Goal: Task Accomplishment & Management: Manage account settings

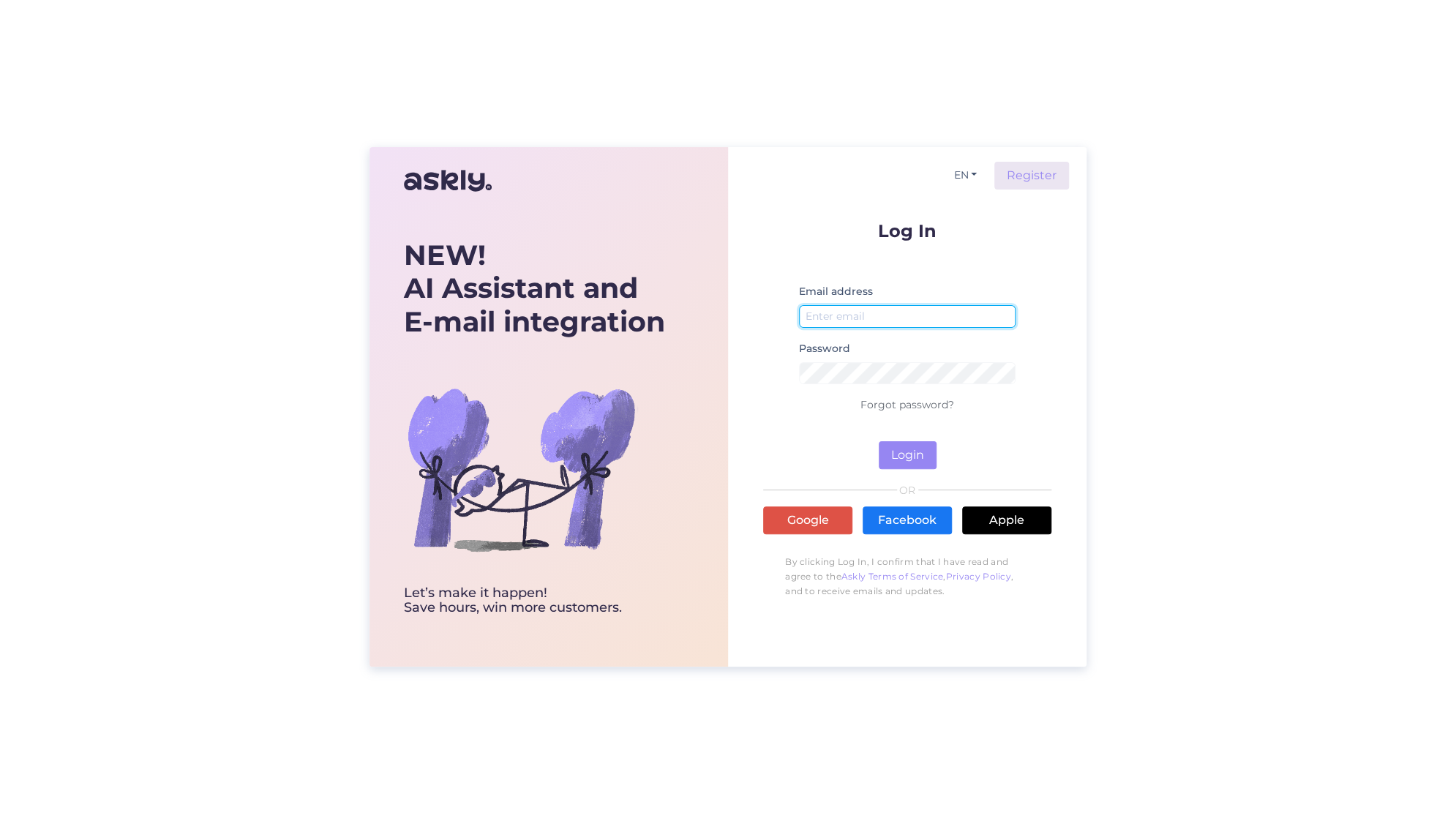
type input "[EMAIL_ADDRESS][DOMAIN_NAME]"
click at [925, 464] on button "Login" at bounding box center [907, 455] width 57 height 28
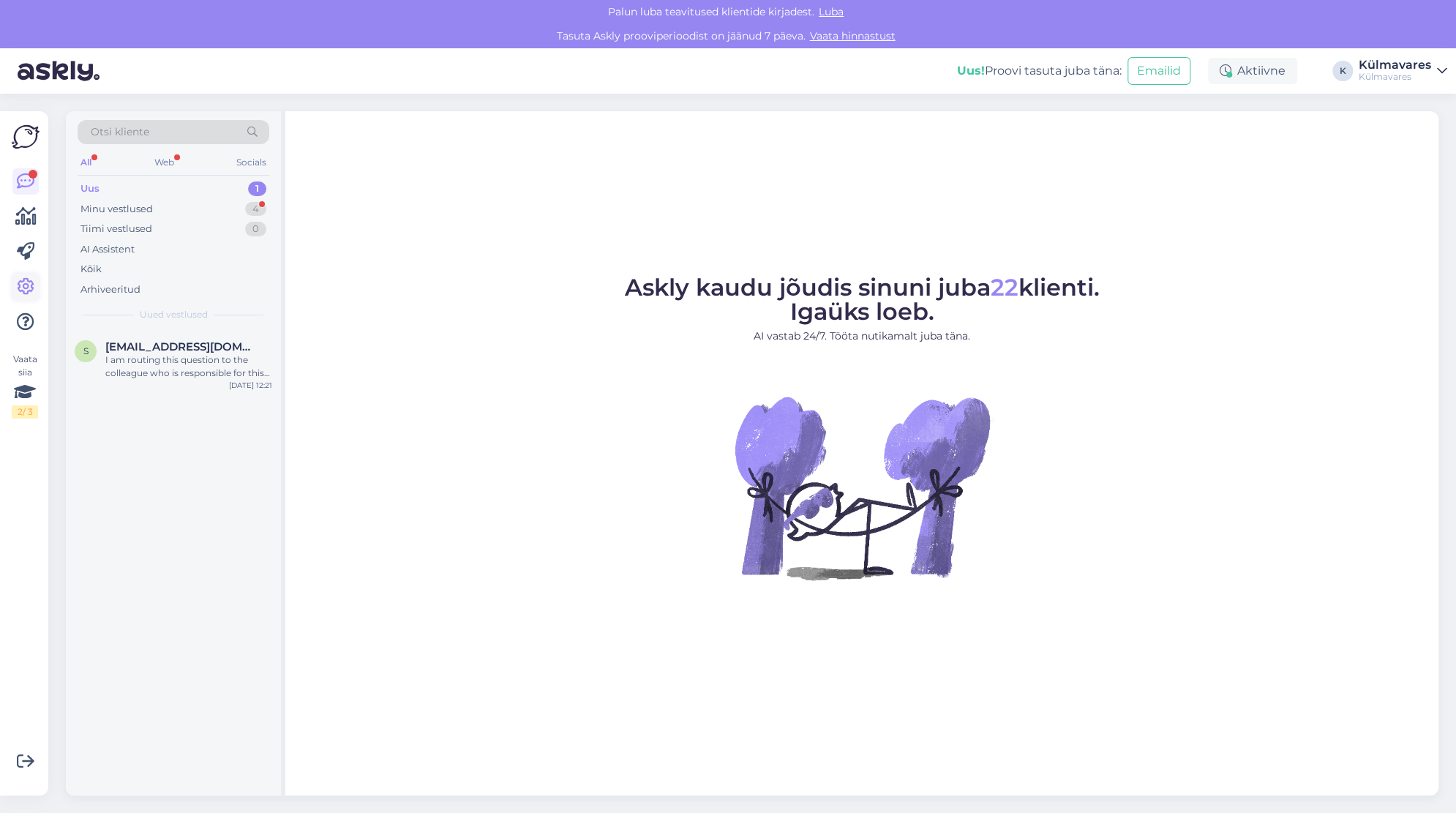
click at [26, 289] on icon at bounding box center [25, 287] width 17 height 17
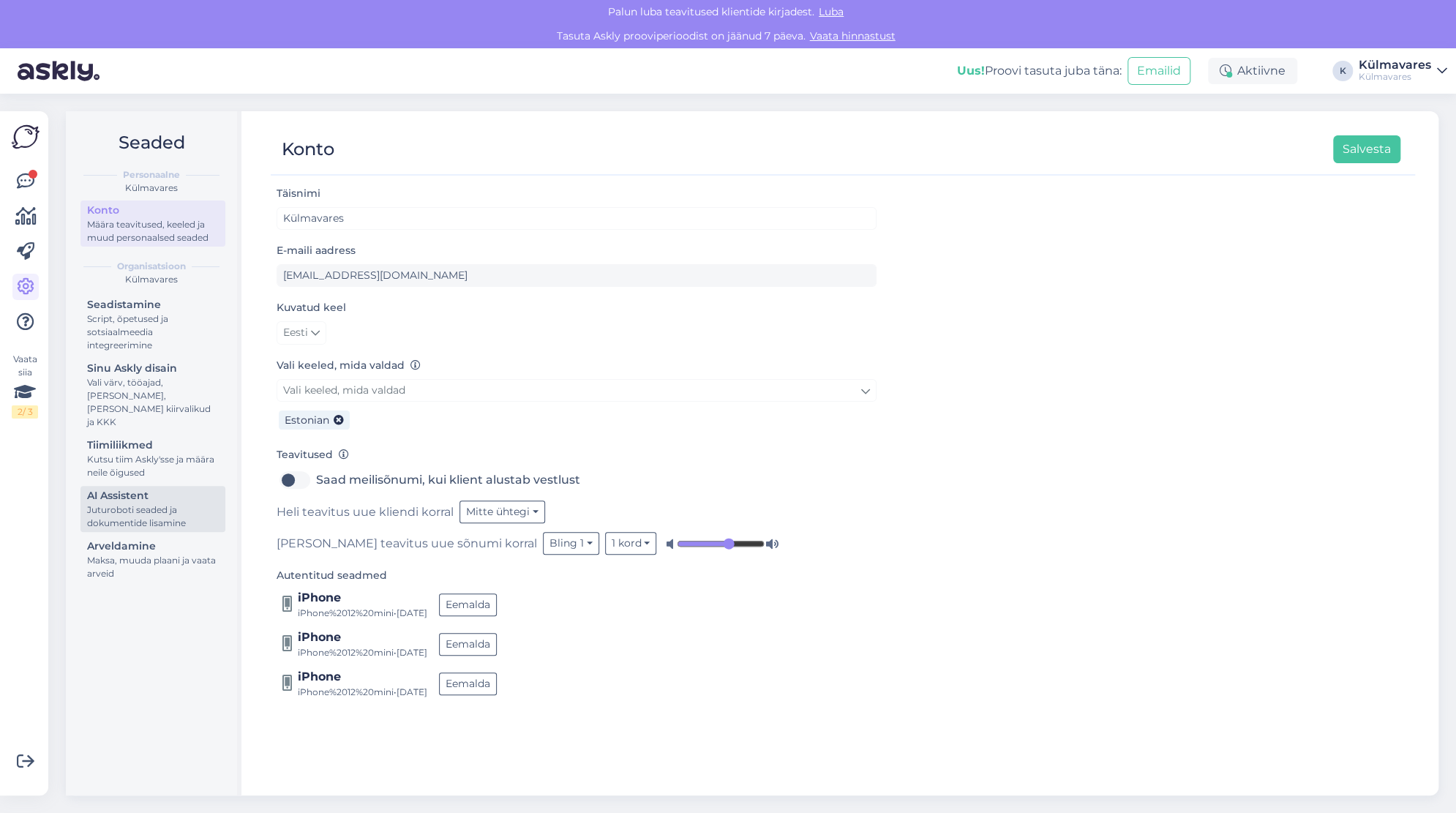
click at [133, 503] on div "Juturoboti seaded ja dokumentide lisamine" at bounding box center [152, 516] width 131 height 26
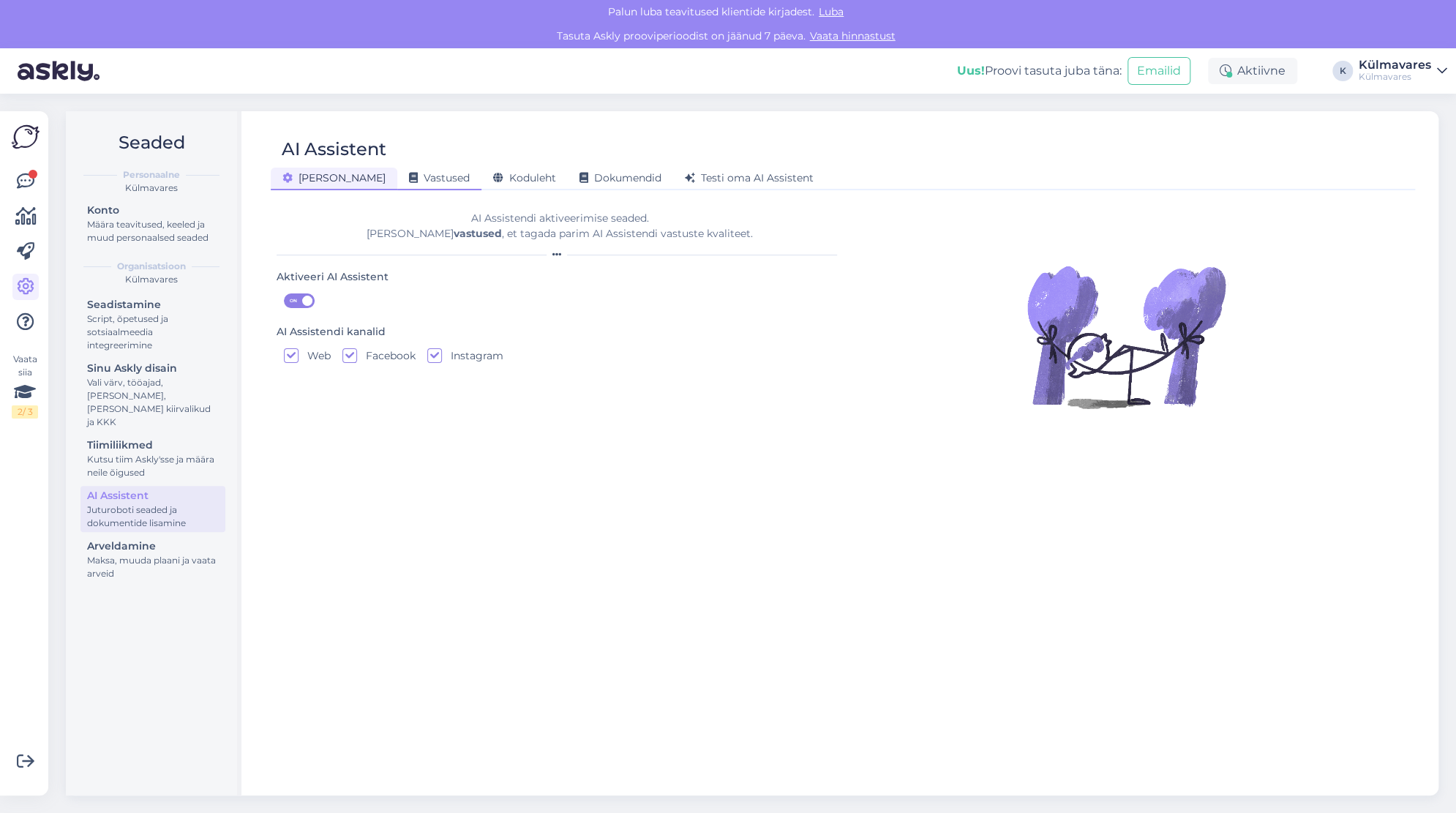
click at [397, 183] on div "Vastused" at bounding box center [439, 179] width 84 height 23
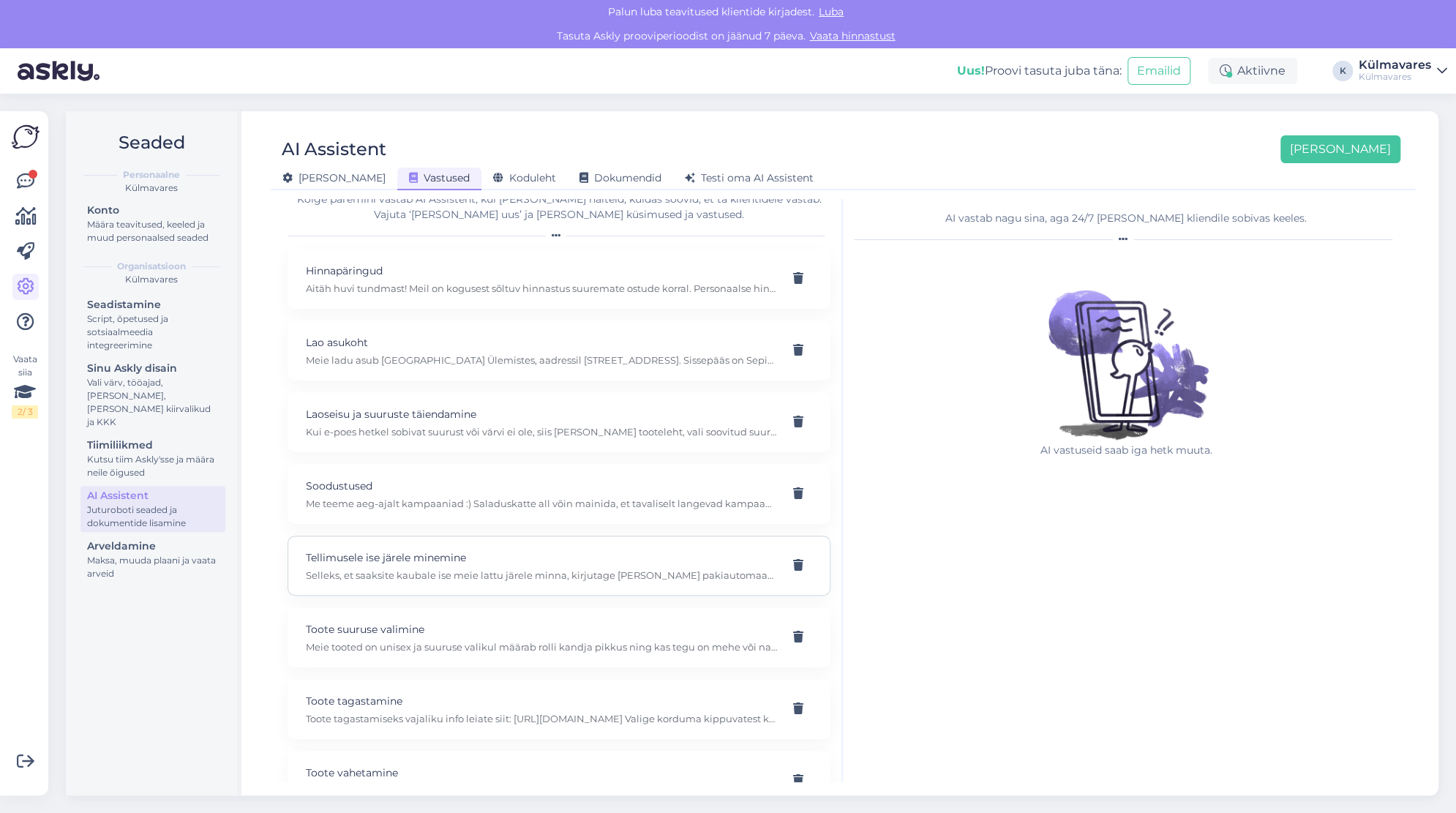
scroll to position [56, 0]
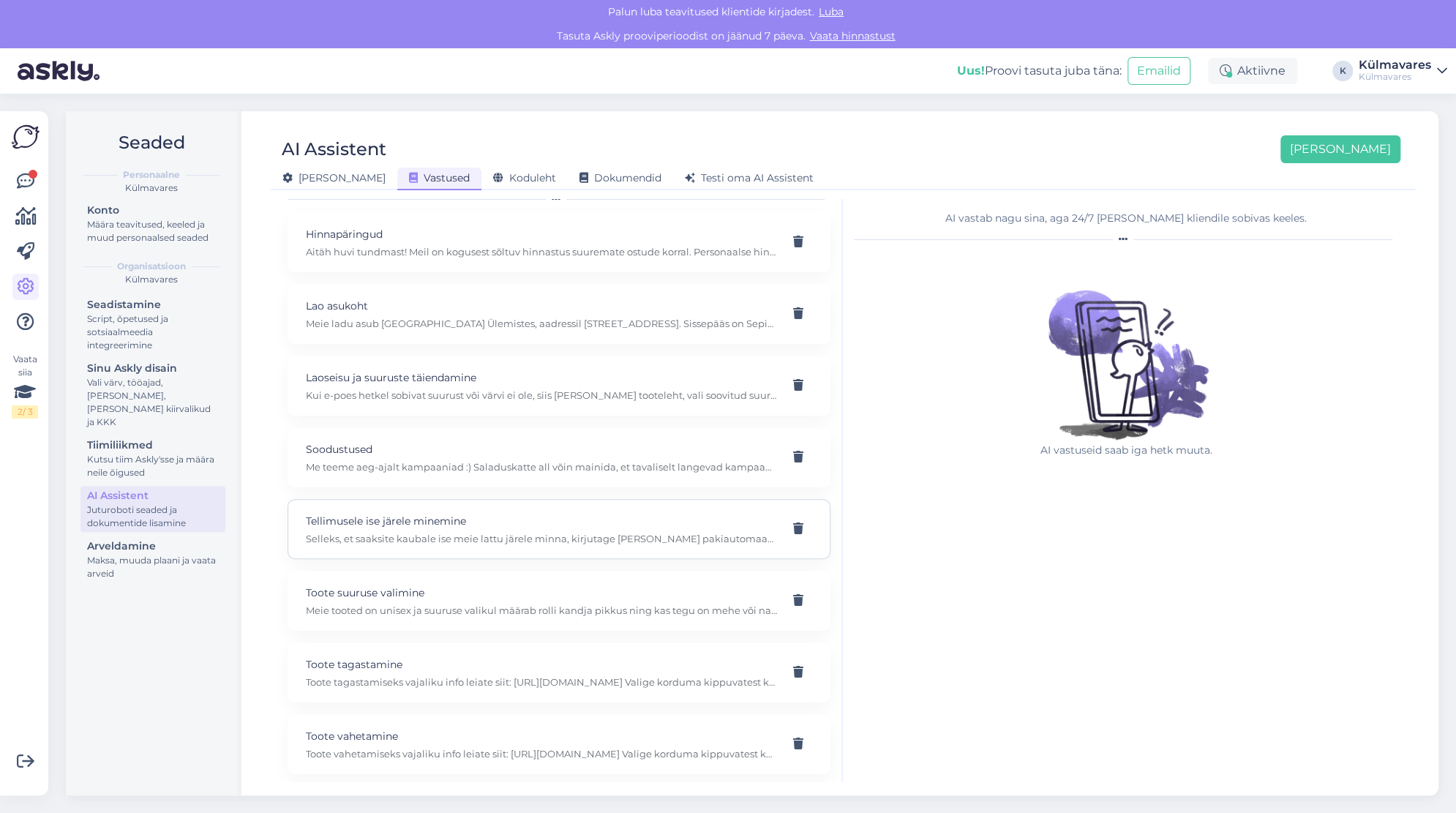
click at [377, 535] on p "Selleks, et saaksite kaubale ise meie lattu järele minna, kirjutage [PERSON_NAM…" at bounding box center [542, 538] width 471 height 13
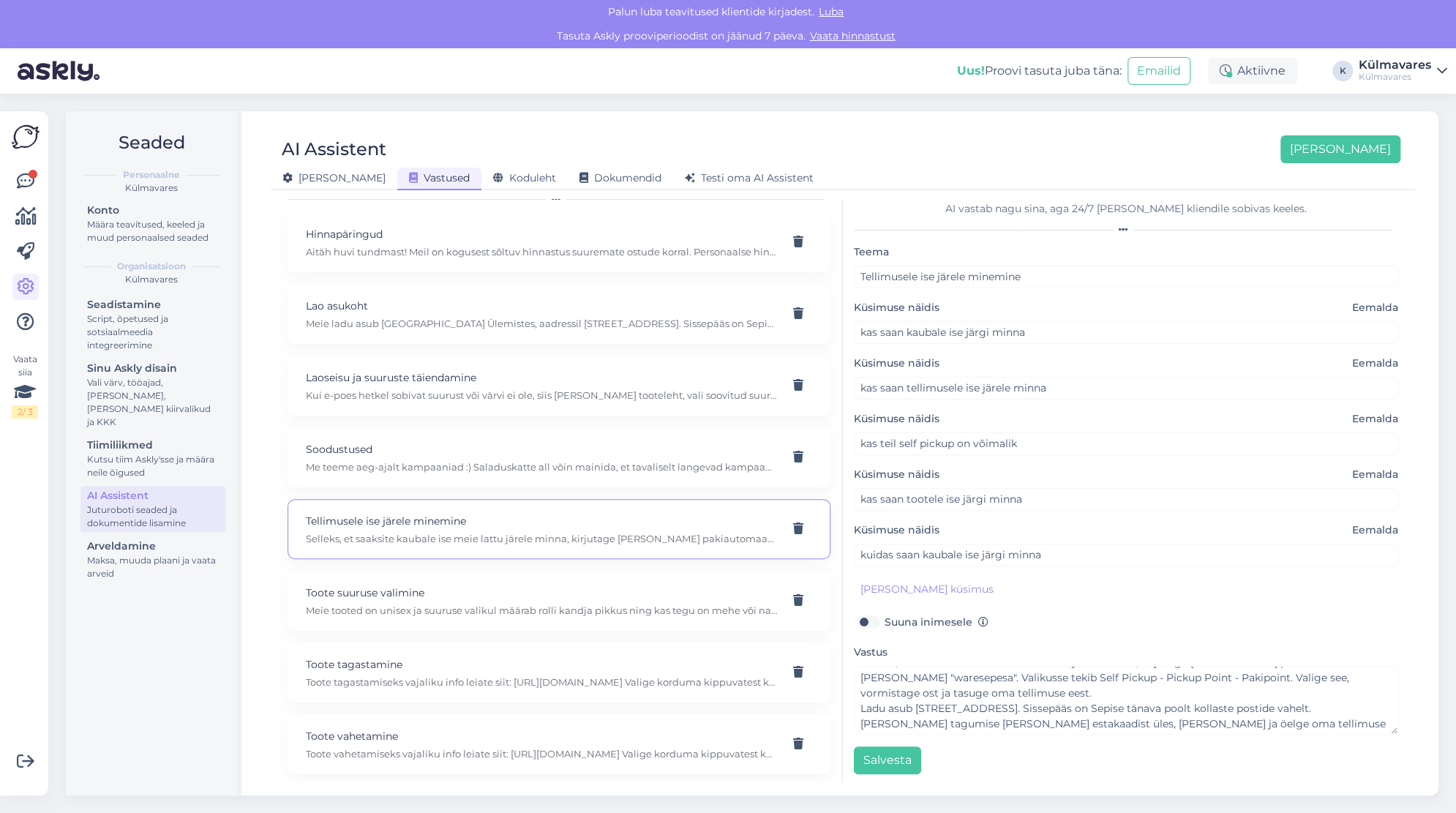
scroll to position [30, 0]
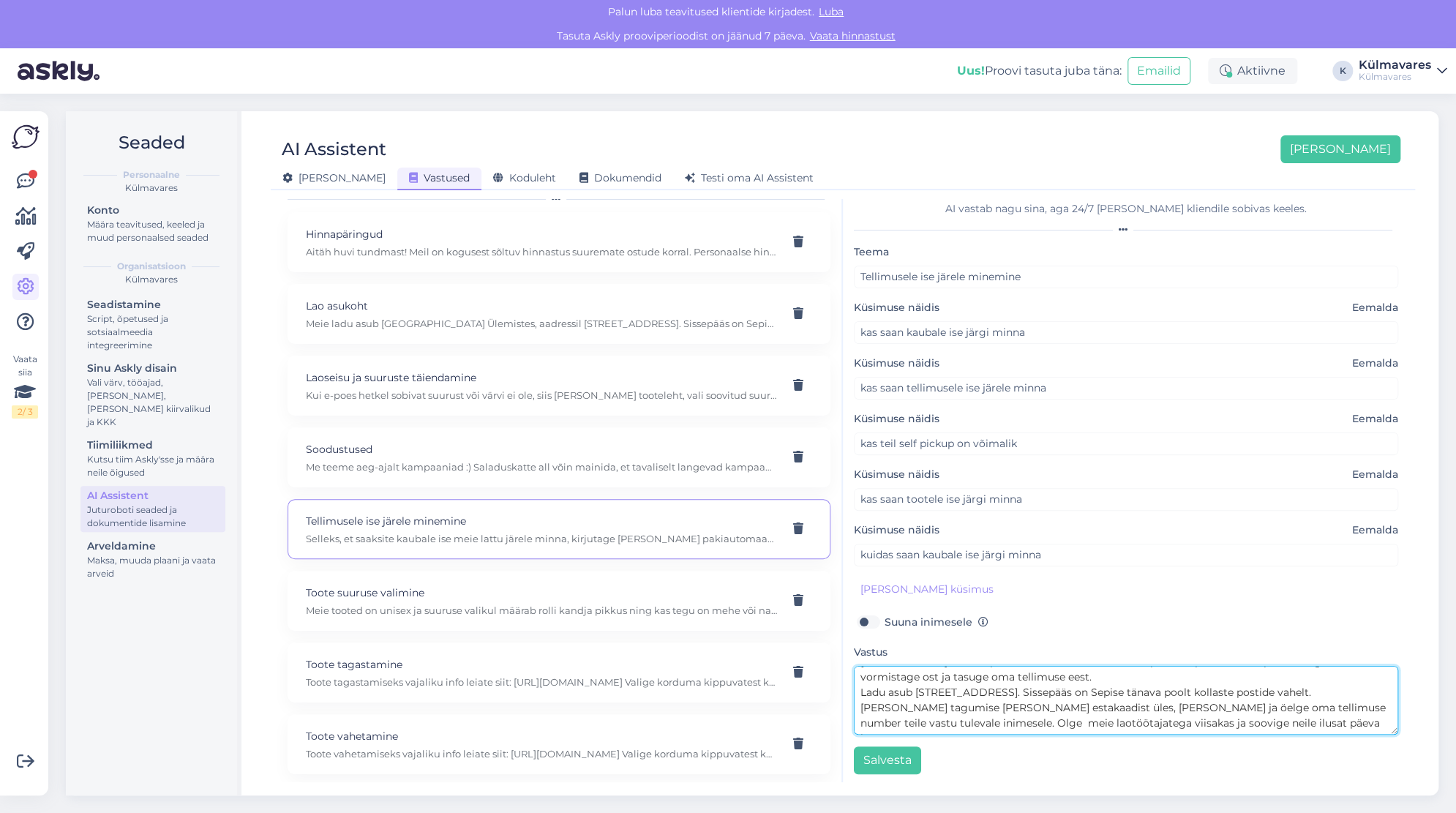
click at [992, 717] on textarea "Selleks, et saaksite kaubale ise meie lattu järele minna, kirjutage [PERSON_NAM…" at bounding box center [1126, 700] width 544 height 69
click at [1304, 722] on textarea "Selleks, et saaksite kaubale ise meie lattu järele minna, kirjutage [PERSON_NAM…" at bounding box center [1126, 700] width 544 height 69
drag, startPoint x: 1146, startPoint y: 673, endPoint x: 860, endPoint y: 676, distance: 286.0
click at [860, 676] on textarea "Selleks, et saaksite kaubale ise meie lattu järele minna, kirjutage [PERSON_NAM…" at bounding box center [1126, 700] width 544 height 69
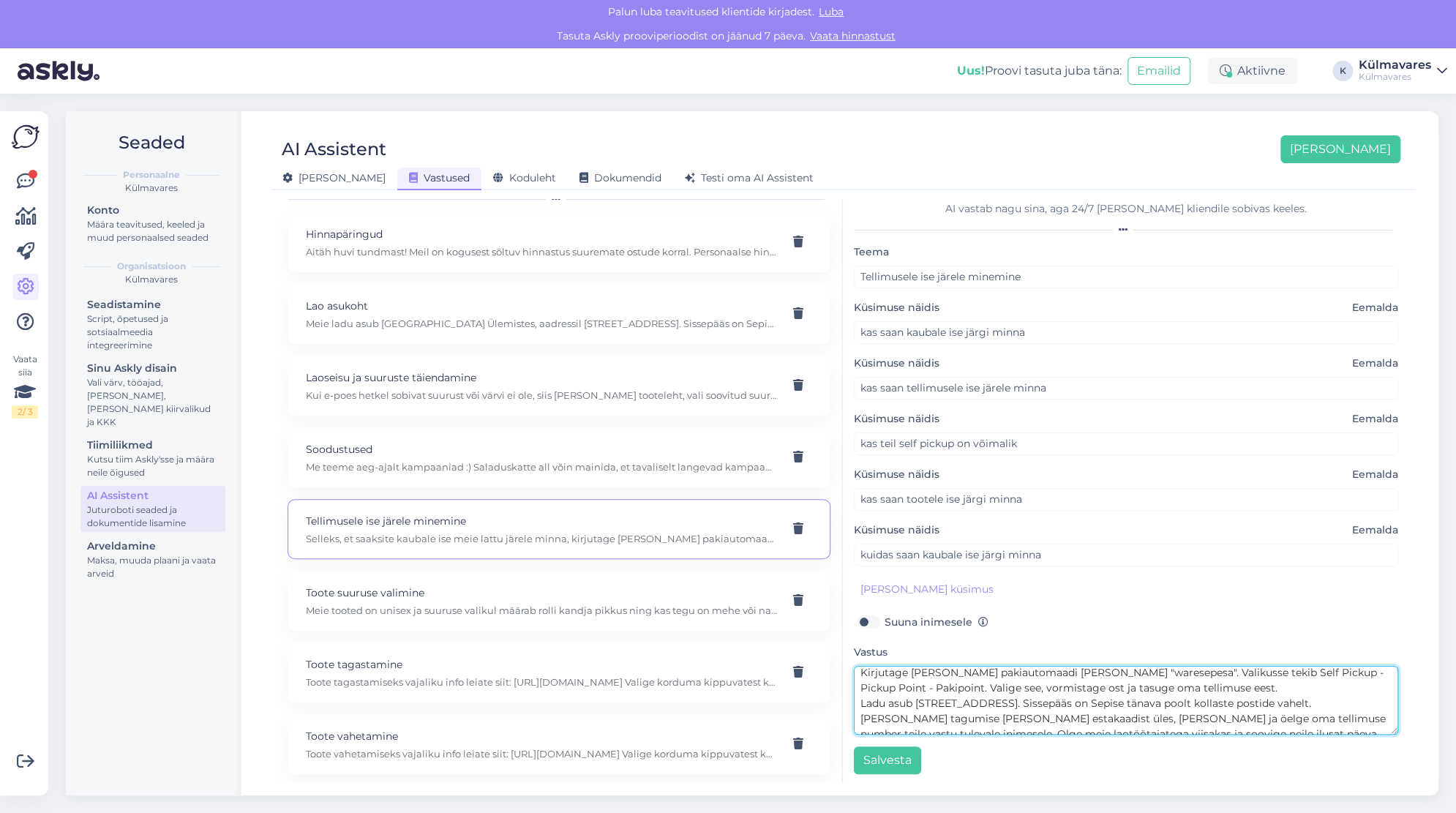
scroll to position [15, 0]
type textarea "Kirjutage [PERSON_NAME] pakiautomaadi [PERSON_NAME] "waresepesa". Valikusse tek…"
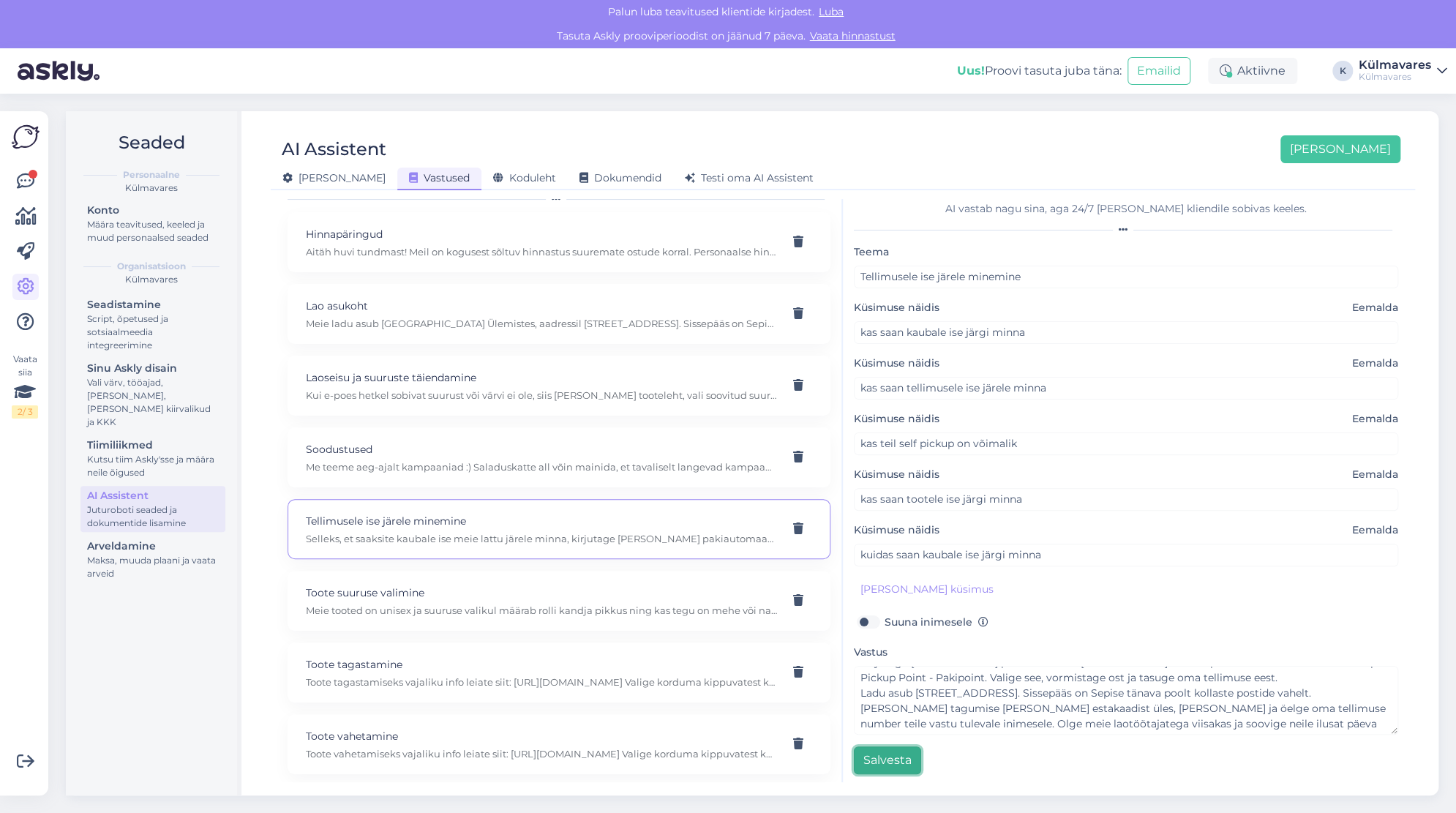
click at [889, 762] on button "Salvesta" at bounding box center [887, 760] width 67 height 28
click at [436, 731] on p "Toote vahetamine" at bounding box center [542, 736] width 471 height 17
type input "Toote vahetamine"
type input "Soovin suurust vahetada"
type input "kas saaksin toote ümber vahetada"
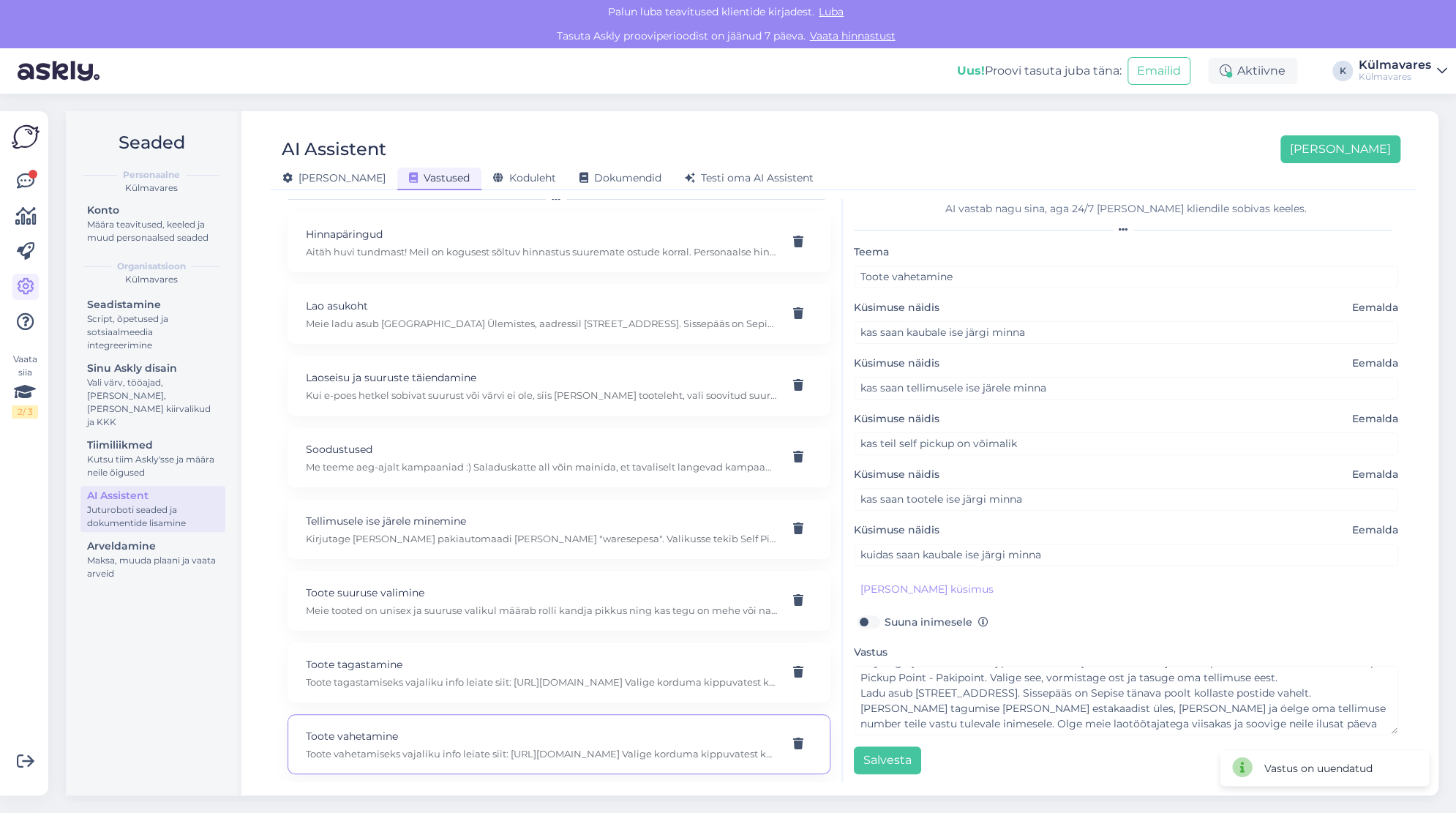
type input "kas toodet on võimalik vahetada"
type textarea "Toote vahetamiseks vajaliku info leiate siit: [URL][DOMAIN_NAME] Valige korduma…"
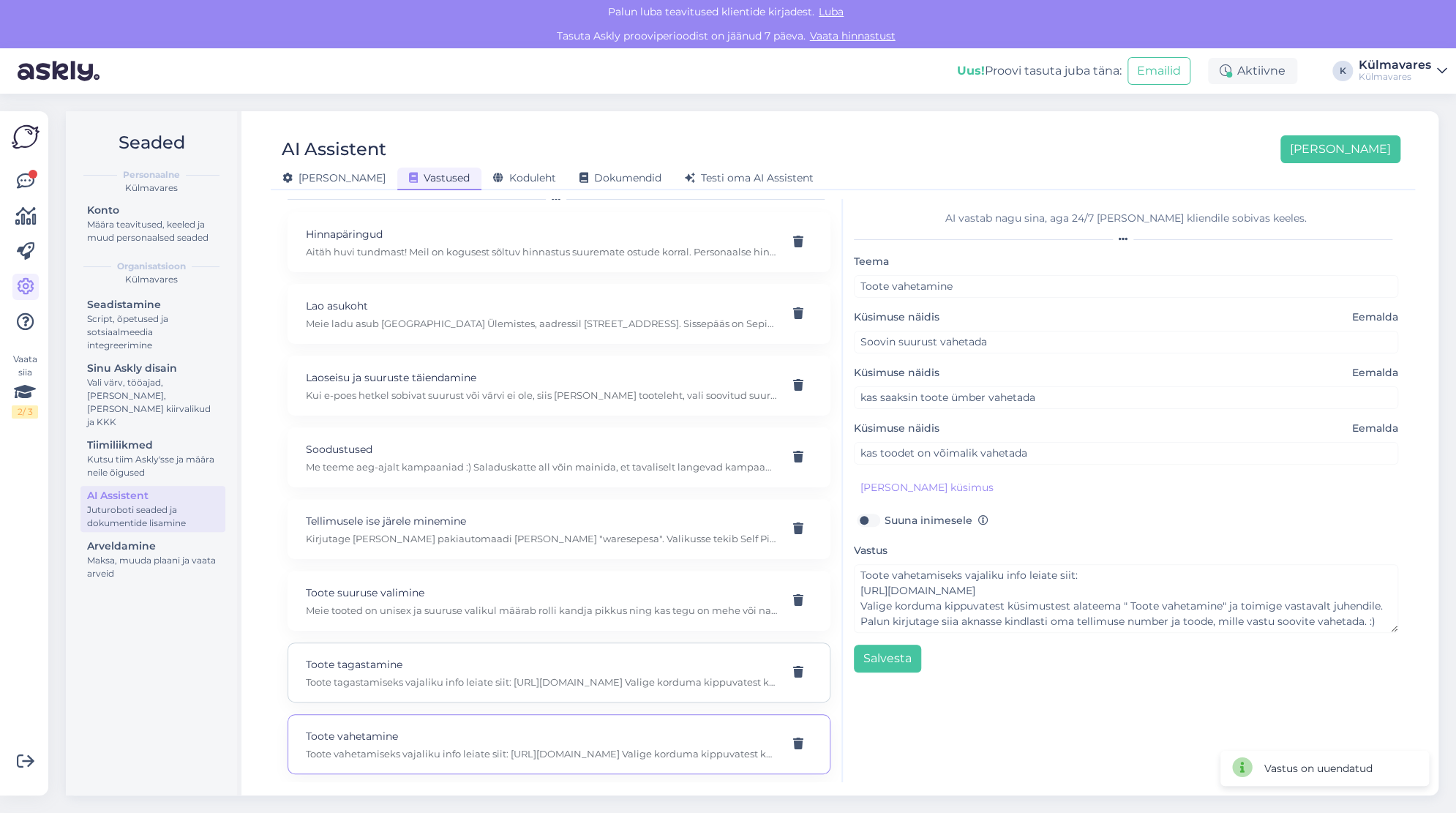
click at [445, 677] on p "Toote tagastamiseks vajaliku info leiate siit: [URL][DOMAIN_NAME] Valige kordum…" at bounding box center [542, 682] width 471 height 13
type input "Toote tagastamine"
type input "soovin toote tagastada"
type input "kuidas saan tellimuse tagastada"
type input "kuidas saadetist tagastada"
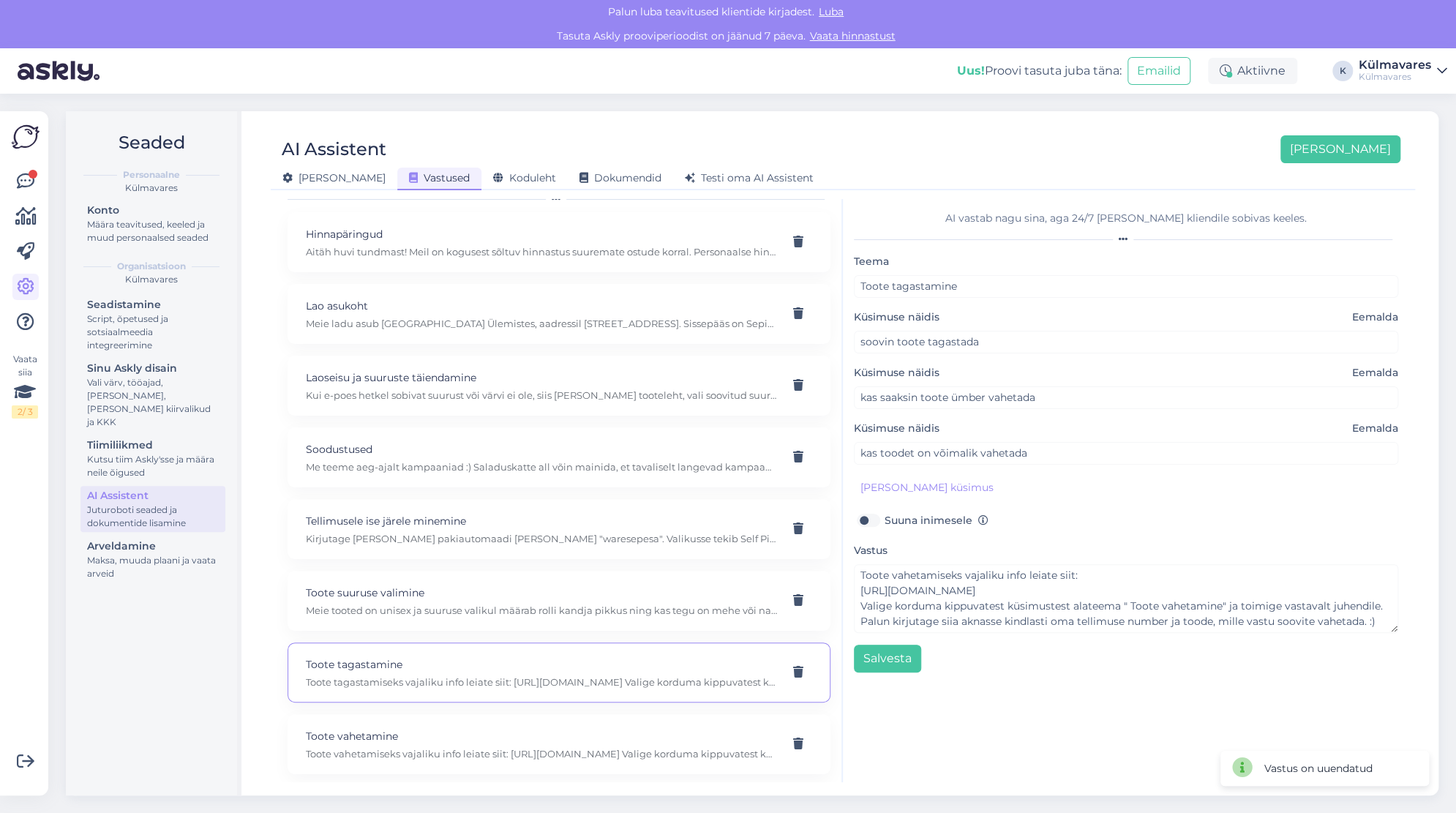
type textarea "Toote tagastamiseks vajaliku info leiate siit: [URL][DOMAIN_NAME] Valige kordum…"
click at [468, 728] on p "Toote vahetamine" at bounding box center [542, 736] width 471 height 17
type input "Toote vahetamine"
type input "Soovin suurust vahetada"
type input "kas saaksin toote ümber vahetada"
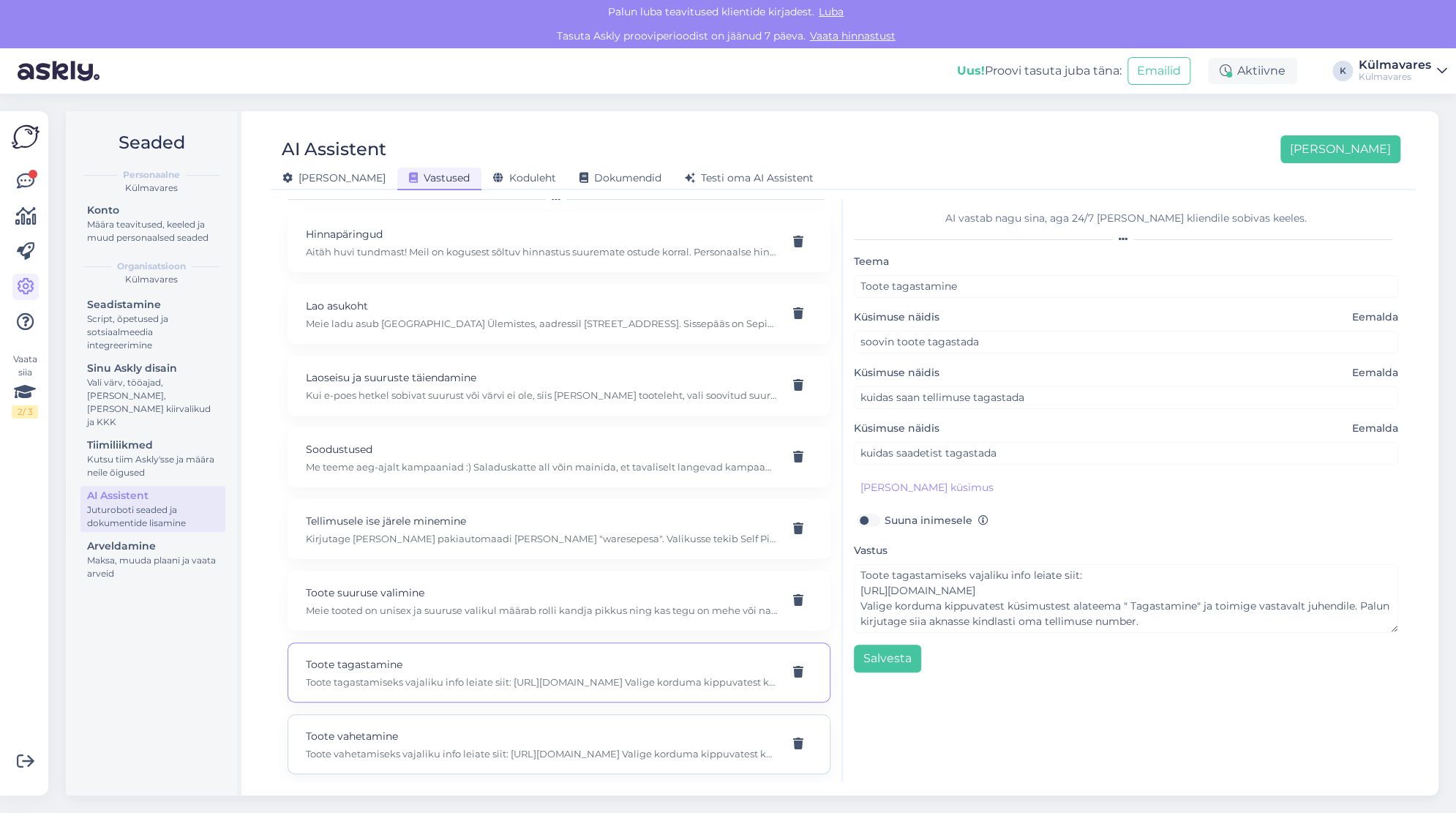
type input "kas toodet on võimalik vahetada"
type textarea "Toote vahetamiseks vajaliku info leiate siit: [URL][DOMAIN_NAME] Valige korduma…"
click at [1379, 152] on button "[PERSON_NAME]" at bounding box center [1340, 150] width 120 height 28
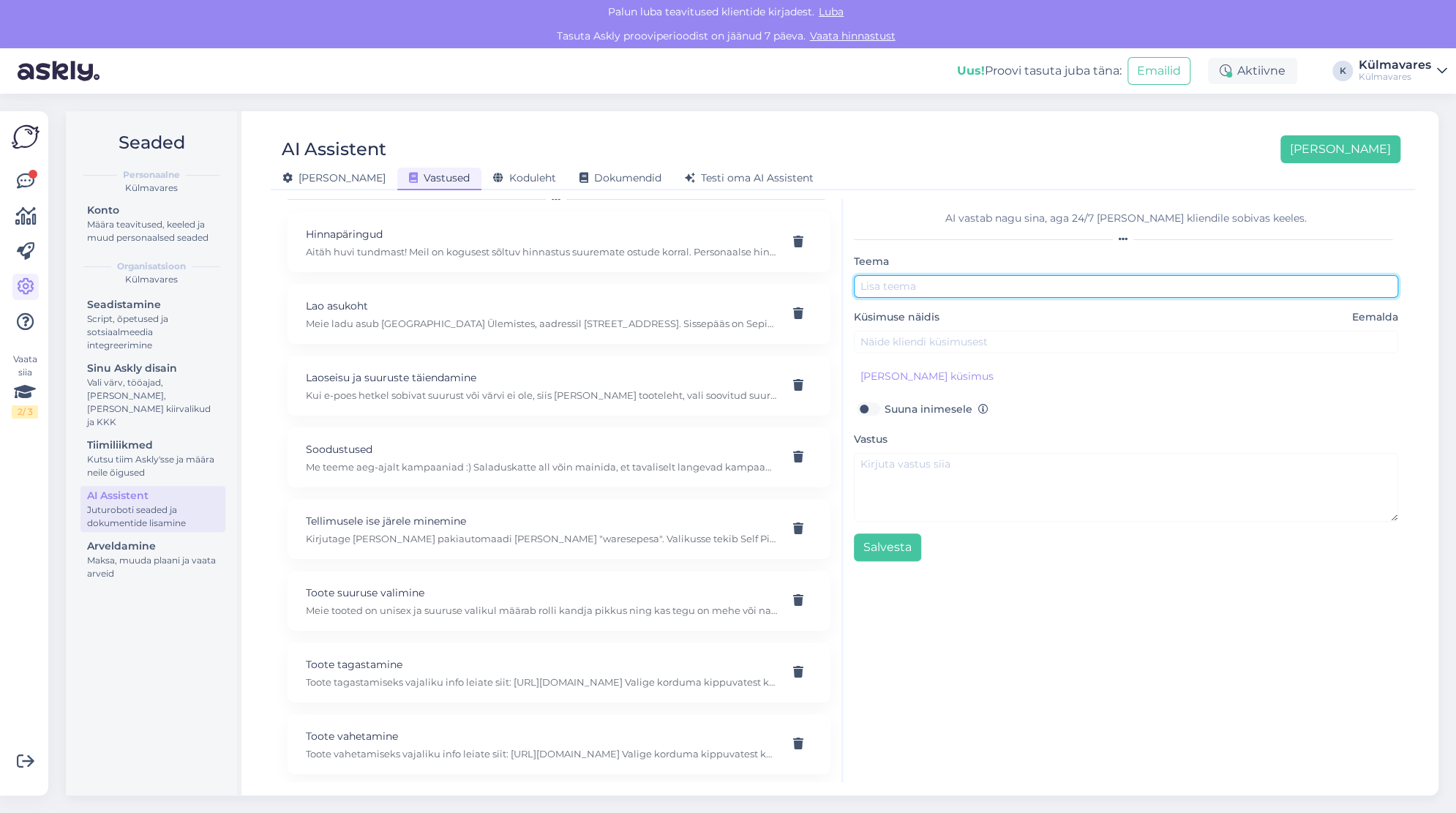
click at [956, 281] on input "text" at bounding box center [1126, 286] width 544 height 23
type input "Erinevus Supervarese uue [PERSON_NAME] mudeli vahel"
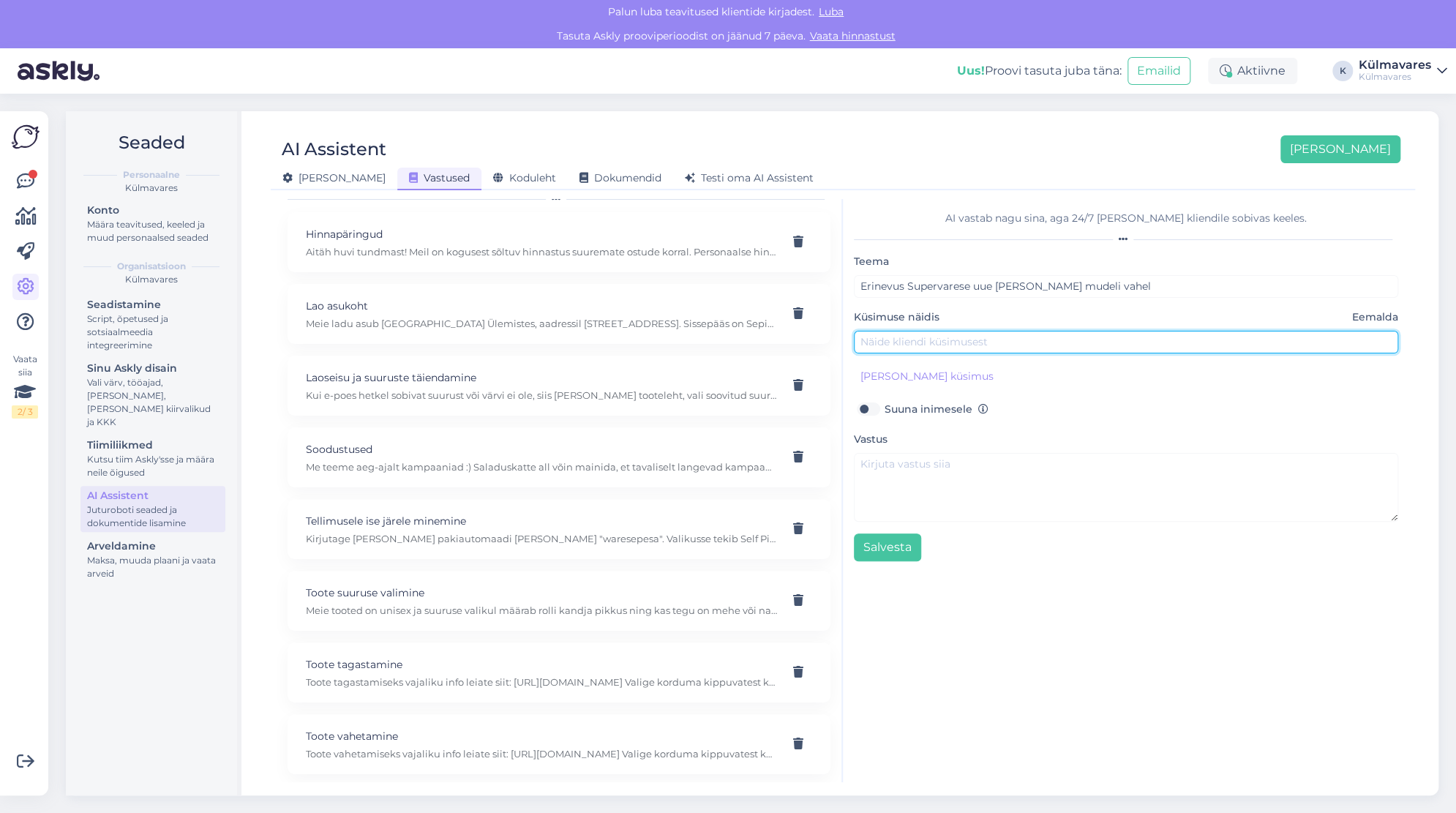
click at [916, 343] on input "text" at bounding box center [1126, 342] width 544 height 23
type input "Mis [PERSON_NAME] on Supervarese uuel ja vanal mudelil"
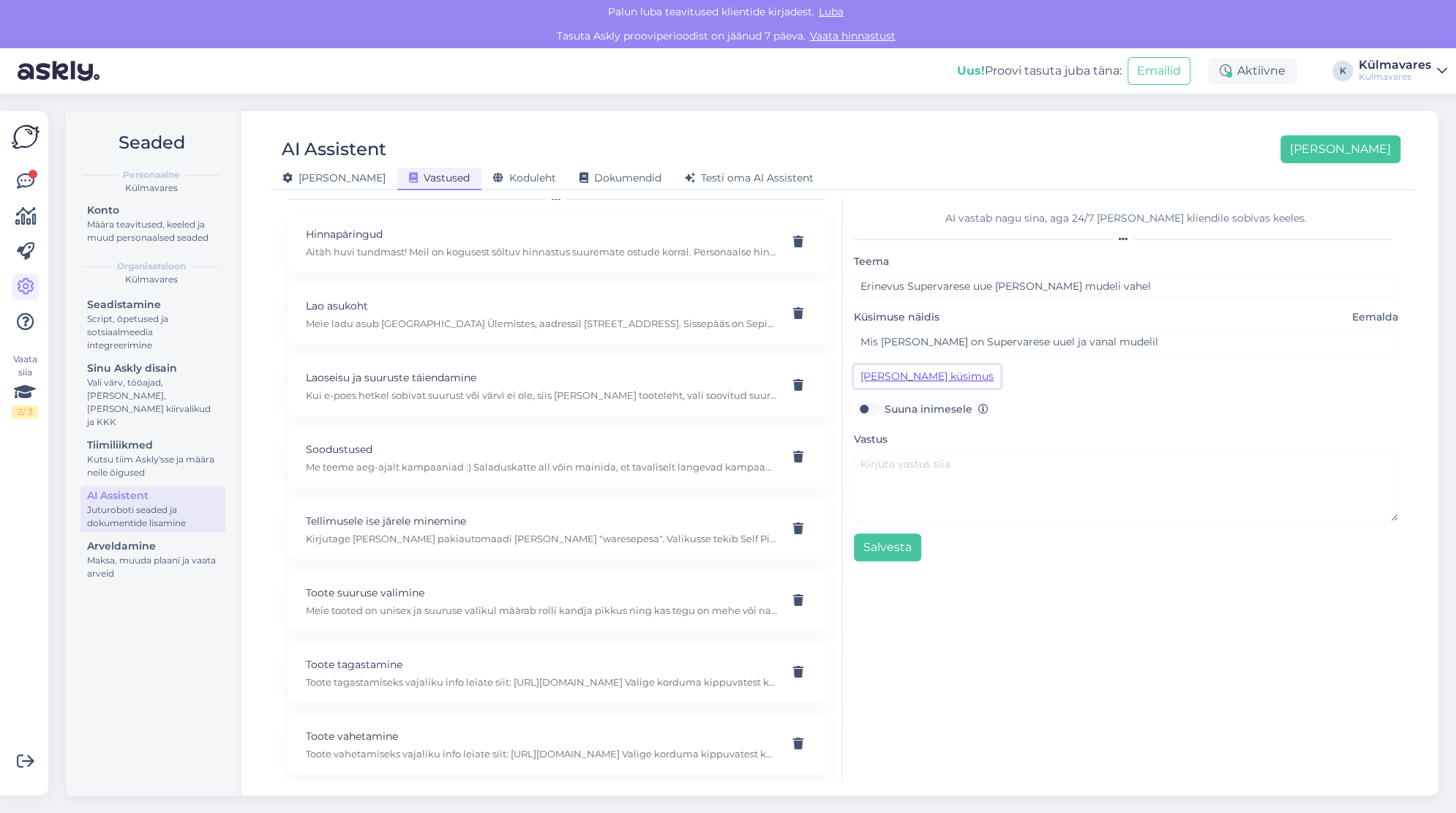
click at [921, 375] on button "[PERSON_NAME] küsimus" at bounding box center [927, 377] width 146 height 23
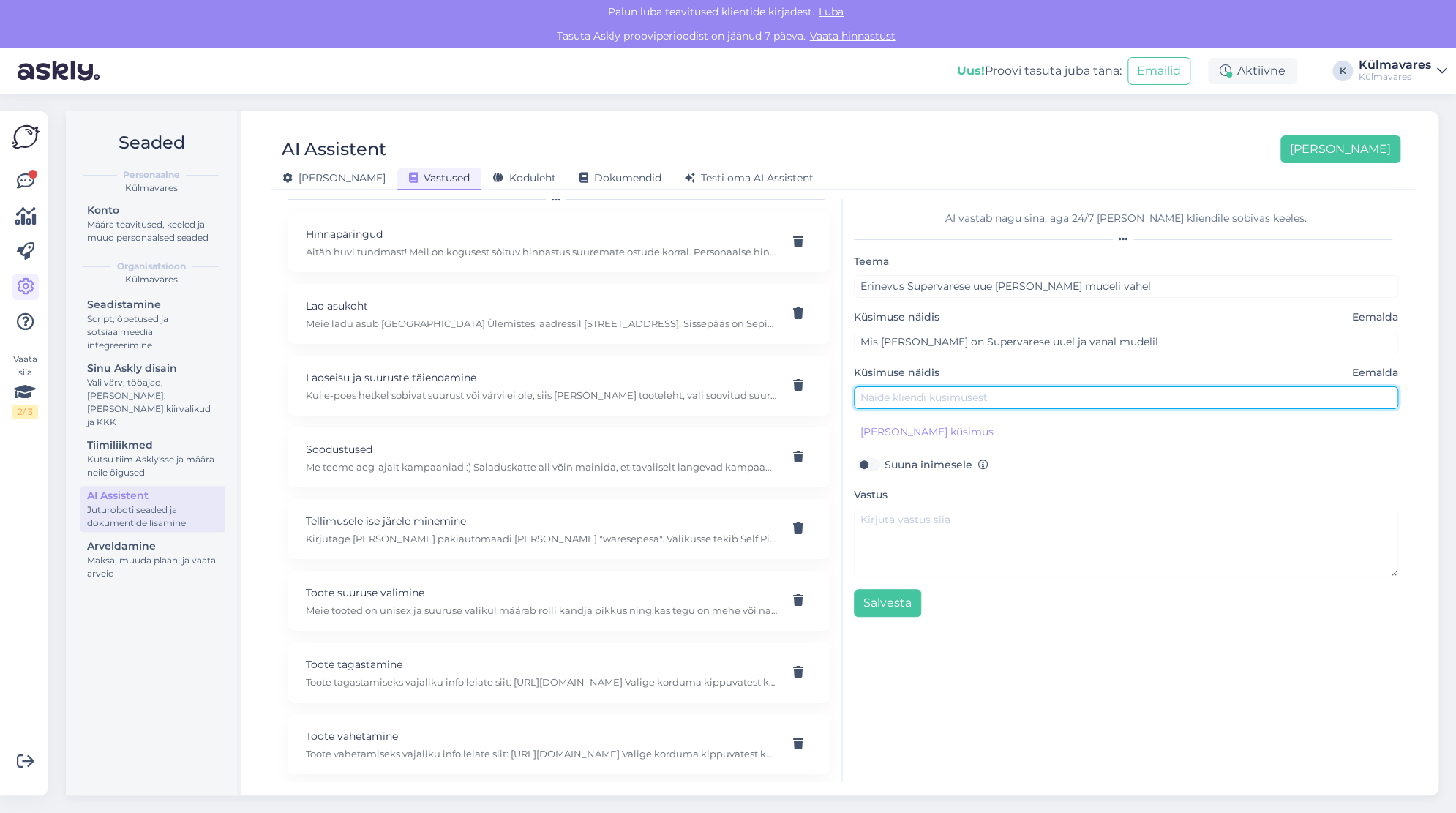
click at [915, 397] on input "text" at bounding box center [1126, 397] width 544 height 23
type input "Mille poolest erineb Supervarese uus mudel vanast"
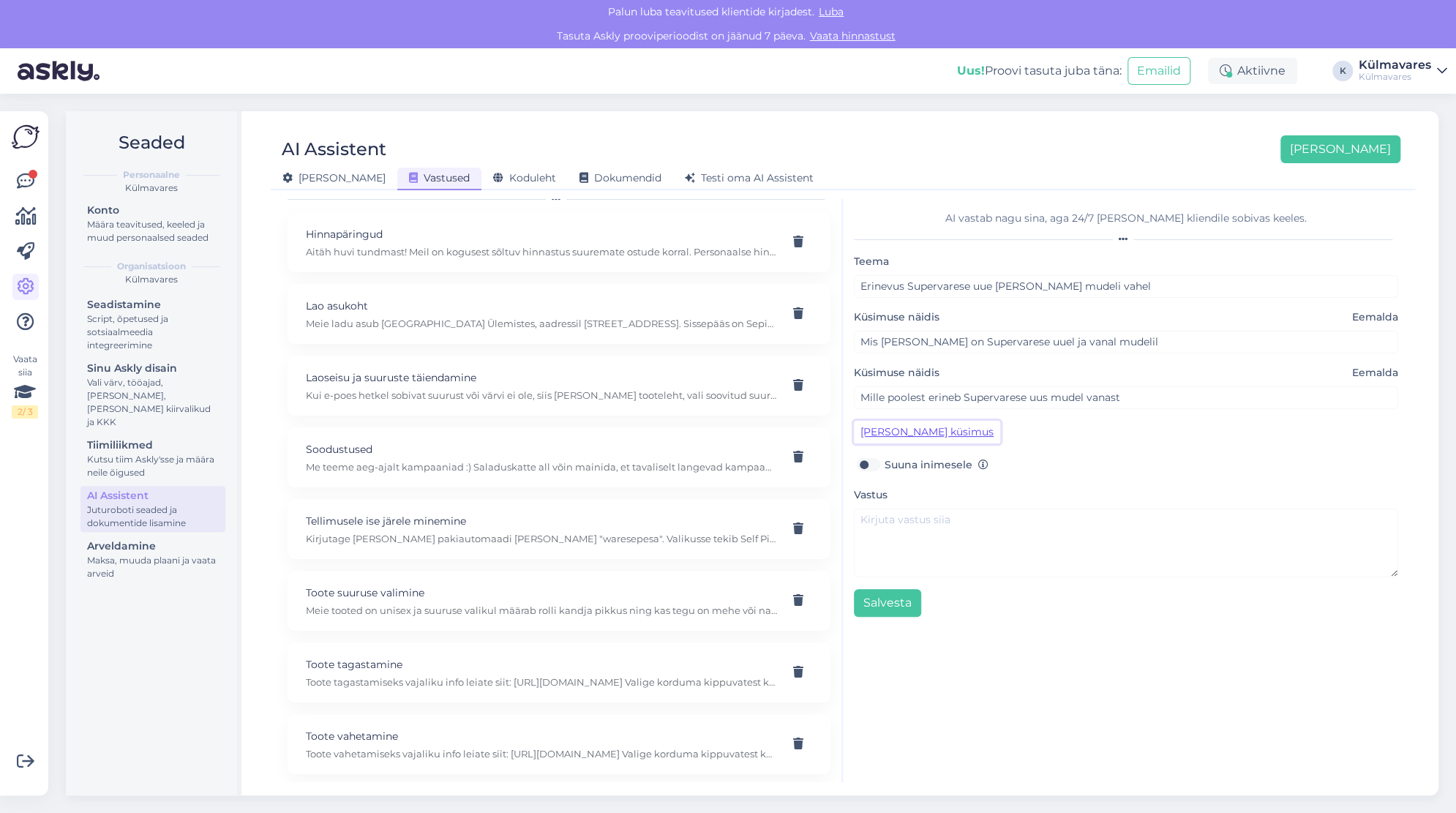
click at [925, 433] on button "[PERSON_NAME] küsimus" at bounding box center [927, 432] width 146 height 23
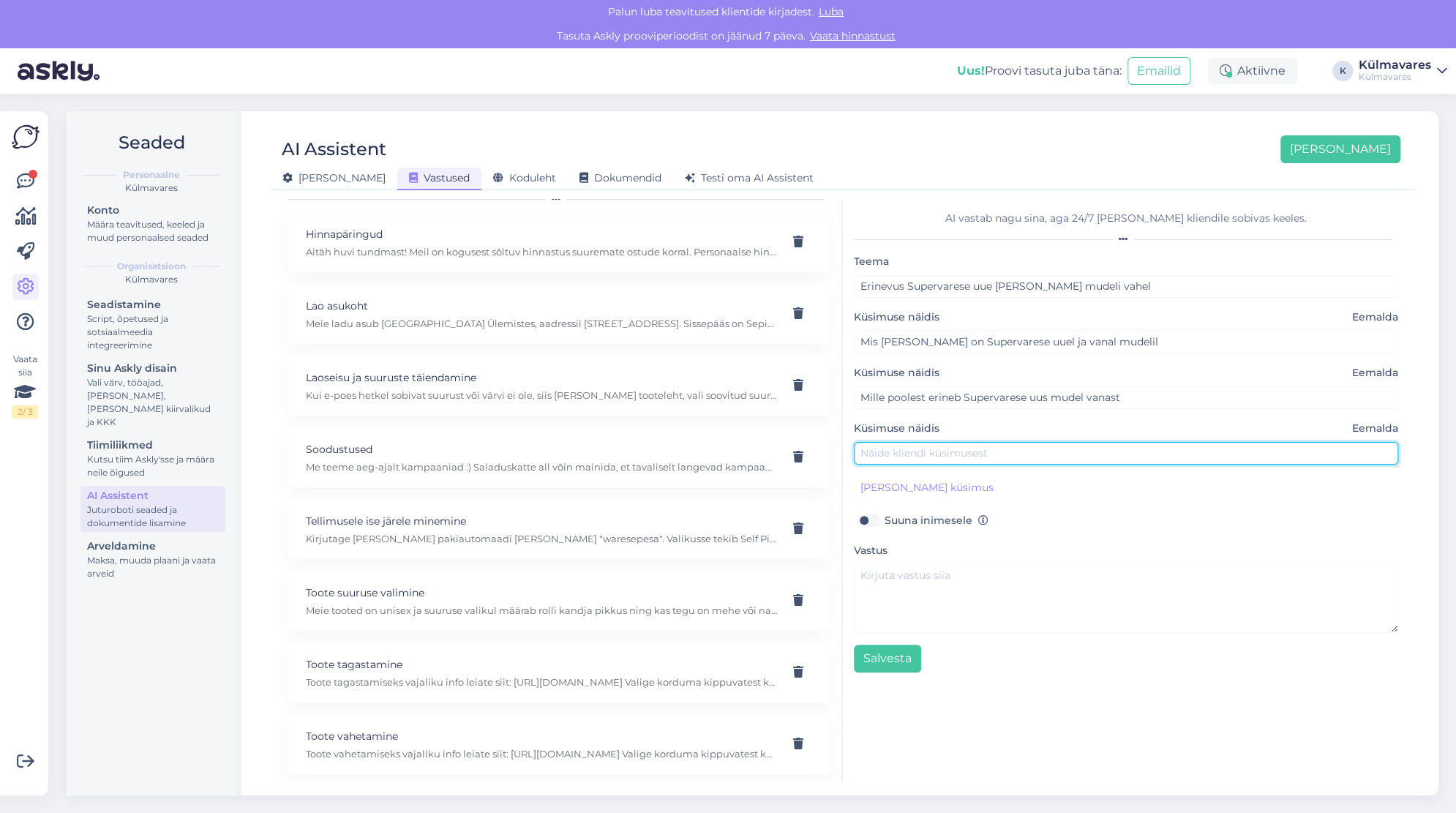
click at [909, 448] on input "text" at bounding box center [1126, 453] width 544 height 23
type input "Mis uuendused on Supervarese uuel mudelil"
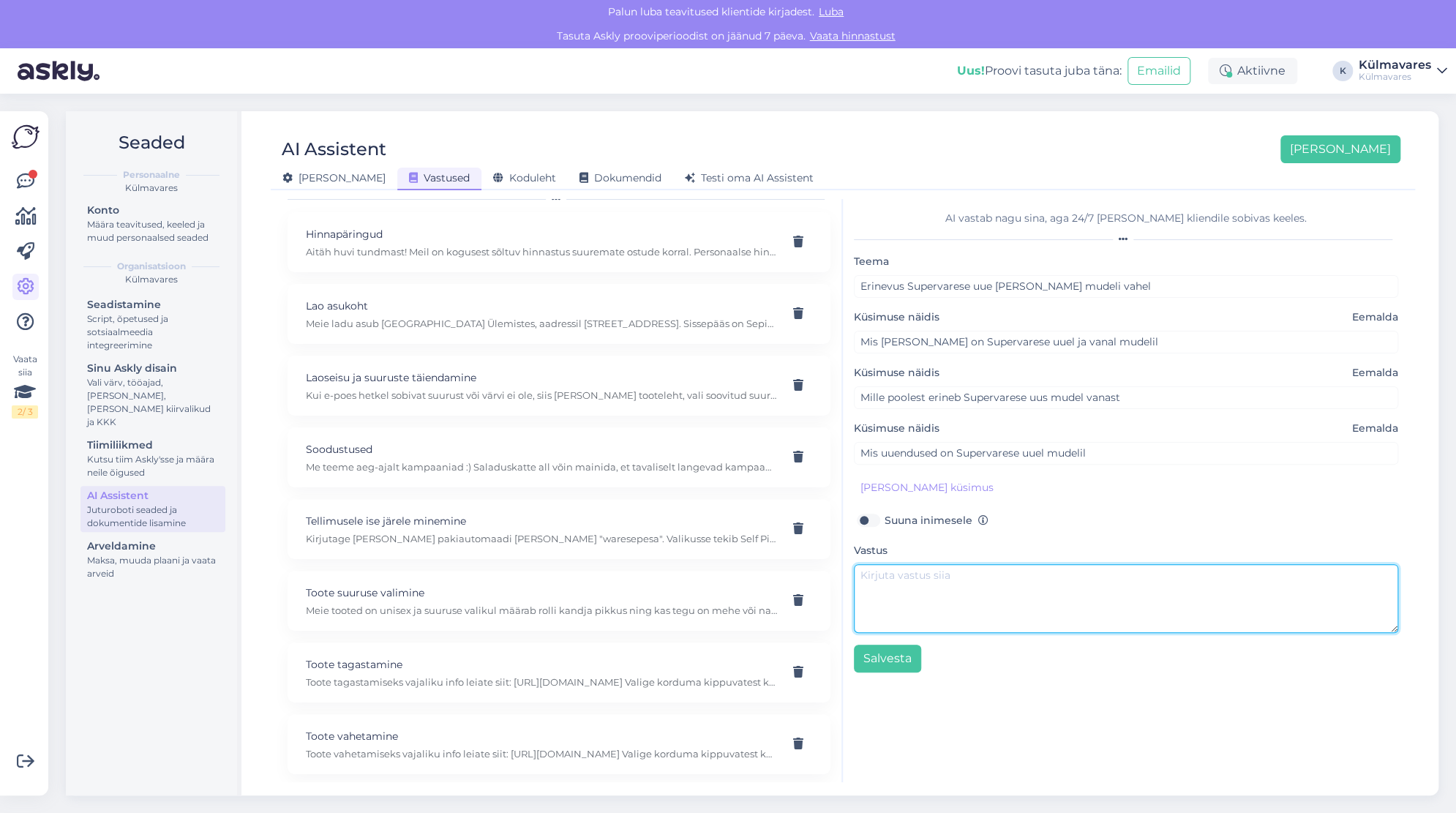
click at [931, 590] on textarea at bounding box center [1126, 598] width 544 height 69
click at [1006, 581] on textarea at bounding box center [1126, 598] width 544 height 69
paste textarea "Uuel mudelil on: Avaram kapuuts väikse noka, pingutite ja helkurdetailiga Varru…"
click at [860, 570] on textarea "Uuel mudelil on: Avaram kapuuts väikse noka, pingutite ja helkurdetailiga Varru…" at bounding box center [1126, 598] width 544 height 69
click at [934, 573] on textarea "Supervarese Uuel mudelil on: Avaram kapuuts väikse noka, pingutite ja helkurdet…" at bounding box center [1126, 598] width 544 height 69
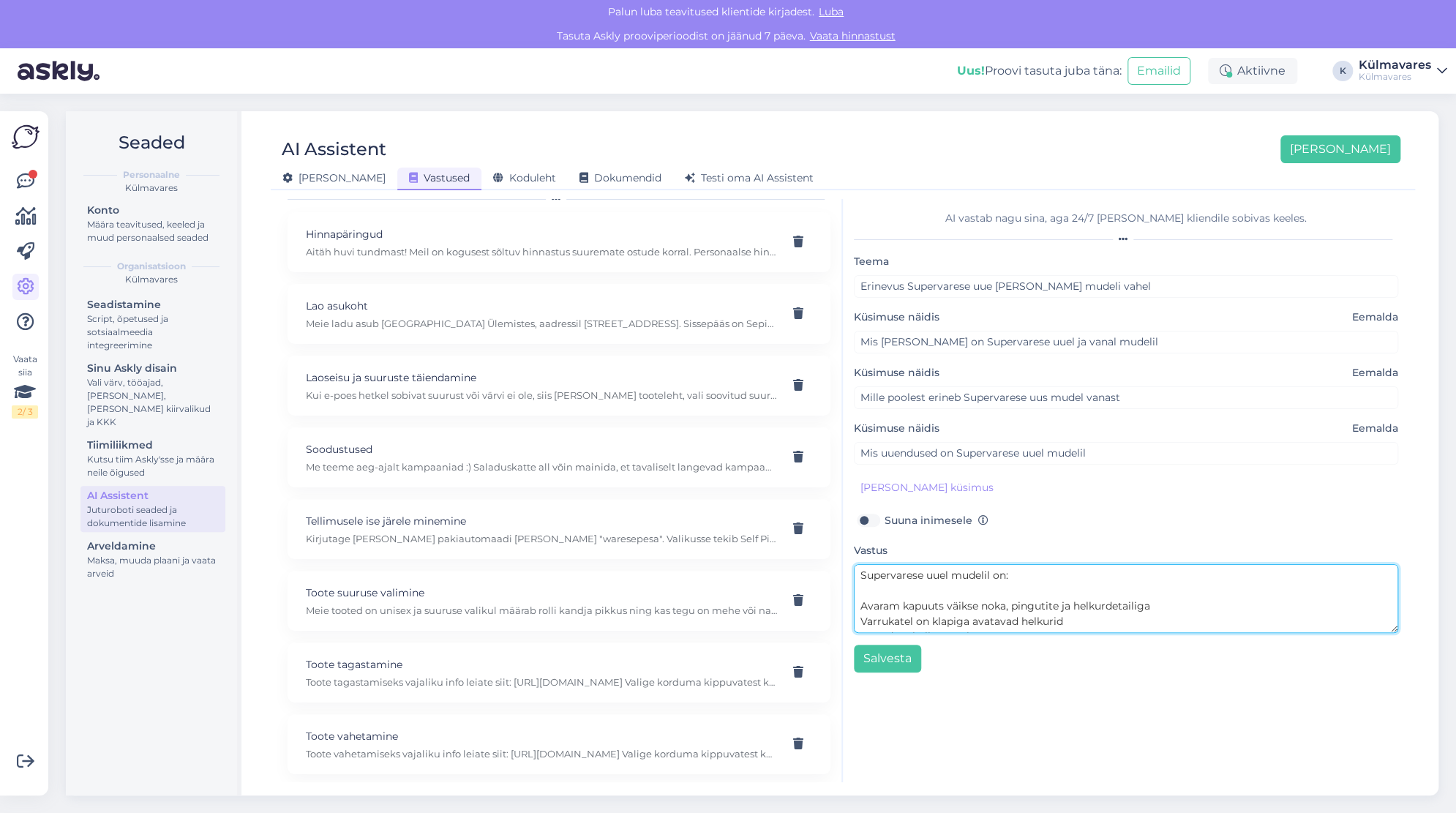
click at [860, 603] on textarea "Supervarese uuel mudelil on: Avaram kapuuts väikse noka, pingutite ja helkurdet…" at bounding box center [1126, 598] width 544 height 69
click at [861, 619] on textarea "Supervarese uuel mudelil on: - Avaram kapuuts väikse noka, pingutite ja helkurd…" at bounding box center [1126, 598] width 544 height 69
click at [858, 602] on textarea "Supervarese uuel mudelil on: - Avaram kapuuts väikse noka, pingutite ja helkurd…" at bounding box center [1126, 598] width 544 height 69
click at [862, 616] on textarea "Supervarese uuel mudelil on: - Avaram kapuuts väikse noka, pingutite ja helkurd…" at bounding box center [1126, 598] width 544 height 69
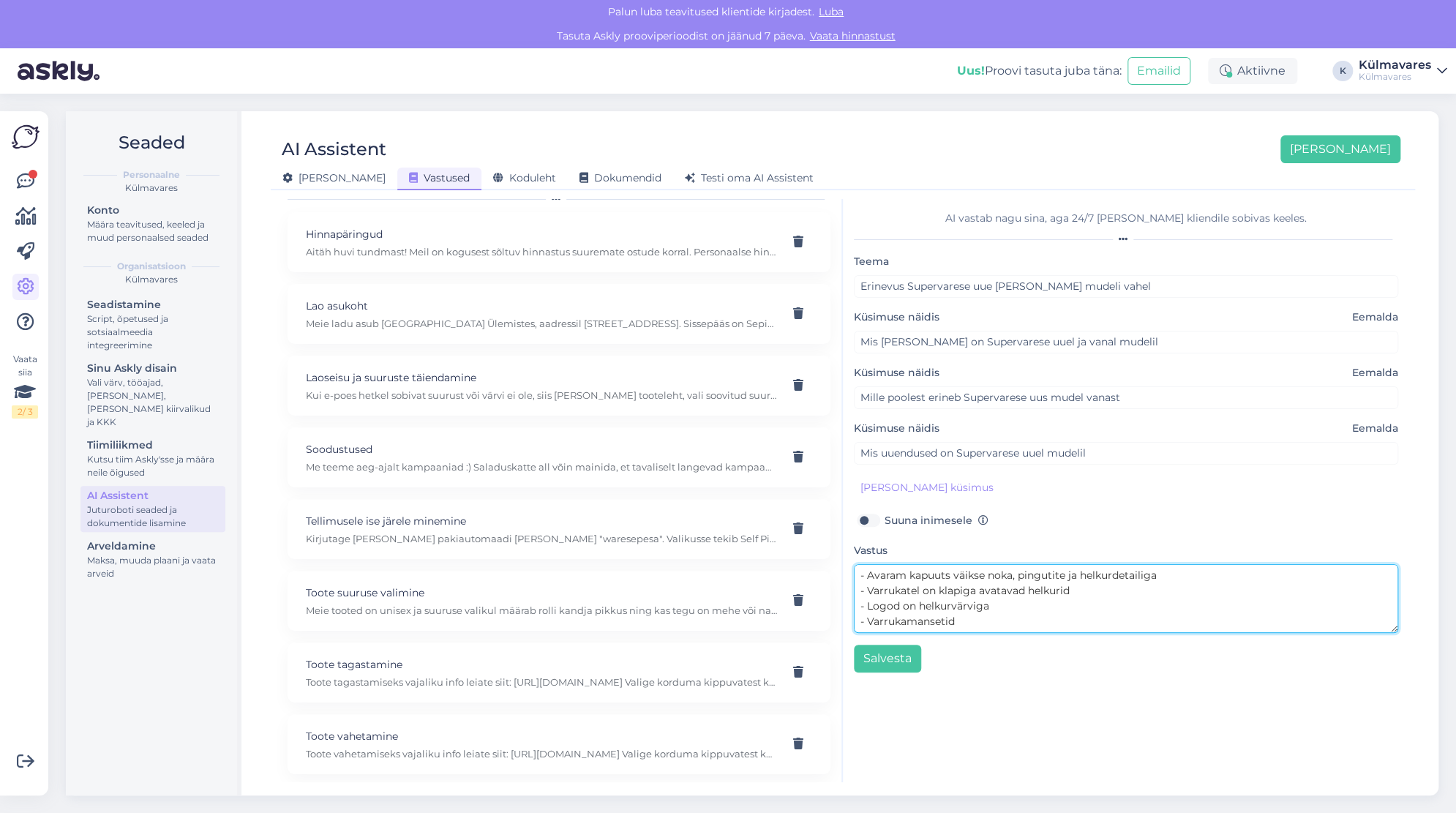
click at [923, 602] on textarea "Supervarese uuel mudelil on: - Avaram kapuuts väikse noka, pingutite ja helkurd…" at bounding box center [1126, 598] width 544 height 69
click at [953, 598] on textarea "Supervarese uuel mudelil on: - Avaram kapuuts väikse noka, pingutite ja helkurd…" at bounding box center [1126, 598] width 544 height 69
click at [1159, 584] on textarea "Supervarese uuel mudelil on: - Avaram kapuuts väikse noka, pingutite ja helkurd…" at bounding box center [1126, 598] width 544 height 69
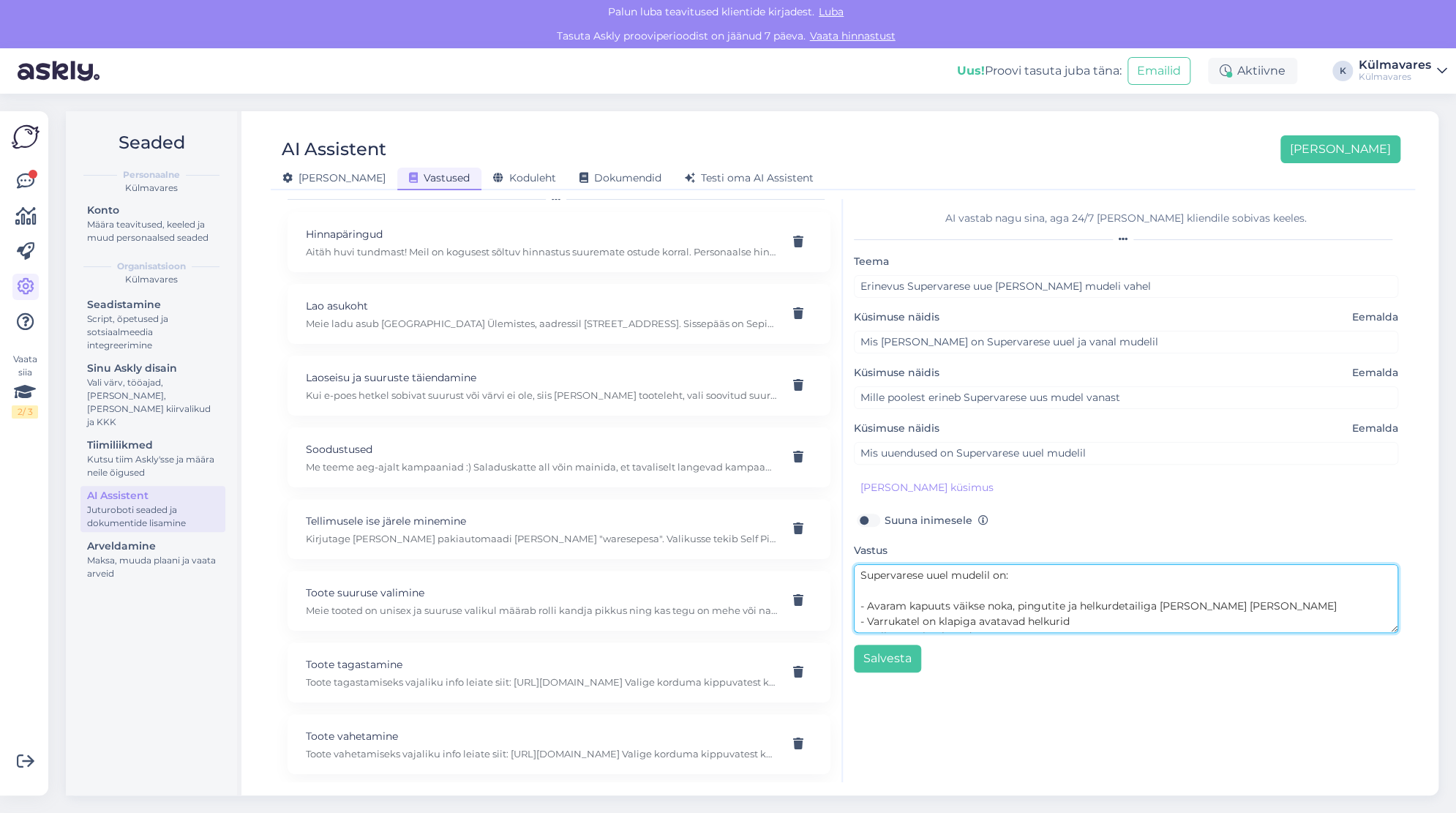
click at [856, 602] on textarea "Supervarese uuel mudelil on: - Avaram kapuuts väikse noka, pingutite ja helkurd…" at bounding box center [1126, 598] width 544 height 69
click at [973, 588] on textarea "Supervarese uuel mudelil on: - Avaram kapuuts väikse noka, pingutite ja helkurd…" at bounding box center [1126, 598] width 544 height 69
drag, startPoint x: 1218, startPoint y: 588, endPoint x: 1085, endPoint y: 593, distance: 133.1
click at [1085, 593] on textarea "Supervarese uuel mudelil on: - Avaram kapuuts väikese noka, pingutite ja helkur…" at bounding box center [1126, 598] width 544 height 69
click at [868, 589] on textarea "Supervarese uuel mudelil on: - Avaram kapuuts väikese noka, pingutite ja - Varr…" at bounding box center [1126, 598] width 544 height 69
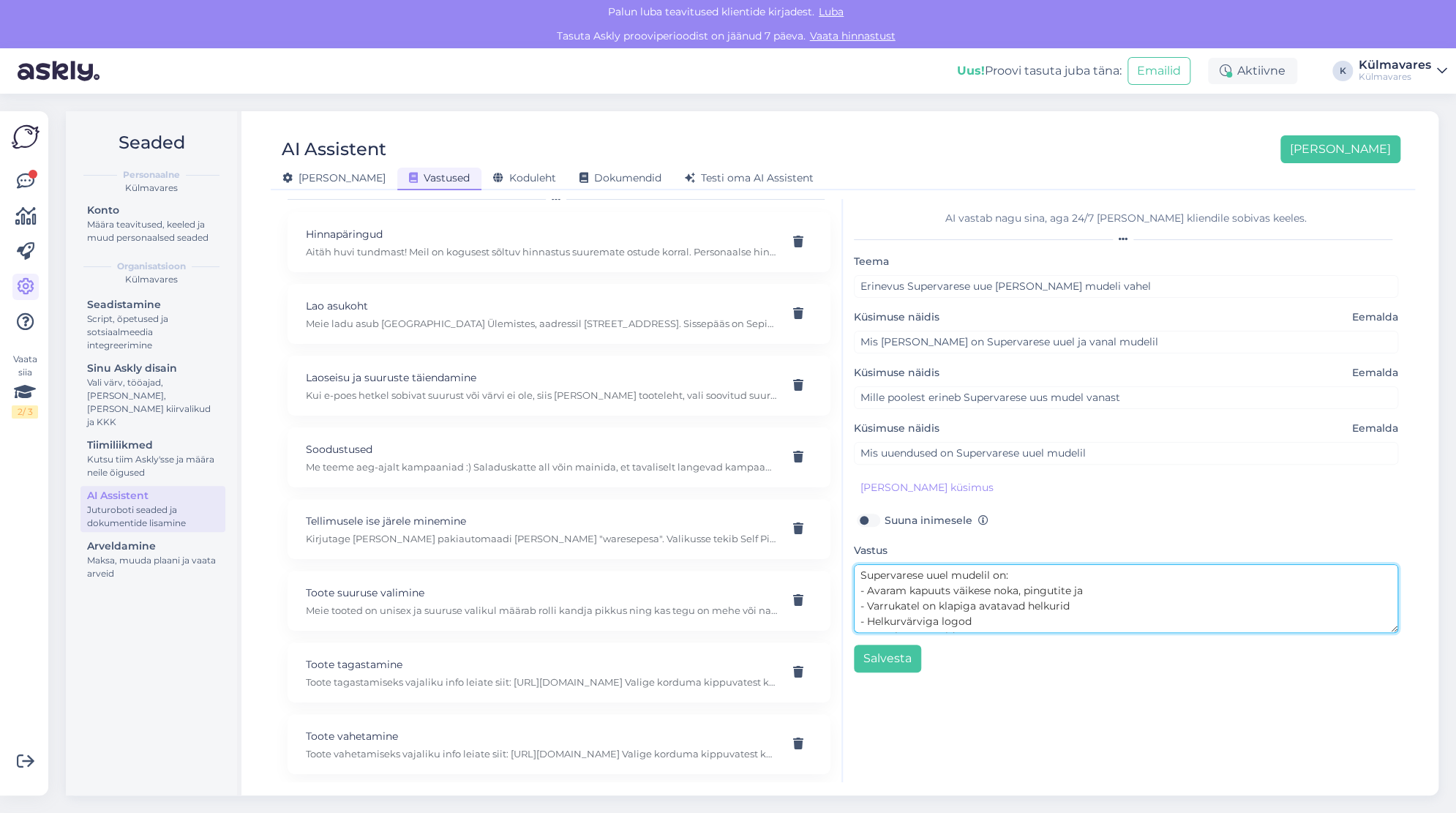
paste textarea "helkurdetailiga [PERSON_NAME] [PERSON_NAME]"
click at [871, 587] on textarea "Supervarese uuel mudelil on: - helkurdetailiga [PERSON_NAME] pealAvaram kapuuts…" at bounding box center [1126, 598] width 544 height 69
click at [945, 590] on textarea "Supervarese uuel mudelil on: - Helkurdetailiga [PERSON_NAME] pealAvaram kapuuts…" at bounding box center [1126, 598] width 544 height 69
click at [985, 590] on textarea "Supervarese uuel mudelil on: - Helkurdetail [PERSON_NAME] pealAvaram kapuuts vä…" at bounding box center [1126, 598] width 544 height 69
click at [1209, 592] on textarea "Supervarese uuel mudelil on: - Helkurdetail [PERSON_NAME] [PERSON_NAME] kapuuts…" at bounding box center [1126, 598] width 544 height 69
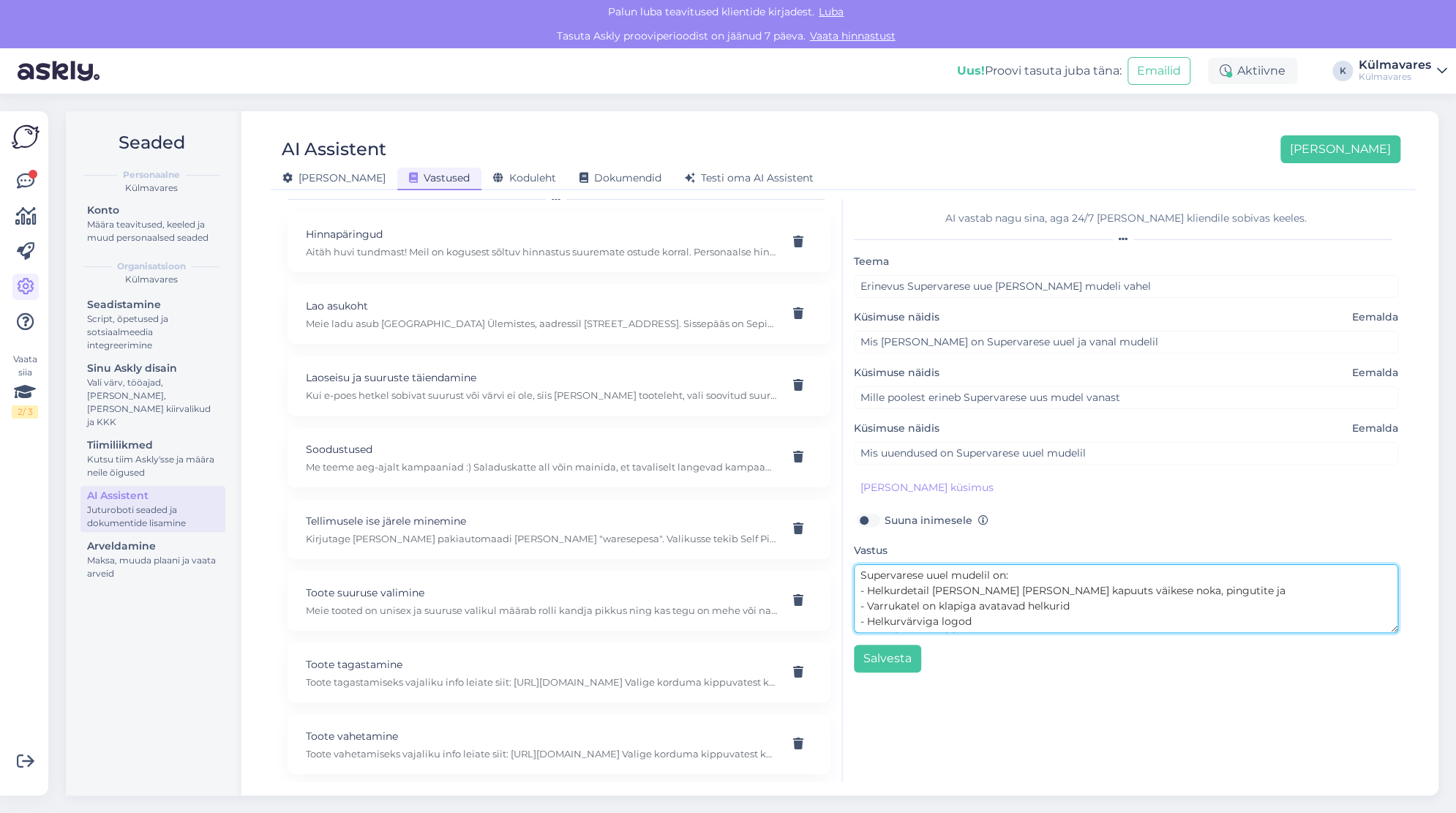
click at [985, 588] on textarea "Supervarese uuel mudelil on: - Helkurdetail [PERSON_NAME] [PERSON_NAME] kapuuts…" at bounding box center [1126, 598] width 544 height 69
click at [988, 588] on textarea "Supervarese uuel mudelil on: - Helkurdetail [PERSON_NAME] [PERSON_NAME] kapuuts…" at bounding box center [1126, 598] width 544 height 69
click at [1092, 603] on textarea "Supervarese uuel mudelil on: - Helkurdetail [PERSON_NAME] [PERSON_NAME] - Avara…" at bounding box center [1126, 598] width 544 height 69
click at [935, 605] on textarea "Supervarese uuel mudelil on: - Helkurdetail [PERSON_NAME] [PERSON_NAME] - Avara…" at bounding box center [1126, 598] width 544 height 69
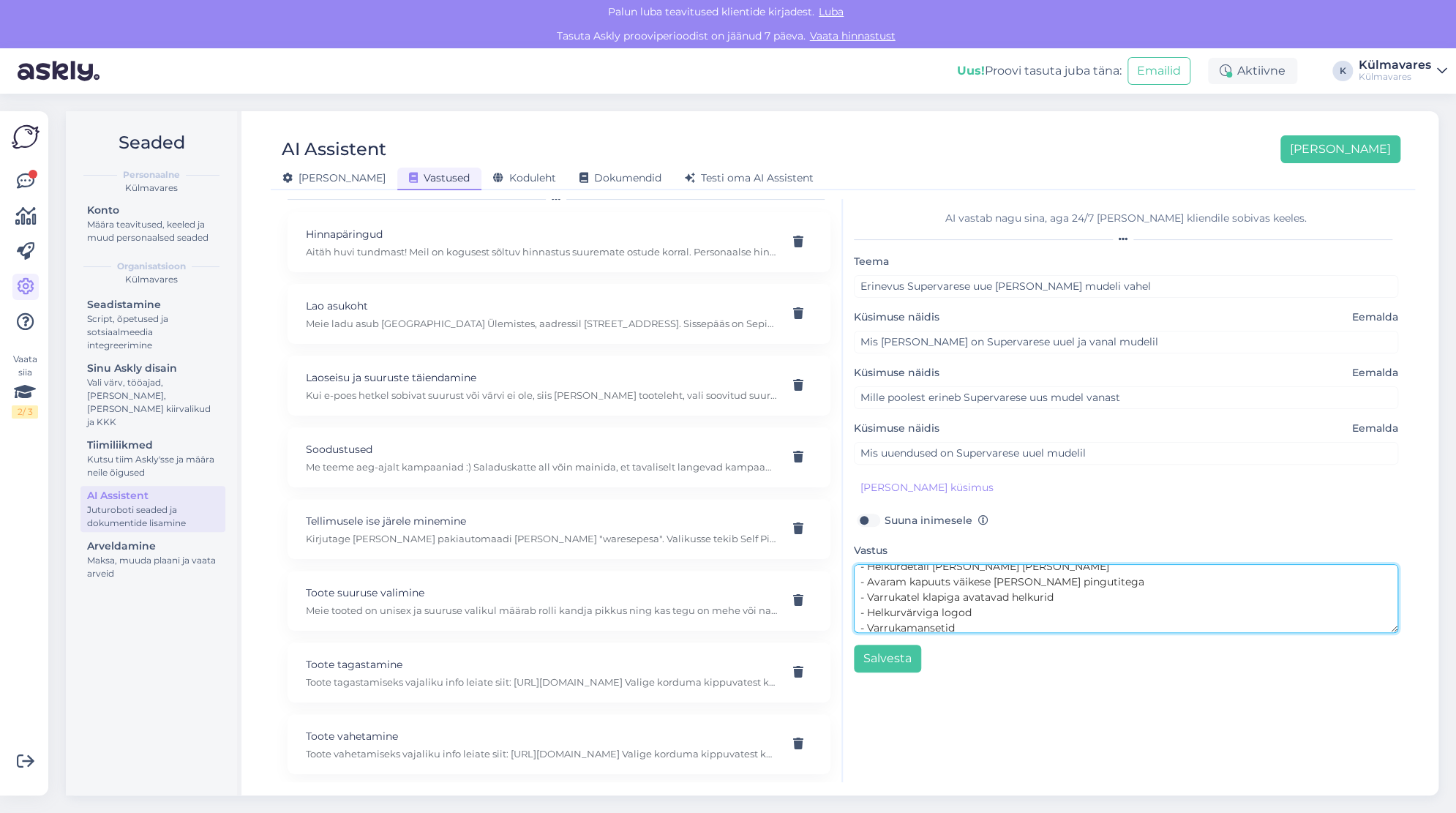
scroll to position [30, 0]
type textarea "Supervarese uuel mudelil on: - Helkurdetail [PERSON_NAME] [PERSON_NAME] - Avara…"
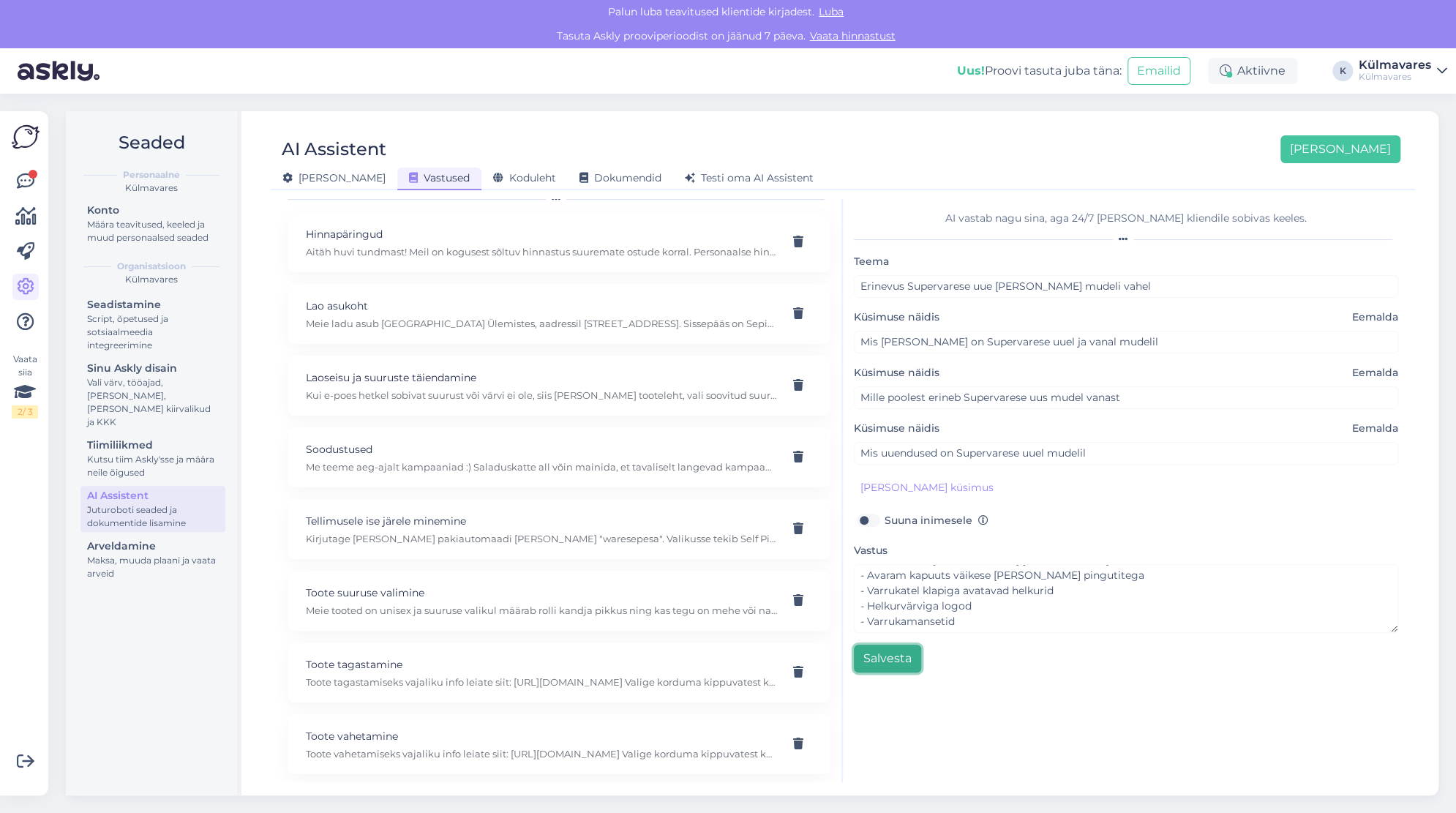
click at [898, 660] on button "Salvesta" at bounding box center [887, 658] width 67 height 28
click at [554, 257] on p "Aitäh huvi tundmast! Meil on kogusest sõltuv hinnastus suuremate ostude korral.…" at bounding box center [542, 251] width 471 height 13
type input "Toote vahetamine"
type input "Soovin suurust vahetada"
type textarea "Toote vahetamiseks vajaliku info leiate siit: [URL][DOMAIN_NAME] Valige korduma…"
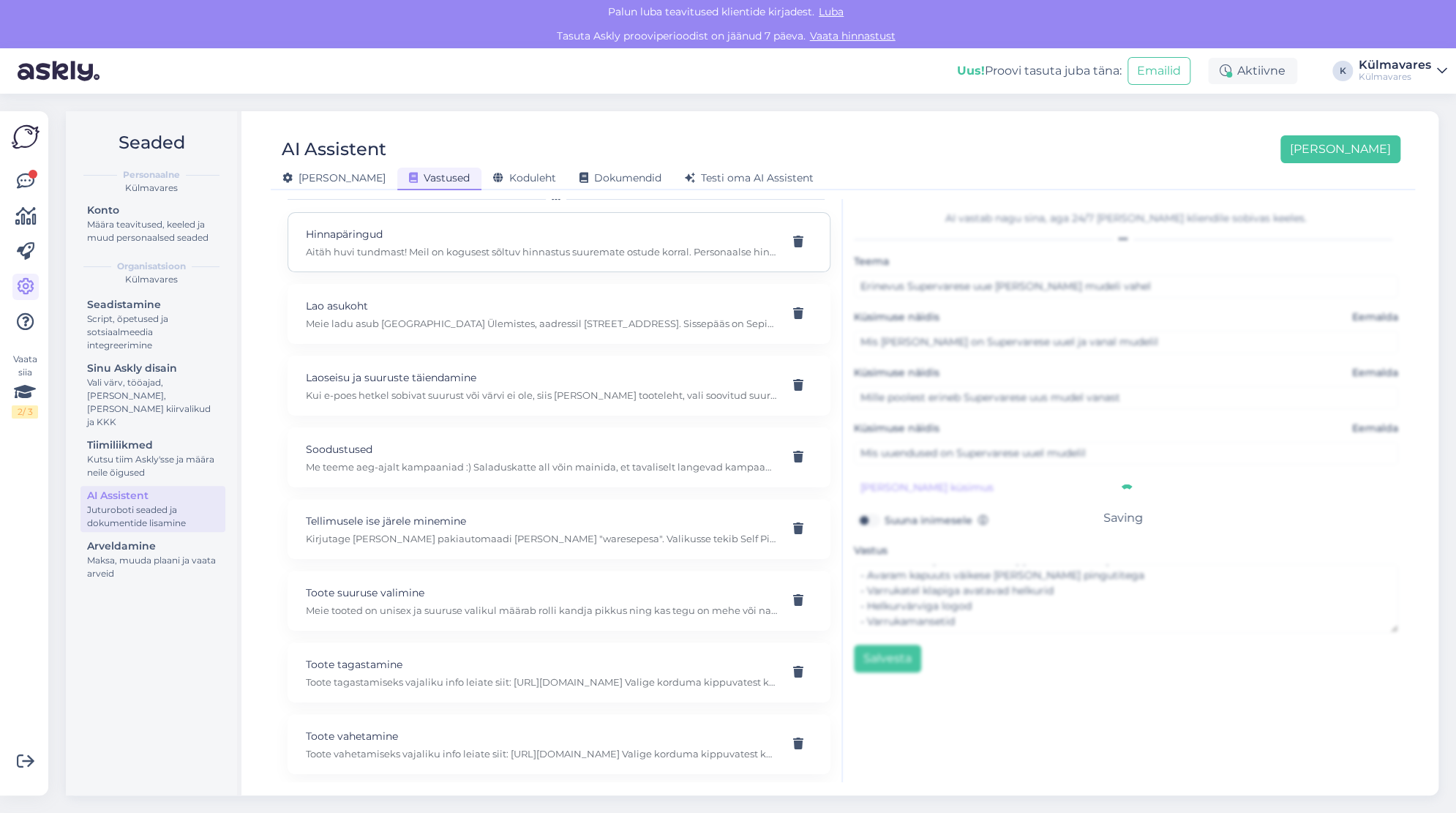
type input "kas saaksin toote ümber vahetada"
type input "kas toodet on võimalik vahetada"
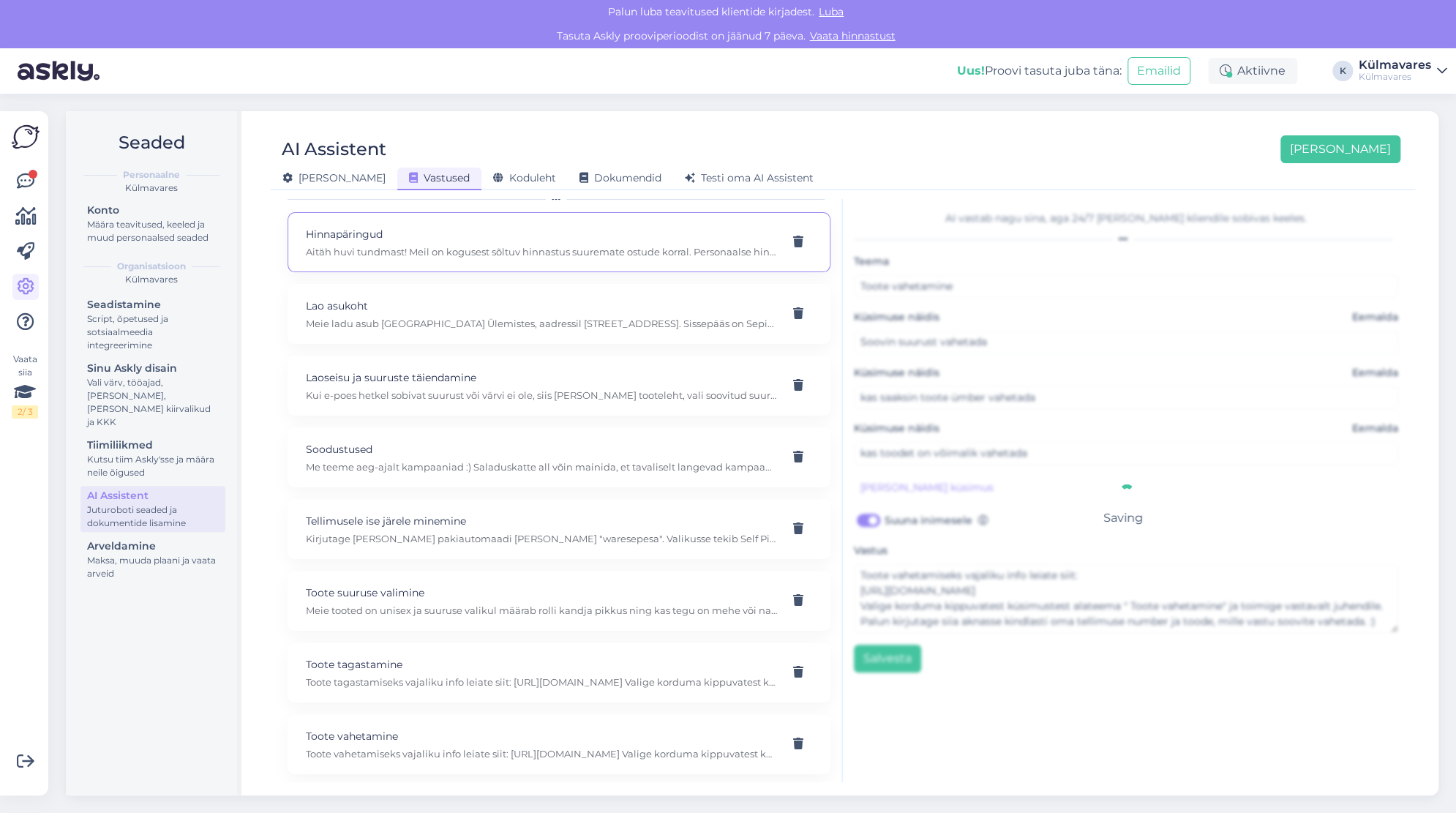
type input "Hinnapäringud"
type input "Palun hinnapakkumist"
checkbox input "true"
type textarea "Aitäh huvi tundmast! Meil on kogusest sõltuv hinnastus suuremate ostude korral.…"
type input "mis hinnaga saaks"
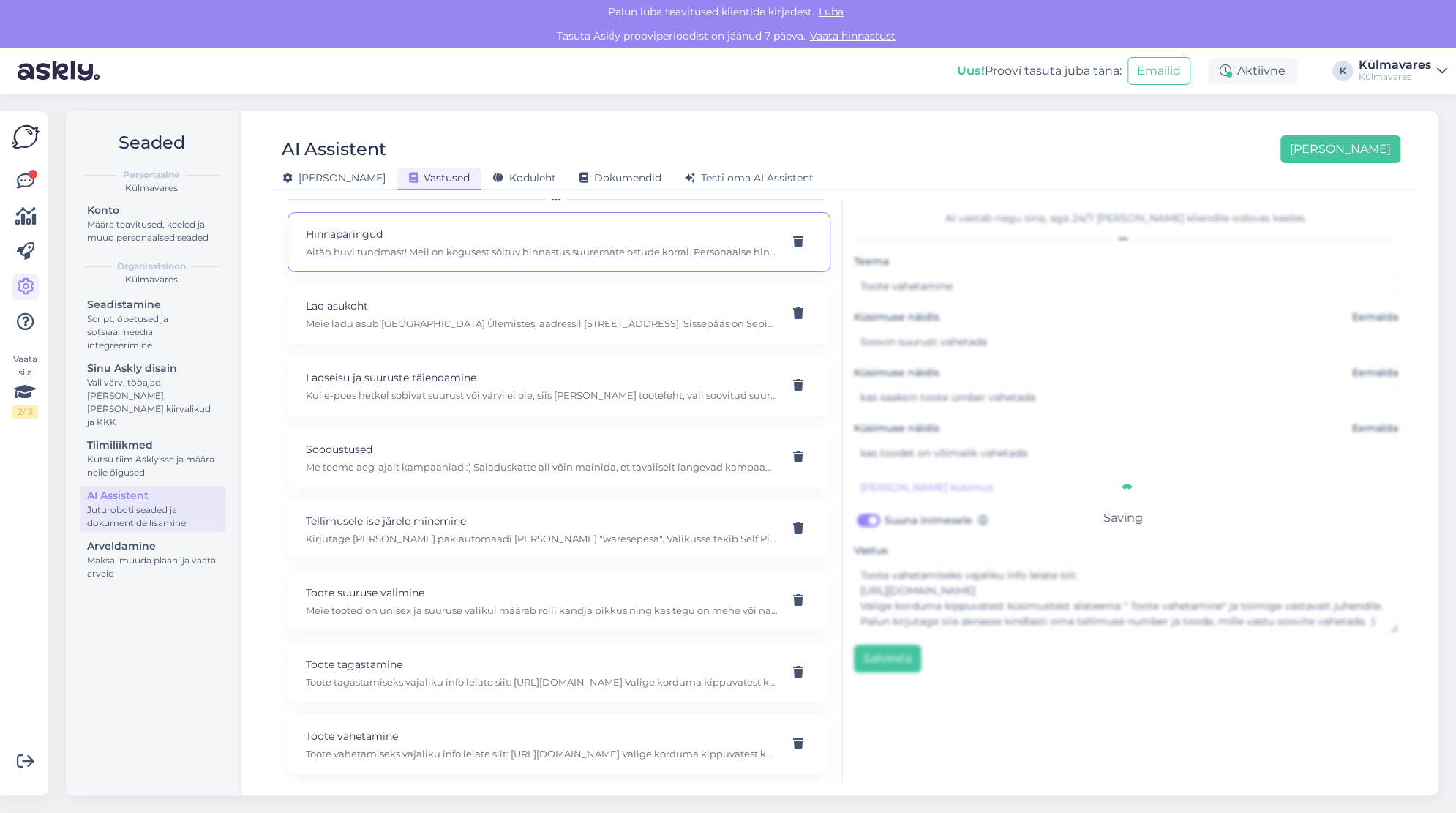
type input "hinnapakkumine"
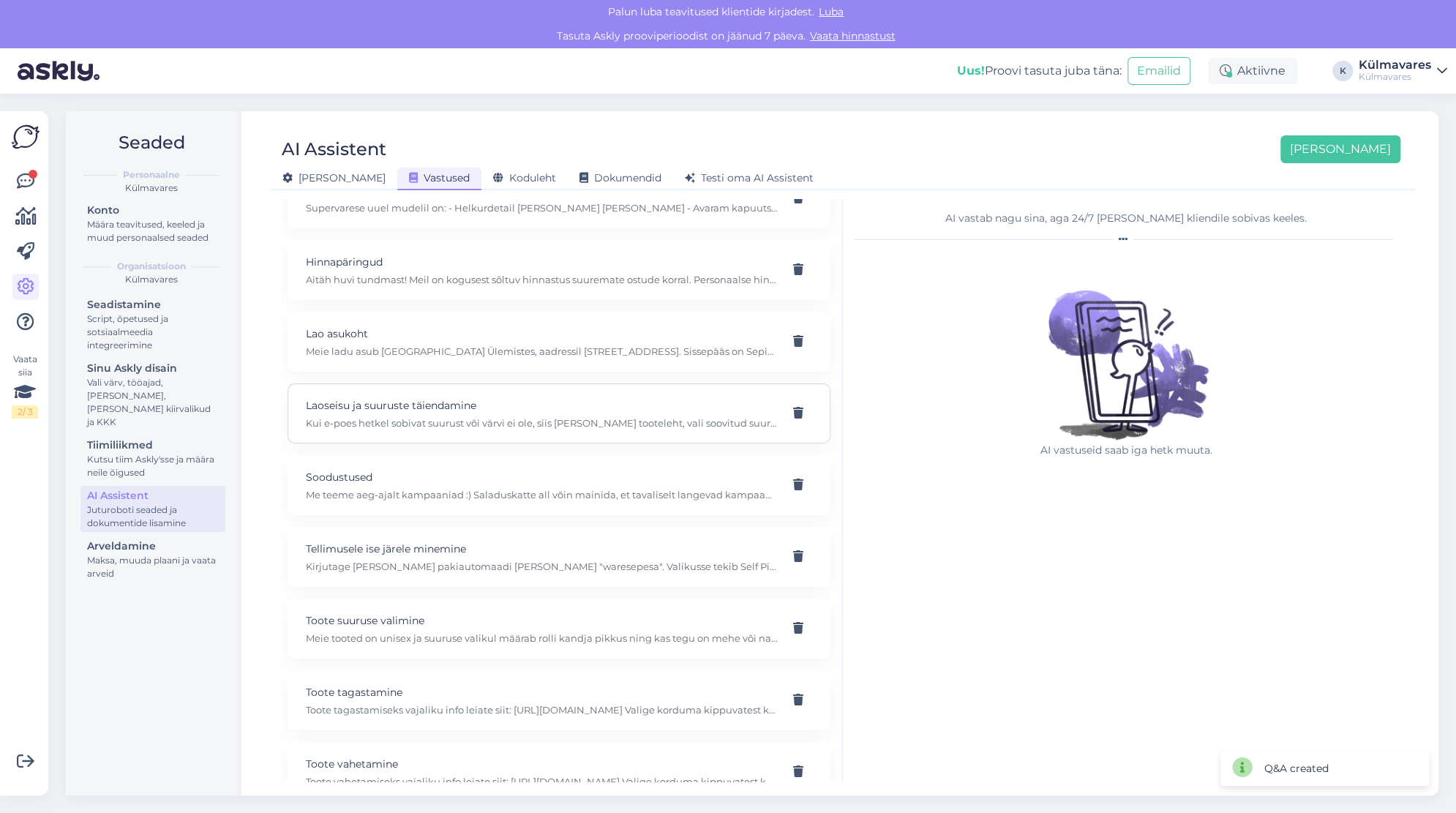
scroll to position [127, 0]
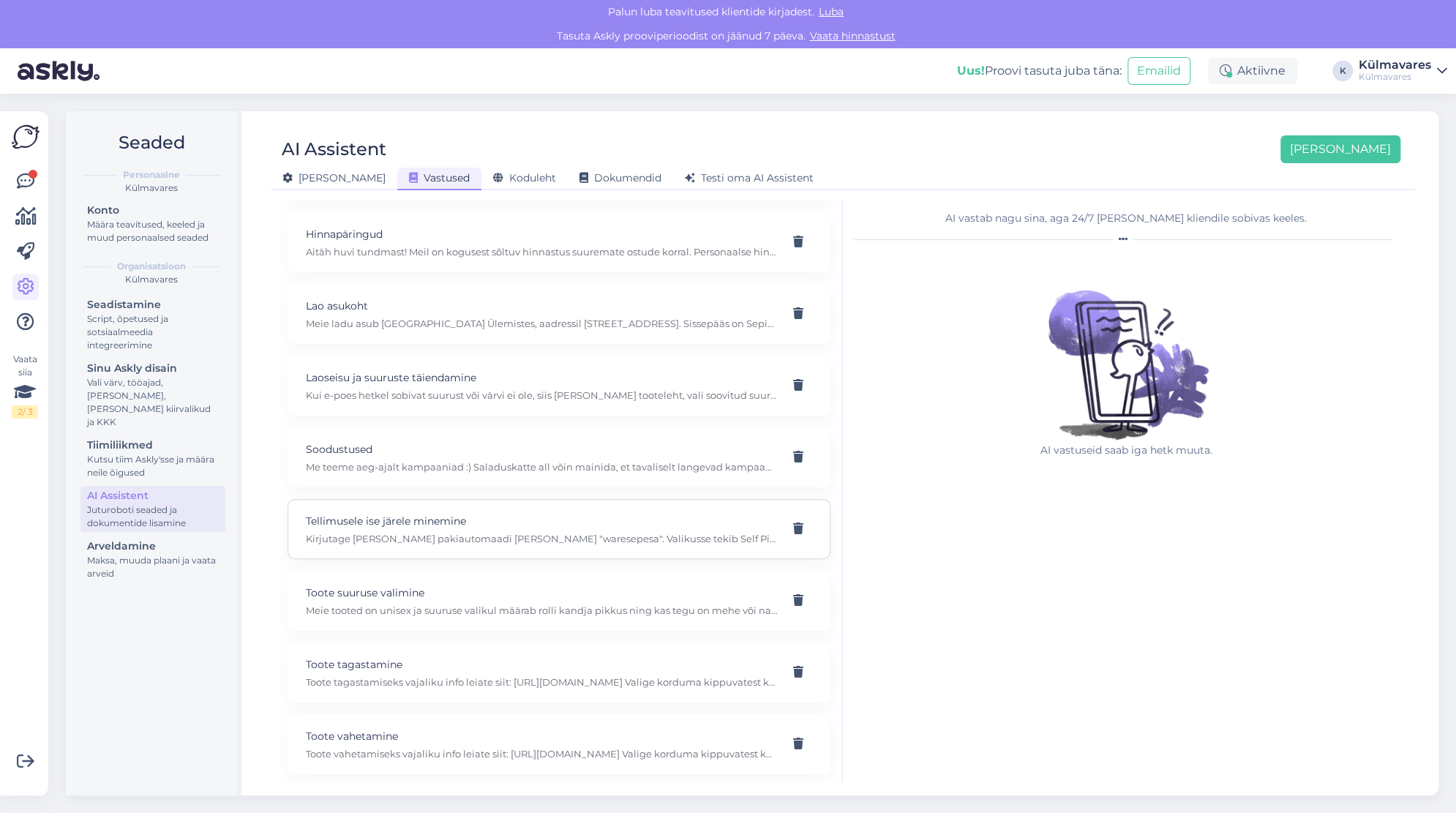
click at [424, 515] on p "Tellimusele ise järele minemine" at bounding box center [542, 521] width 471 height 17
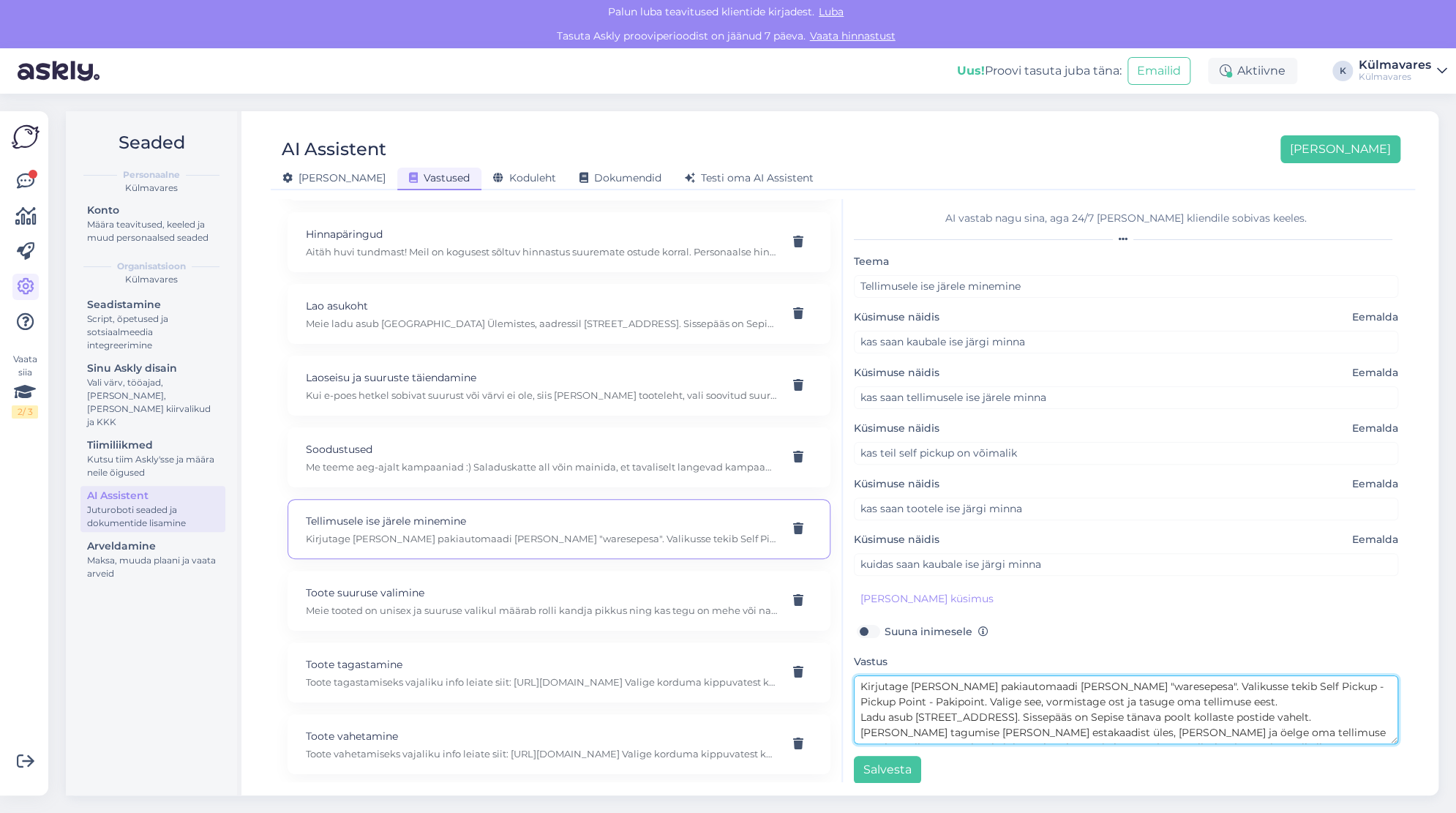
click at [908, 687] on textarea "Kirjutage [PERSON_NAME] pakiautomaadi [PERSON_NAME] "waresepesa". Valikusse tek…" at bounding box center [1126, 710] width 544 height 69
type textarea "Kirjutage [PERSON_NAME] pakiautomaadi [PERSON_NAME] "waresepesa". Valikusse tek…"
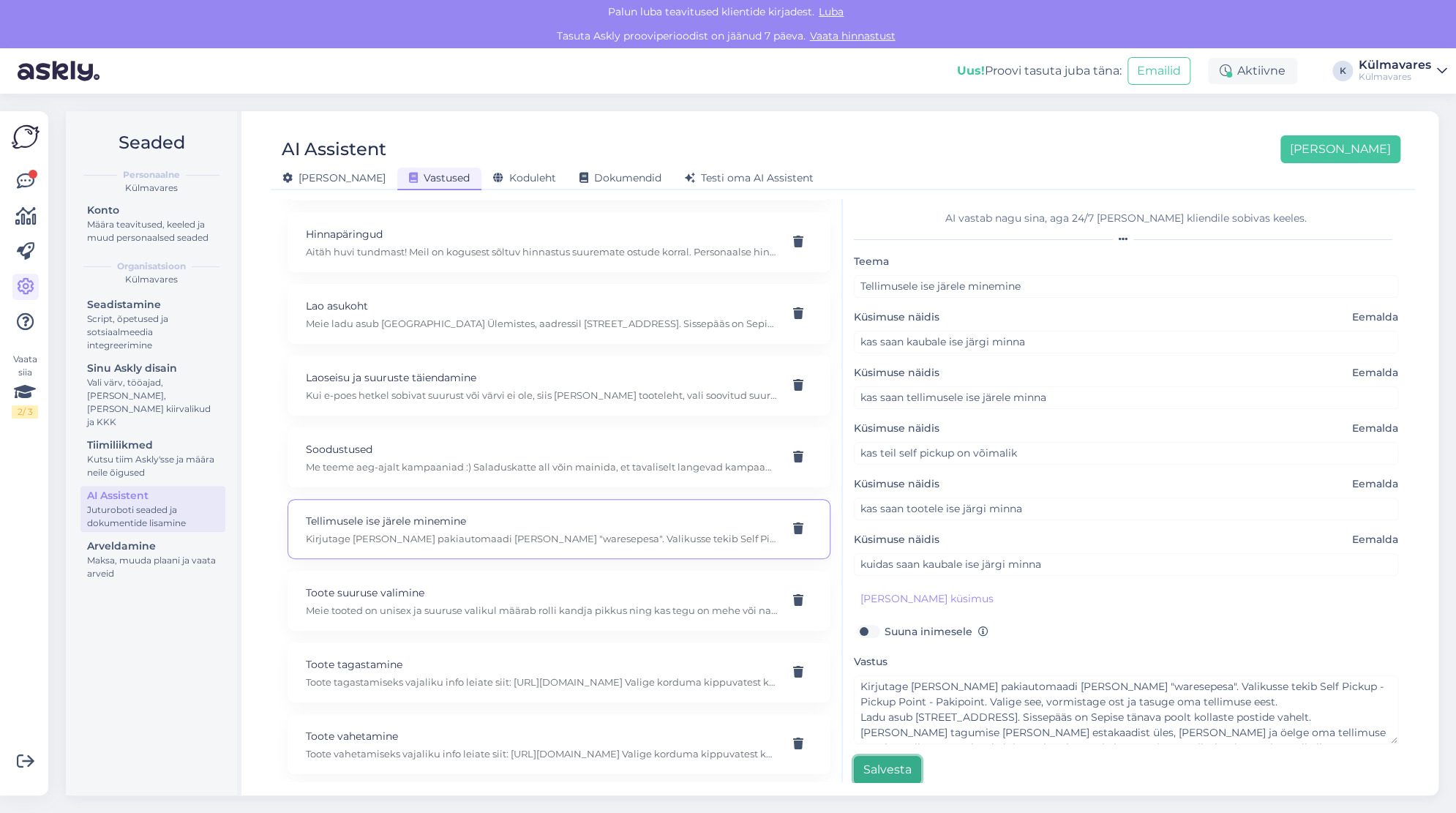
click at [916, 769] on button "Salvesta" at bounding box center [887, 770] width 67 height 28
click at [597, 606] on p "Meie tooted on unisex ja suuruse valikul määrab rolli kandja pikkus ning kas te…" at bounding box center [542, 610] width 471 height 13
type input "Toote suuruse valimine"
type input "mis suuruses [PERSON_NAME] sobib"
type input "kas oskate soovitada suurust"
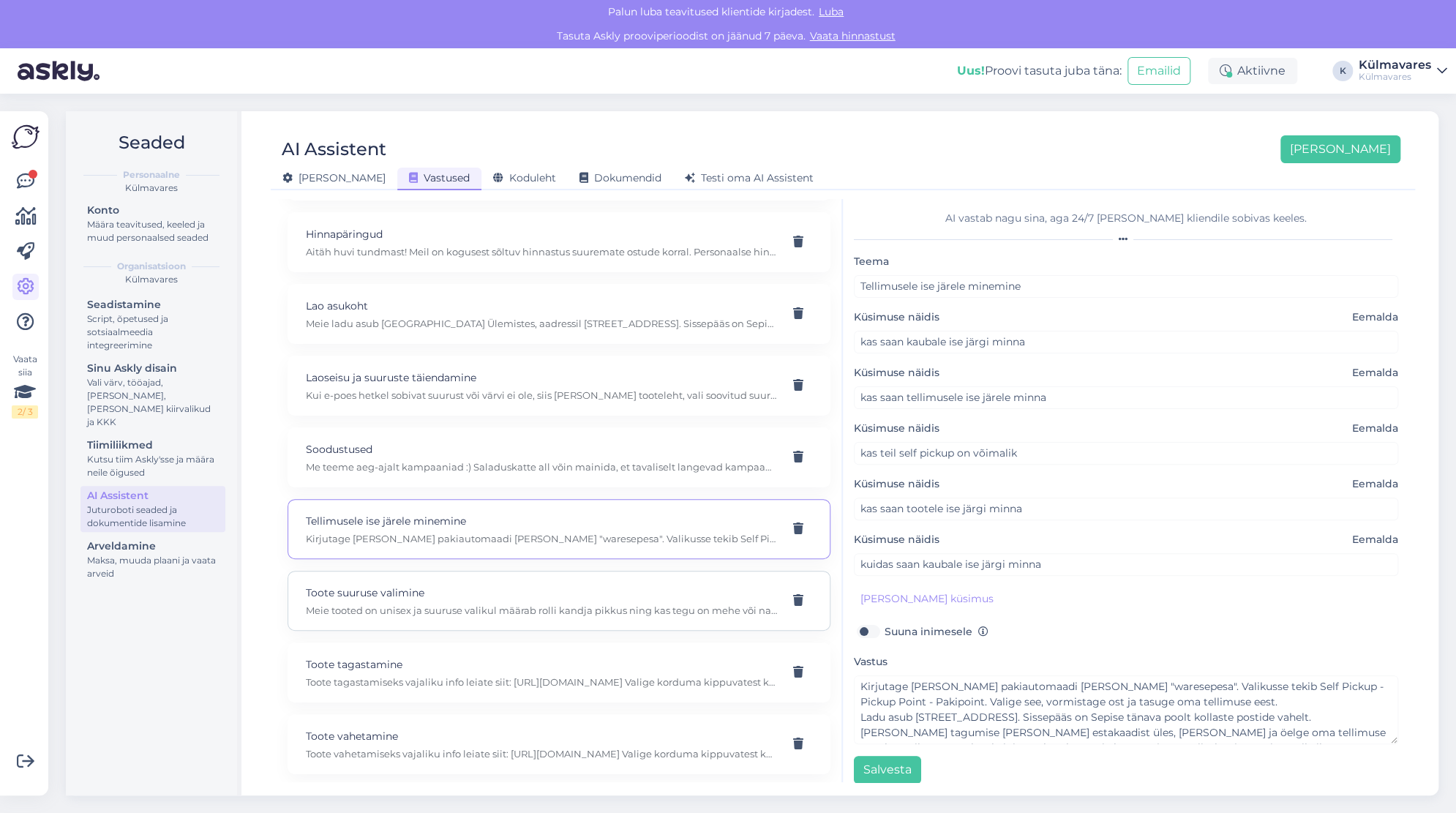
type input "kuidas suurust valida"
type input "milline [PERSON_NAME] sobib"
type textarea "Meie tooted on unisex ja suuruse valikul määrab rolli kandja pikkus ning kas te…"
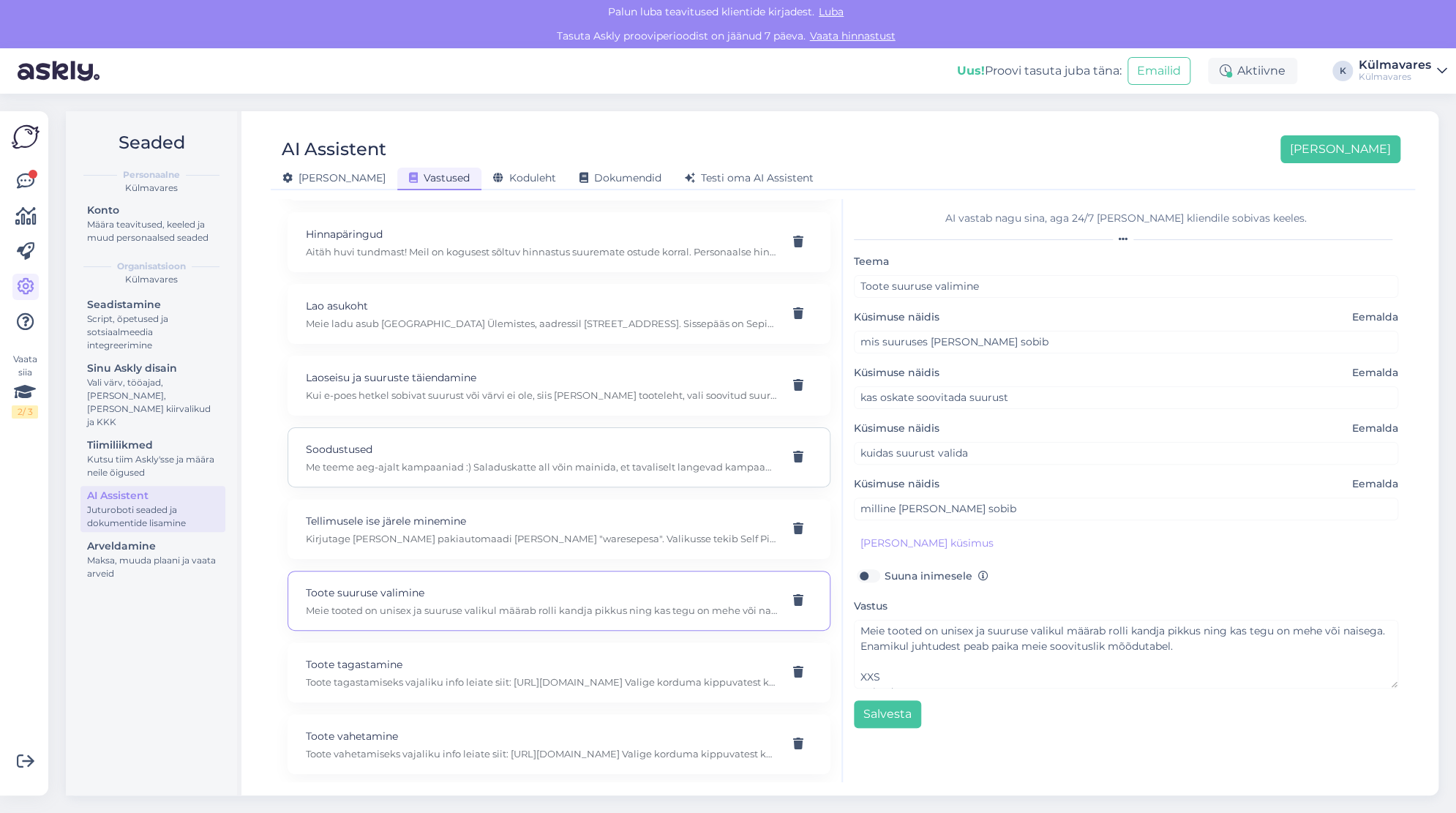
click at [486, 463] on p "Me teeme aeg-ajalt kampaaniad :) Saladuskatte all võin mainida, et tavaliselt l…" at bounding box center [542, 466] width 471 height 13
type input "Soodustused"
type input "Kas on soodukaid tulemas?"
type input "Kas sooduskoodi saaks?"
type input "palun soodustust"
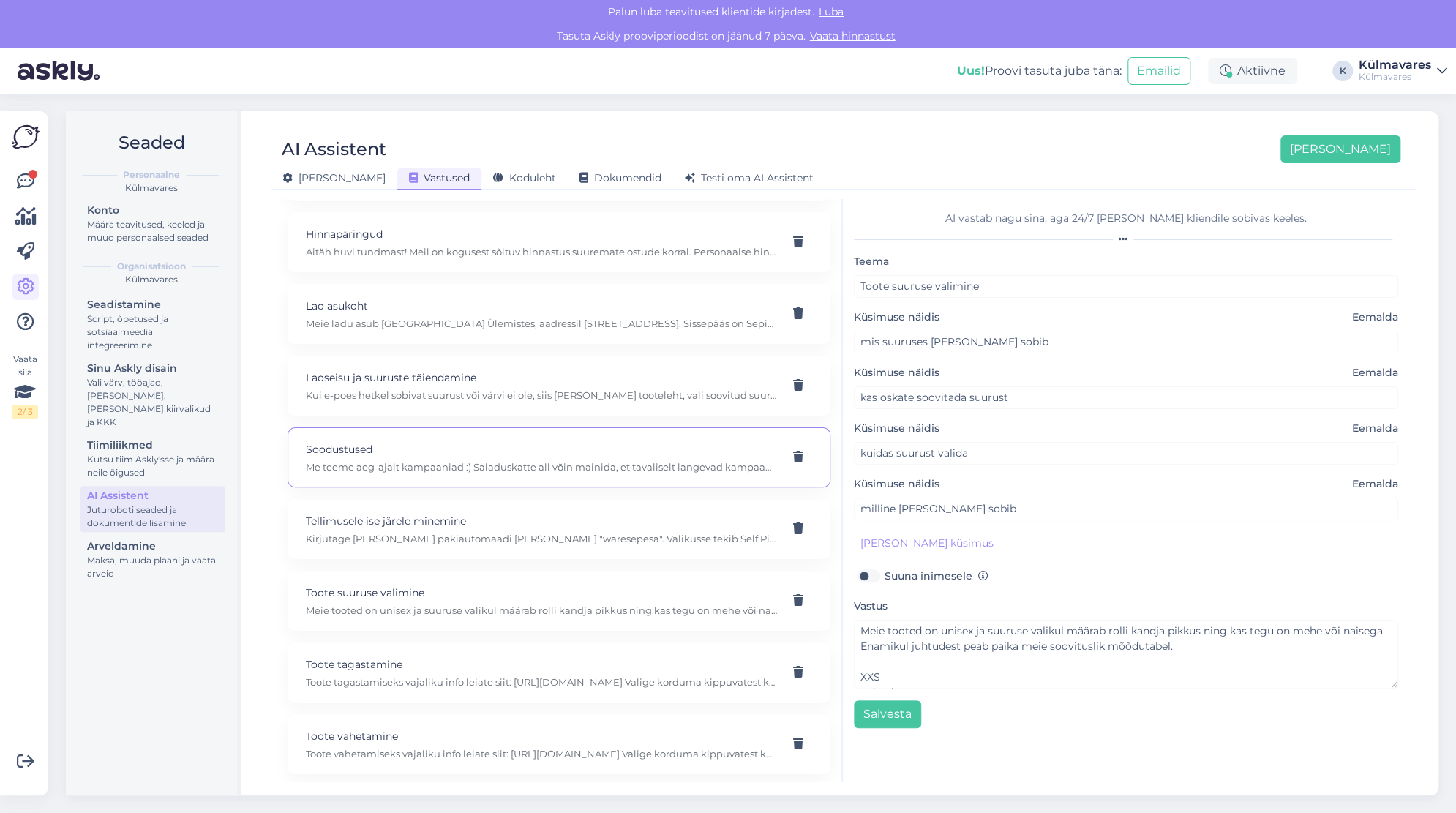
type textarea "Me teeme aeg-ajalt kampaaniad :) Saladuskatte all võin mainida, et tavaliselt l…"
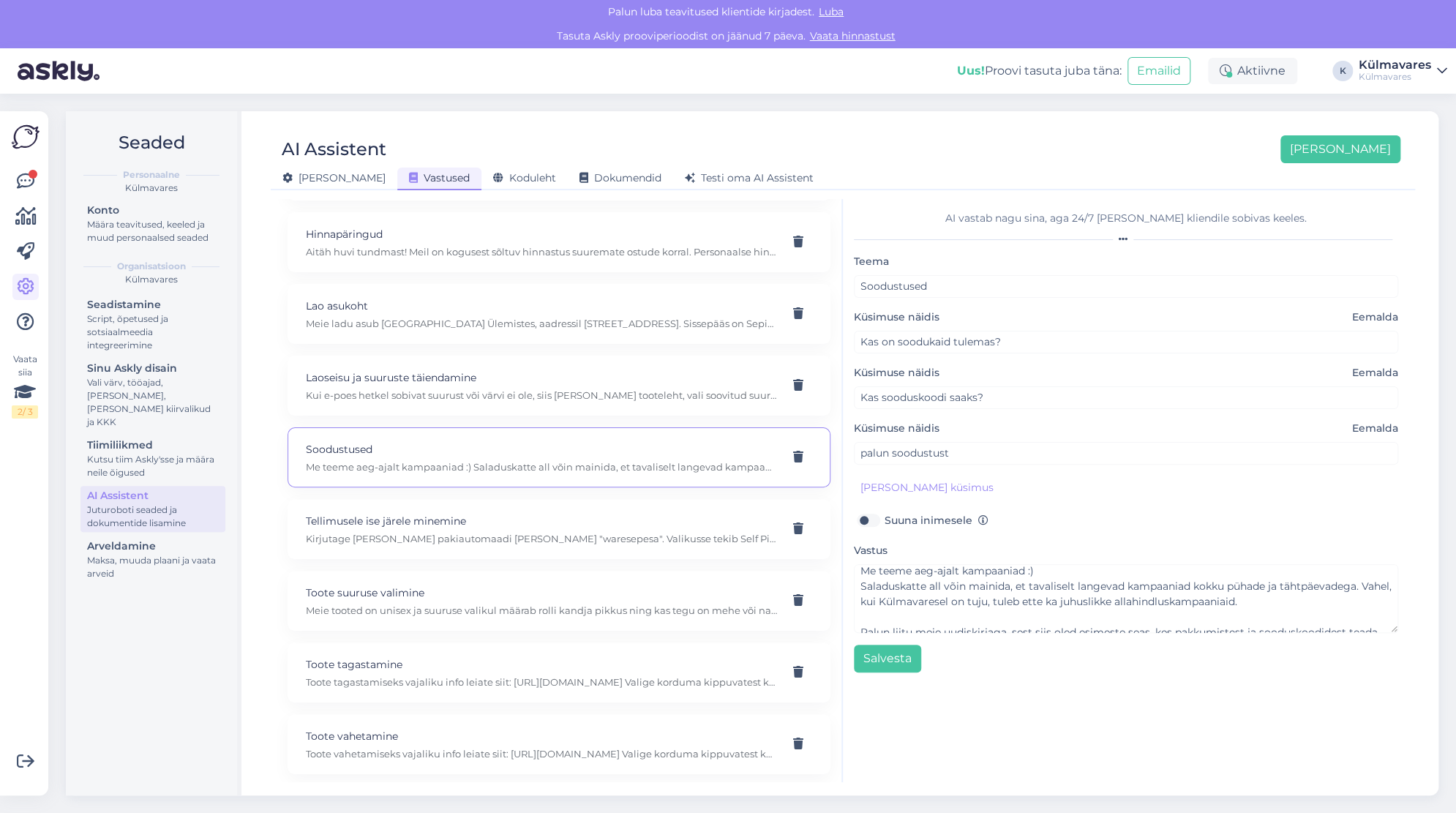
scroll to position [0, 0]
click at [32, 186] on icon at bounding box center [25, 182] width 17 height 17
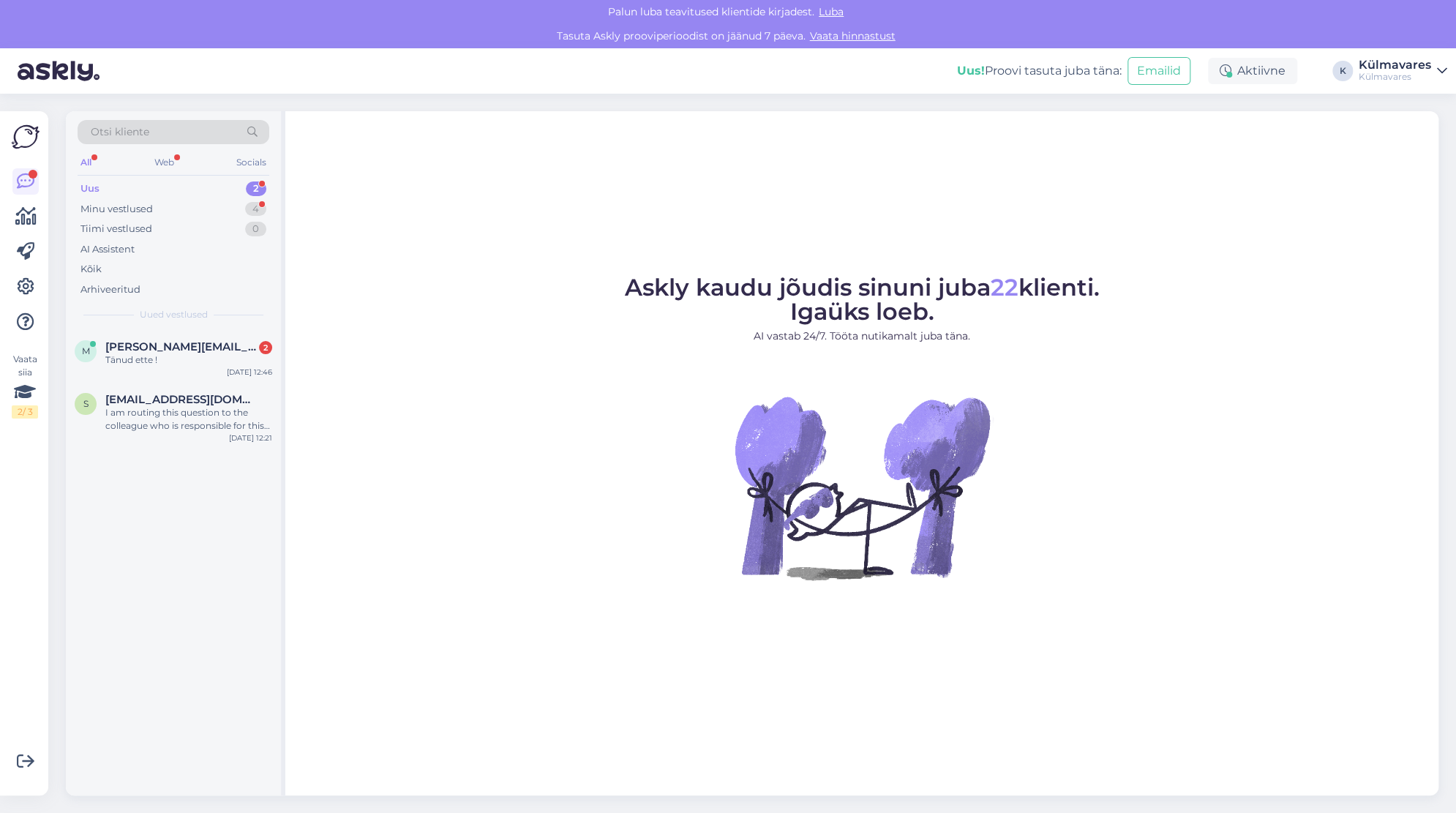
click at [98, 182] on div "Uus" at bounding box center [90, 189] width 19 height 15
click at [152, 420] on div "I am routing this question to the colleague who is responsible for this topic. …" at bounding box center [189, 419] width 167 height 26
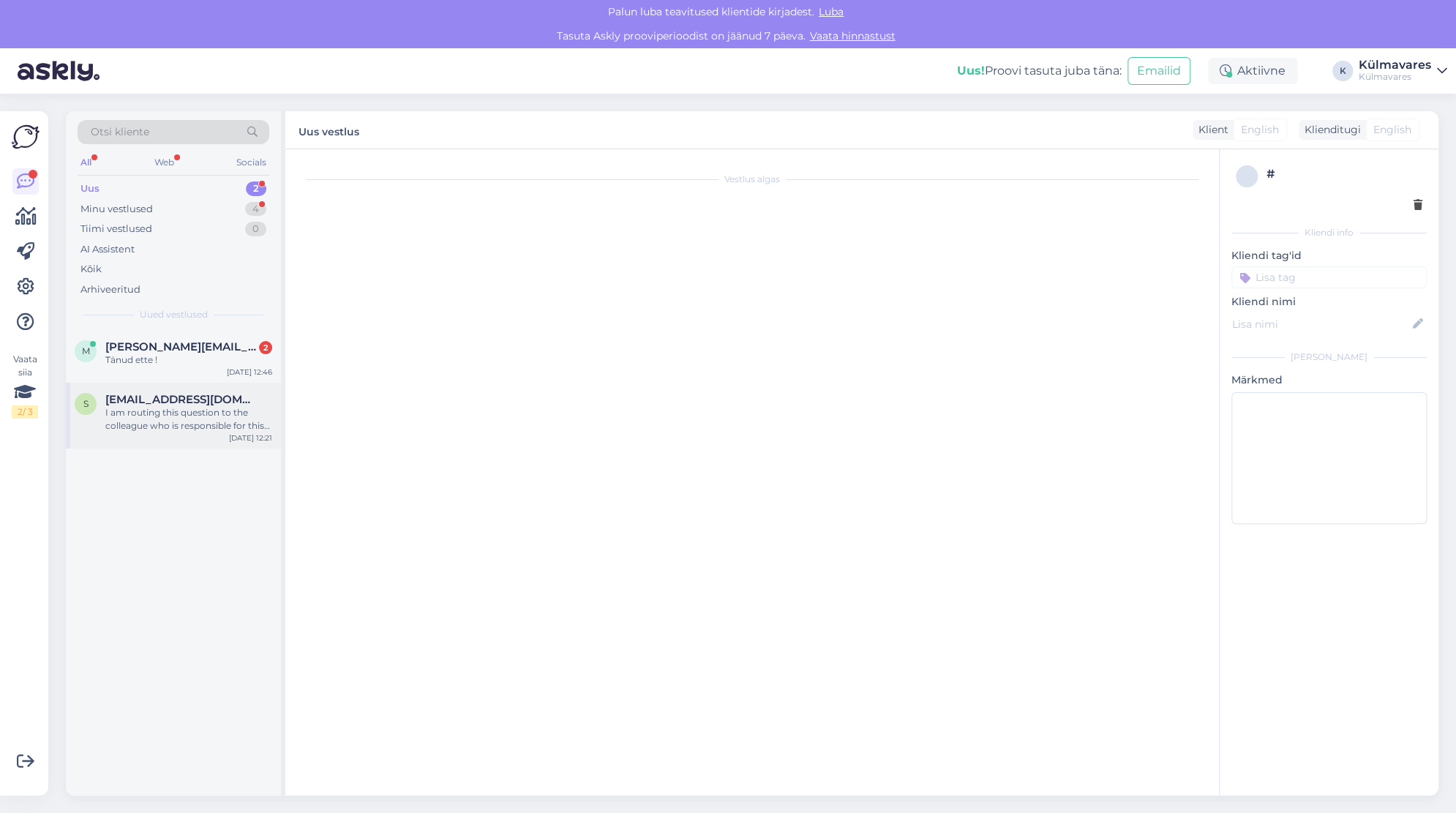
scroll to position [1869, 0]
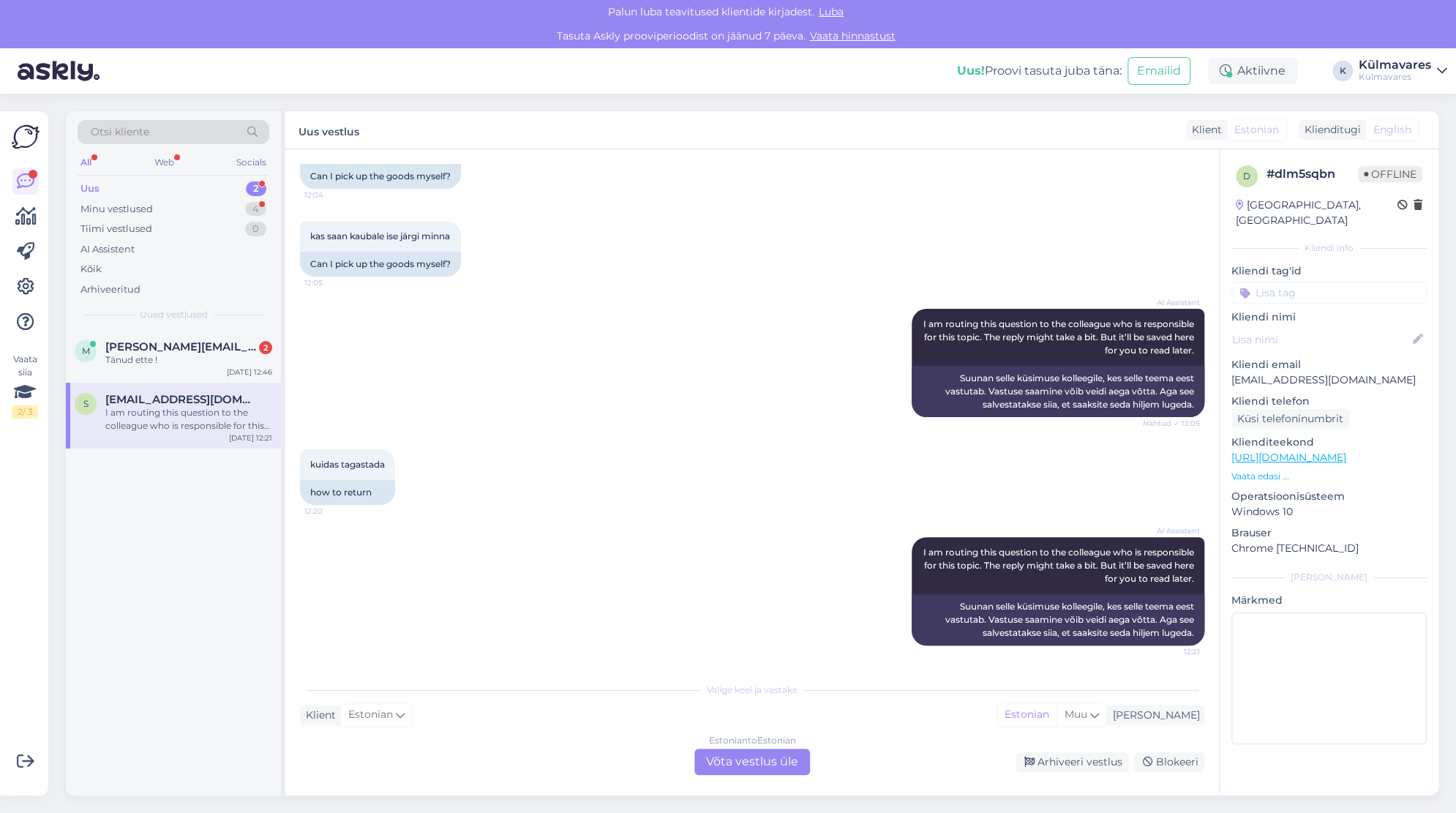
click at [741, 758] on div "Estonian to Estonian Võta vestlus üle" at bounding box center [751, 762] width 116 height 26
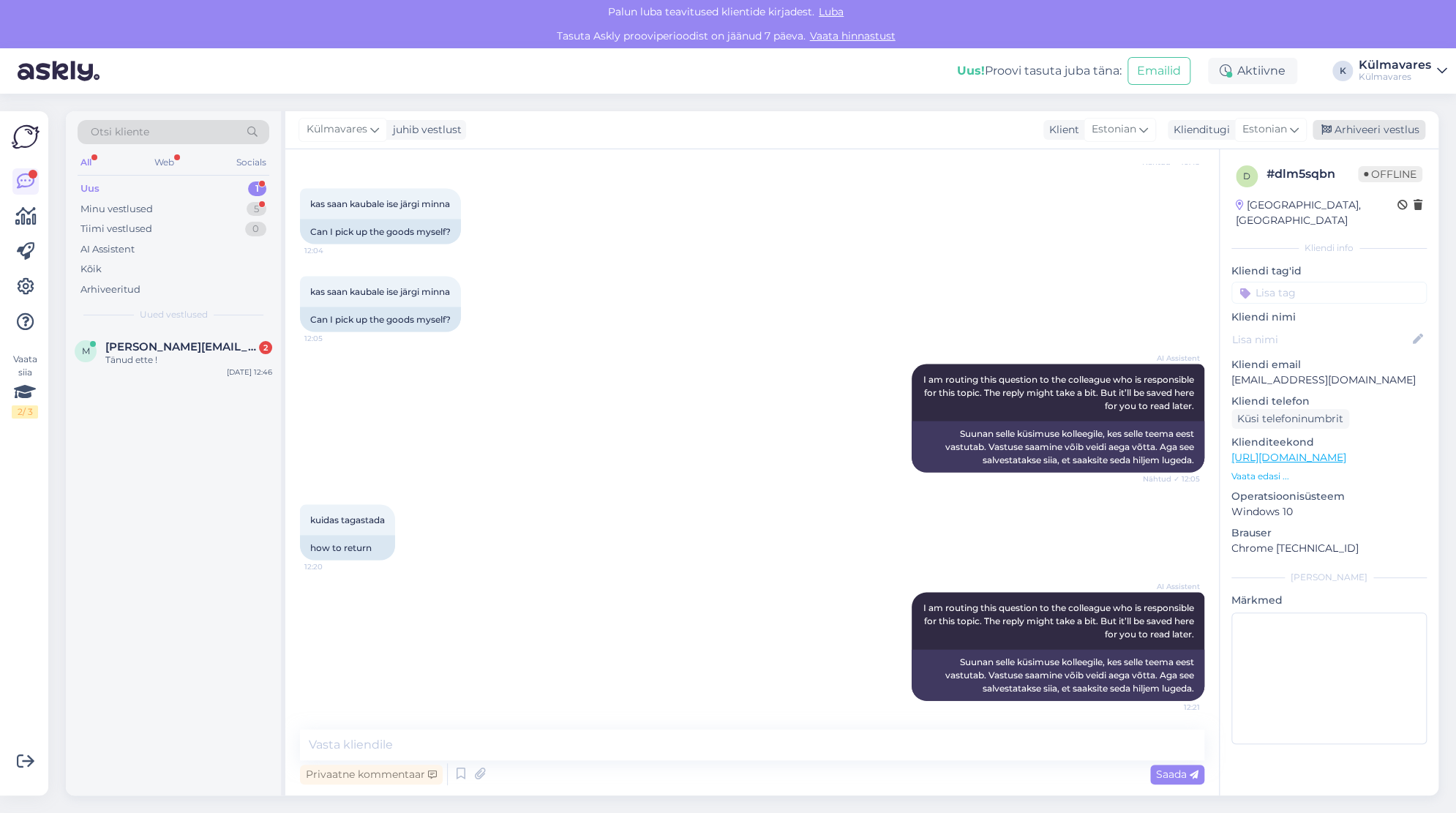
click at [1373, 126] on div "Arhiveeri vestlus" at bounding box center [1369, 130] width 113 height 20
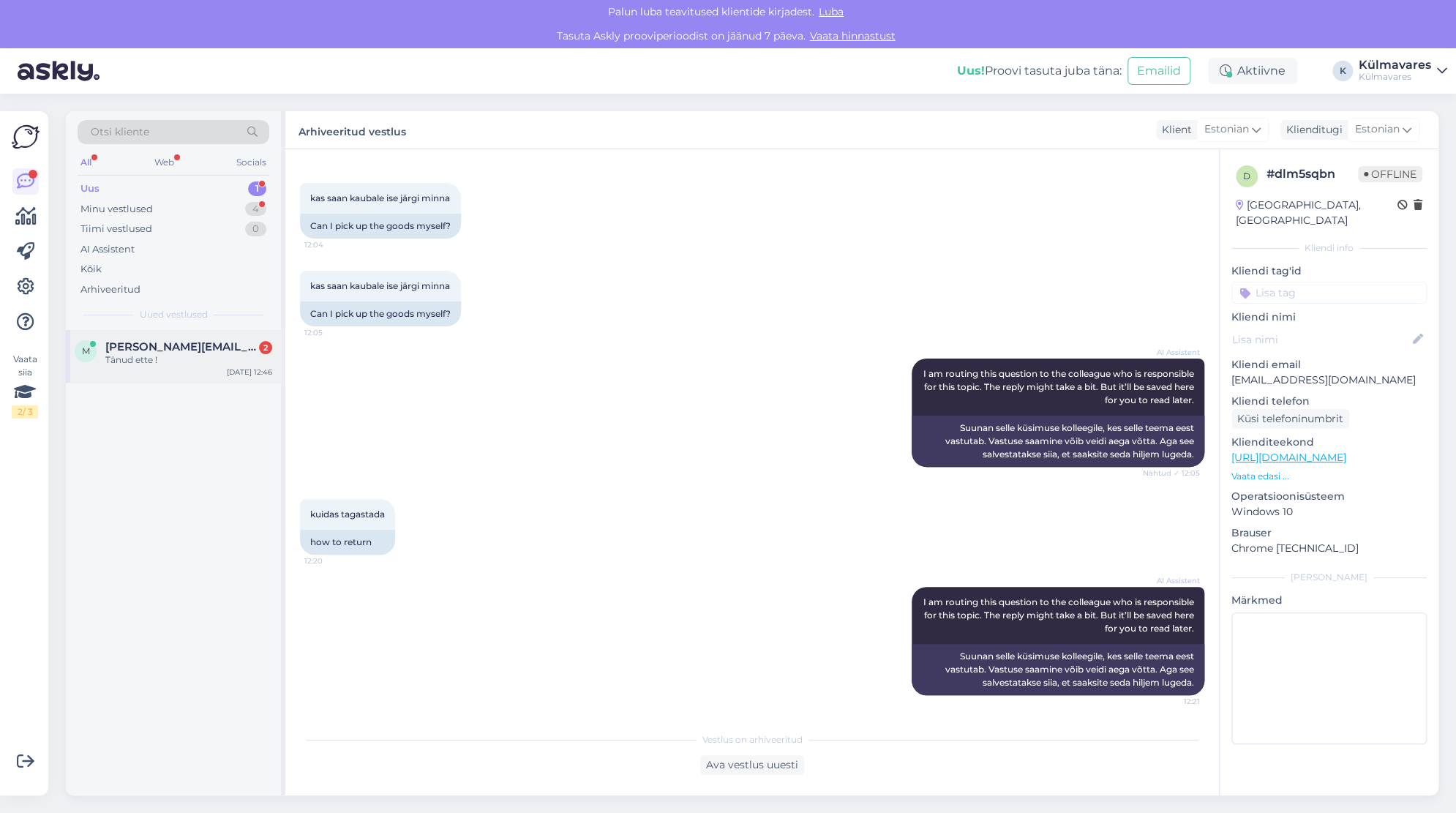
click at [156, 348] on span "[PERSON_NAME][EMAIL_ADDRESS][DOMAIN_NAME]" at bounding box center [181, 346] width 152 height 13
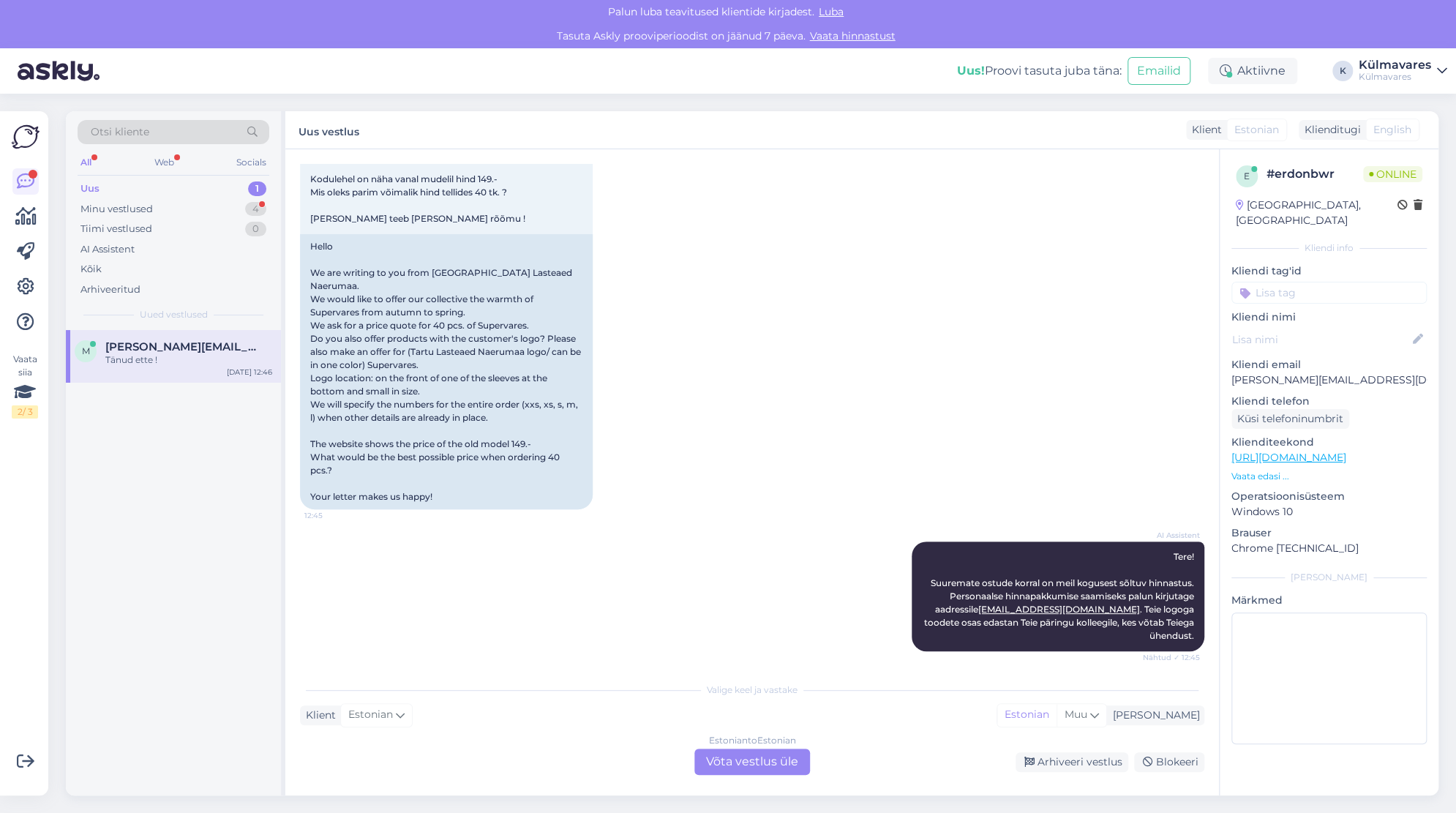
scroll to position [249, 0]
click at [145, 206] on div "Minu vestlused" at bounding box center [117, 209] width 72 height 15
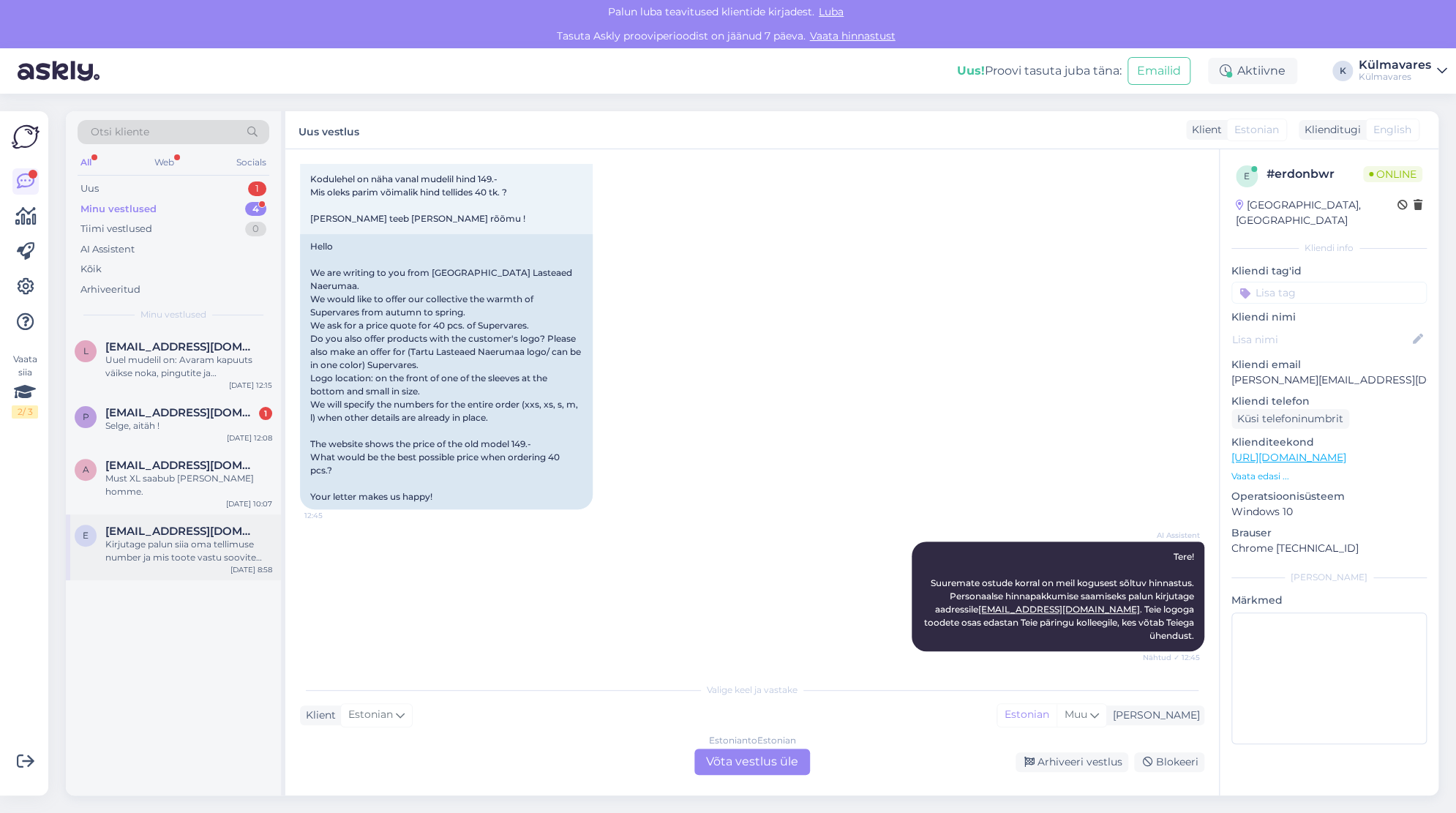
click at [182, 545] on div "Kirjutage palun siia oma tellimuse number ja mis toote vastu soovite vahetada. …" at bounding box center [189, 550] width 167 height 26
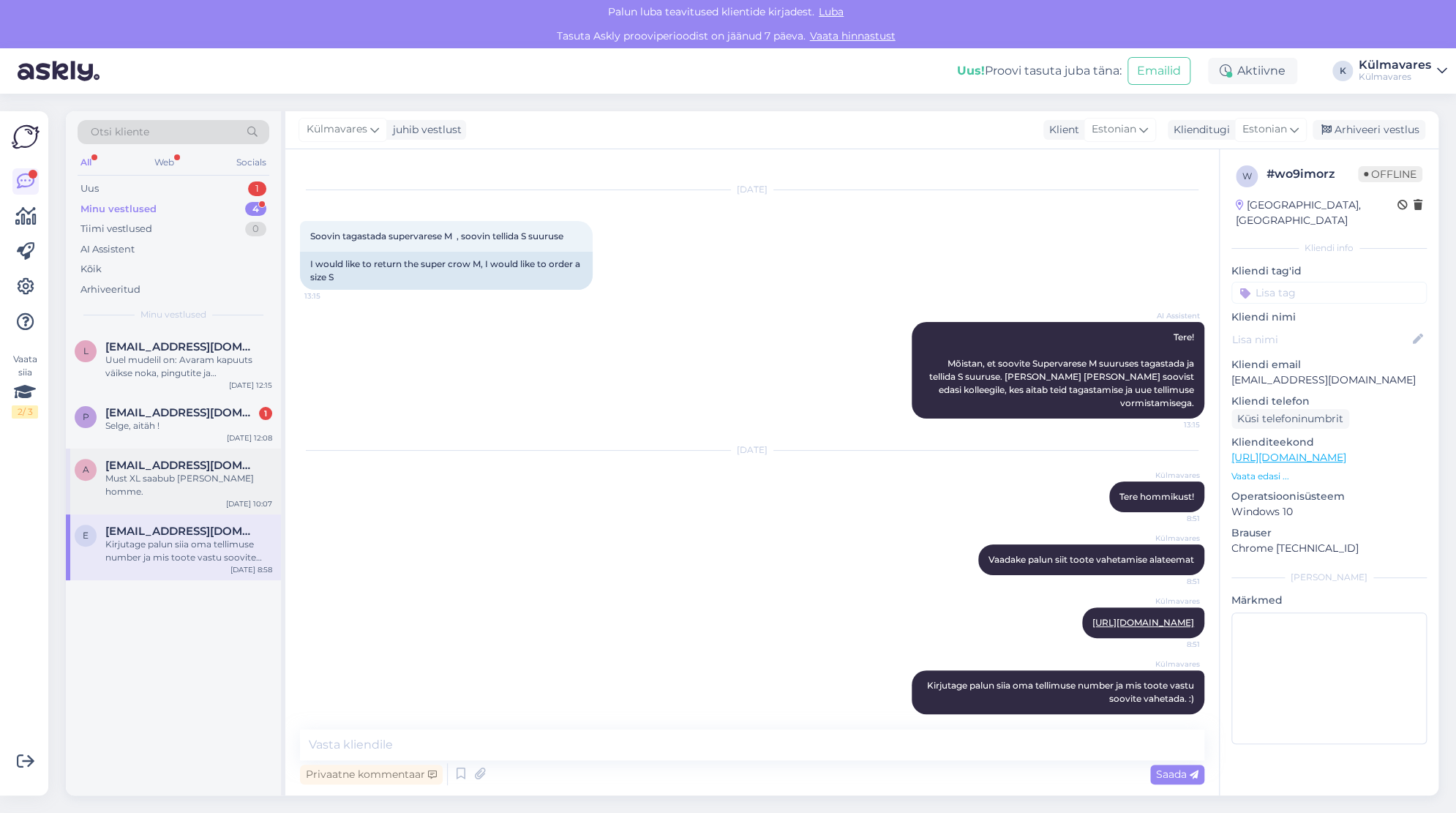
click at [178, 470] on span "[EMAIL_ADDRESS][DOMAIN_NAME]" at bounding box center [181, 465] width 152 height 13
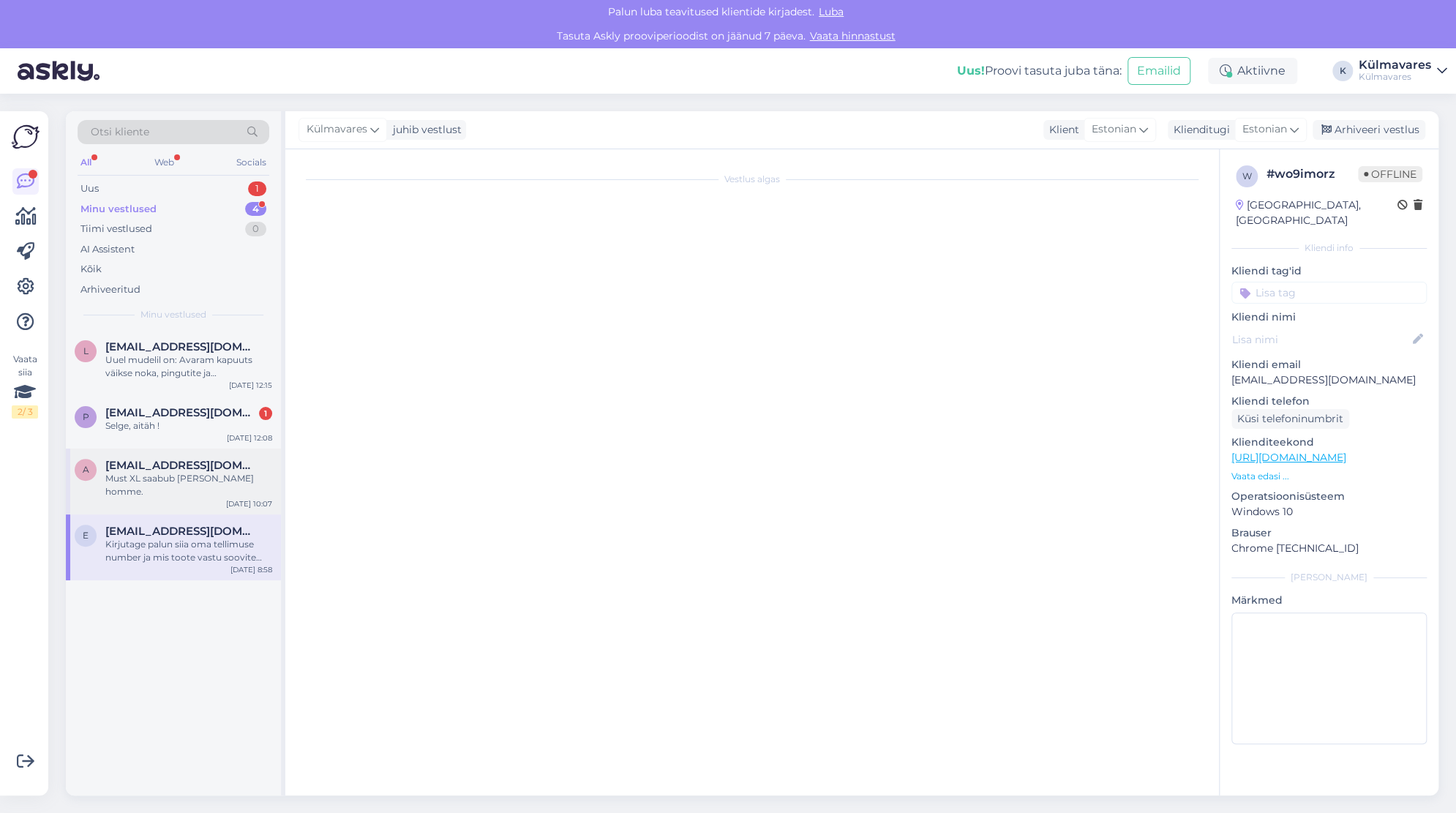
scroll to position [197, 0]
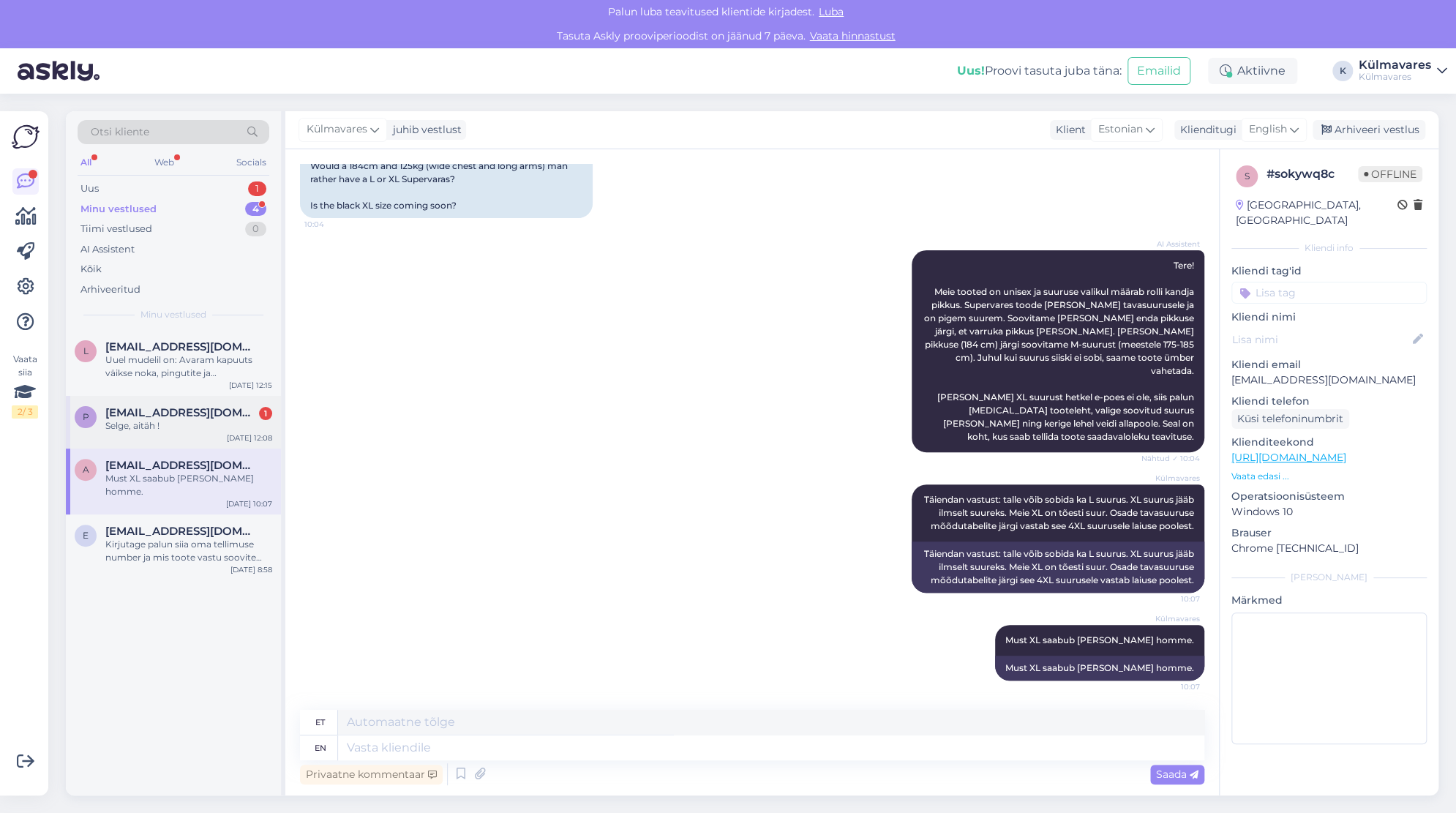
click at [169, 419] on div "Selge, aitäh !" at bounding box center [189, 425] width 167 height 13
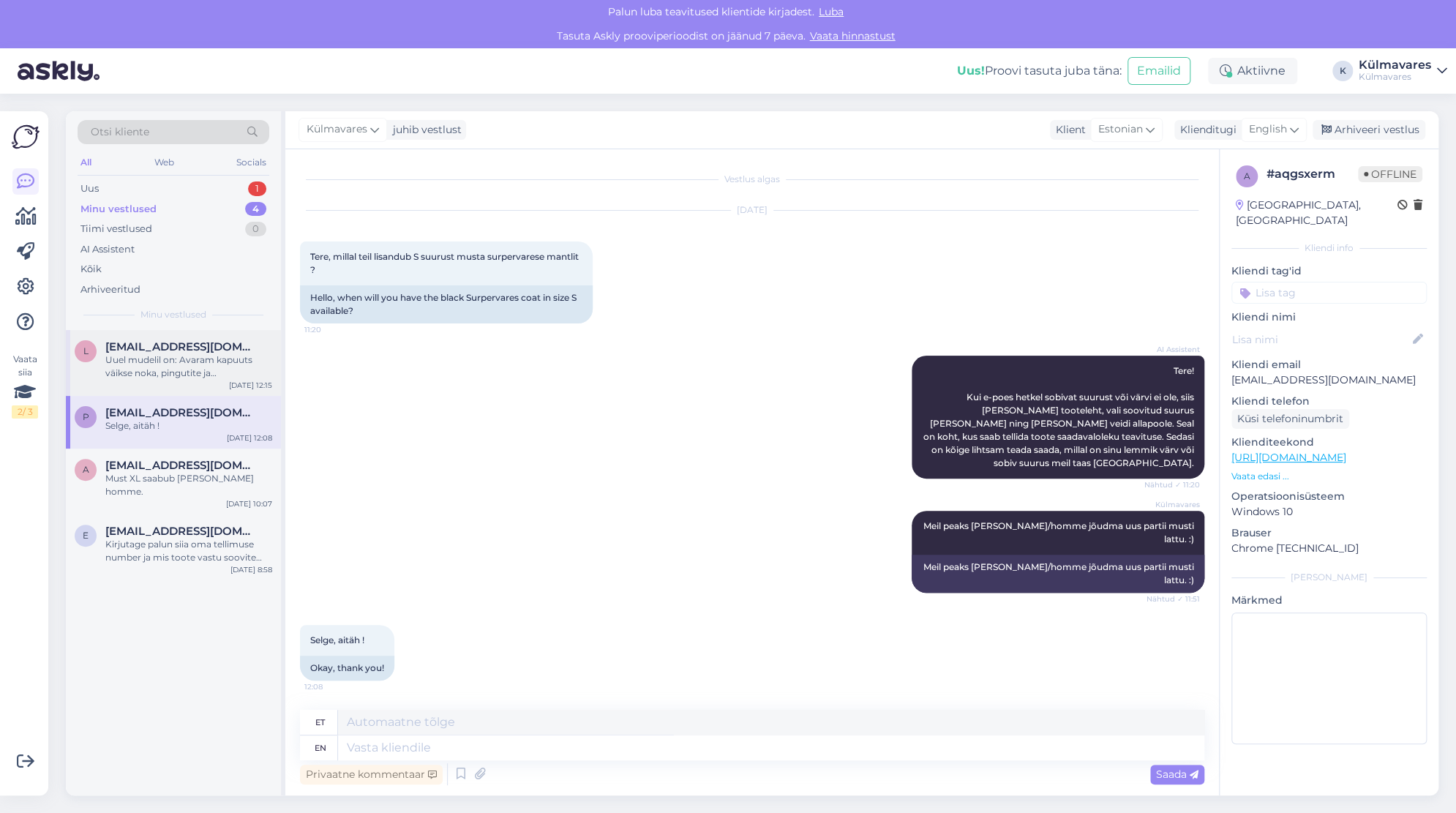
click at [150, 370] on div "Uuel mudelil on: Avaram kapuuts väikse noka, pingutite ja helkurdetailiga Varru…" at bounding box center [189, 366] width 167 height 26
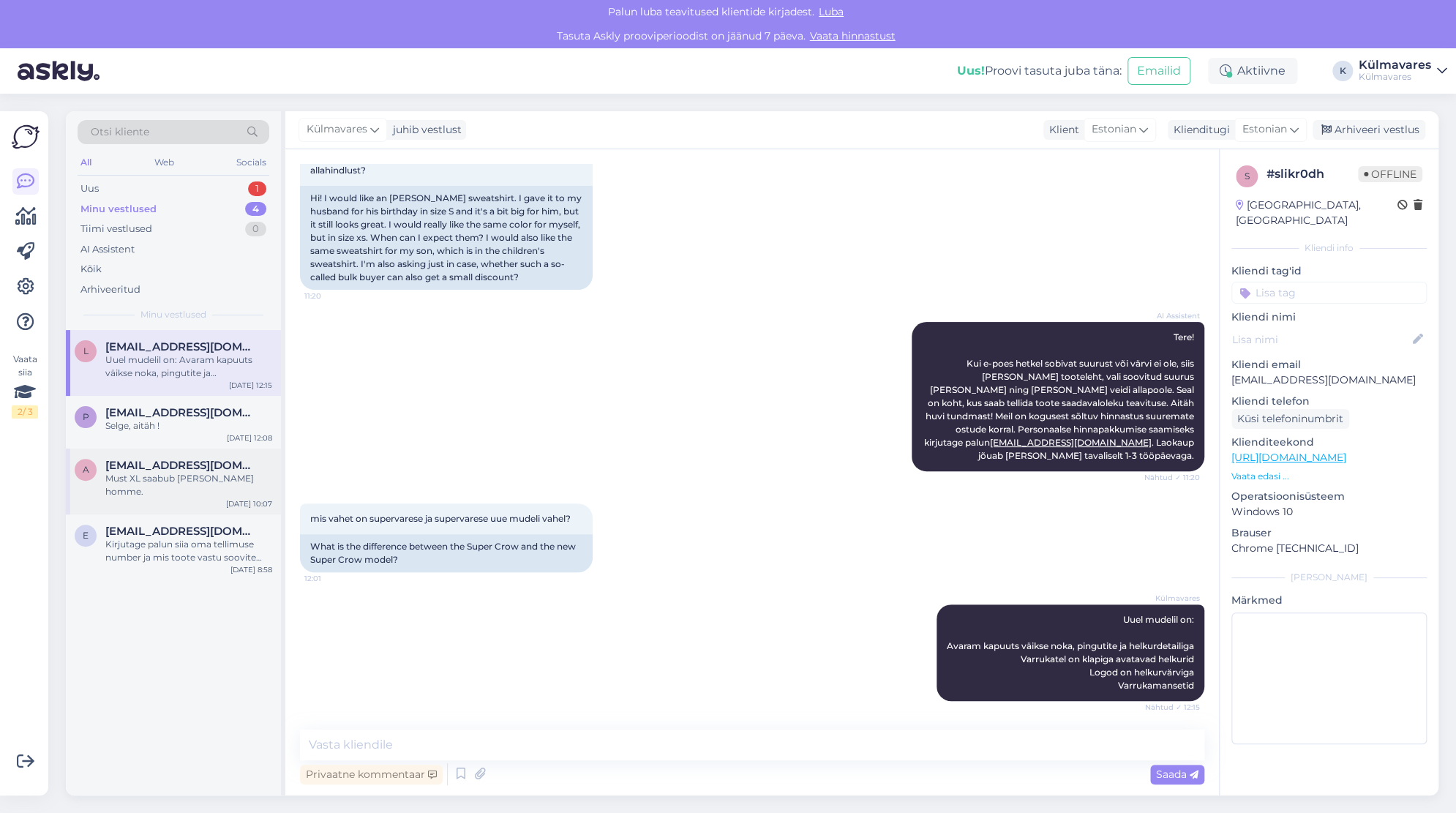
scroll to position [166, 0]
click at [146, 187] on div "Uus 1" at bounding box center [173, 189] width 191 height 21
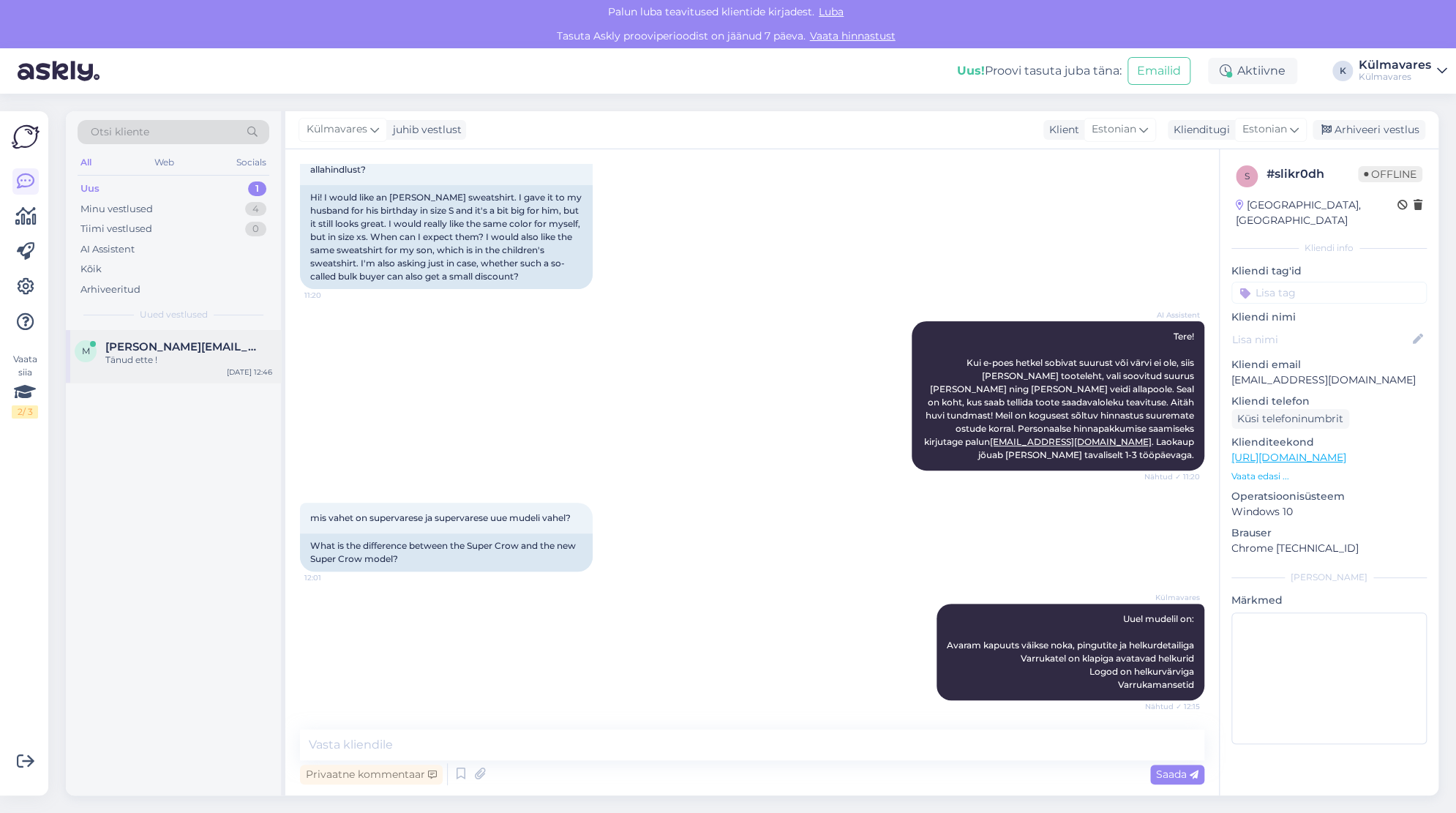
click at [145, 357] on div "Tänud ette !" at bounding box center [189, 359] width 167 height 13
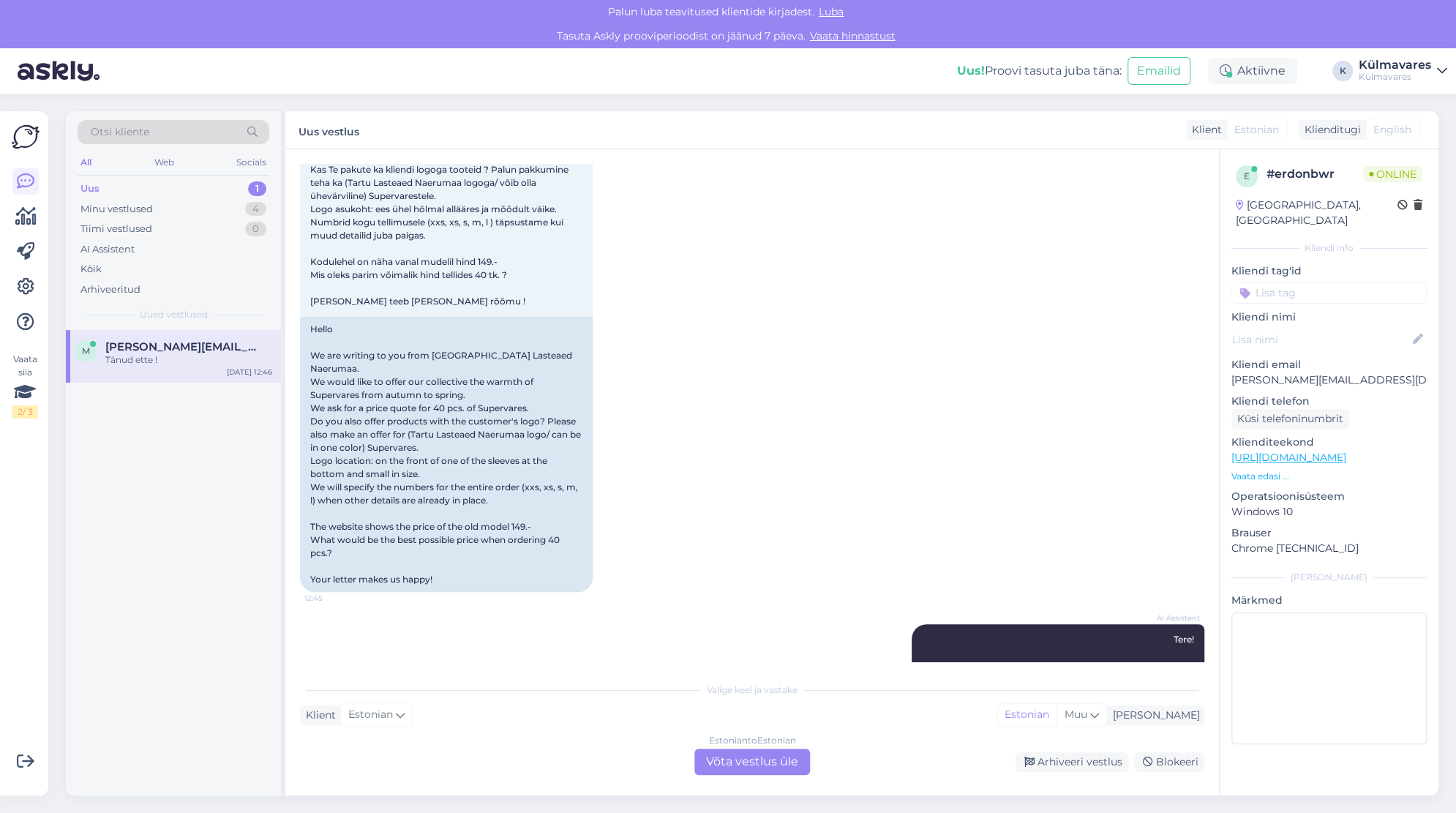
scroll to position [316, 0]
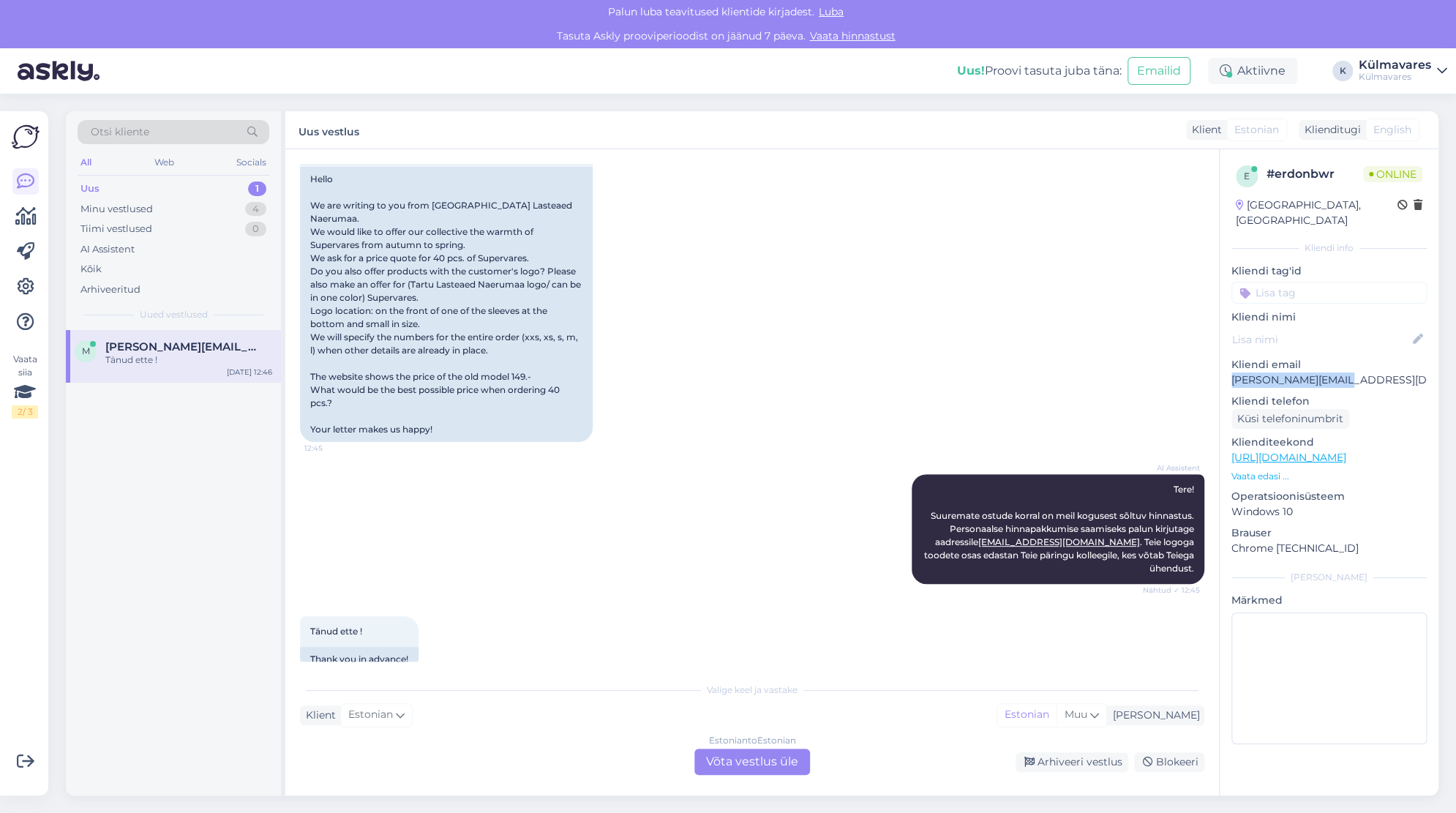
drag, startPoint x: 1340, startPoint y: 364, endPoint x: 1235, endPoint y: 366, distance: 105.0
click at [1235, 372] on p "[PERSON_NAME][EMAIL_ADDRESS][DOMAIN_NAME]" at bounding box center [1329, 380] width 196 height 16
copy p "[PERSON_NAME][EMAIL_ADDRESS][DOMAIN_NAME]"
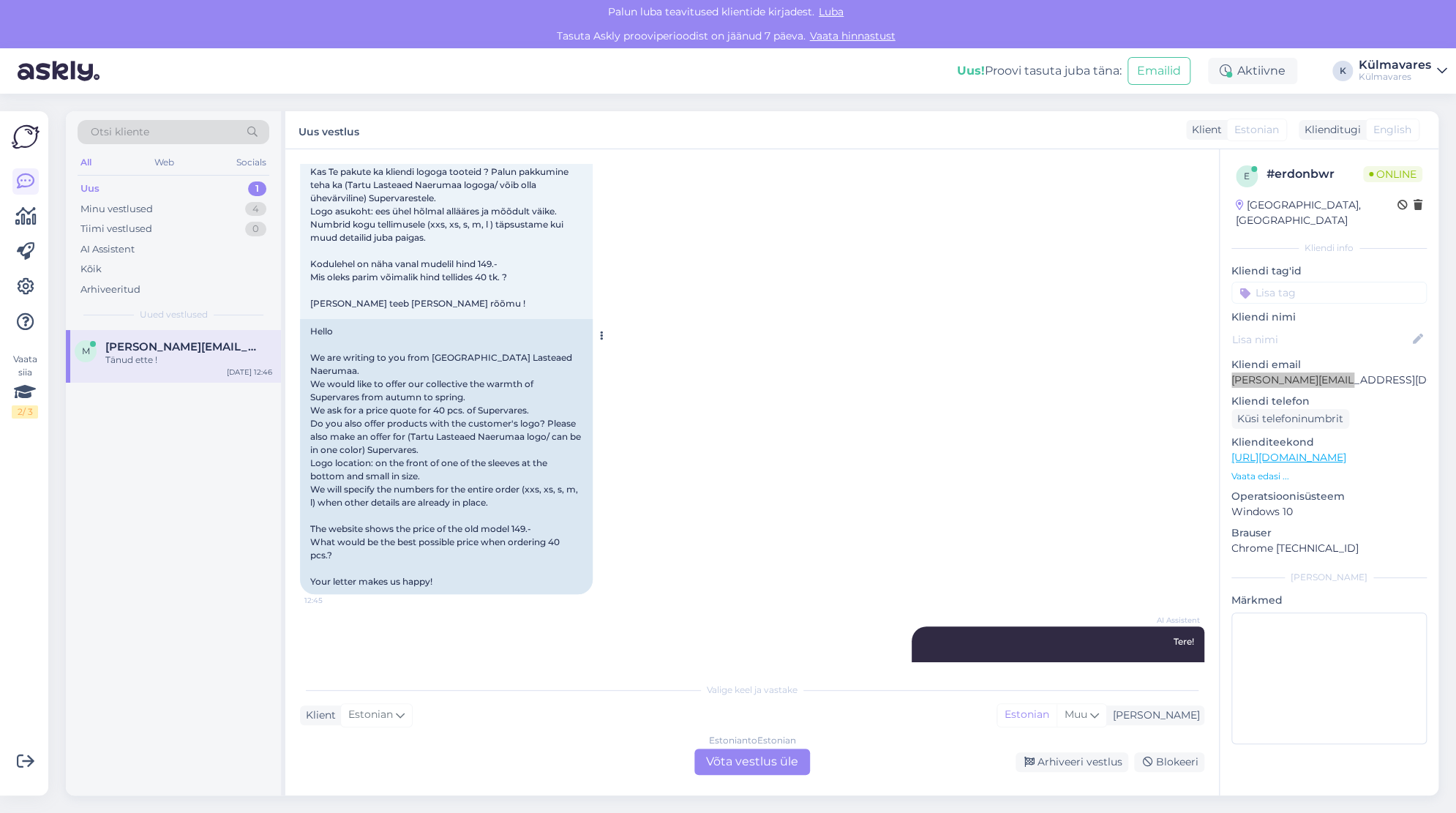
scroll to position [195, 0]
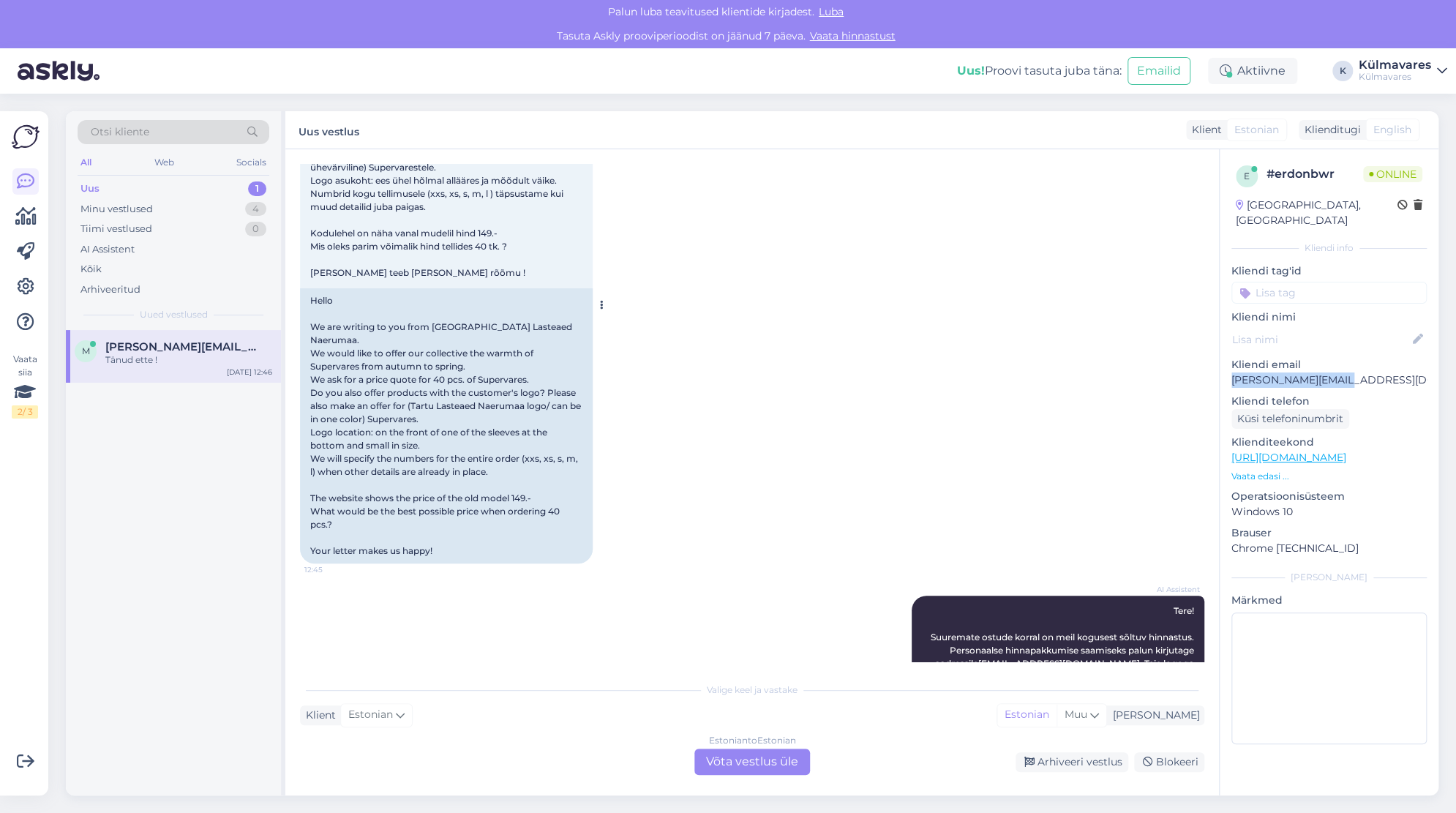
click at [603, 298] on button at bounding box center [602, 304] width 9 height 13
click at [648, 372] on div "[DATE] Tere Kirjutame Teile [GEOGRAPHIC_DATA] Lasteaed Naerumaa`lt. Sooviksime …" at bounding box center [752, 290] width 905 height 579
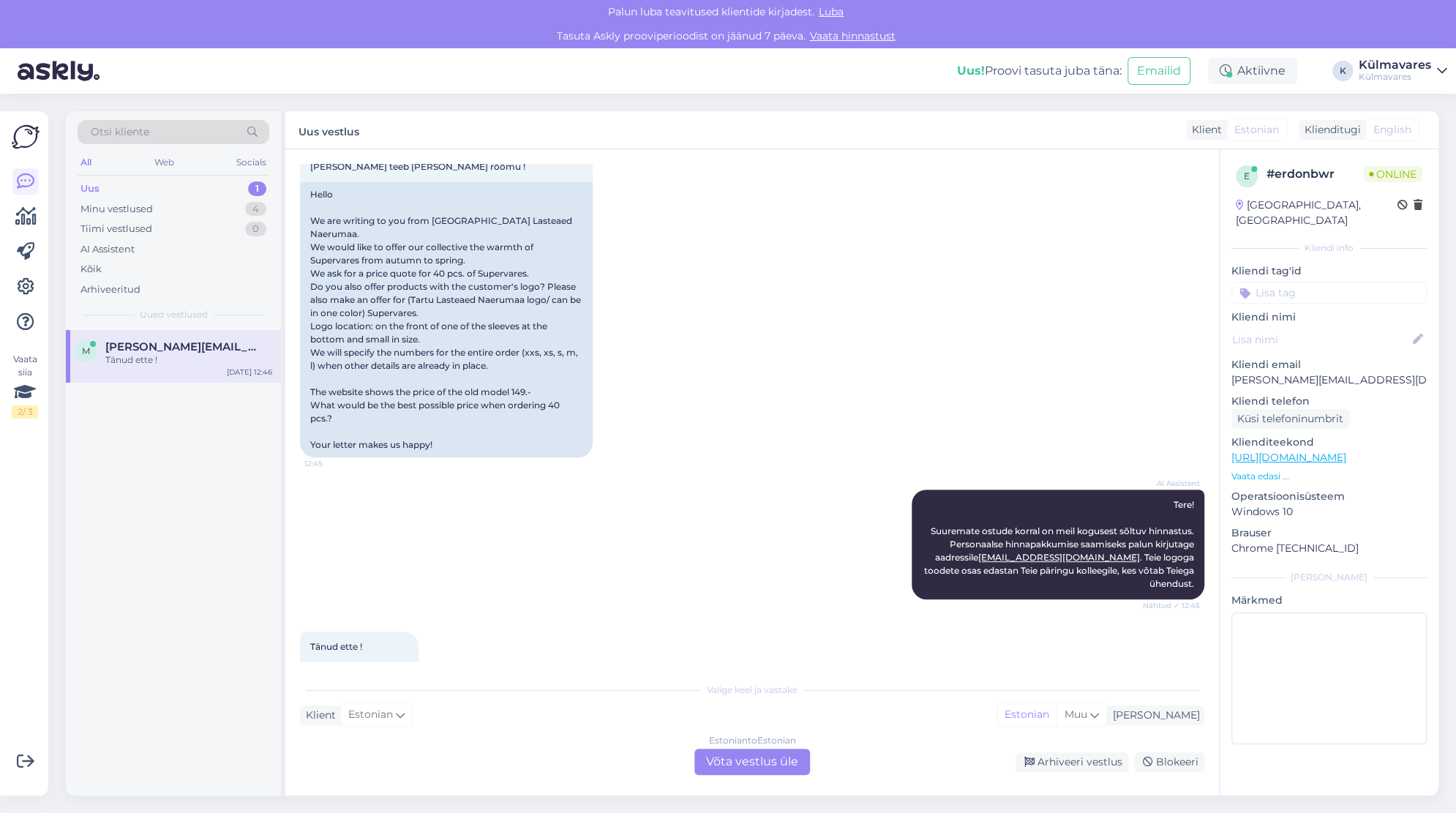
scroll to position [316, 0]
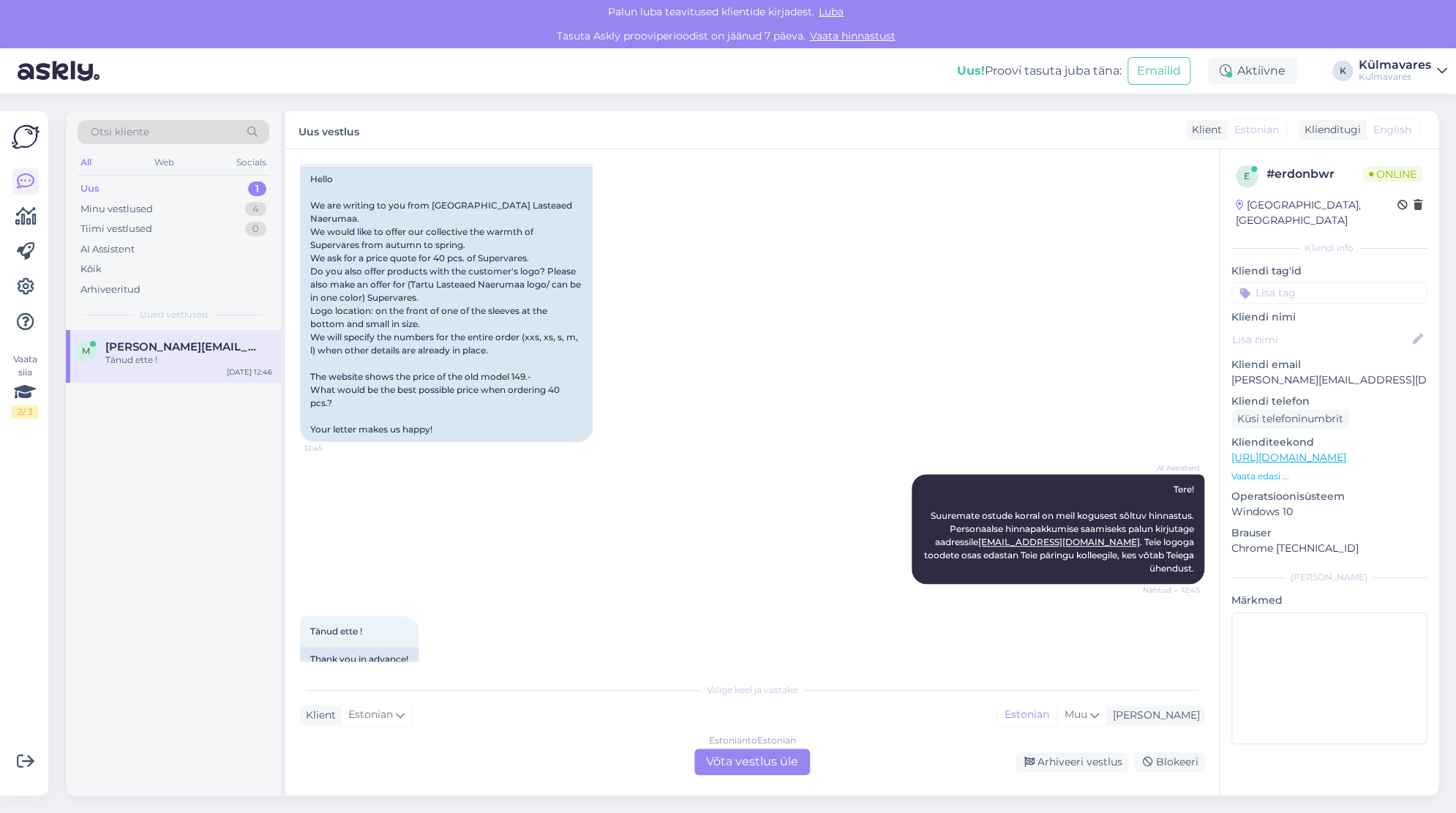
click at [922, 710] on div "Klient Estonian Mina Estonian Muu" at bounding box center [752, 715] width 905 height 20
click at [791, 766] on div "Estonian to Estonian Võta vestlus üle" at bounding box center [751, 762] width 116 height 26
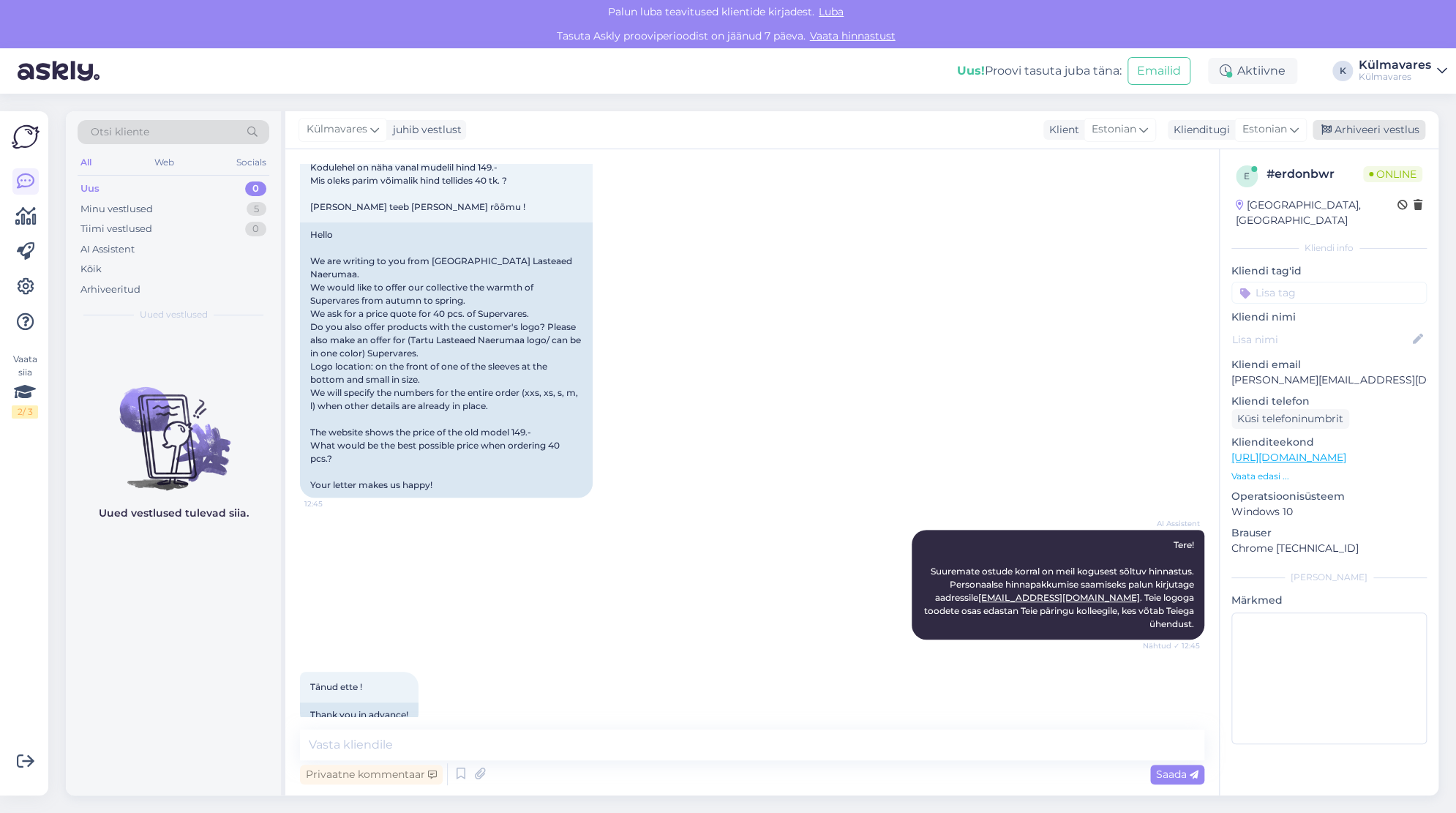
click at [1399, 125] on div "Arhiveeri vestlus" at bounding box center [1369, 130] width 113 height 20
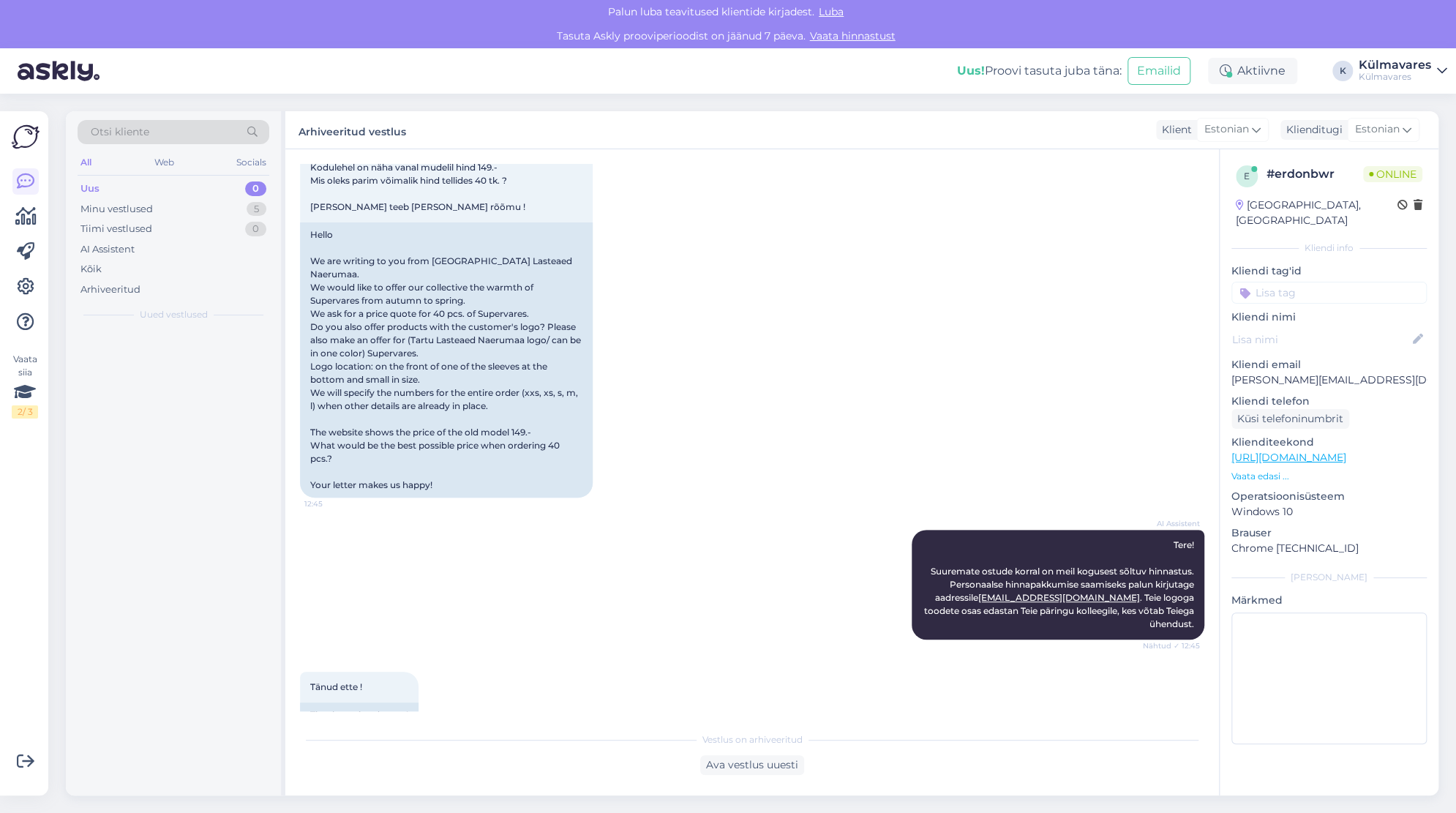
scroll to position [266, 0]
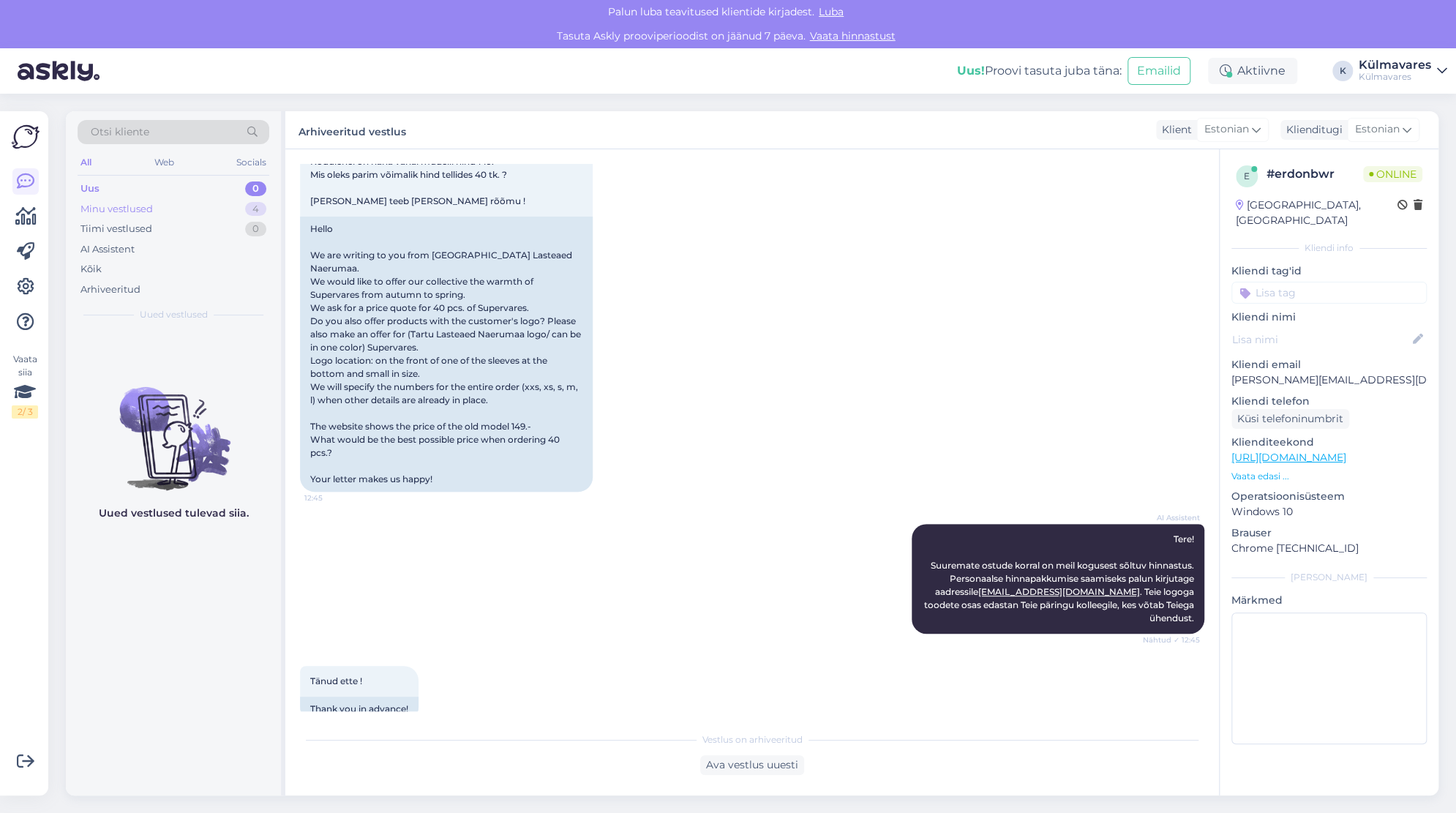
click at [169, 204] on div "Minu vestlused 4" at bounding box center [173, 210] width 191 height 21
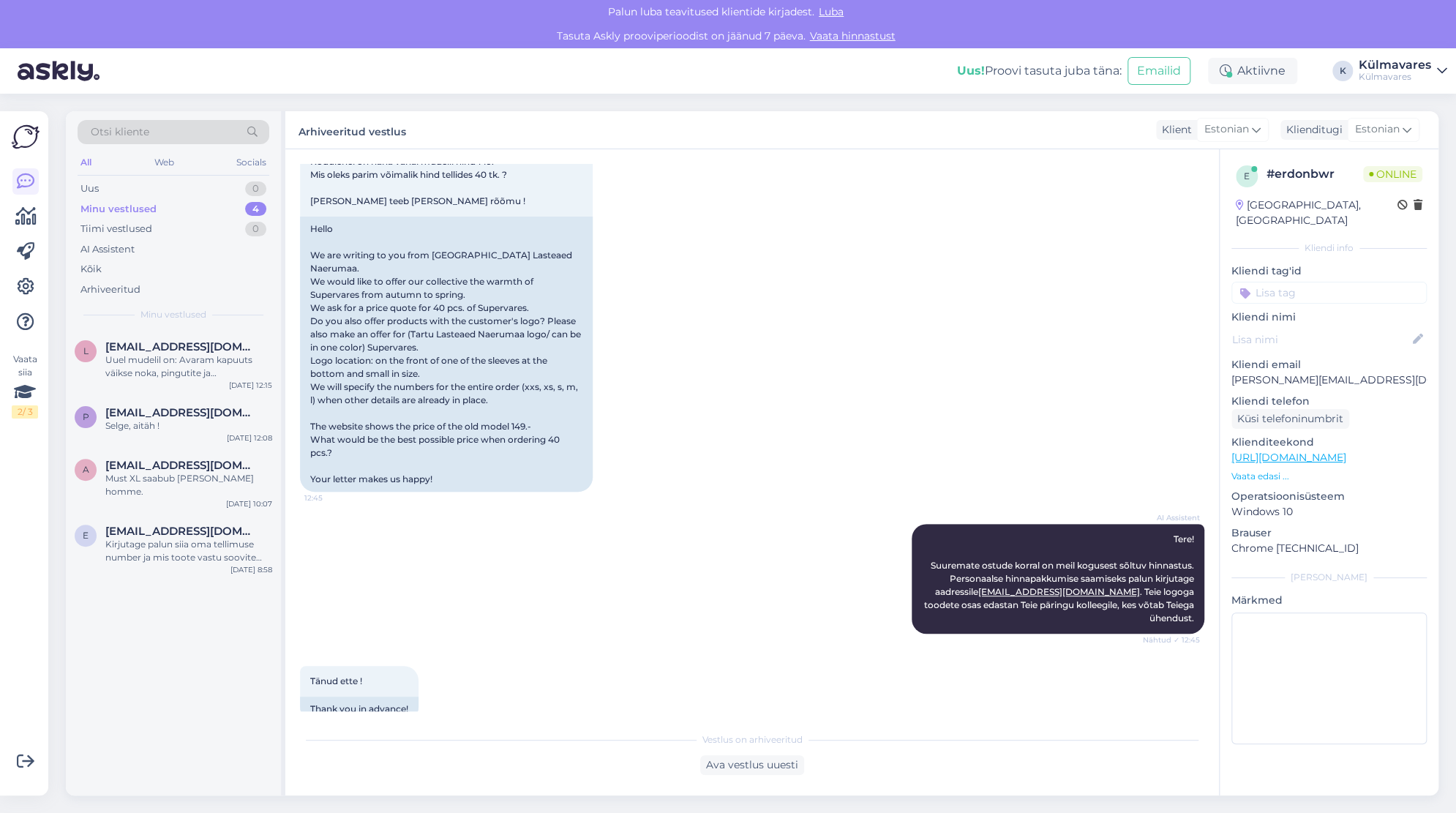
click at [133, 205] on div "Minu vestlused" at bounding box center [119, 209] width 77 height 15
click at [137, 360] on div "Uuel mudelil on: Avaram kapuuts väikse noka, pingutite ja helkurdetailiga Varru…" at bounding box center [189, 366] width 167 height 26
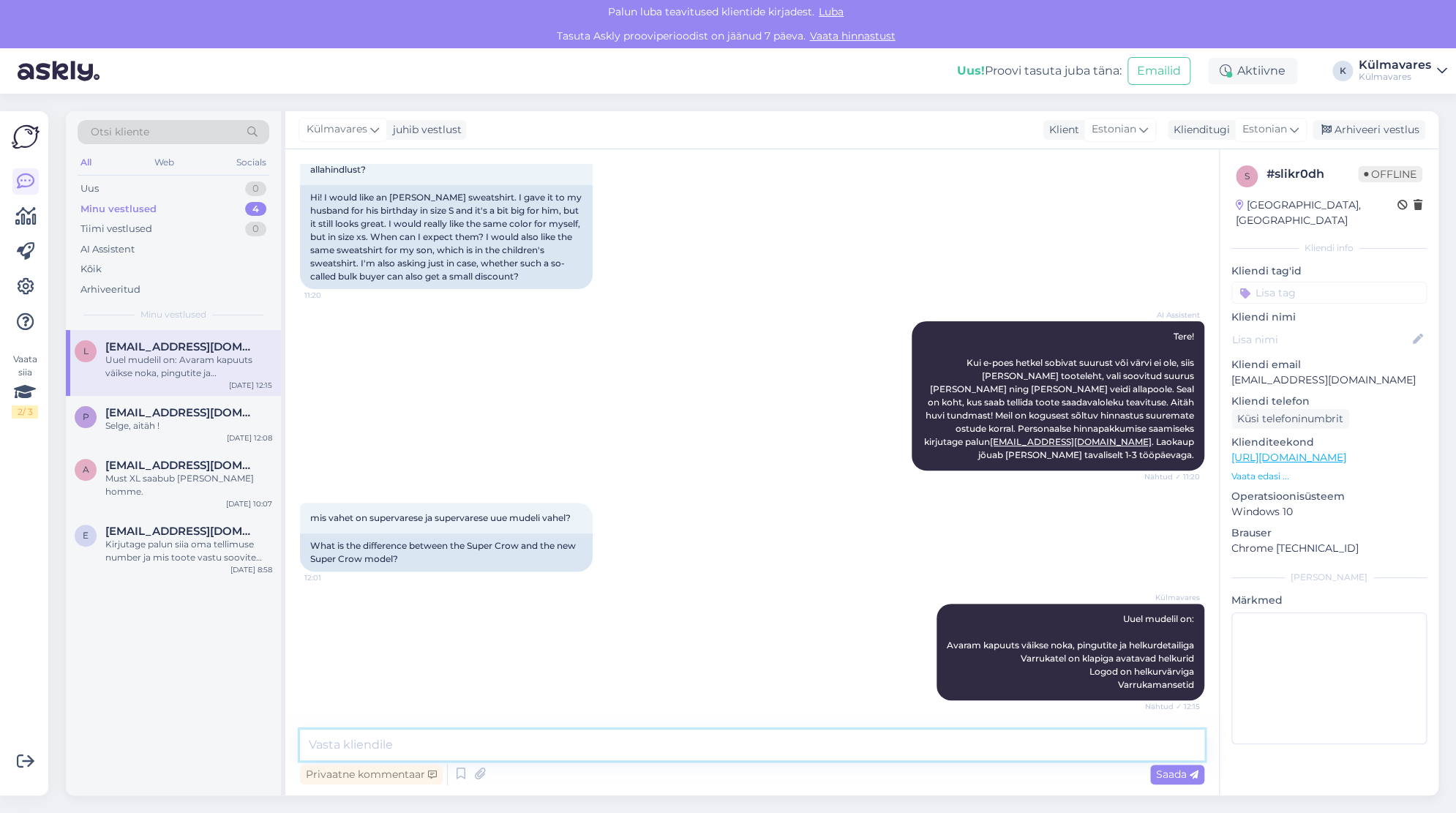
click at [608, 744] on textarea at bounding box center [752, 744] width 905 height 30
type textarea "Kas saan teid veel kuidagi aidata? :)"
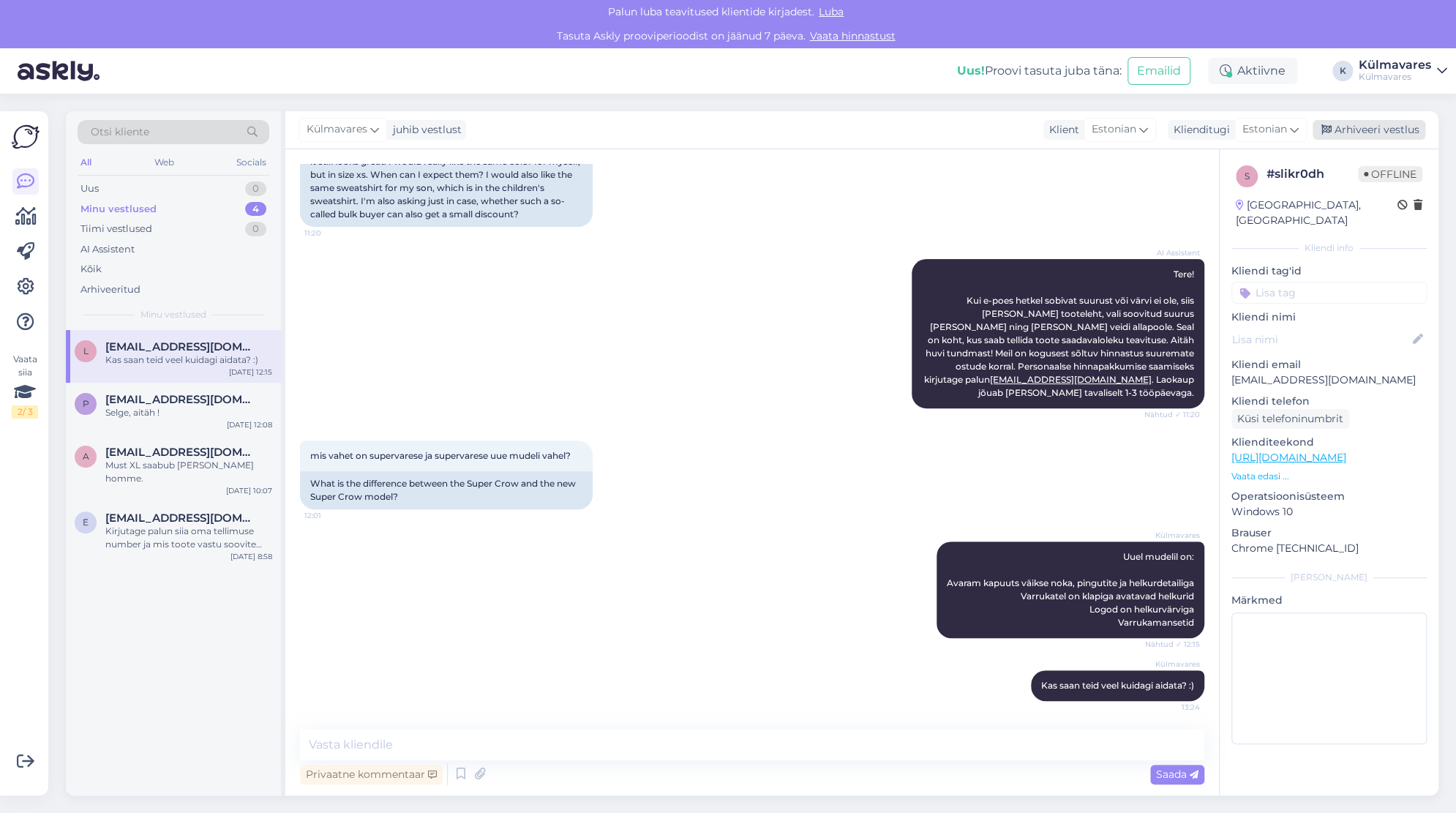
click at [1368, 136] on div "Arhiveeri vestlus" at bounding box center [1369, 130] width 113 height 20
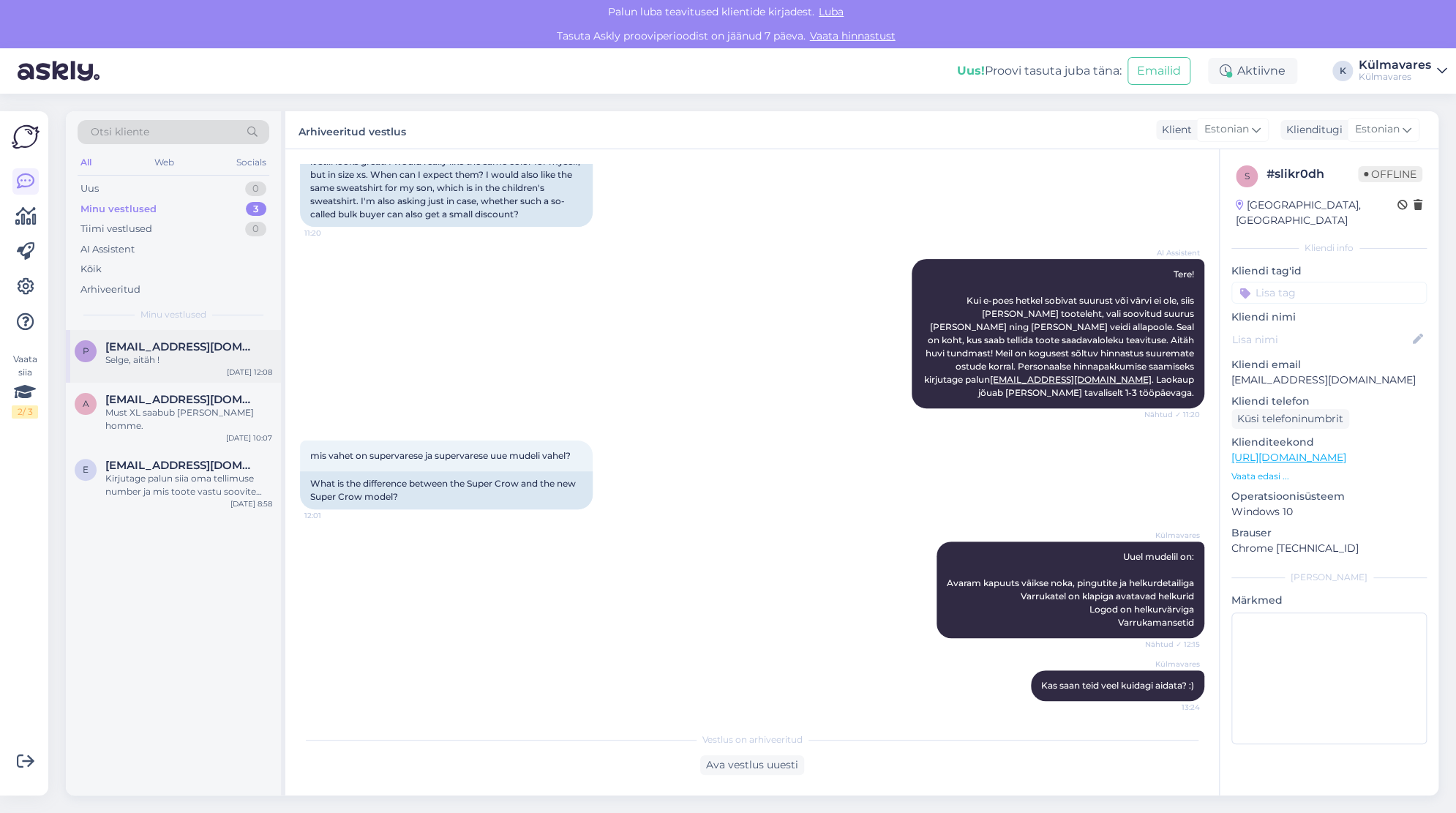
click at [169, 341] on span "[EMAIL_ADDRESS][DOMAIN_NAME]" at bounding box center [181, 346] width 152 height 13
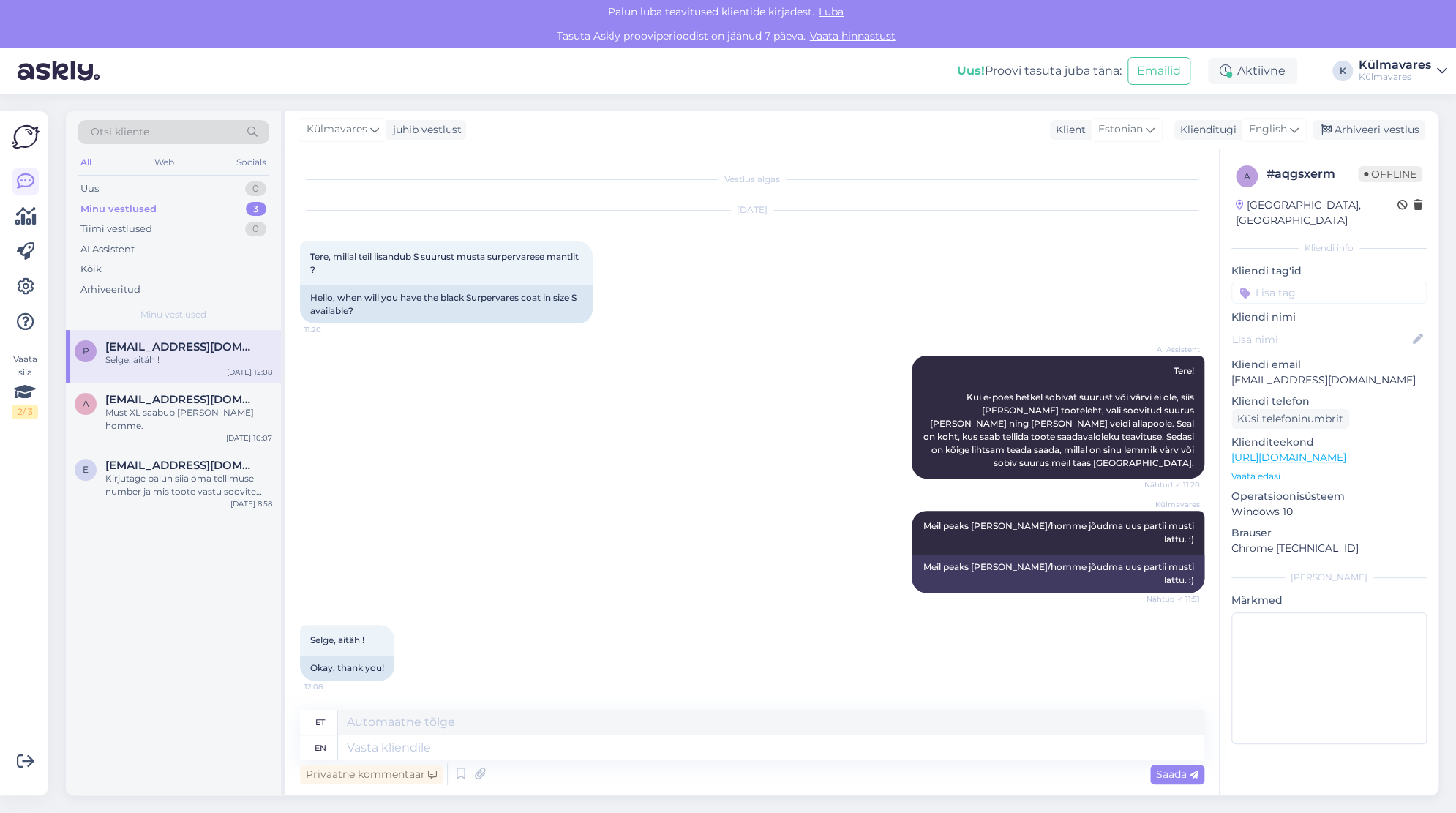
scroll to position [0, 0]
click at [1297, 132] on icon at bounding box center [1294, 130] width 9 height 17
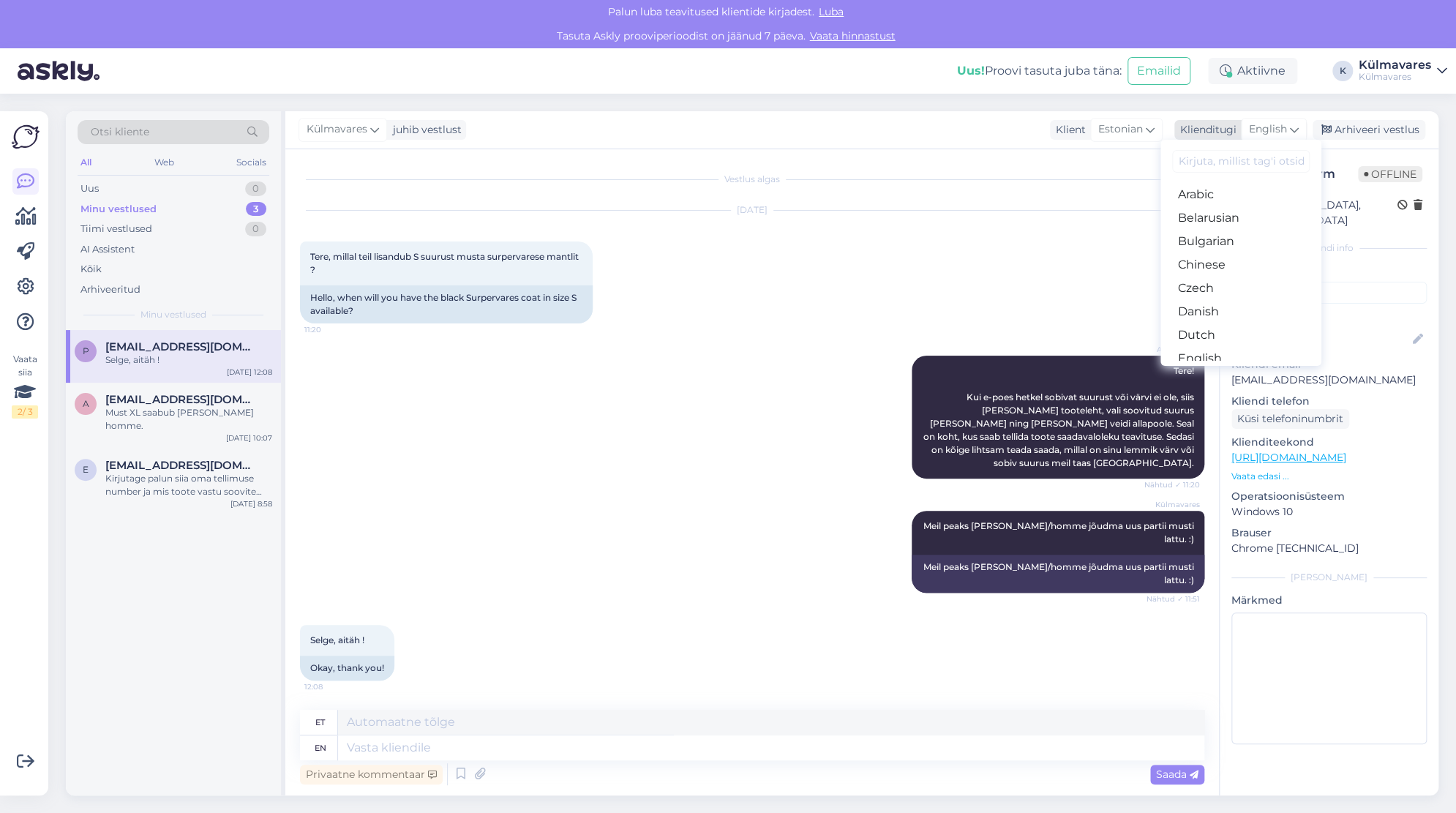
click at [1297, 132] on icon at bounding box center [1294, 130] width 9 height 17
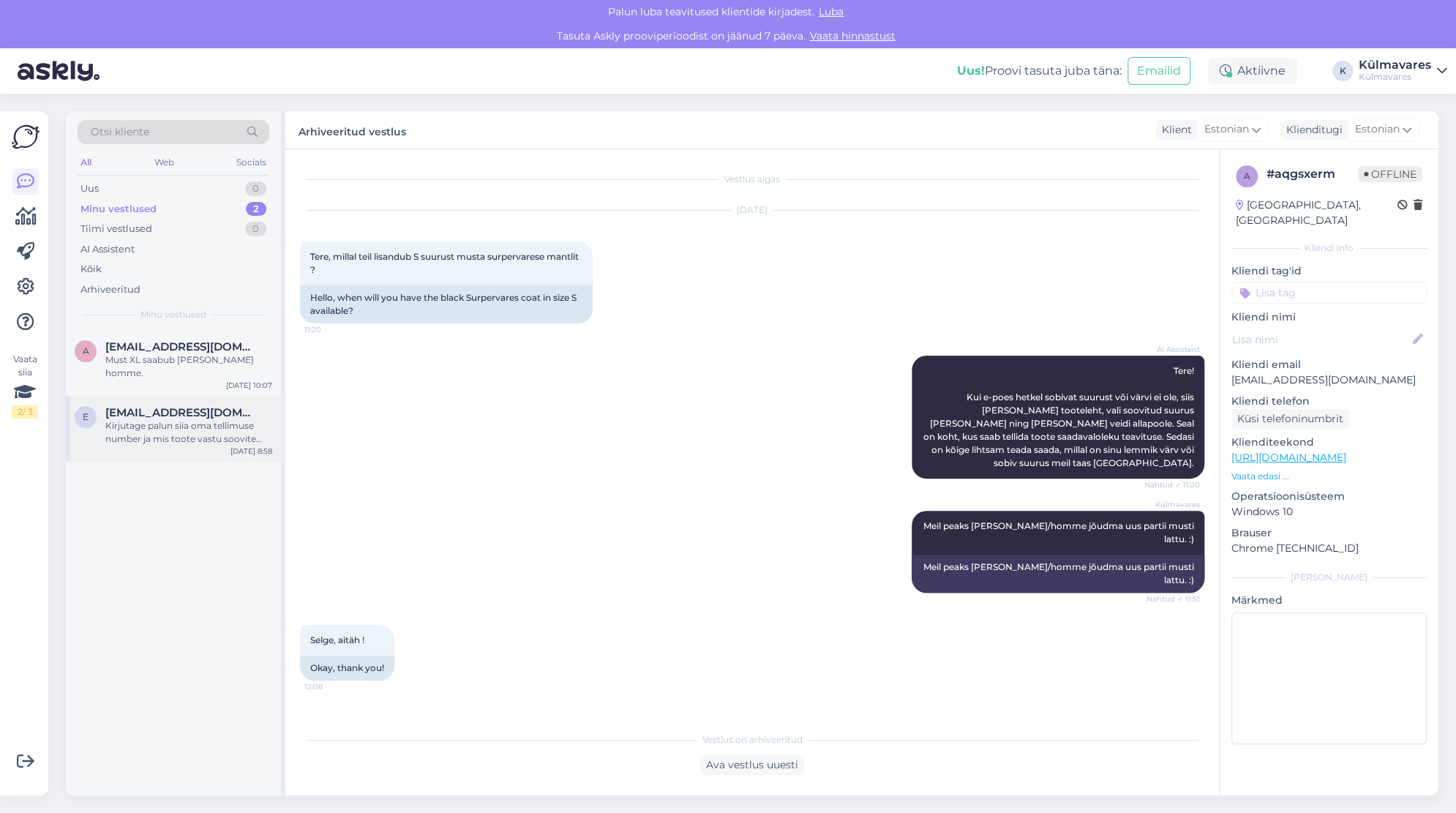
click at [113, 424] on div "Kirjutage palun siia oma tellimuse number ja mis toote vastu soovite vahetada. …" at bounding box center [189, 432] width 167 height 26
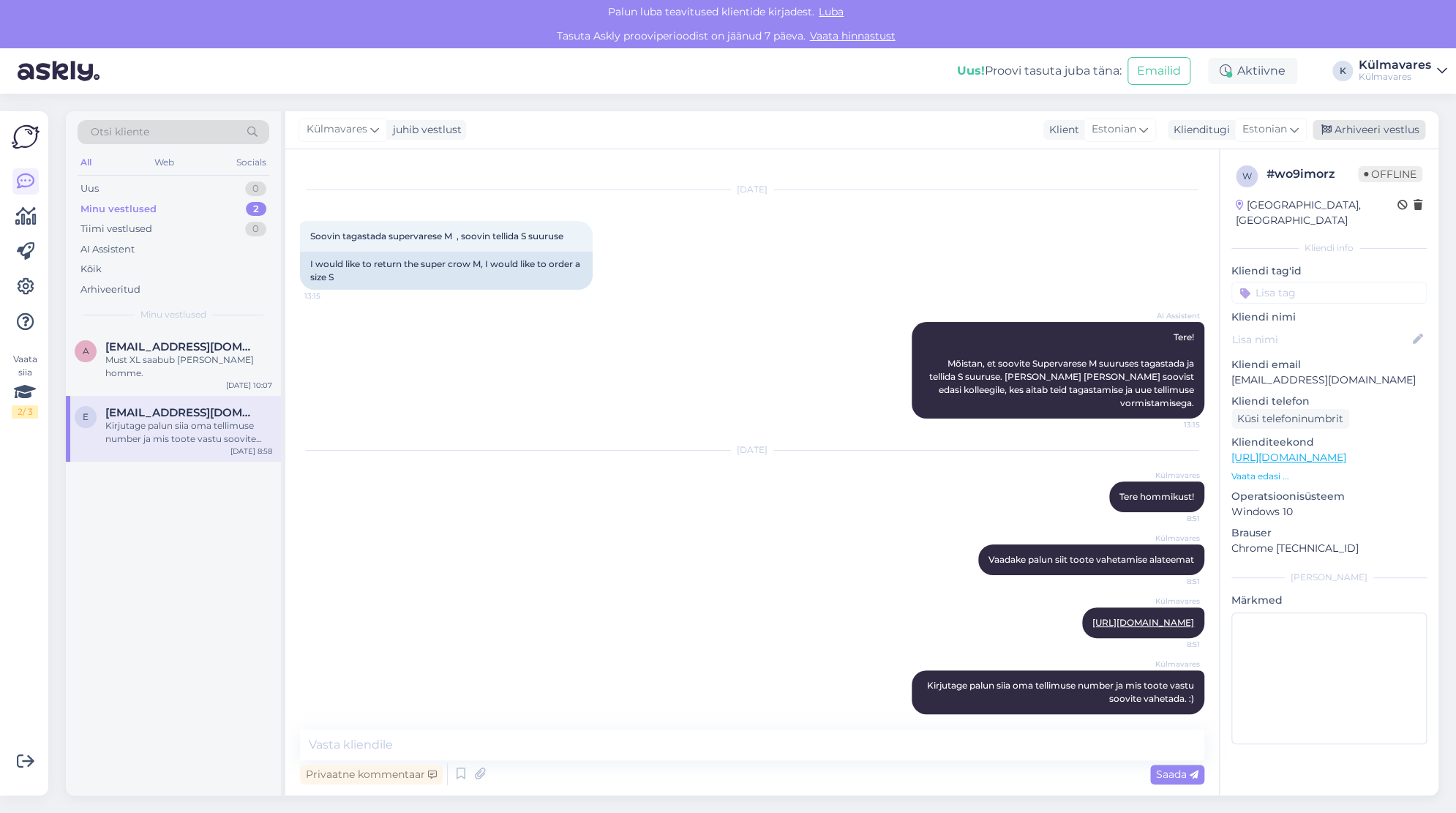
click at [1377, 130] on div "Arhiveeri vestlus" at bounding box center [1369, 130] width 113 height 20
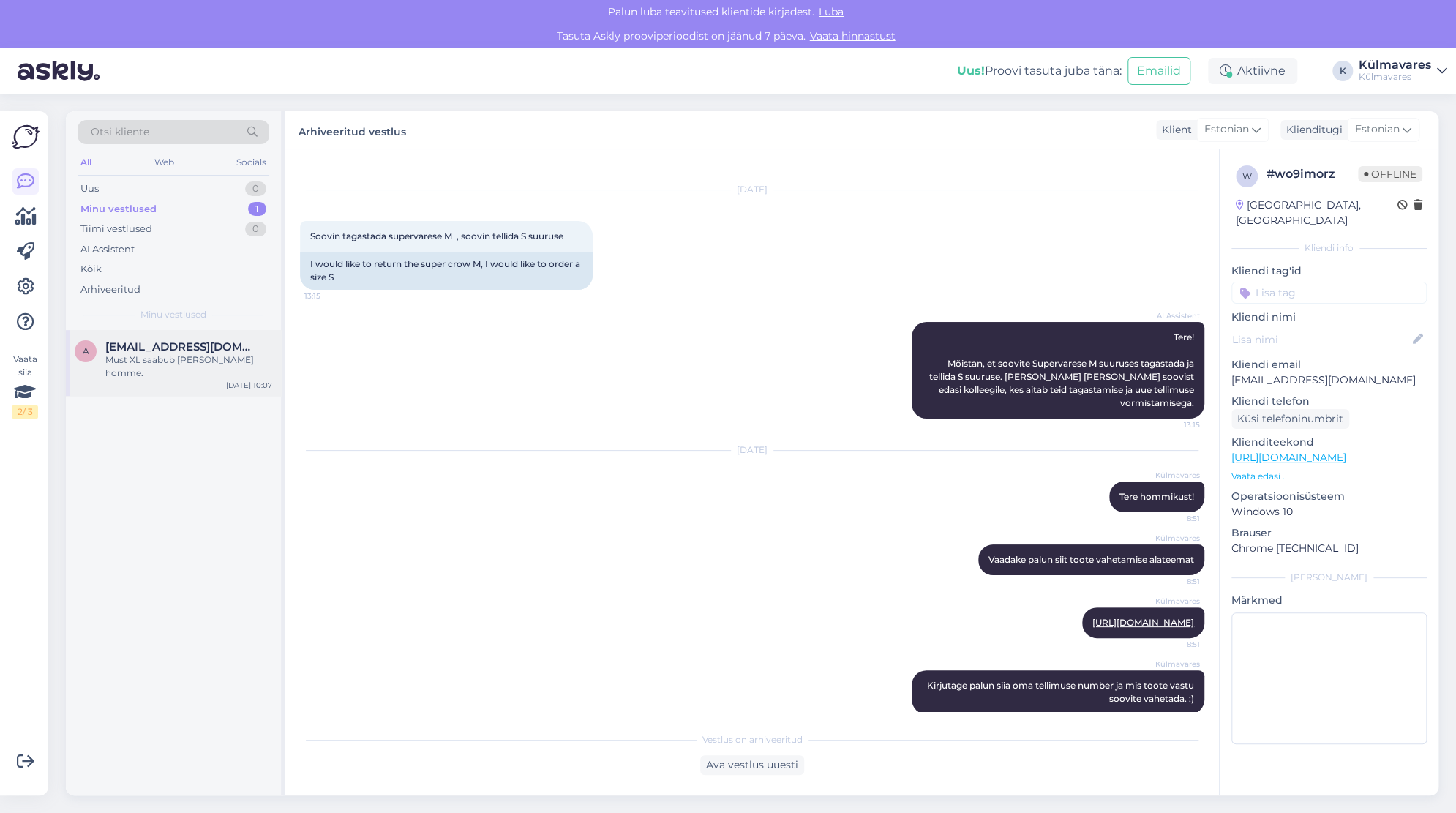
click at [141, 360] on div "Must XL saabub [PERSON_NAME] homme." at bounding box center [189, 366] width 167 height 26
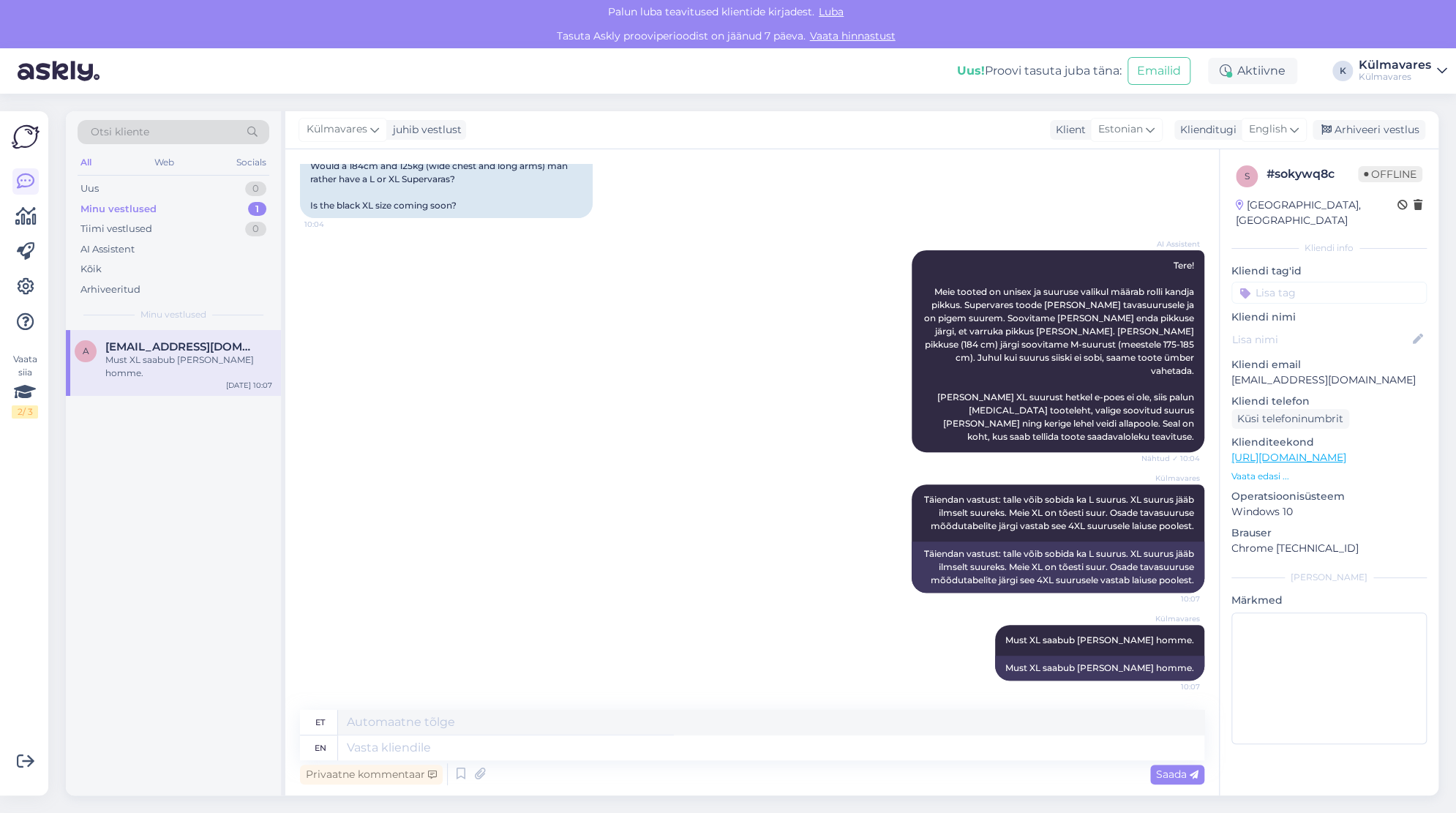
scroll to position [197, 0]
click at [1268, 130] on span "English" at bounding box center [1268, 130] width 38 height 17
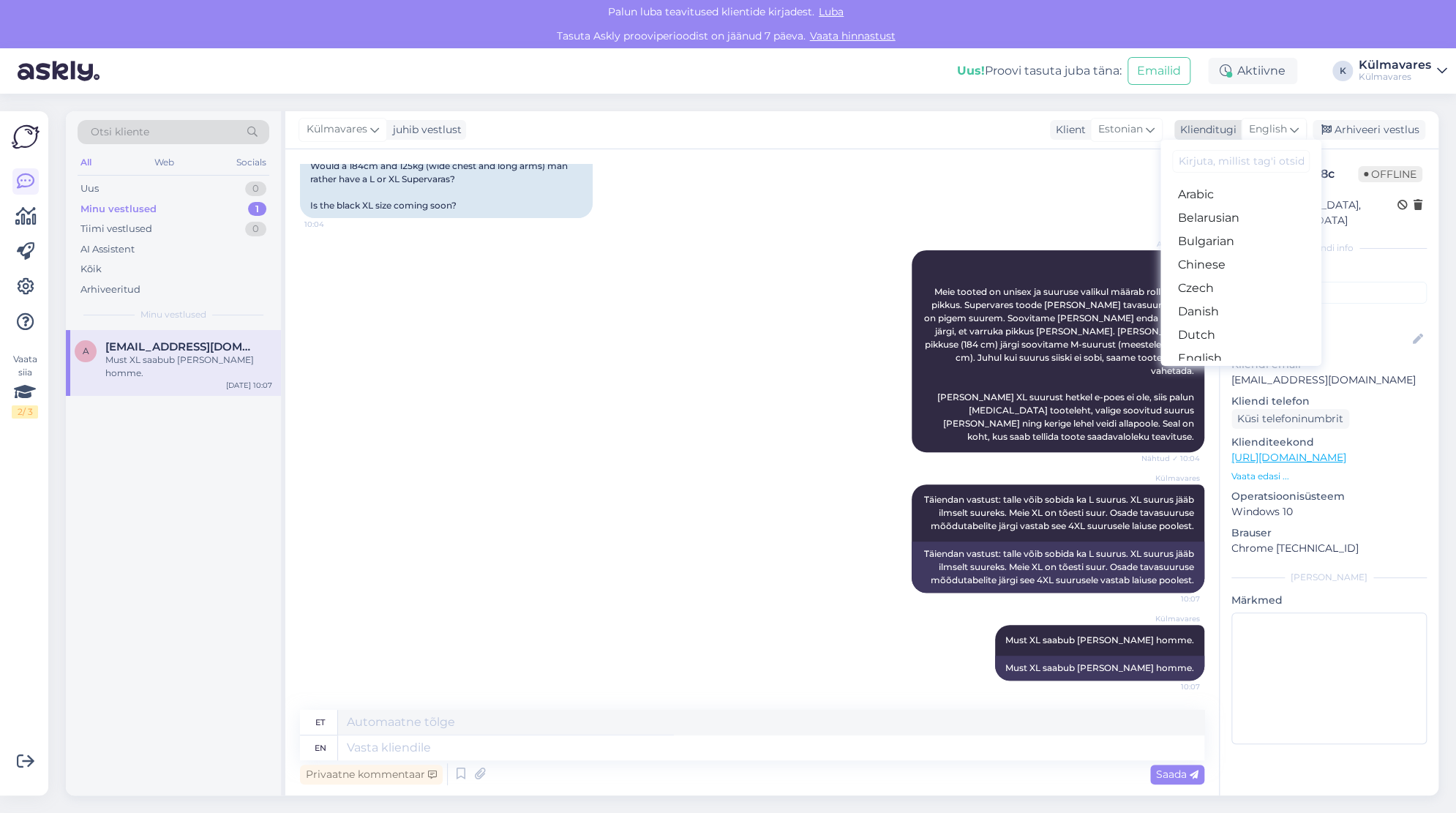
click at [1266, 130] on span "English" at bounding box center [1268, 130] width 38 height 17
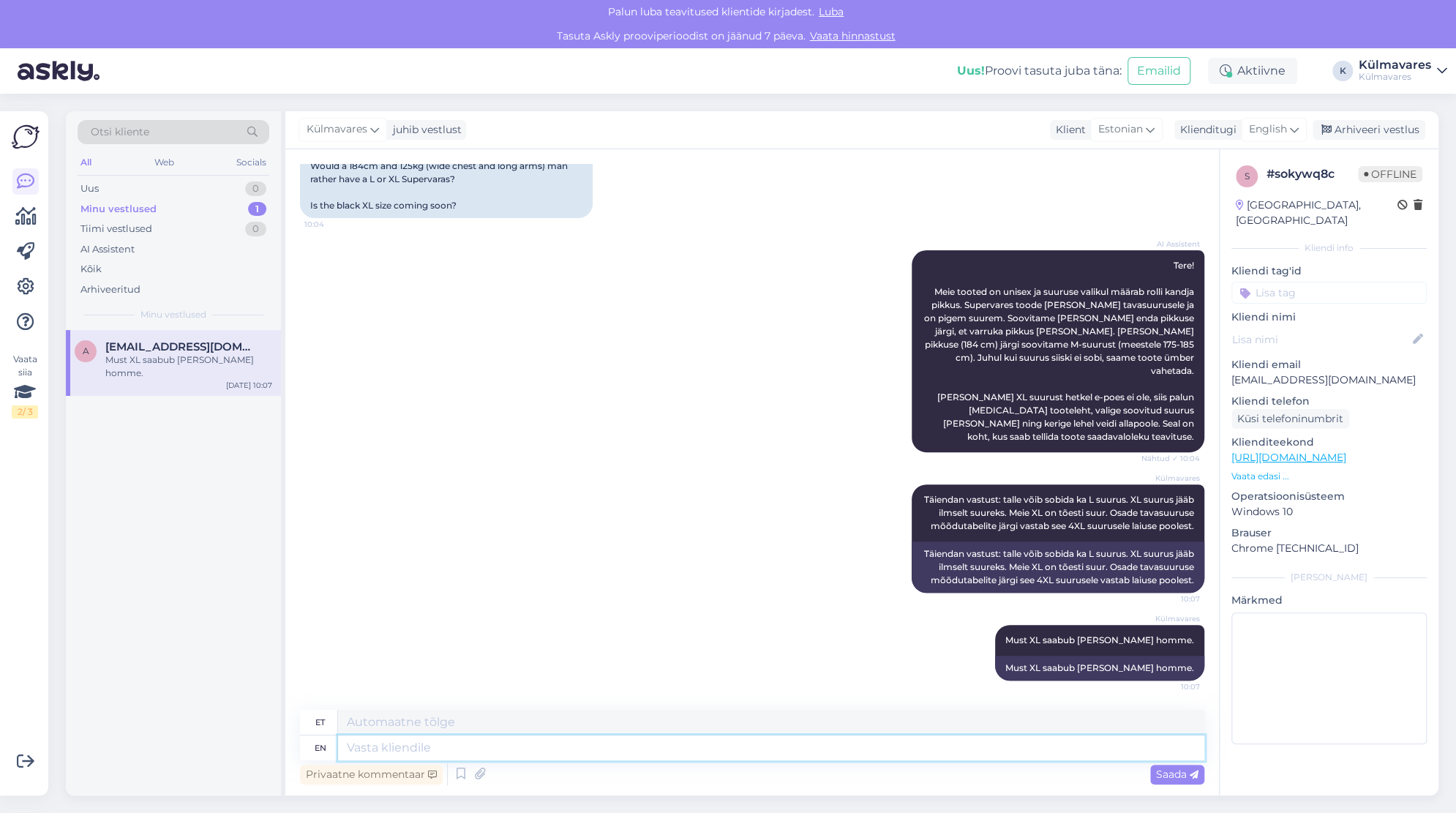
click at [549, 746] on textarea at bounding box center [771, 748] width 866 height 25
click at [163, 162] on div "Web" at bounding box center [164, 163] width 25 height 19
click at [82, 157] on div "All" at bounding box center [85, 163] width 17 height 19
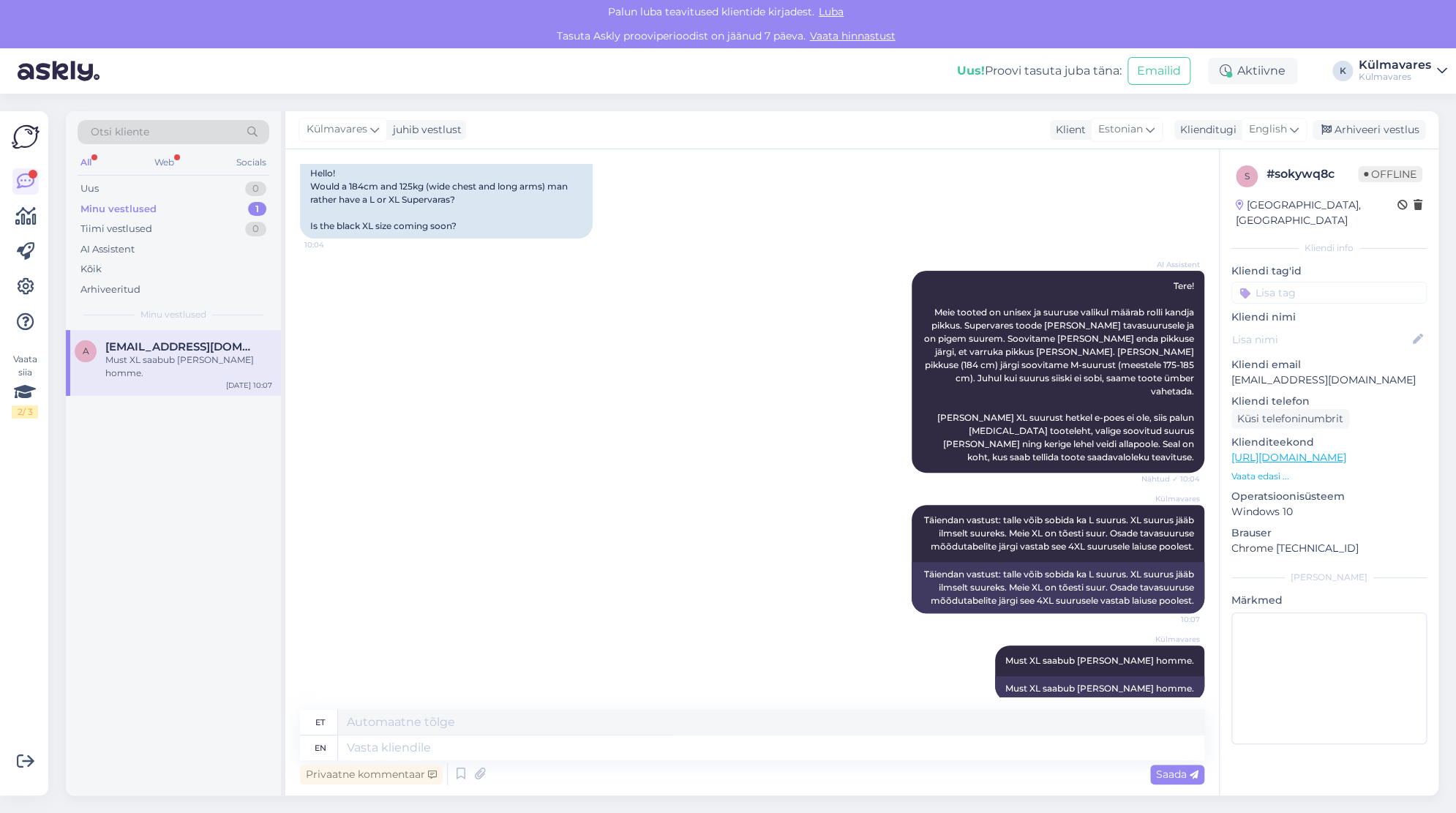
scroll to position [142, 0]
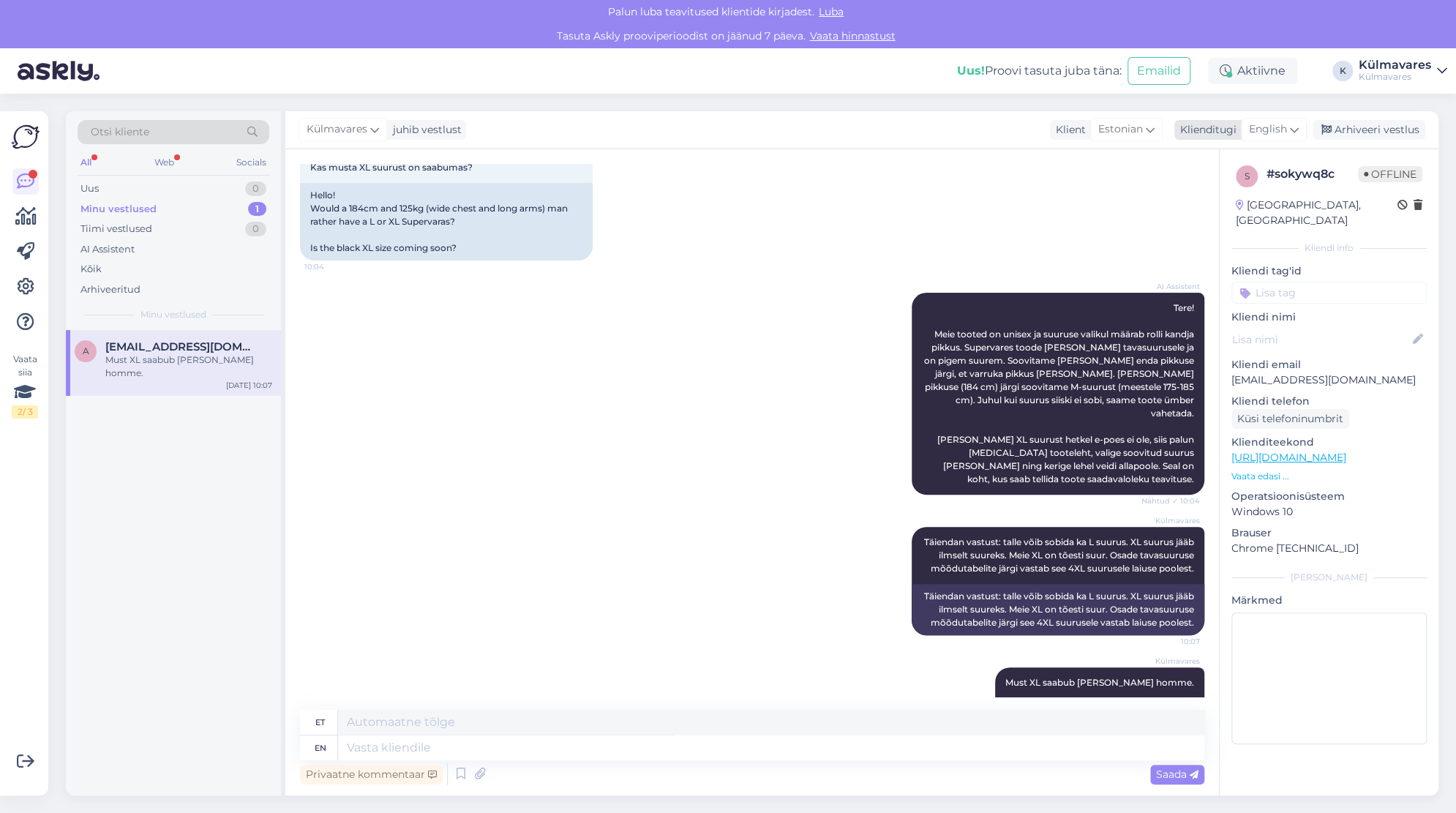
click at [1300, 133] on div "English" at bounding box center [1274, 129] width 66 height 23
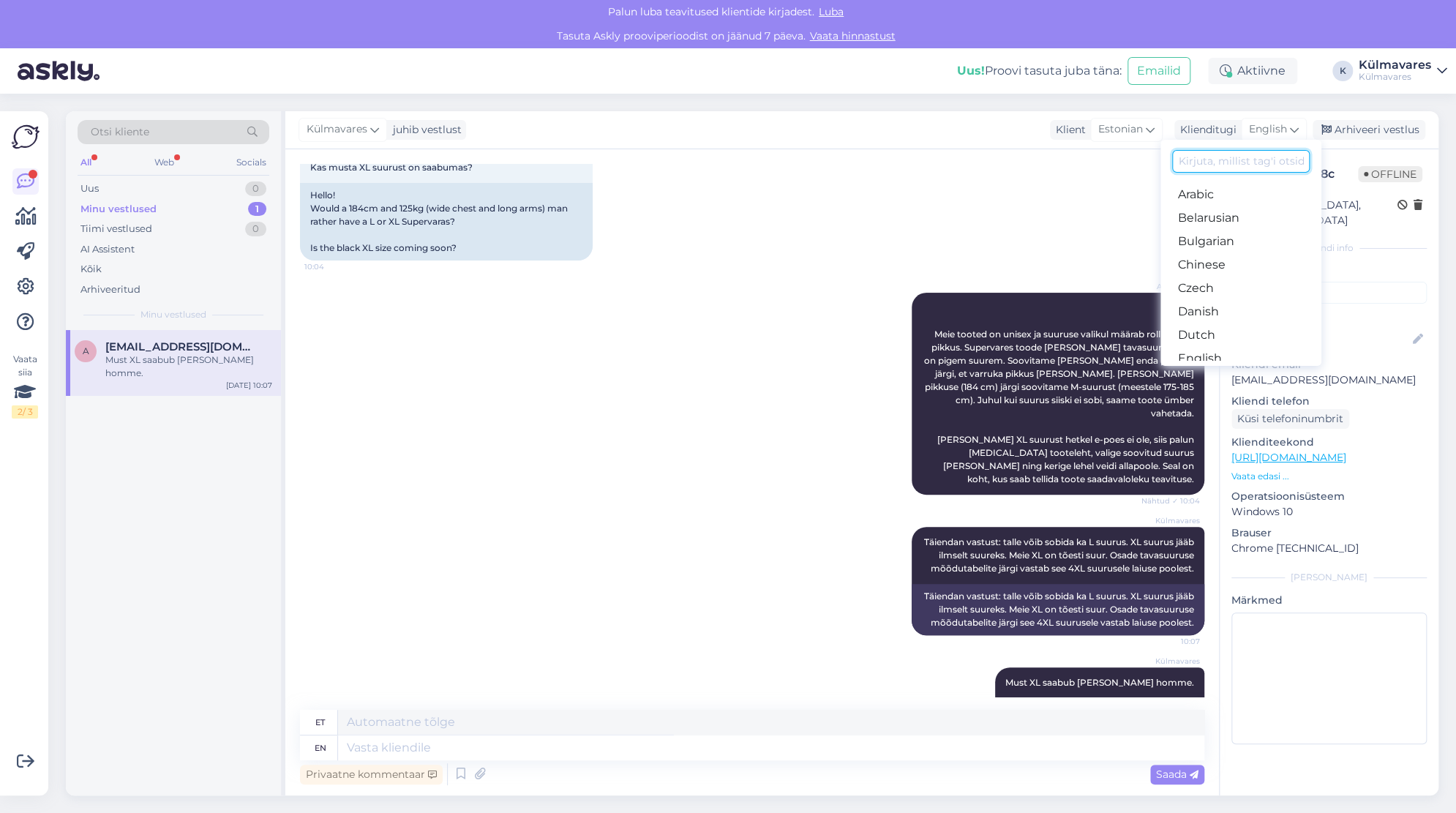
click at [1232, 163] on input at bounding box center [1241, 161] width 137 height 23
type input "es"
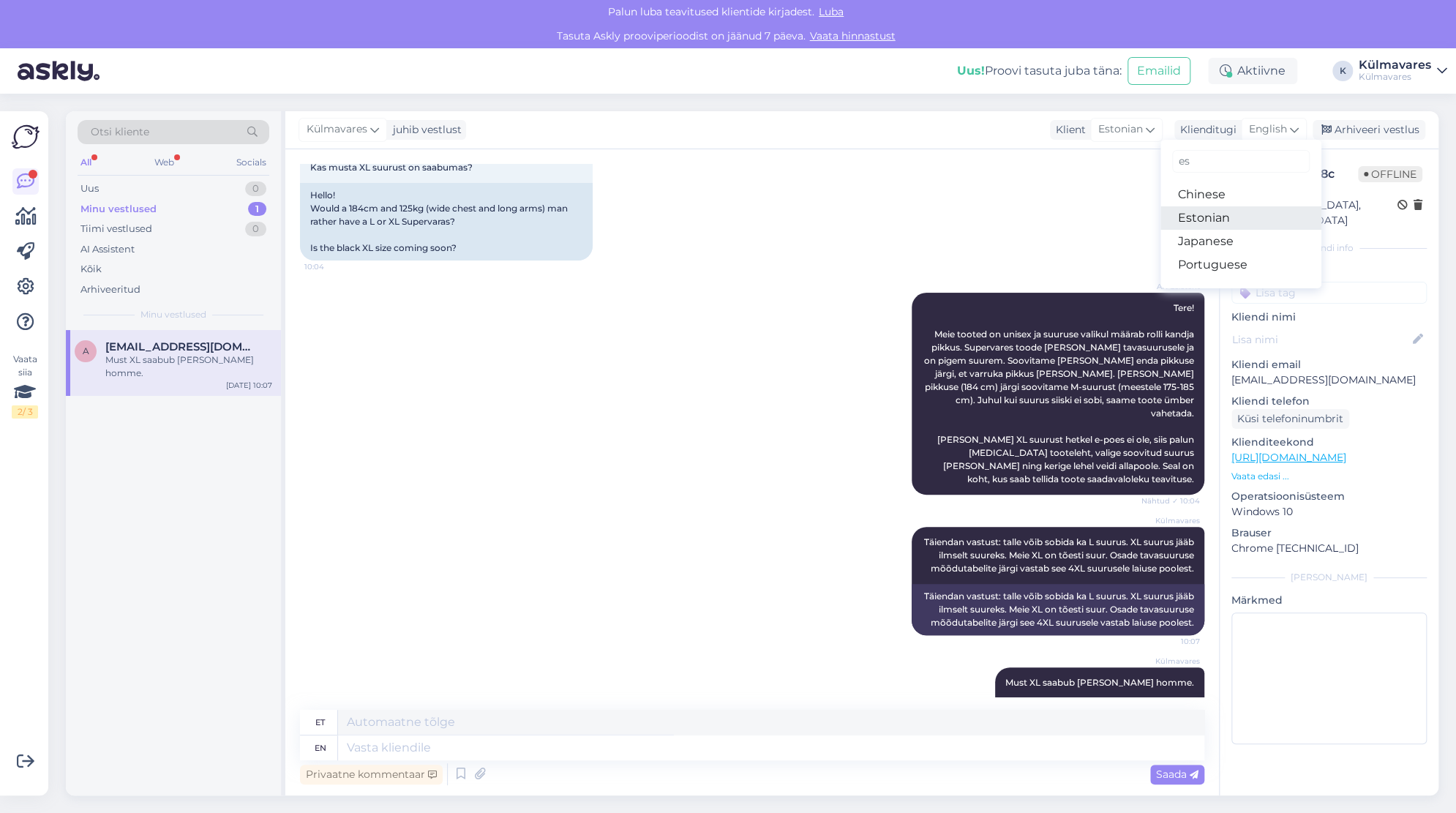
click at [1219, 216] on link "Estonian" at bounding box center [1240, 217] width 161 height 23
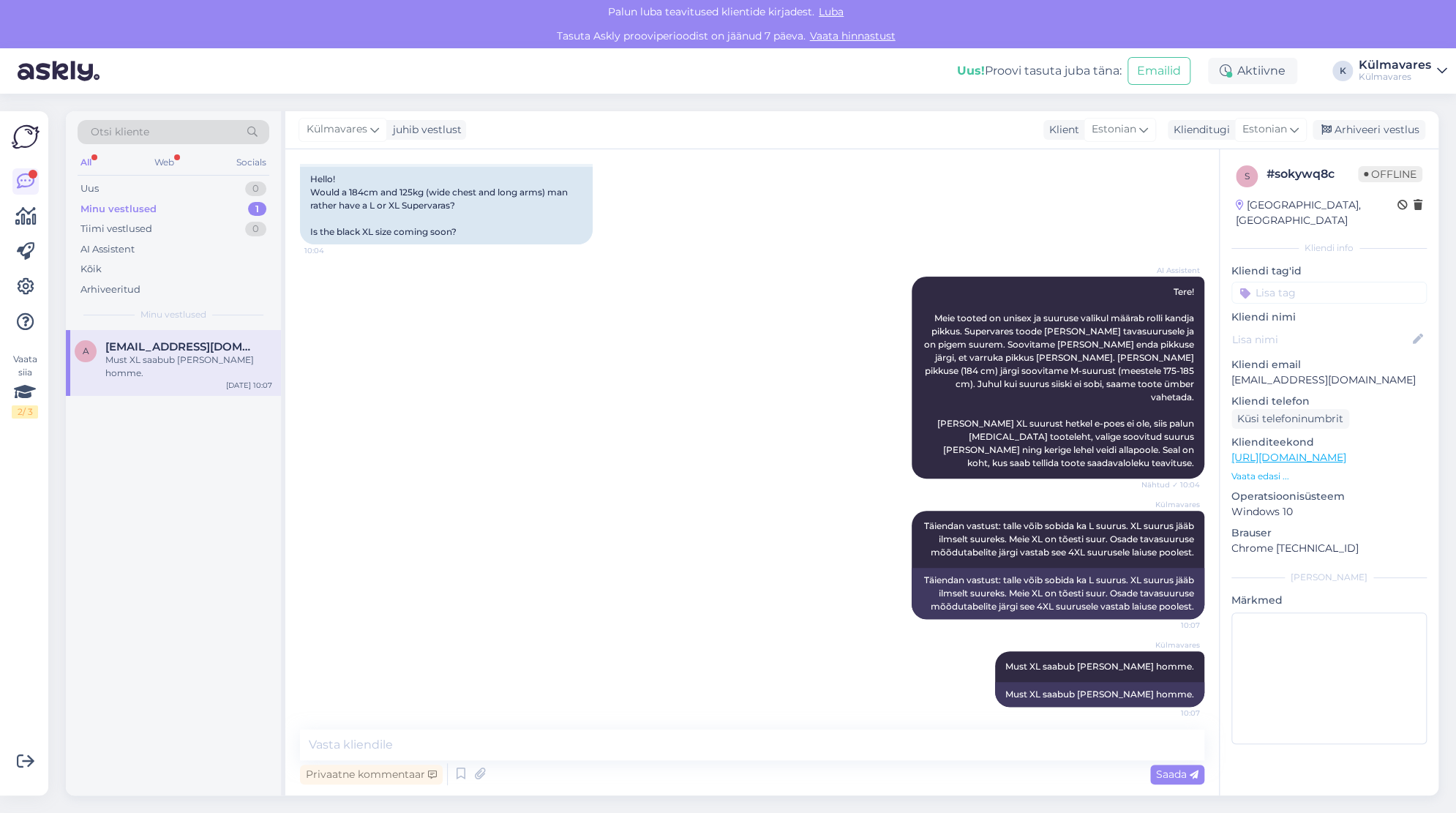
scroll to position [177, 0]
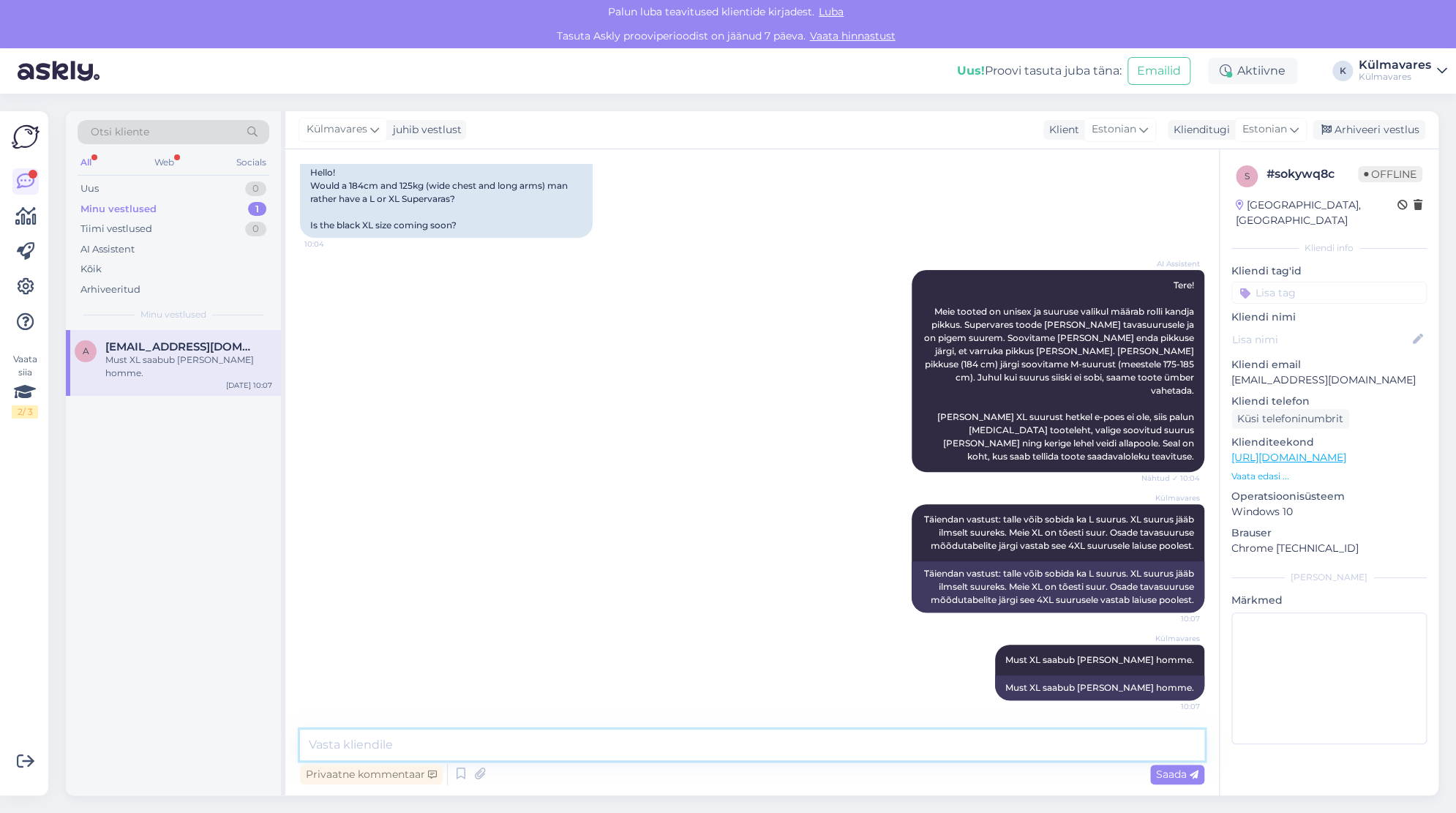
click at [804, 745] on textarea at bounding box center [752, 744] width 905 height 30
type textarea "Kas saan teid veel kuidagi aidata? :)"
click at [1160, 776] on span "Saada" at bounding box center [1177, 774] width 43 height 13
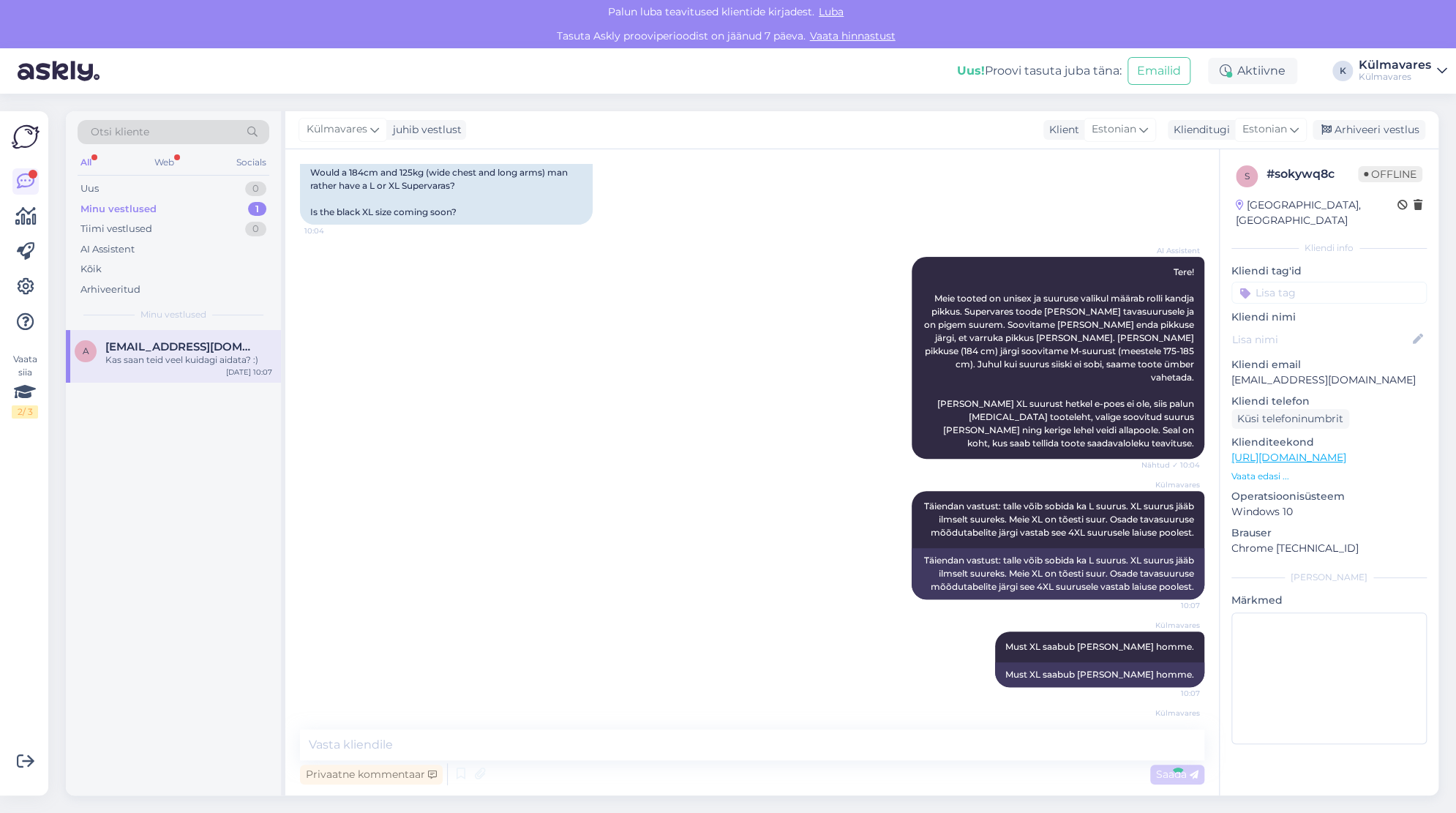
scroll to position [240, 0]
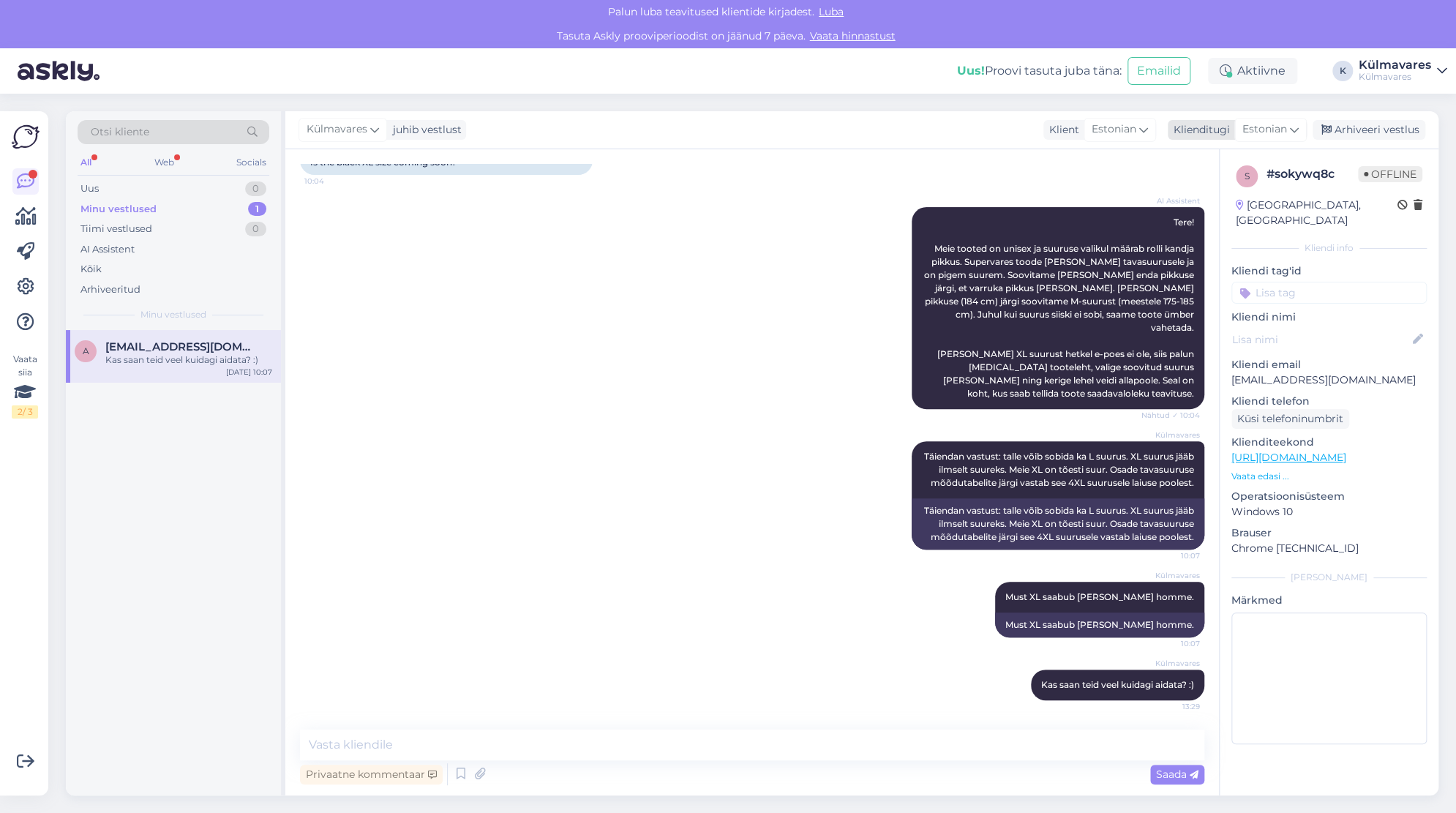
click at [1379, 127] on div "Arhiveeri vestlus" at bounding box center [1369, 130] width 113 height 20
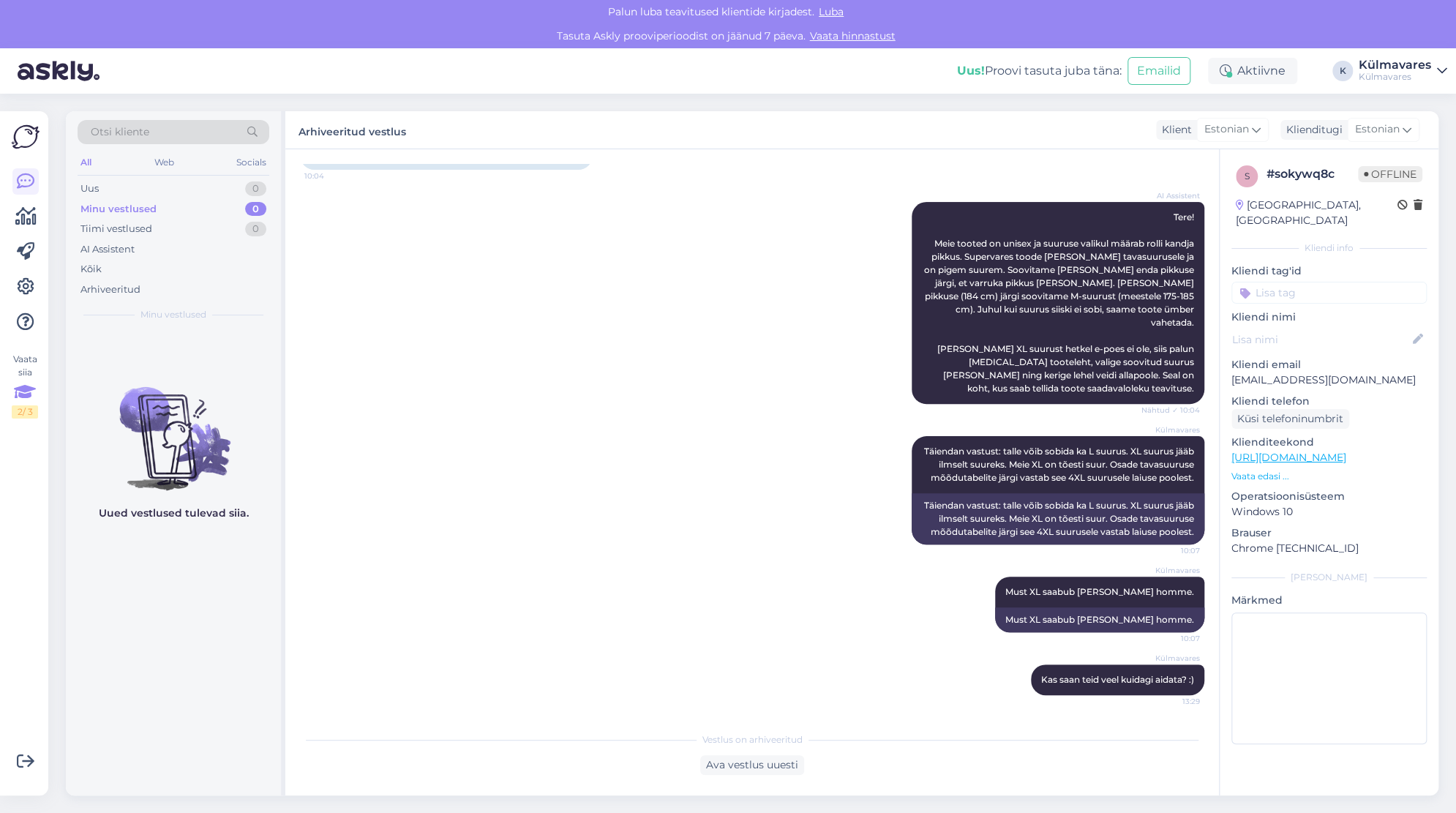
click at [25, 392] on icon at bounding box center [24, 392] width 22 height 26
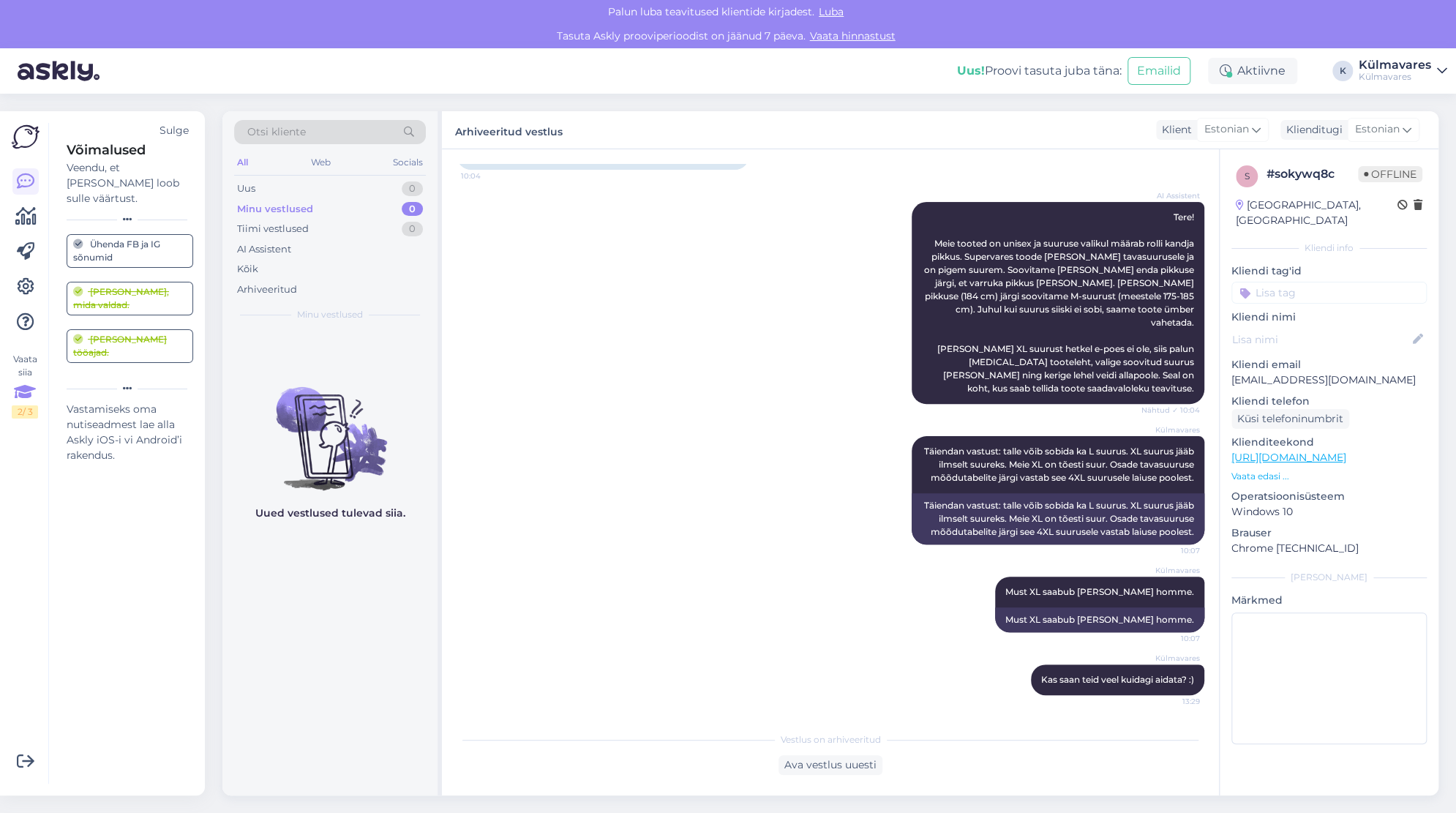
click at [121, 520] on div "Võimalused Veendu, et Askly loob sulle väärtust. Sulge Ühenda FB ja IG sõnumid …" at bounding box center [121, 453] width 145 height 661
click at [531, 578] on div "Külmavares Must XL saabub [PERSON_NAME] homme. 10:07 Must XL saabub [PERSON_NAM…" at bounding box center [831, 603] width 748 height 88
click at [32, 289] on icon at bounding box center [25, 287] width 17 height 17
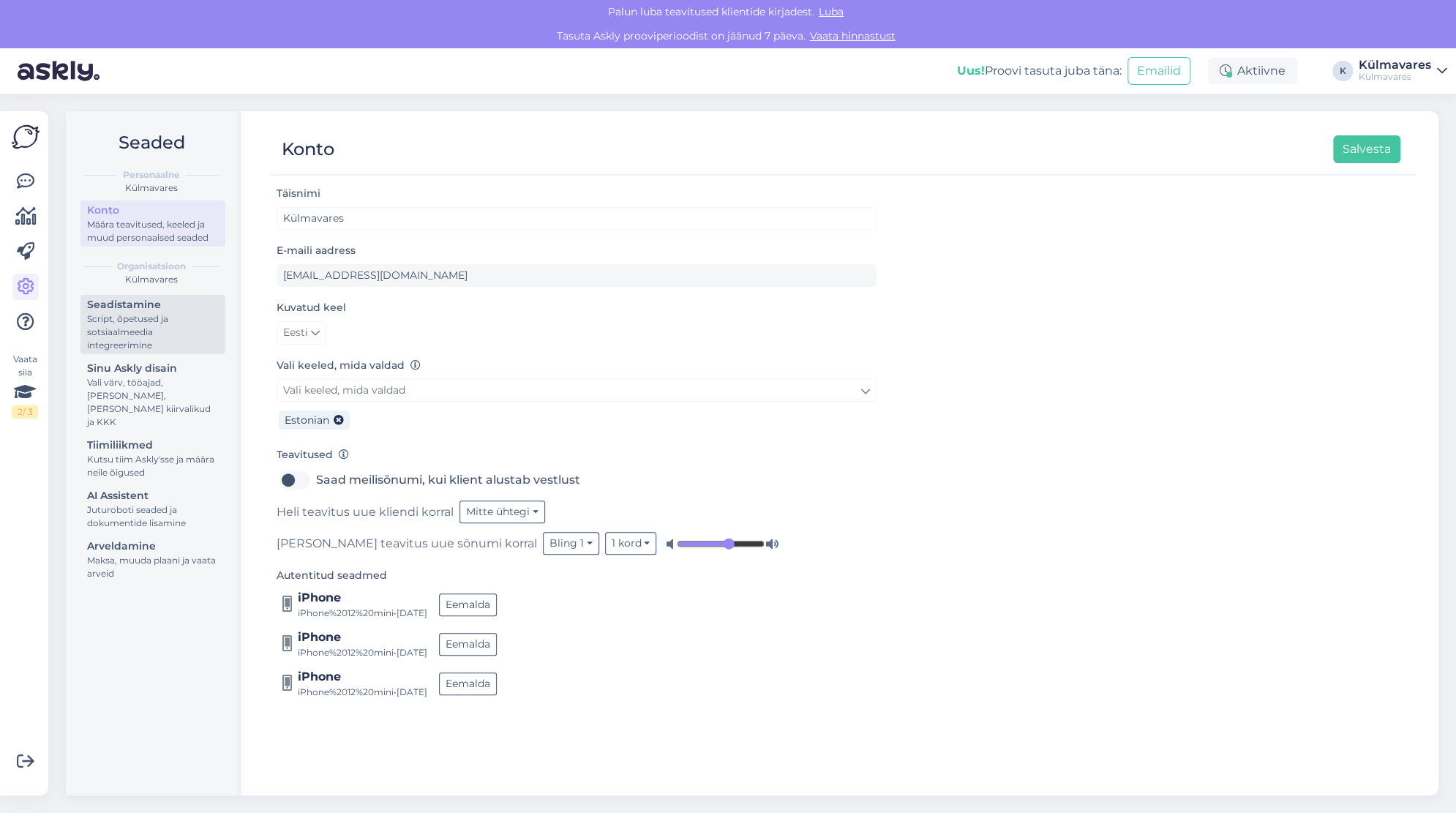
click at [150, 326] on div "Script, õpetused ja sotsiaalmeedia integreerimine" at bounding box center [152, 331] width 131 height 39
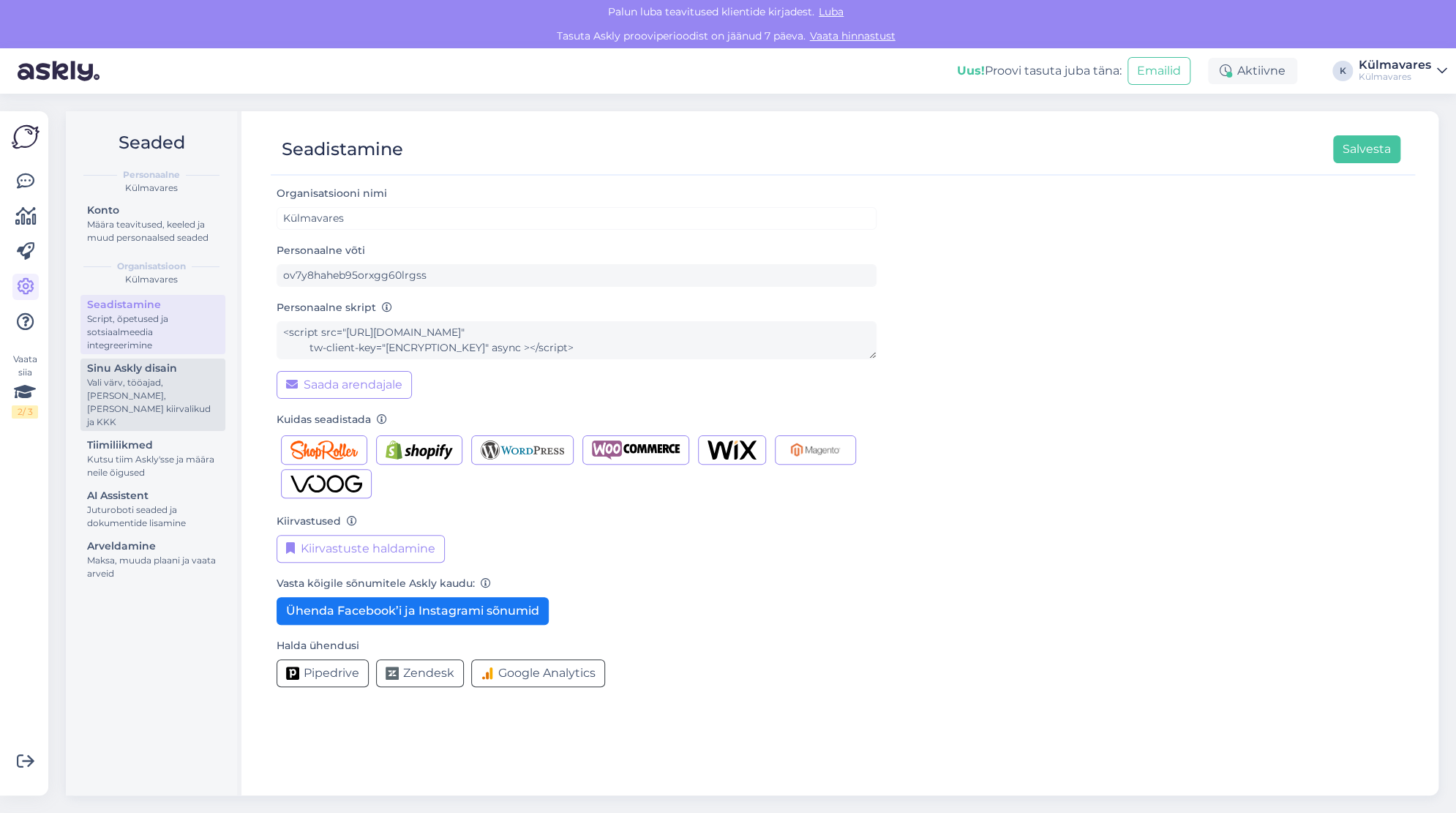
click at [137, 381] on div "Vali värv, tööajad, [PERSON_NAME], [PERSON_NAME] kiirvalikud ja KKK" at bounding box center [152, 402] width 131 height 53
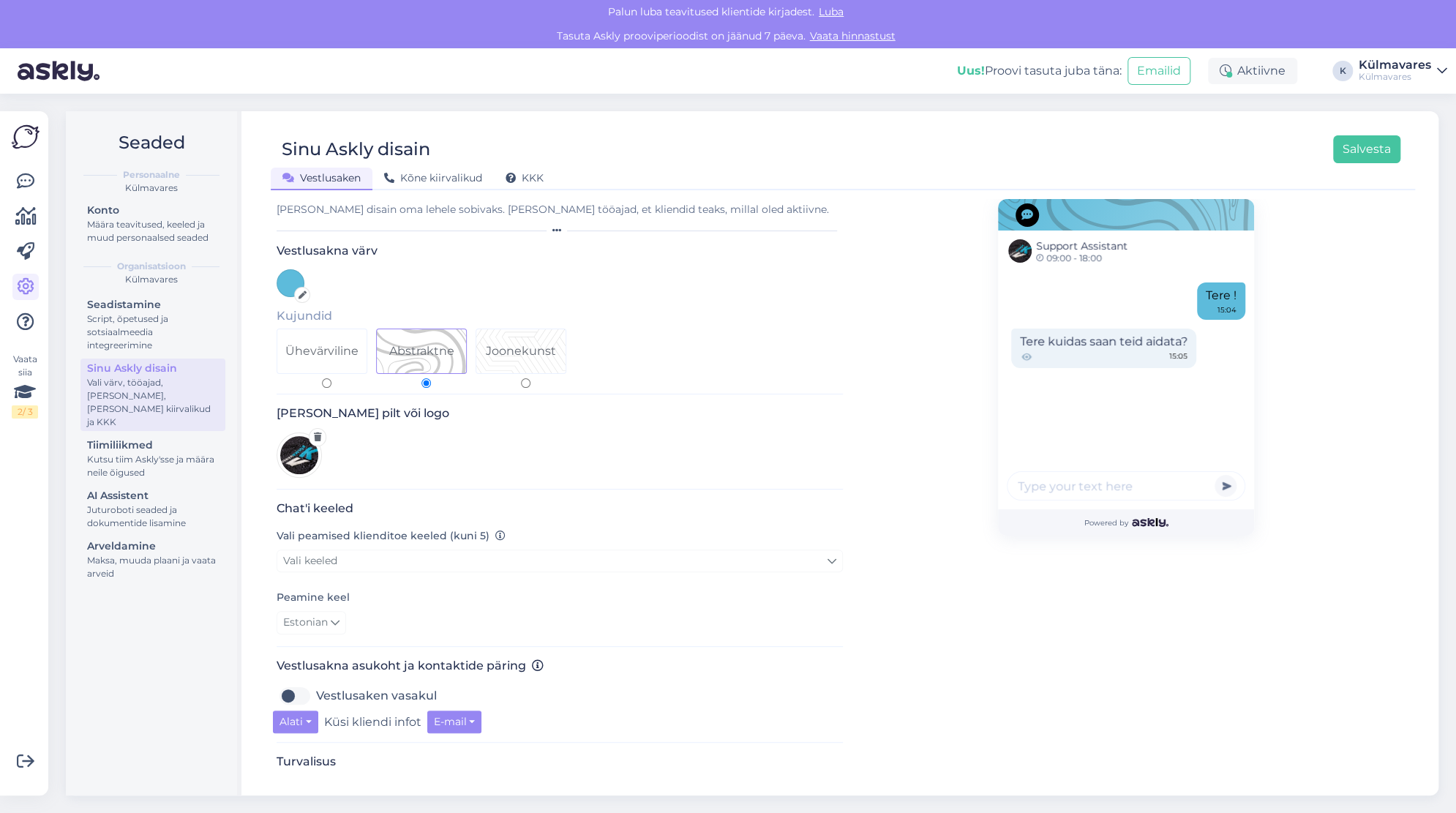
scroll to position [11, 0]
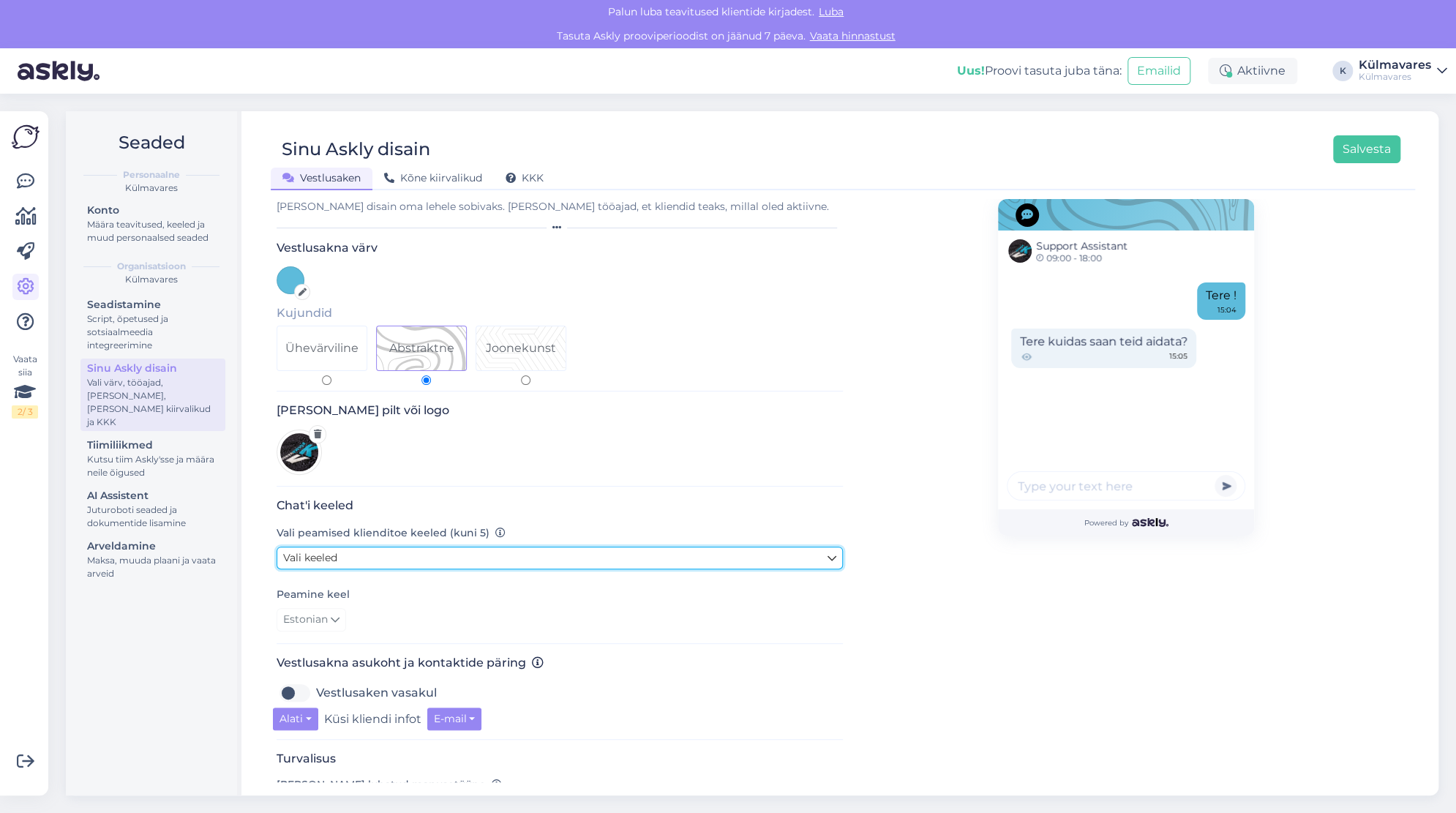
click at [445, 552] on link "Vali keeled" at bounding box center [559, 558] width 566 height 23
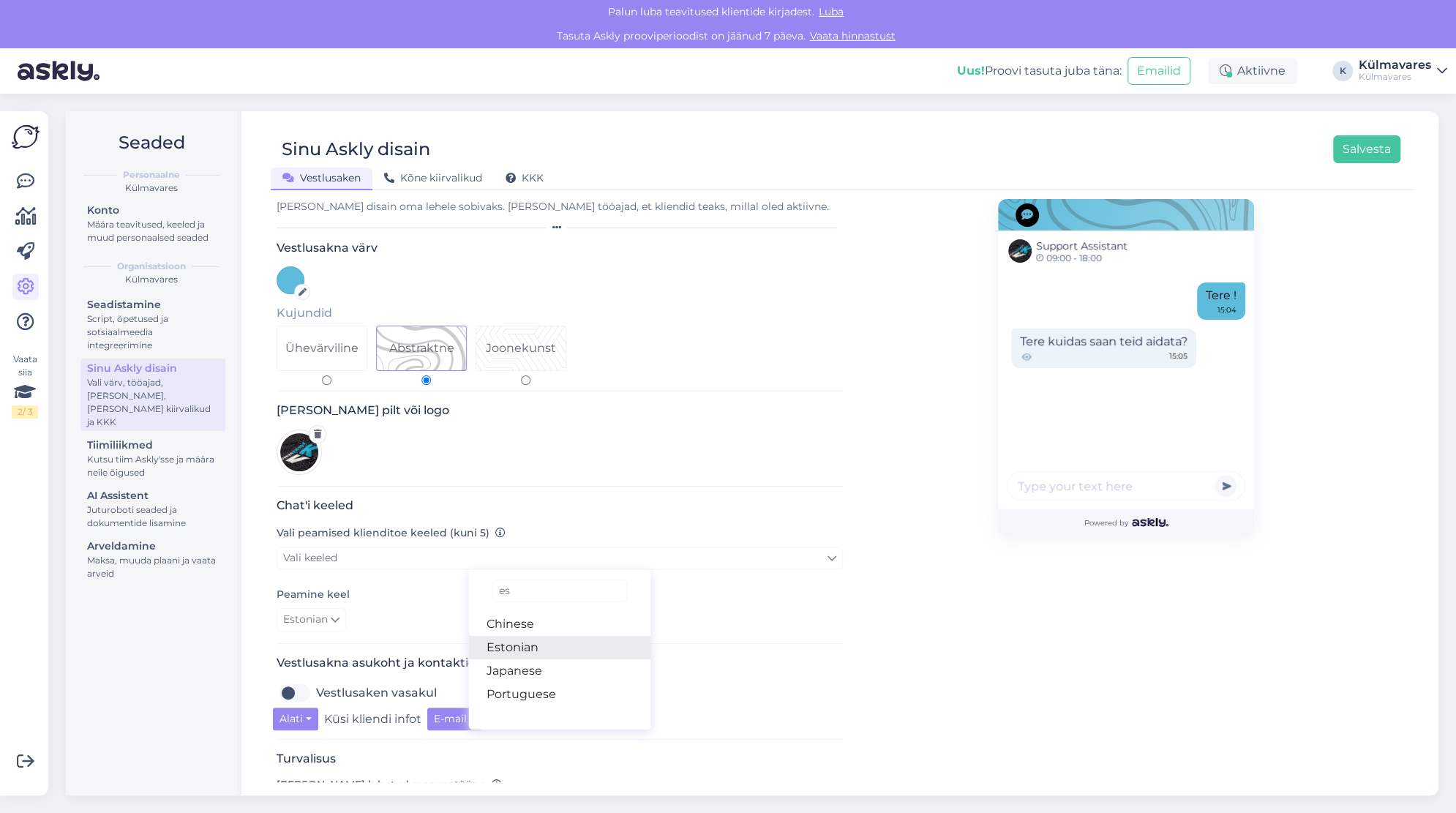
type input "es"
click at [529, 643] on link "Estonian" at bounding box center [560, 647] width 183 height 23
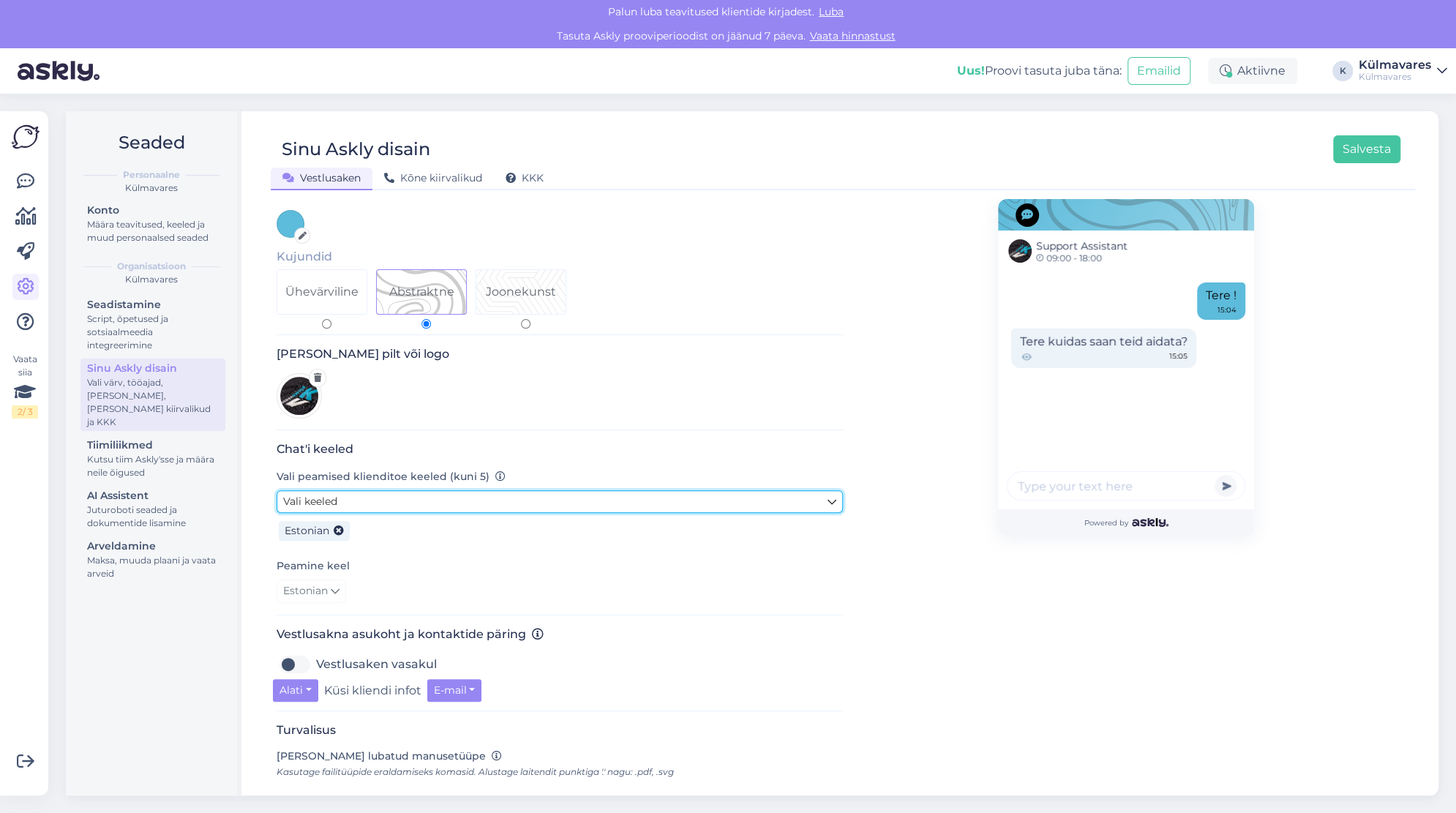
scroll to position [70, 0]
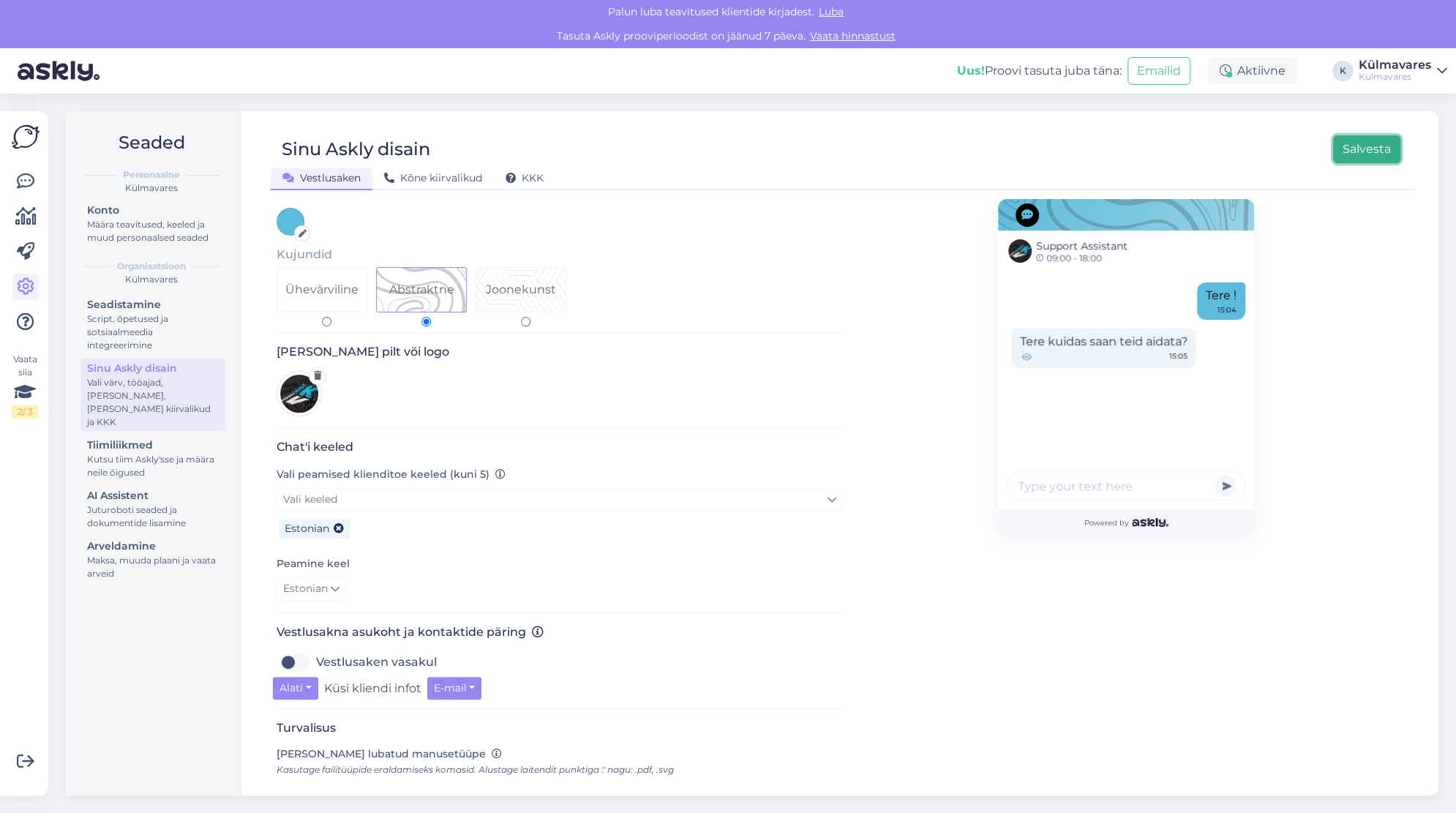
click at [1384, 151] on button "Salvesta" at bounding box center [1366, 150] width 67 height 28
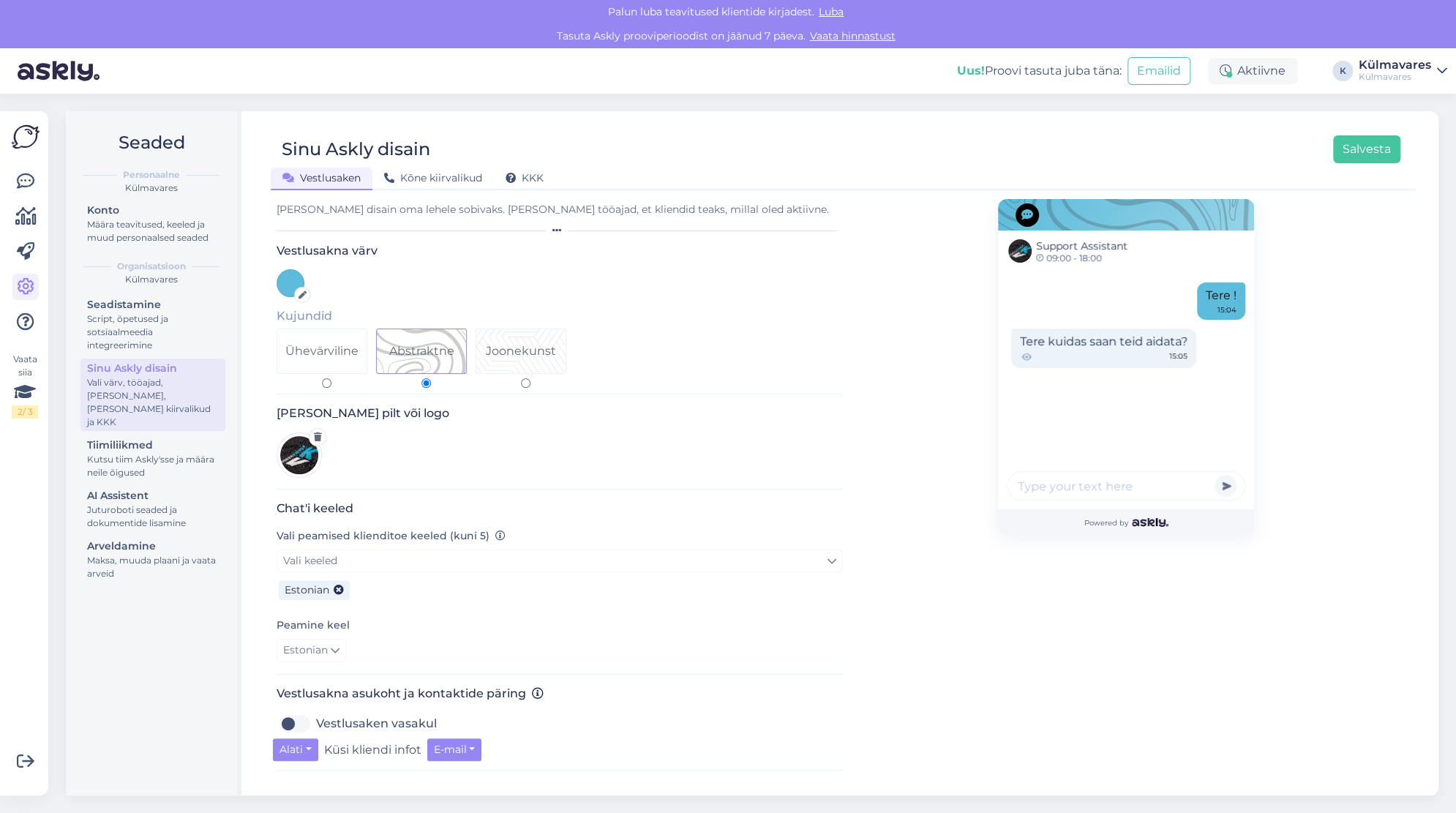
scroll to position [0, 0]
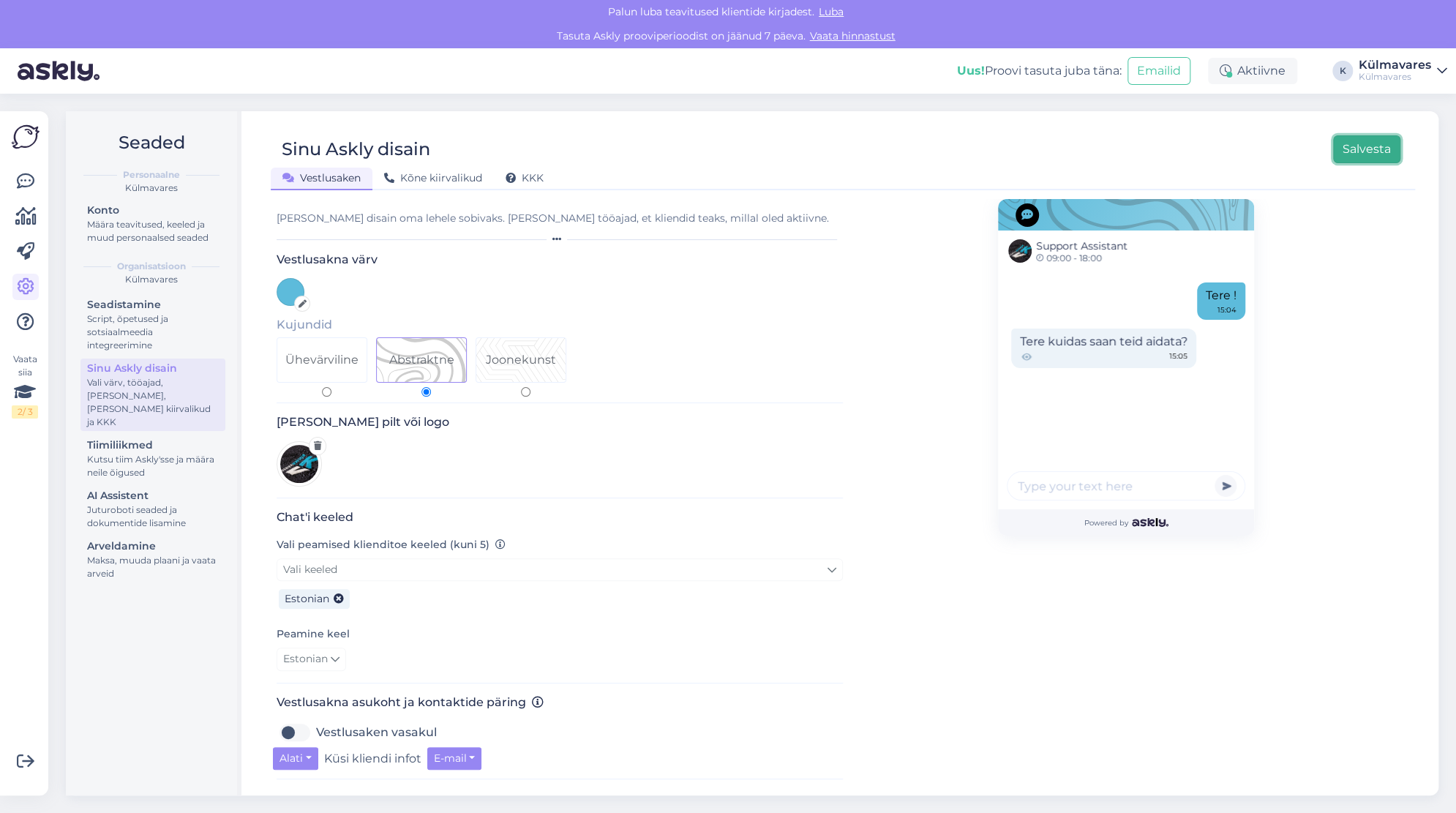
click at [1356, 146] on button "Salvesta" at bounding box center [1366, 150] width 67 height 28
click at [435, 175] on span "Kõne kiirvalikud" at bounding box center [433, 177] width 98 height 13
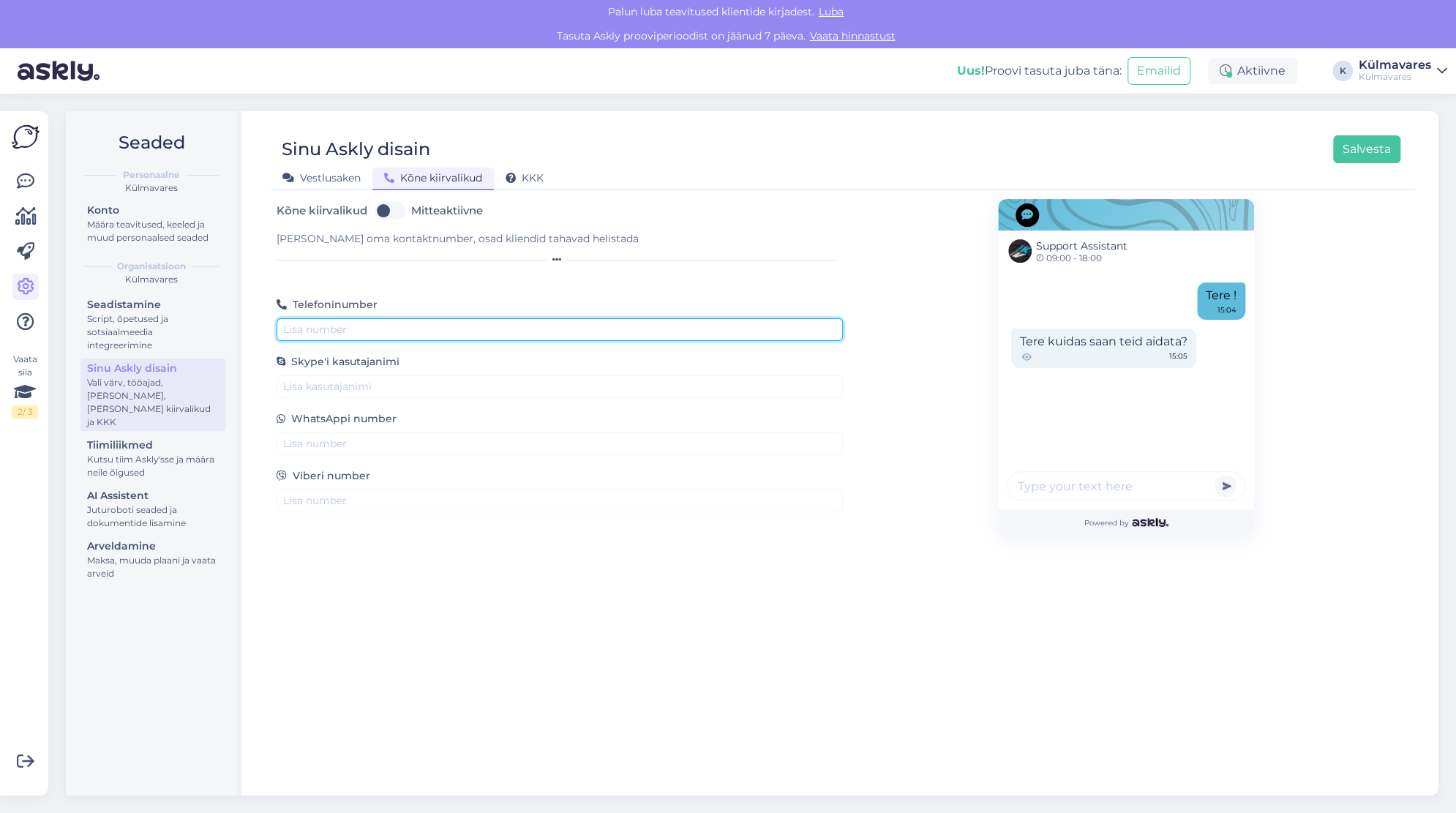
click at [424, 327] on input "text" at bounding box center [559, 330] width 566 height 23
type input "[PHONE_NUMBER]"
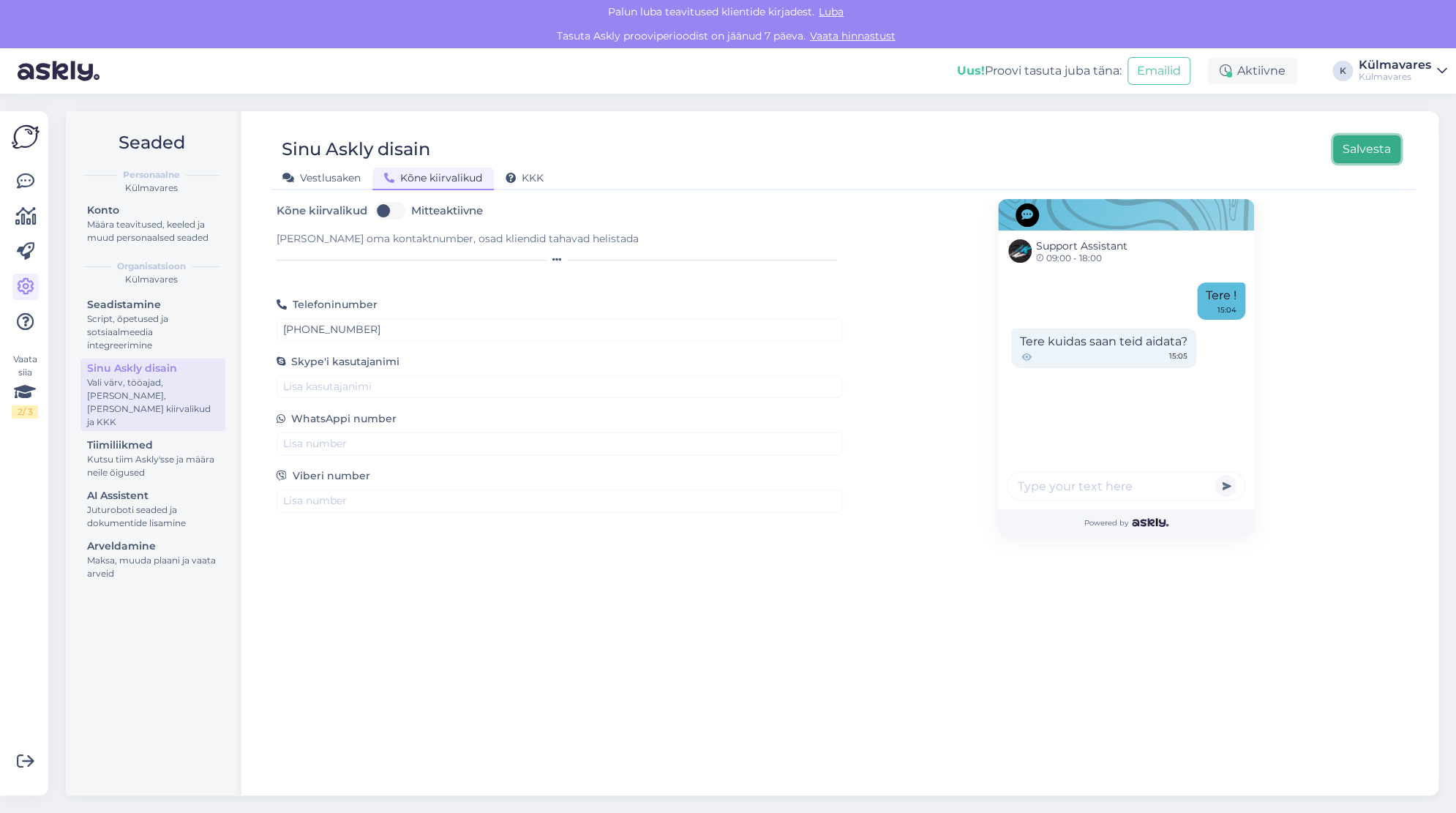
click at [1363, 150] on button "Salvesta" at bounding box center [1366, 150] width 67 height 28
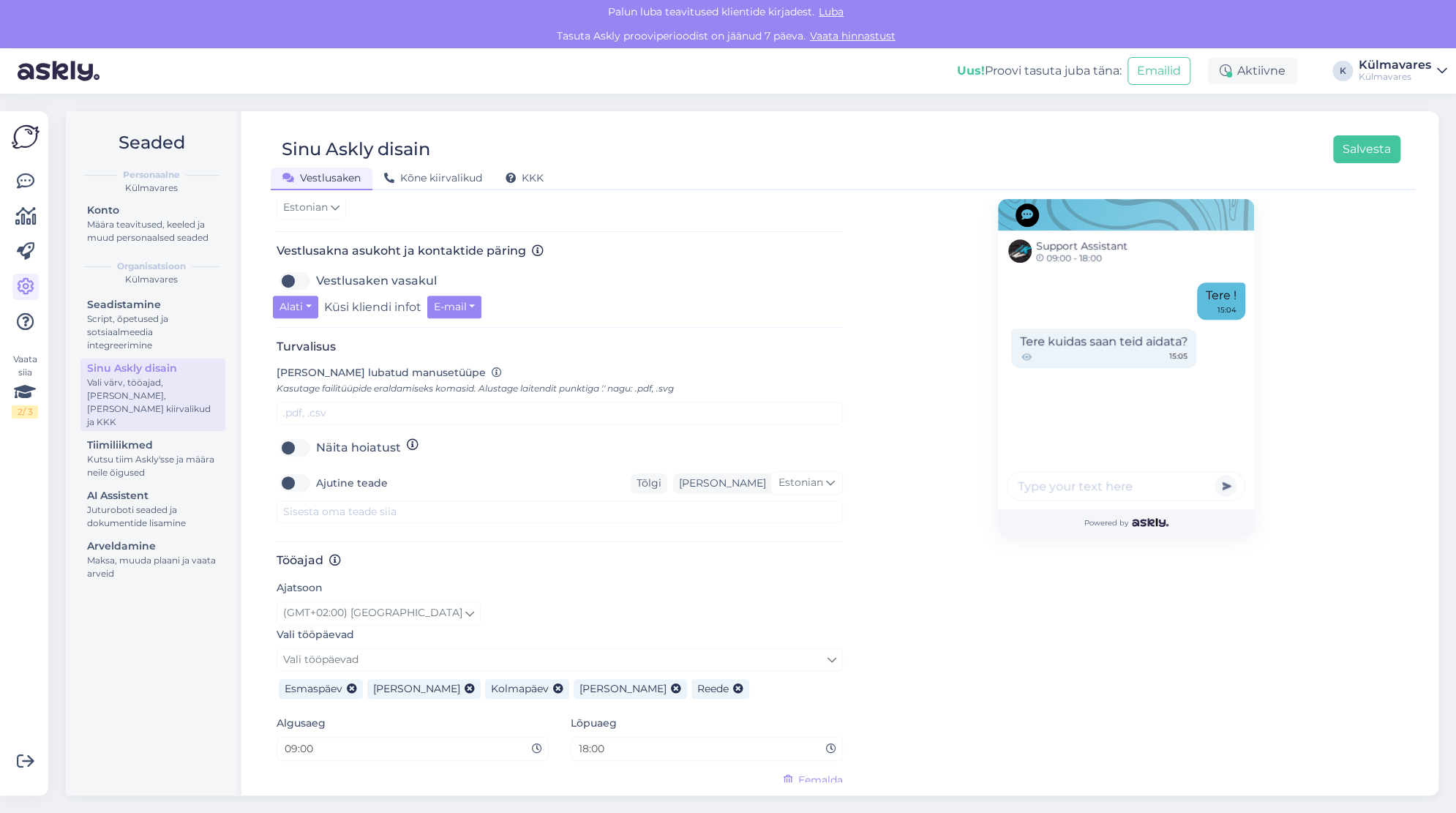
scroll to position [484, 0]
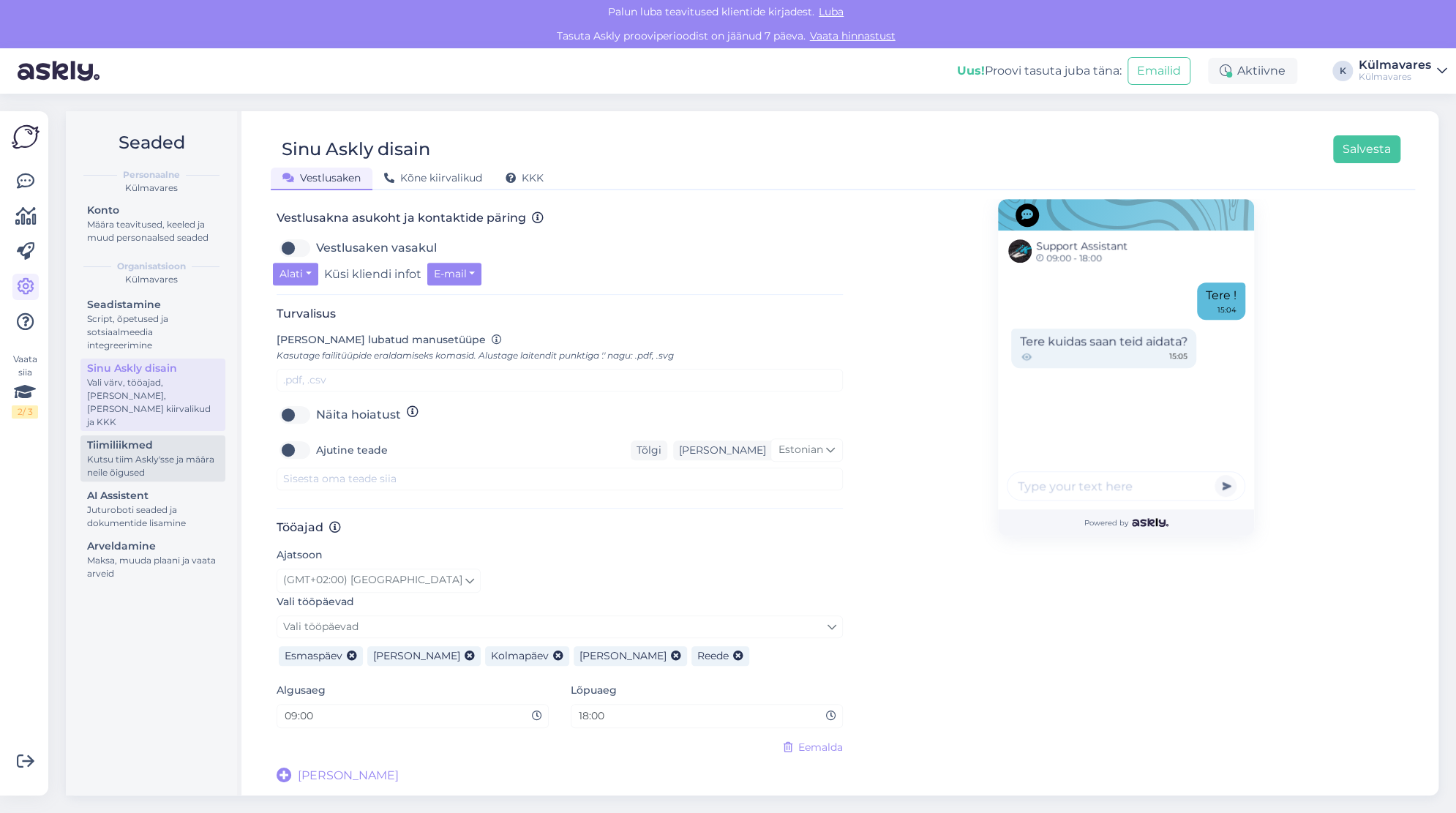
click at [149, 453] on div "Kutsu tiim Askly'sse ja määra neile õigused" at bounding box center [152, 466] width 131 height 26
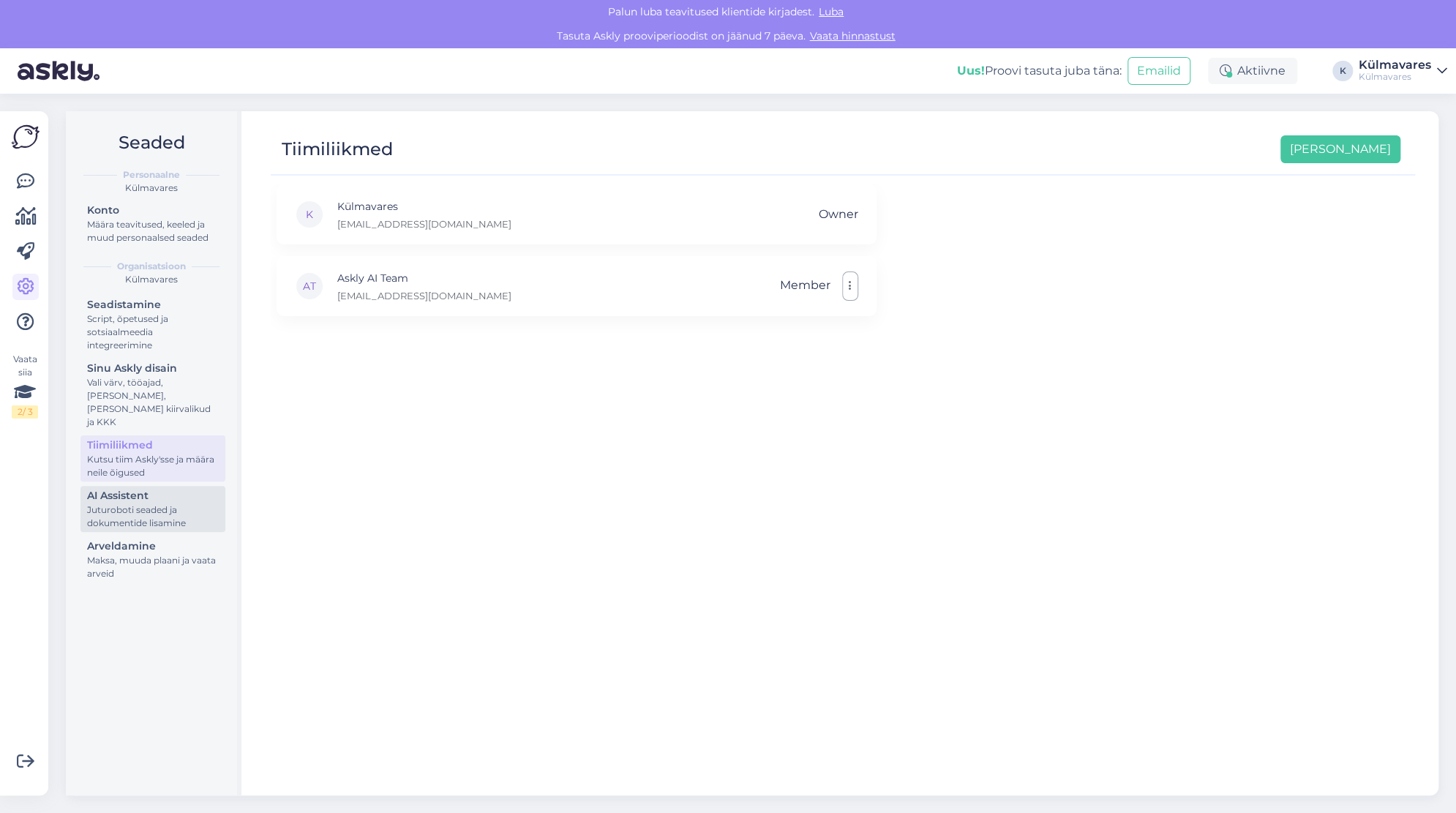
click at [143, 510] on div "Juturoboti seaded ja dokumentide lisamine" at bounding box center [152, 516] width 131 height 26
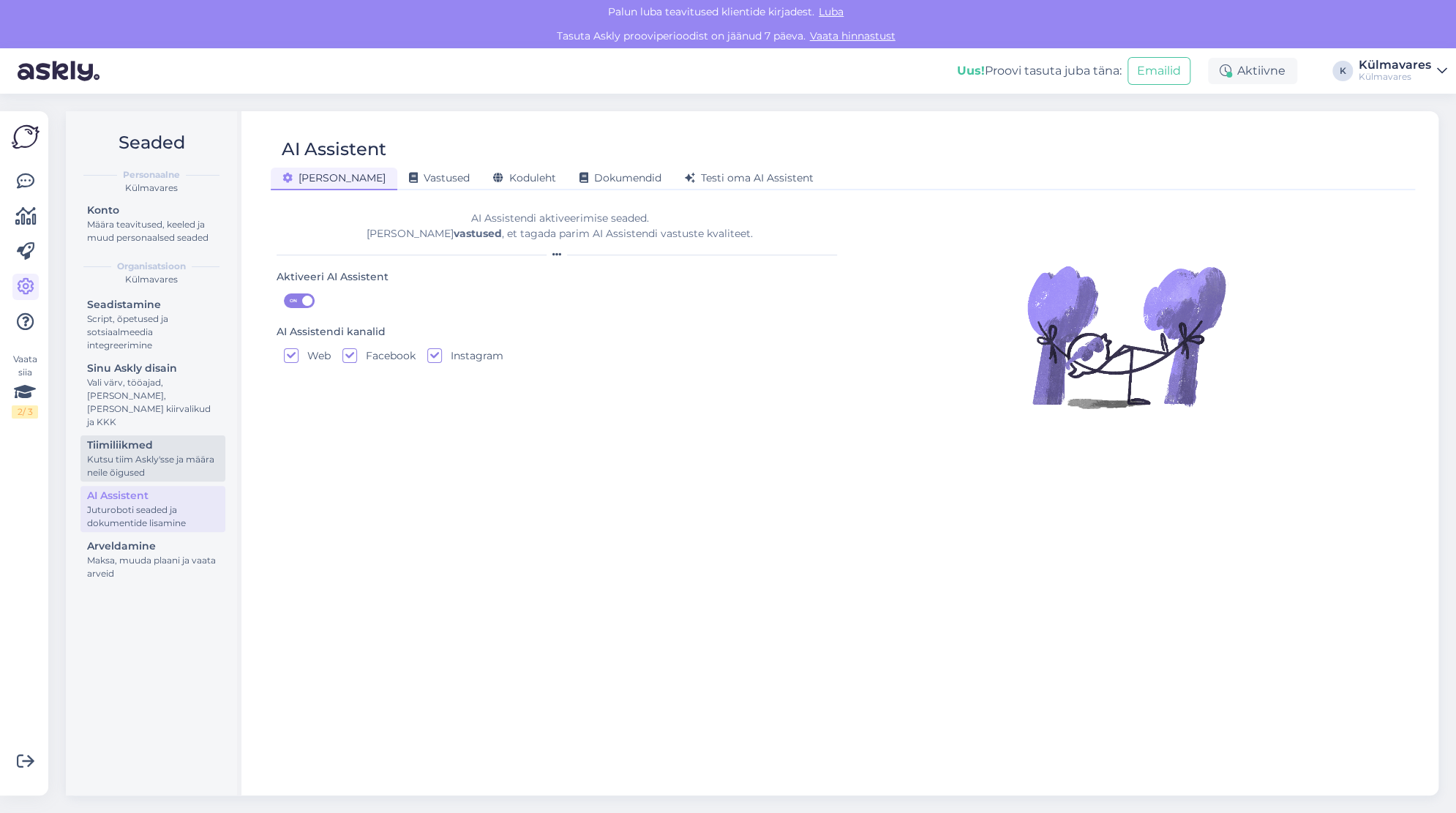
click at [163, 453] on div "Kutsu tiim Askly'sse ja määra neile õigused" at bounding box center [152, 466] width 131 height 26
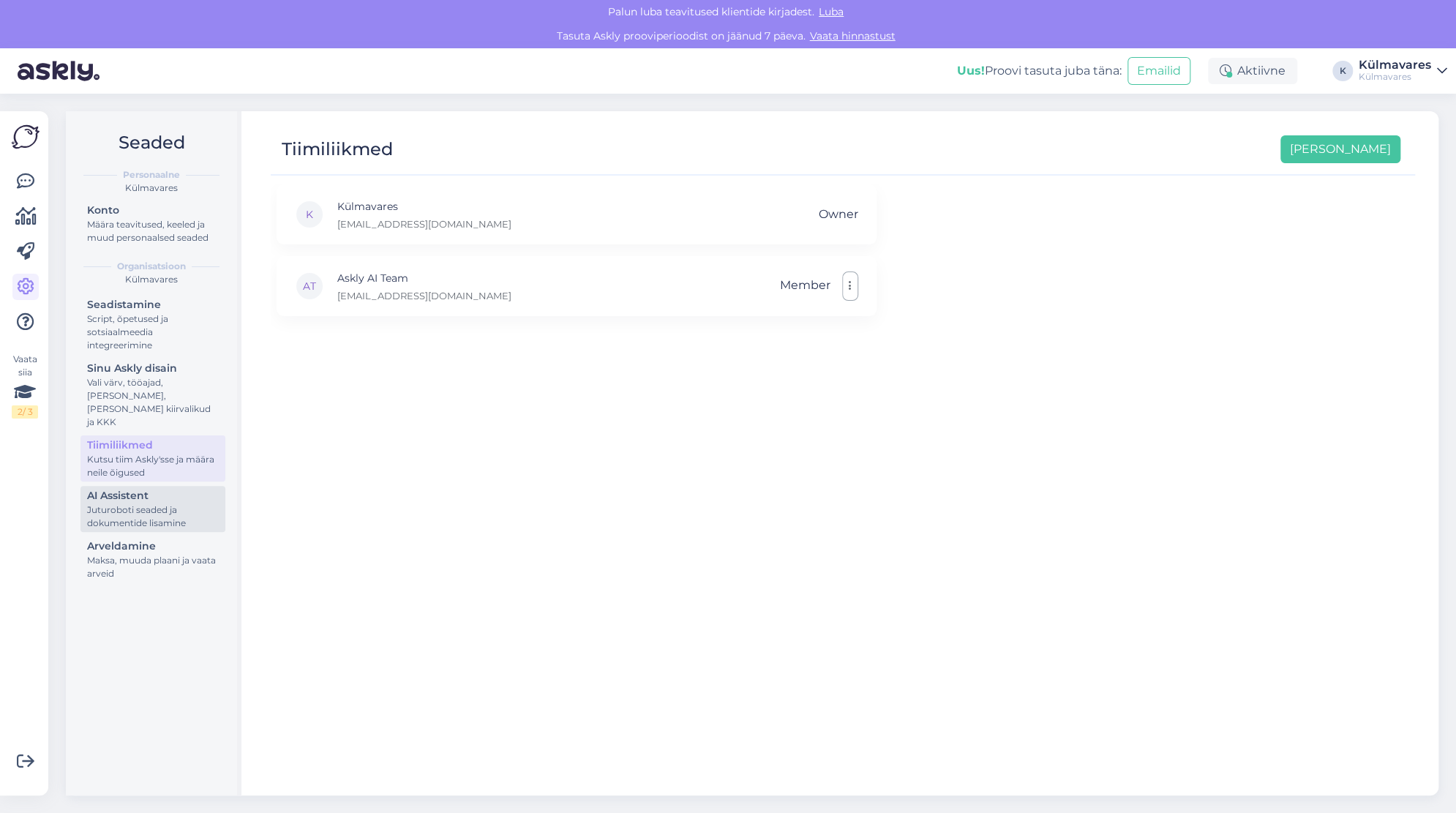
click at [165, 504] on div "Juturoboti seaded ja dokumentide lisamine" at bounding box center [152, 516] width 131 height 26
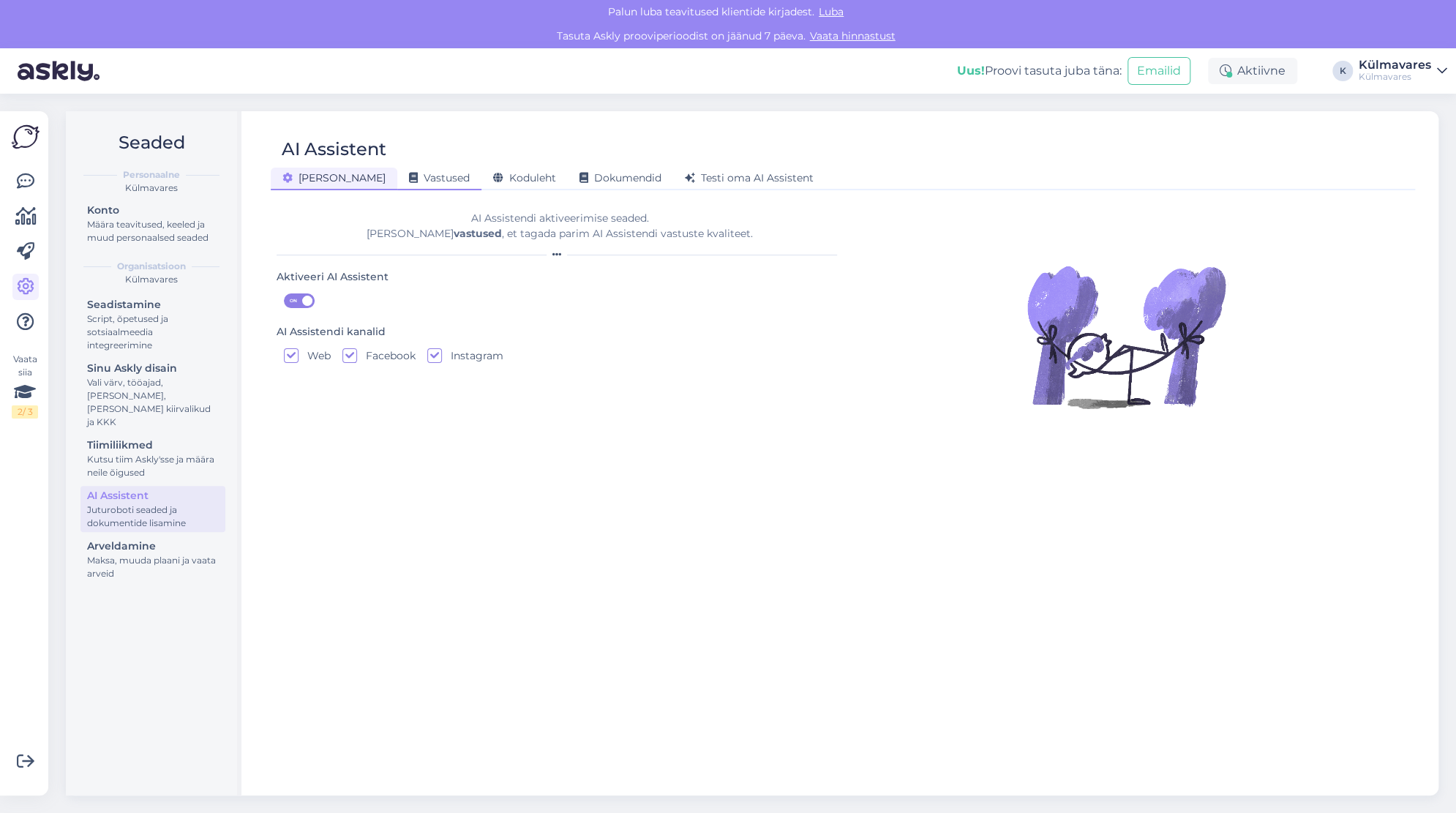
click at [405, 186] on div "Vastused" at bounding box center [439, 179] width 84 height 23
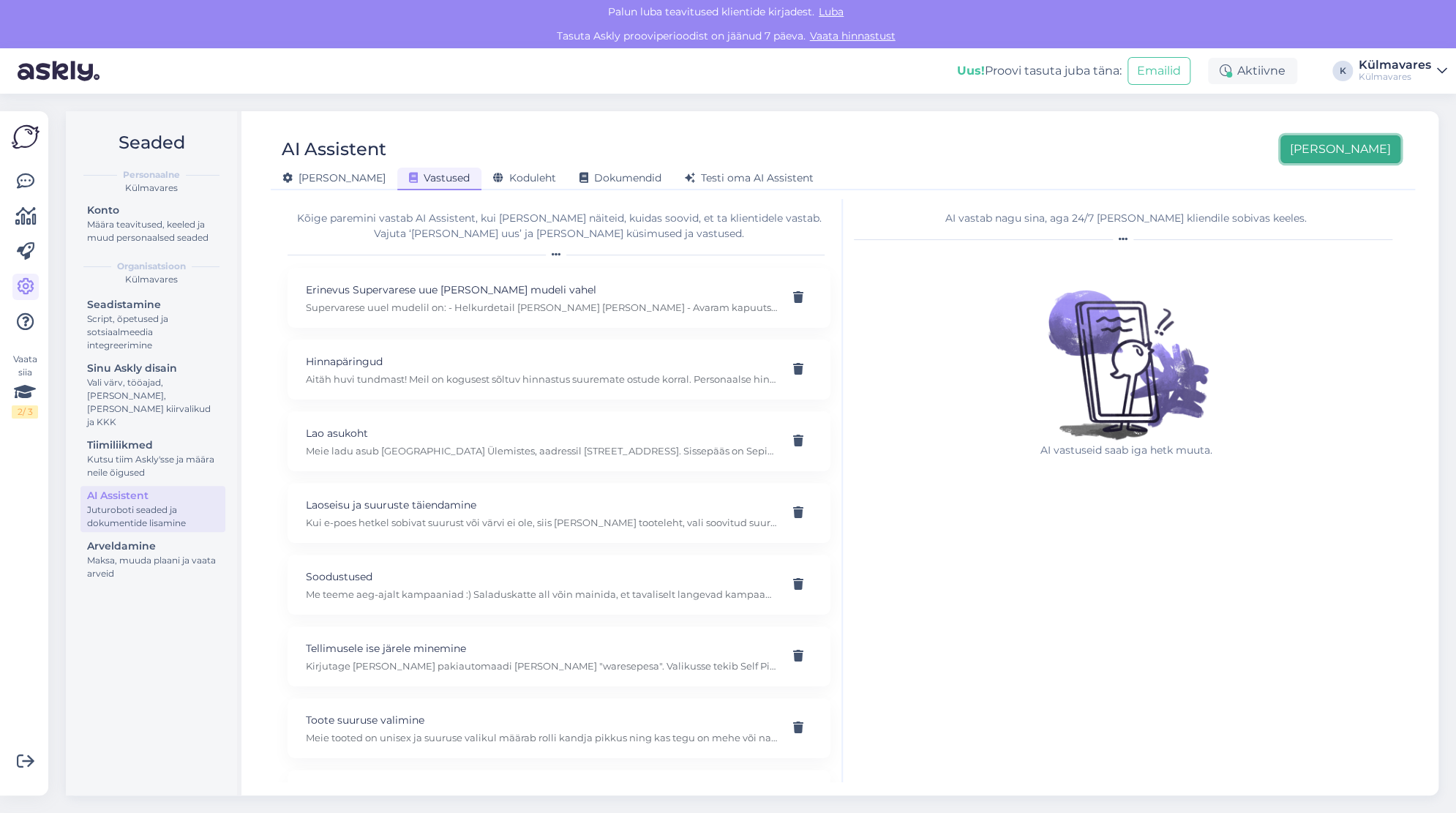
click at [1356, 145] on button "[PERSON_NAME]" at bounding box center [1340, 150] width 120 height 28
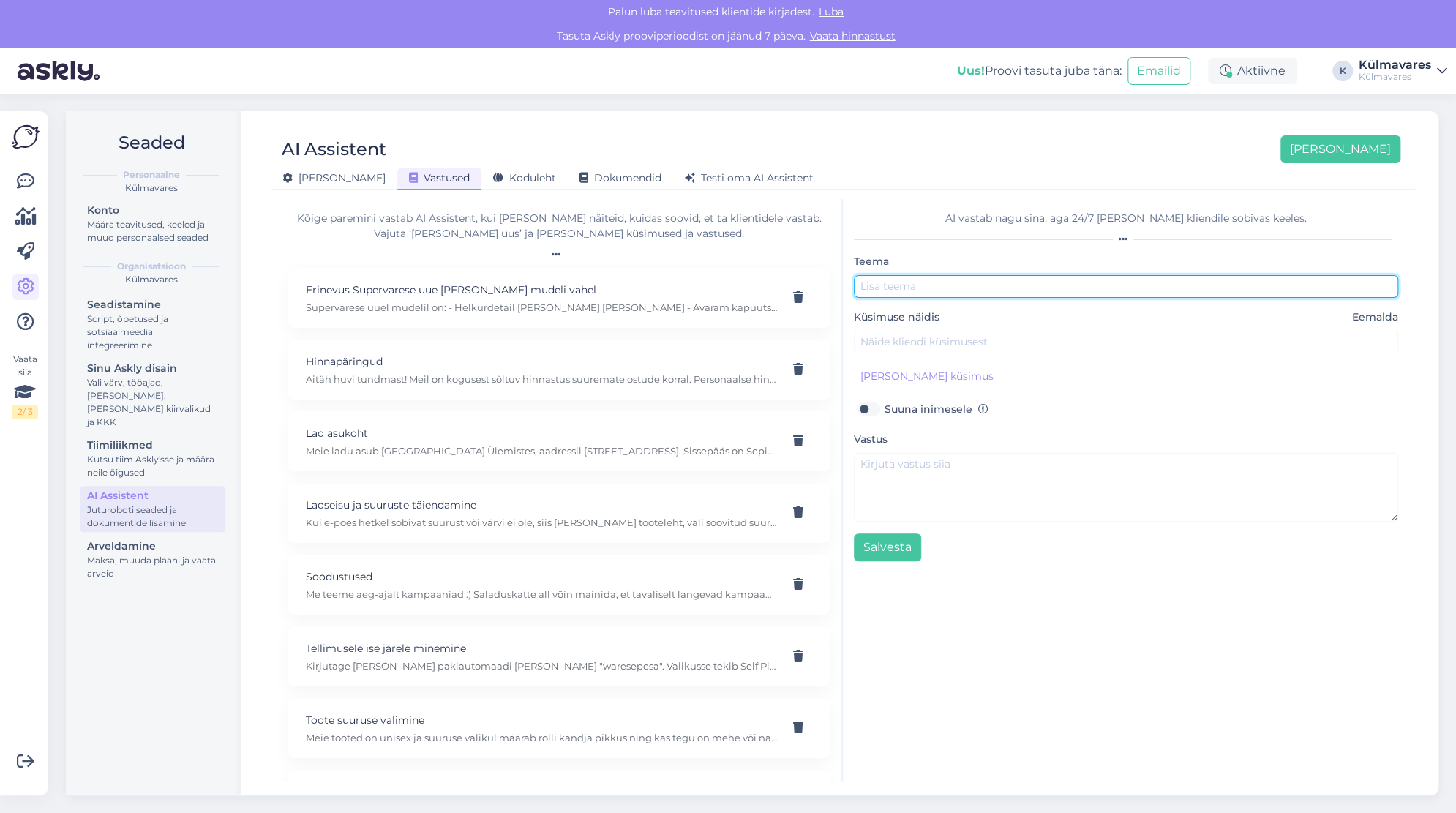
click at [874, 295] on input "text" at bounding box center [1126, 286] width 544 height 23
type input "Logode lisamine"
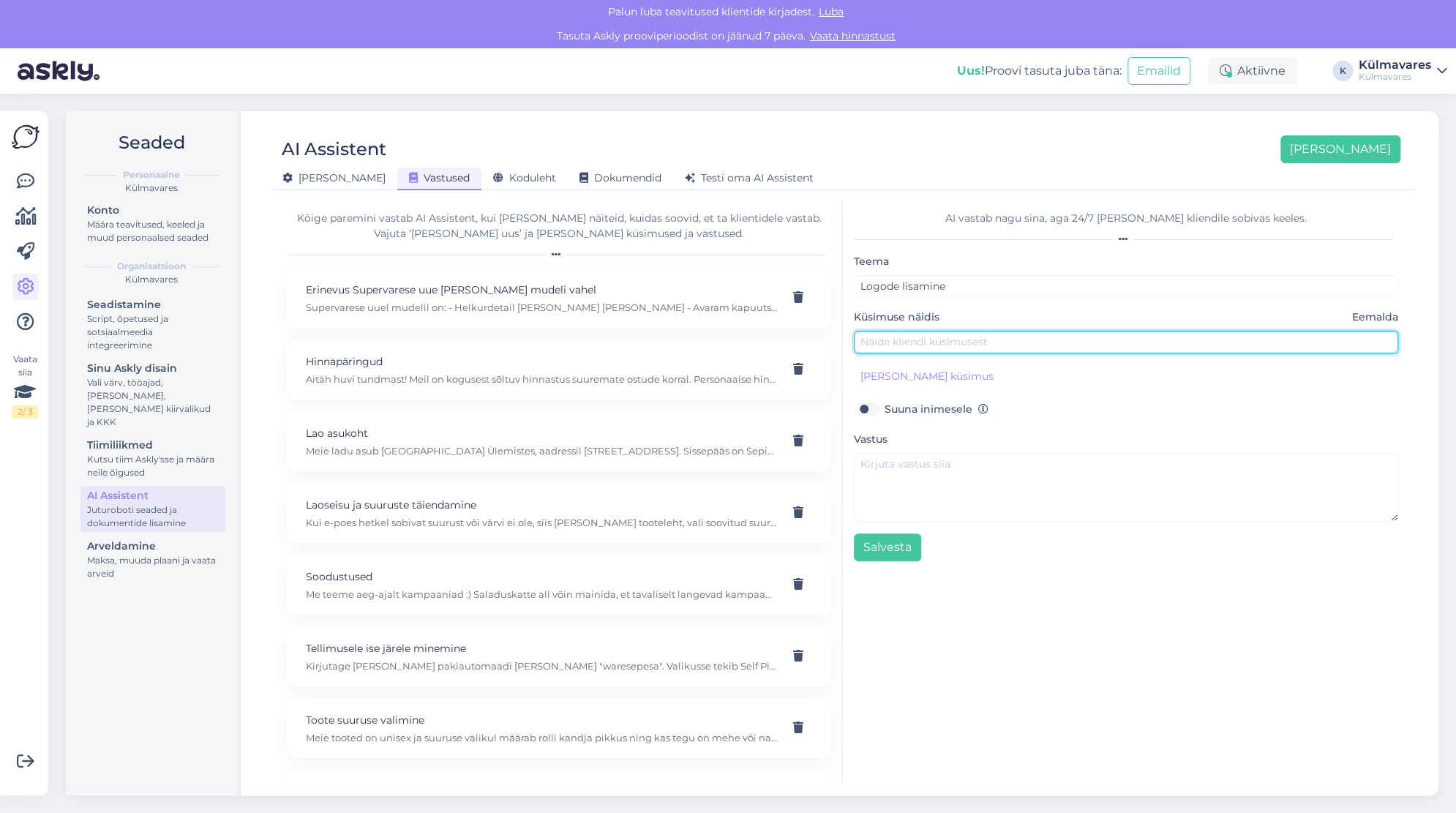
click at [887, 335] on input "text" at bounding box center [1126, 342] width 544 height 23
type input "Kas oma logosid saab [PERSON_NAME] [PERSON_NAME]"
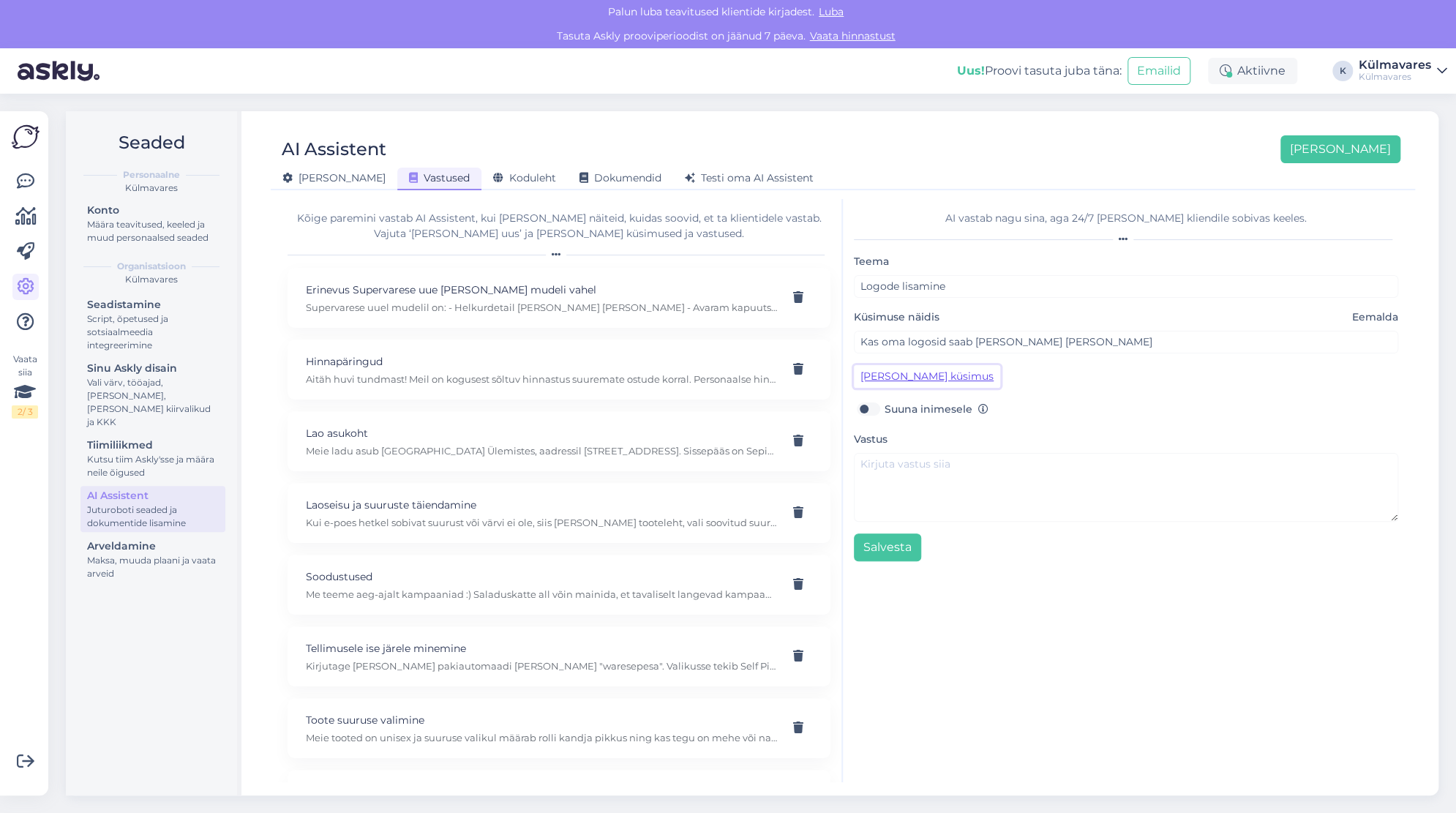
click at [892, 377] on button "[PERSON_NAME] küsimus" at bounding box center [927, 377] width 146 height 23
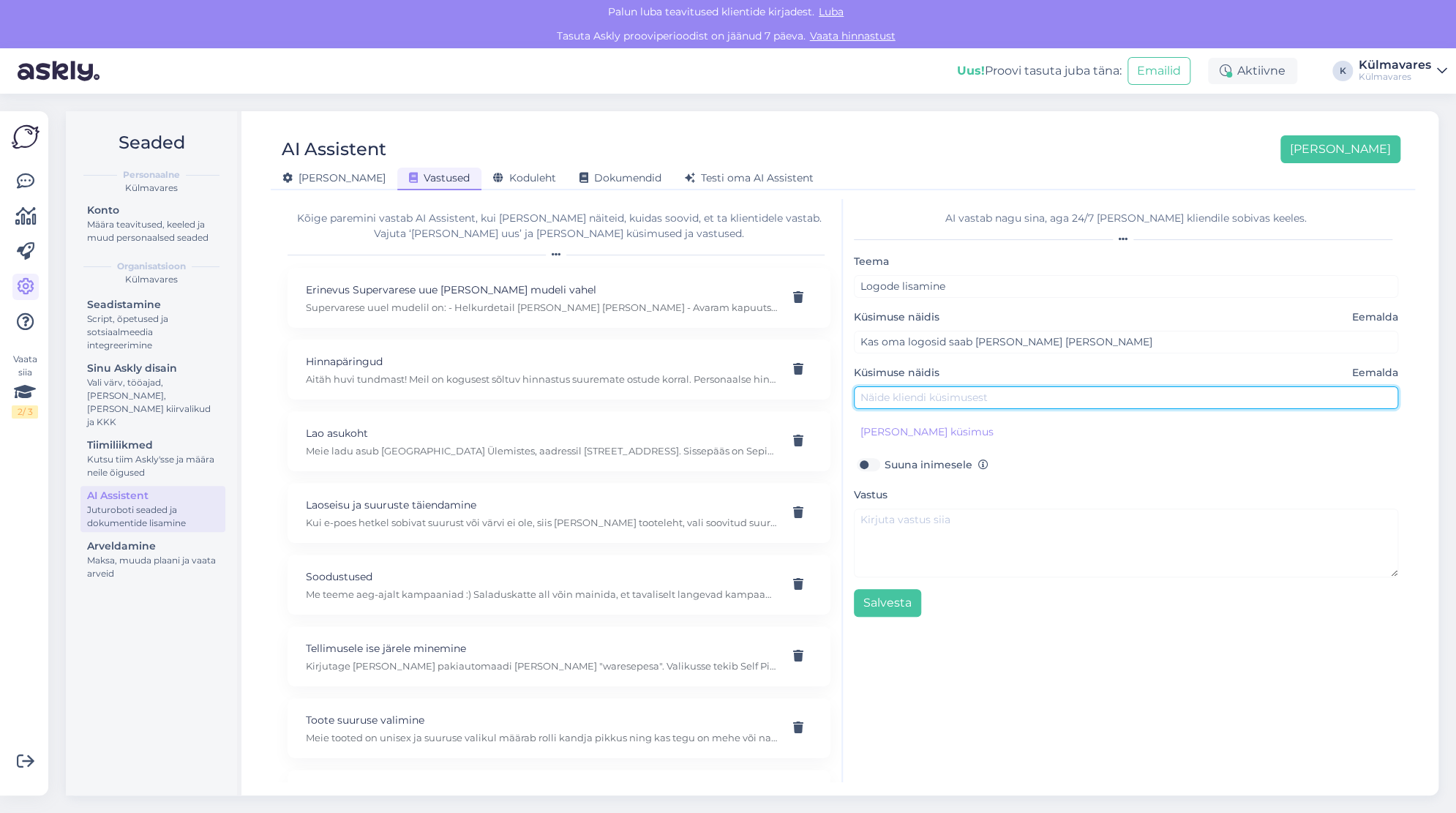
click at [907, 399] on input "text" at bounding box center [1126, 397] width 544 height 23
type input "oma logo lisamine"
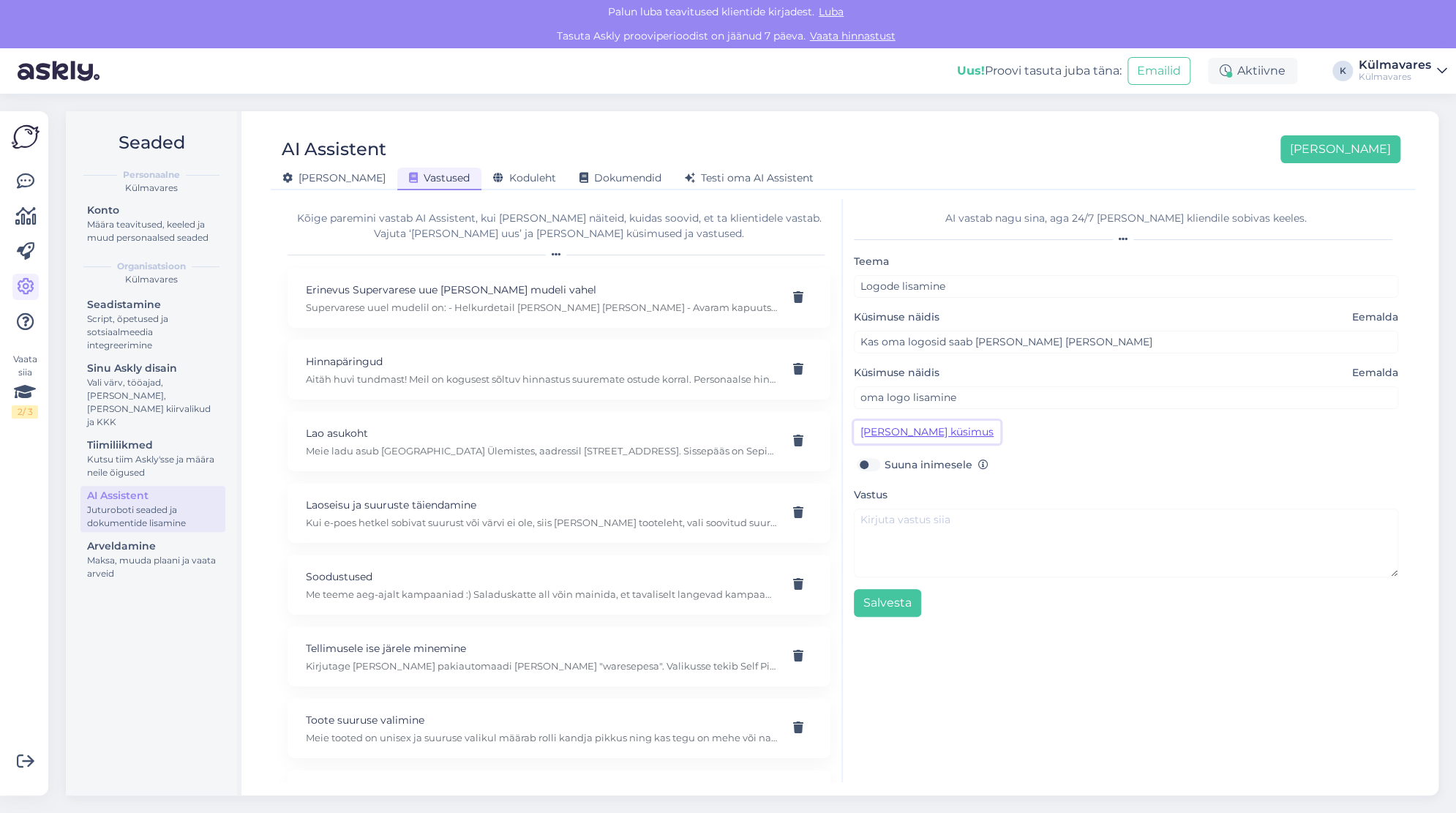
click at [941, 430] on button "[PERSON_NAME] küsimus" at bounding box center [927, 432] width 146 height 23
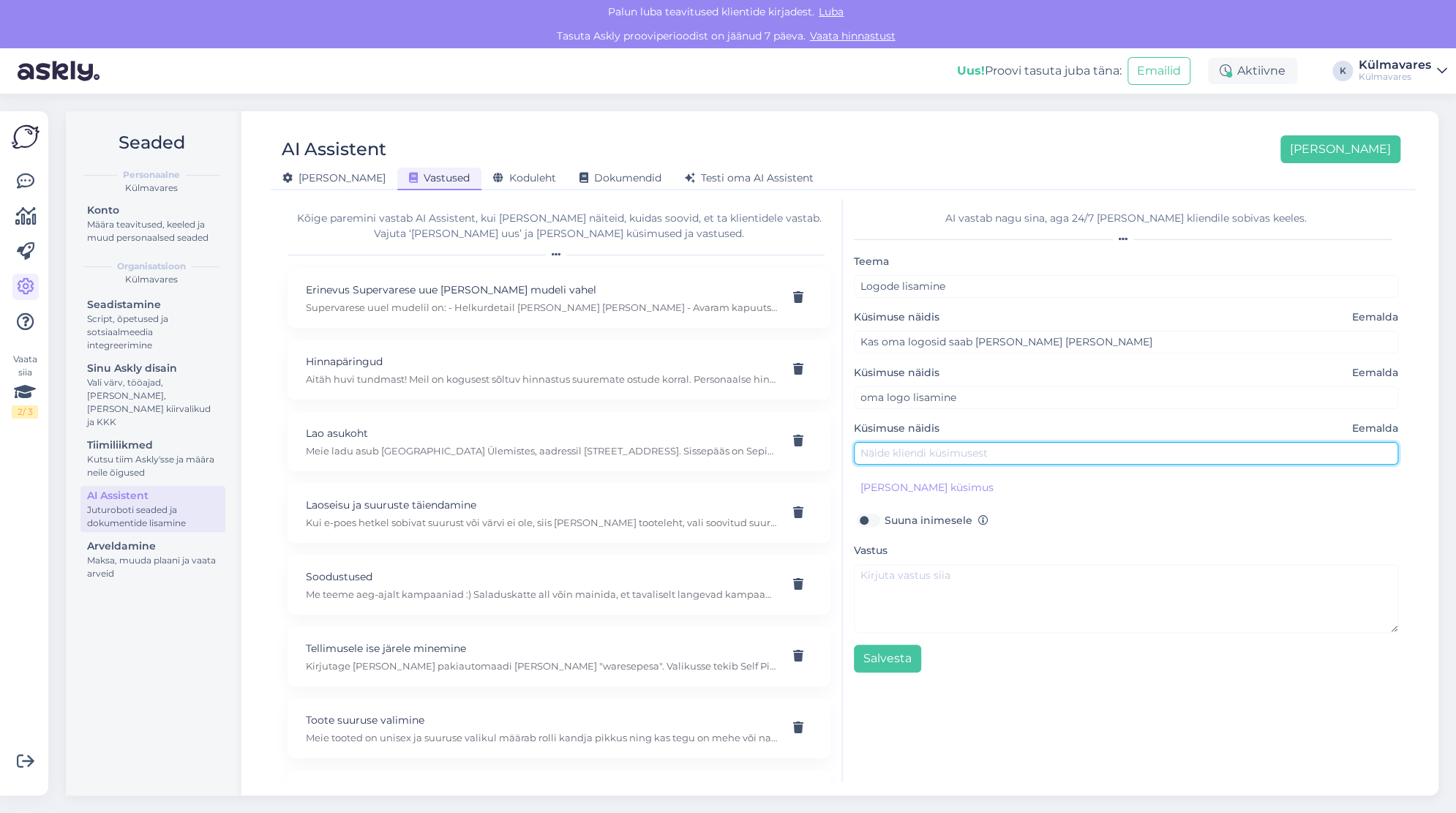
click at [943, 450] on input "text" at bounding box center [1126, 453] width 544 height 23
type input "kas te panete logosid [PERSON_NAME]"
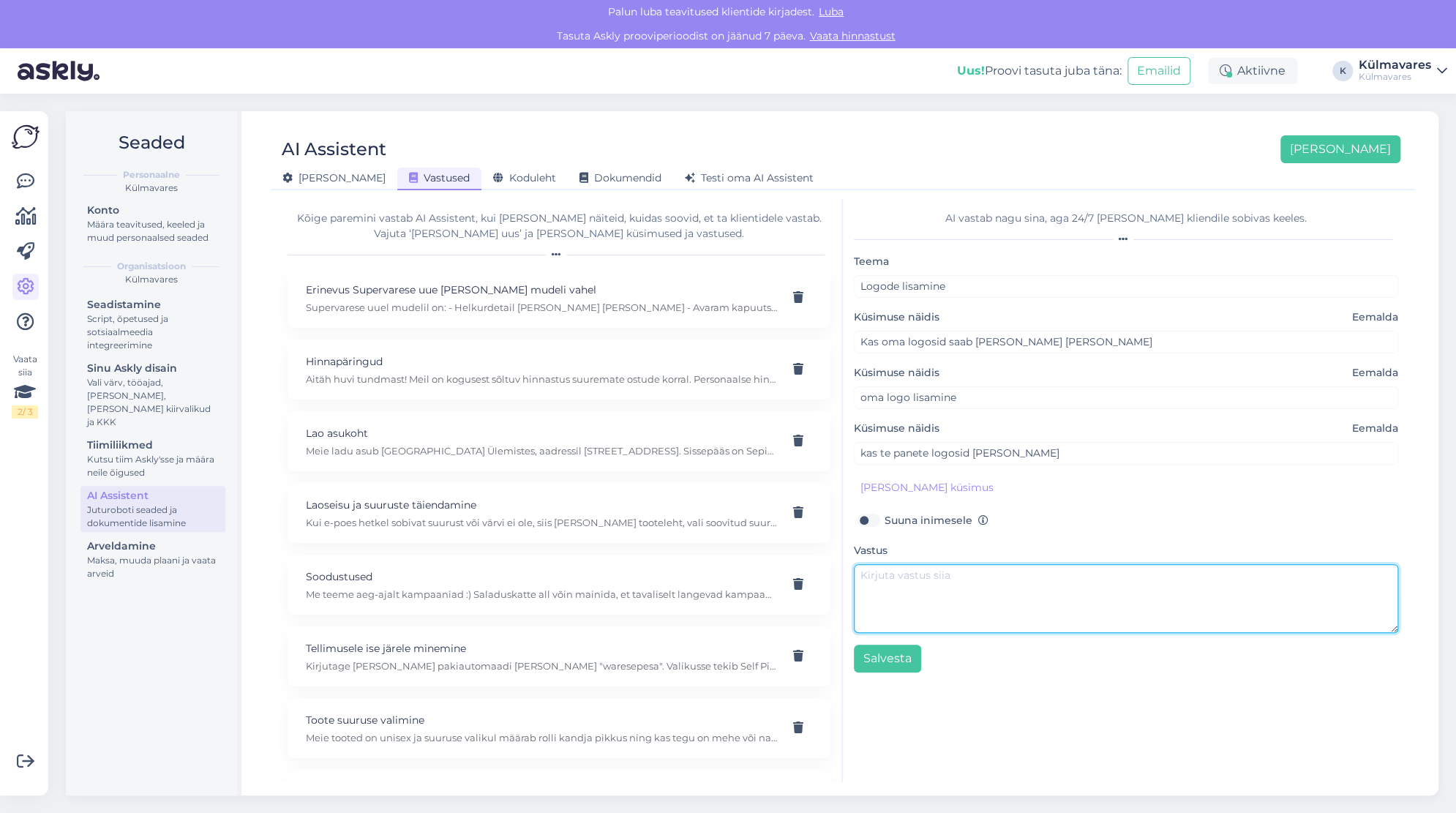
click at [897, 579] on textarea at bounding box center [1126, 598] width 544 height 69
type textarea "Kahjuks me ise logosid [PERSON_NAME] pane, aga julgeme soojalt soovitada oma he…"
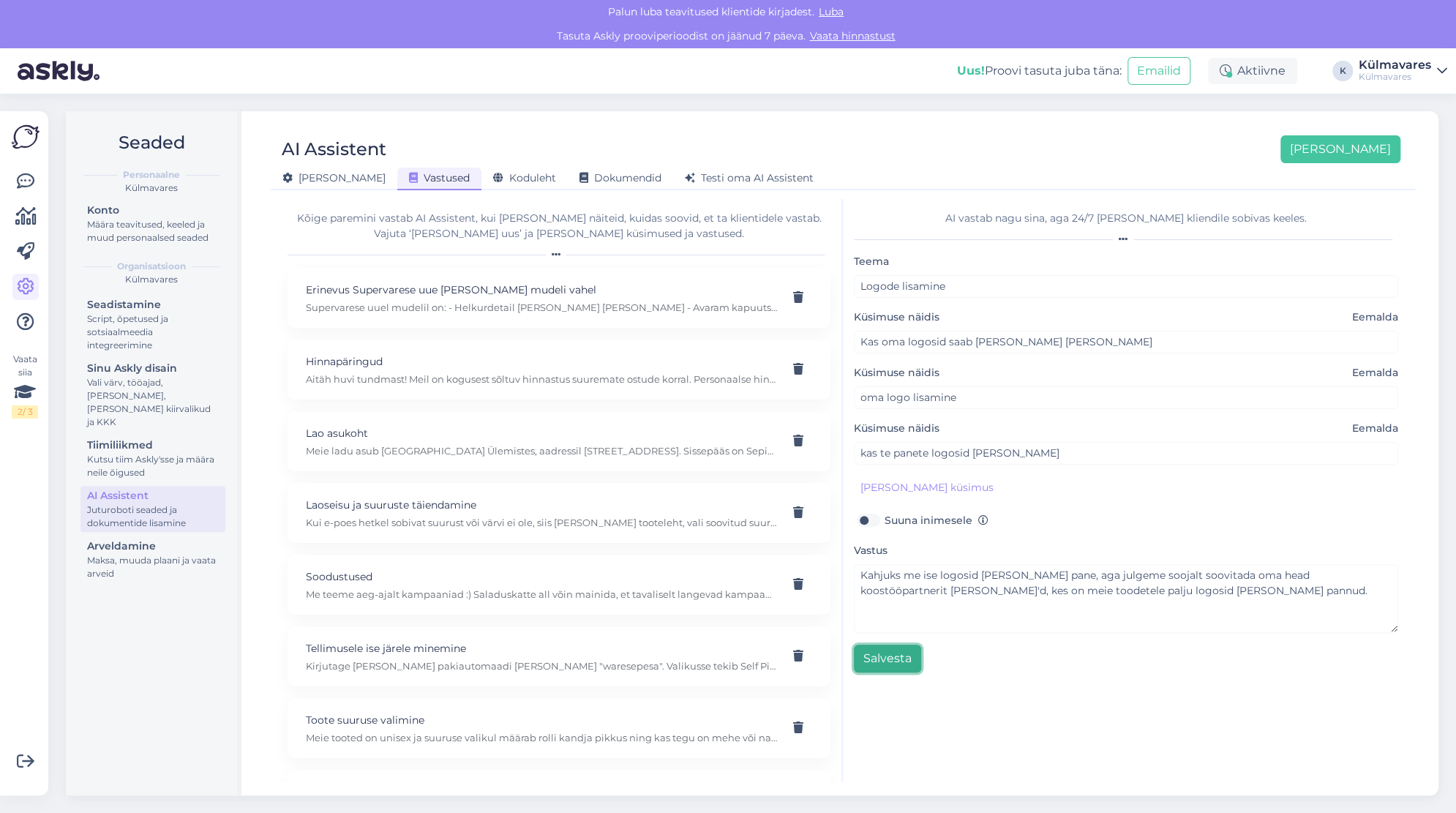
click at [878, 659] on button "Salvesta" at bounding box center [887, 658] width 67 height 28
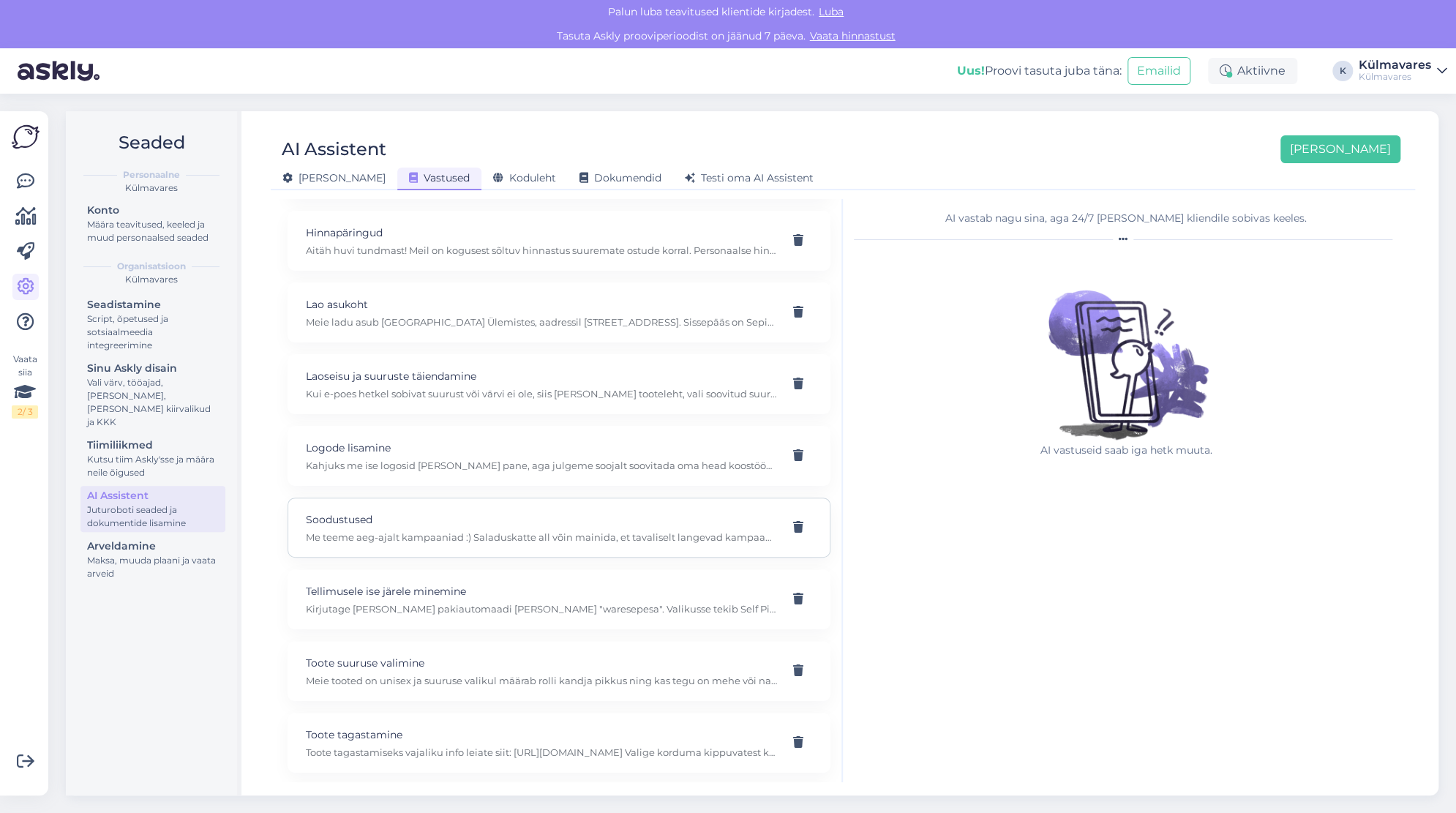
scroll to position [128, 0]
click at [644, 462] on p "Kahjuks me ise logosid [PERSON_NAME] pane, aga julgeme soojalt soovitada oma he…" at bounding box center [542, 465] width 471 height 13
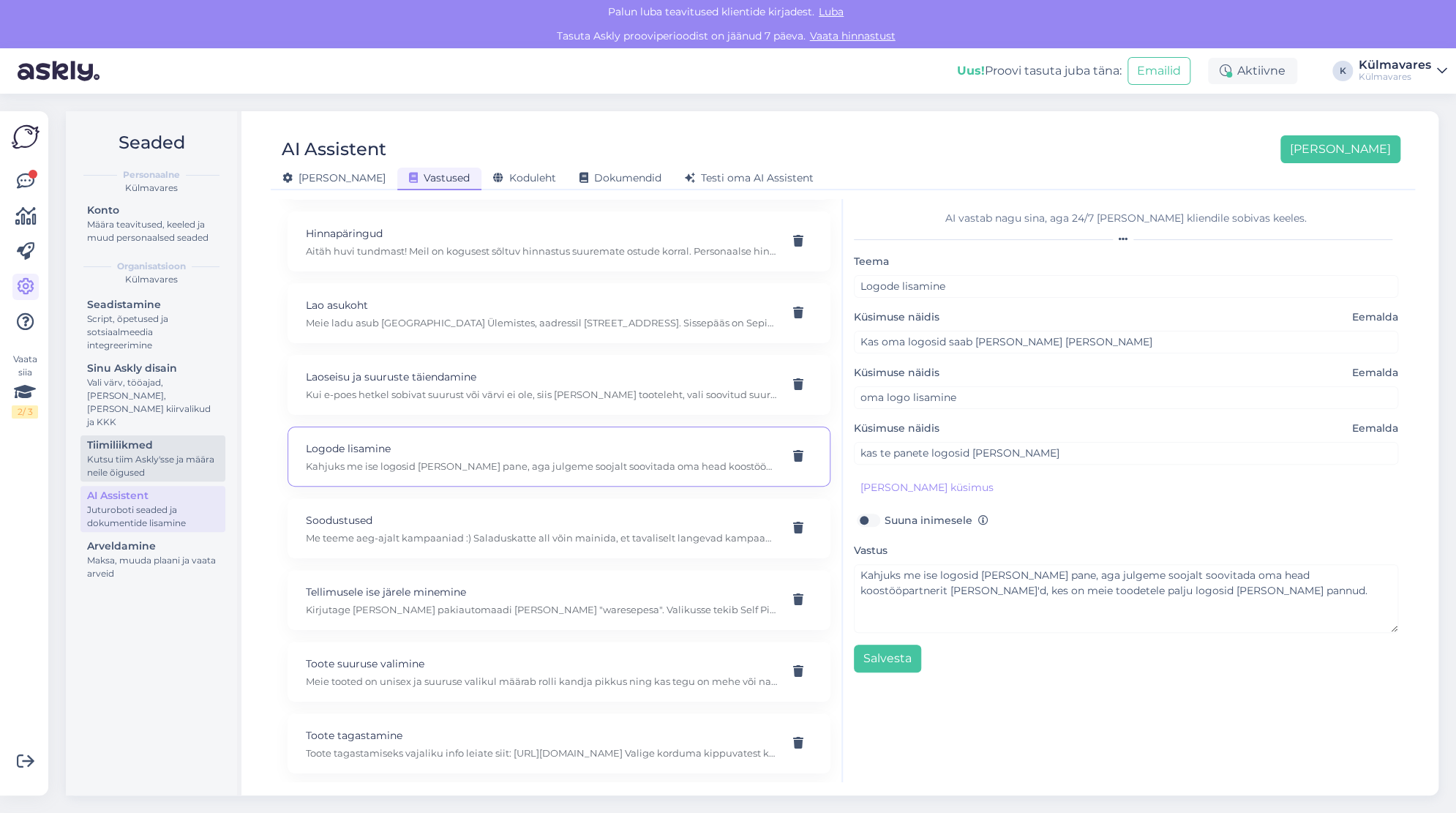
click at [130, 453] on div "Kutsu tiim Askly'sse ja määra neile õigused" at bounding box center [152, 466] width 131 height 26
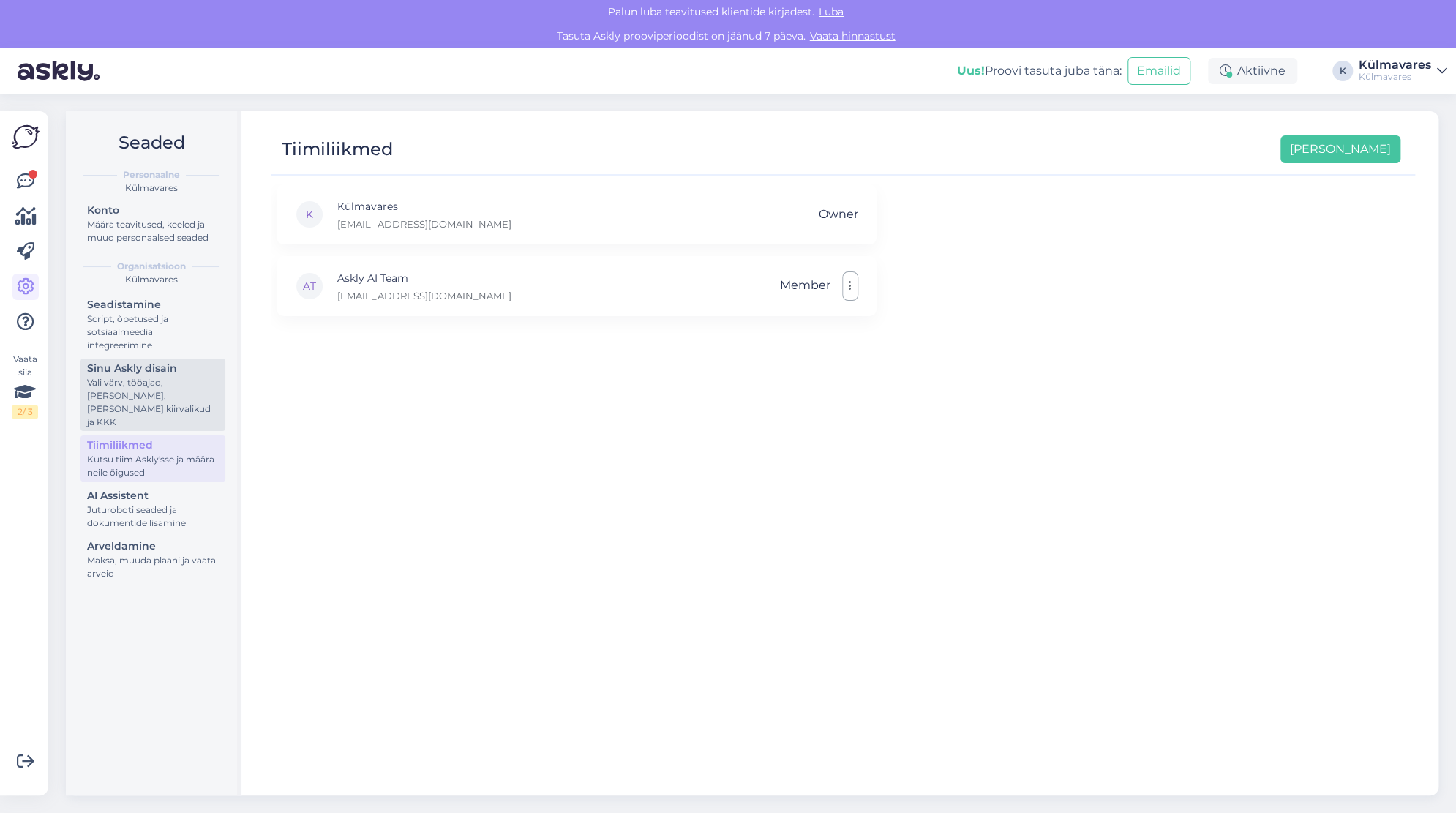
click at [142, 397] on div "Vali värv, tööajad, [PERSON_NAME], [PERSON_NAME] kiirvalikud ja KKK" at bounding box center [152, 402] width 131 height 53
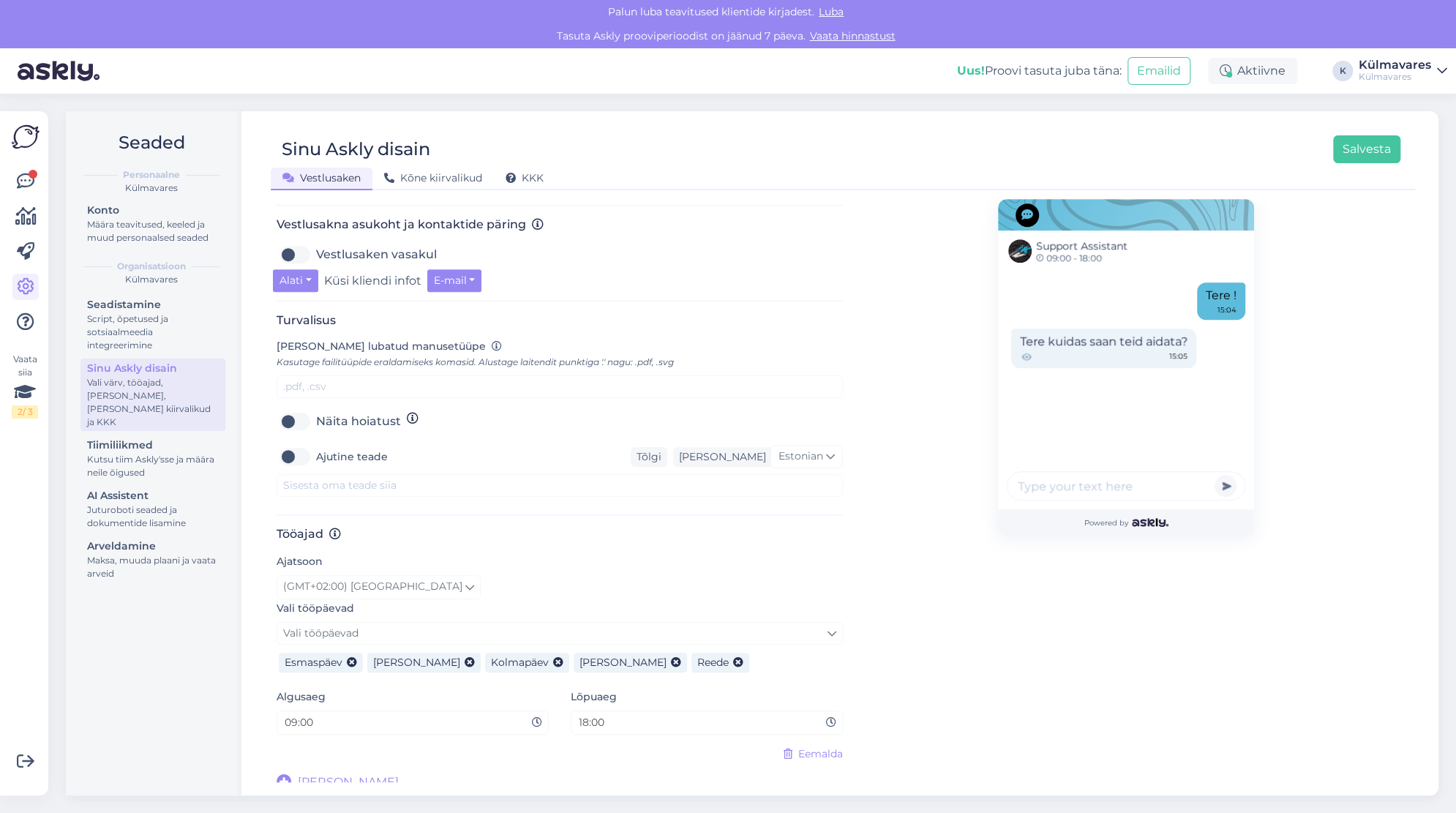
scroll to position [484, 0]
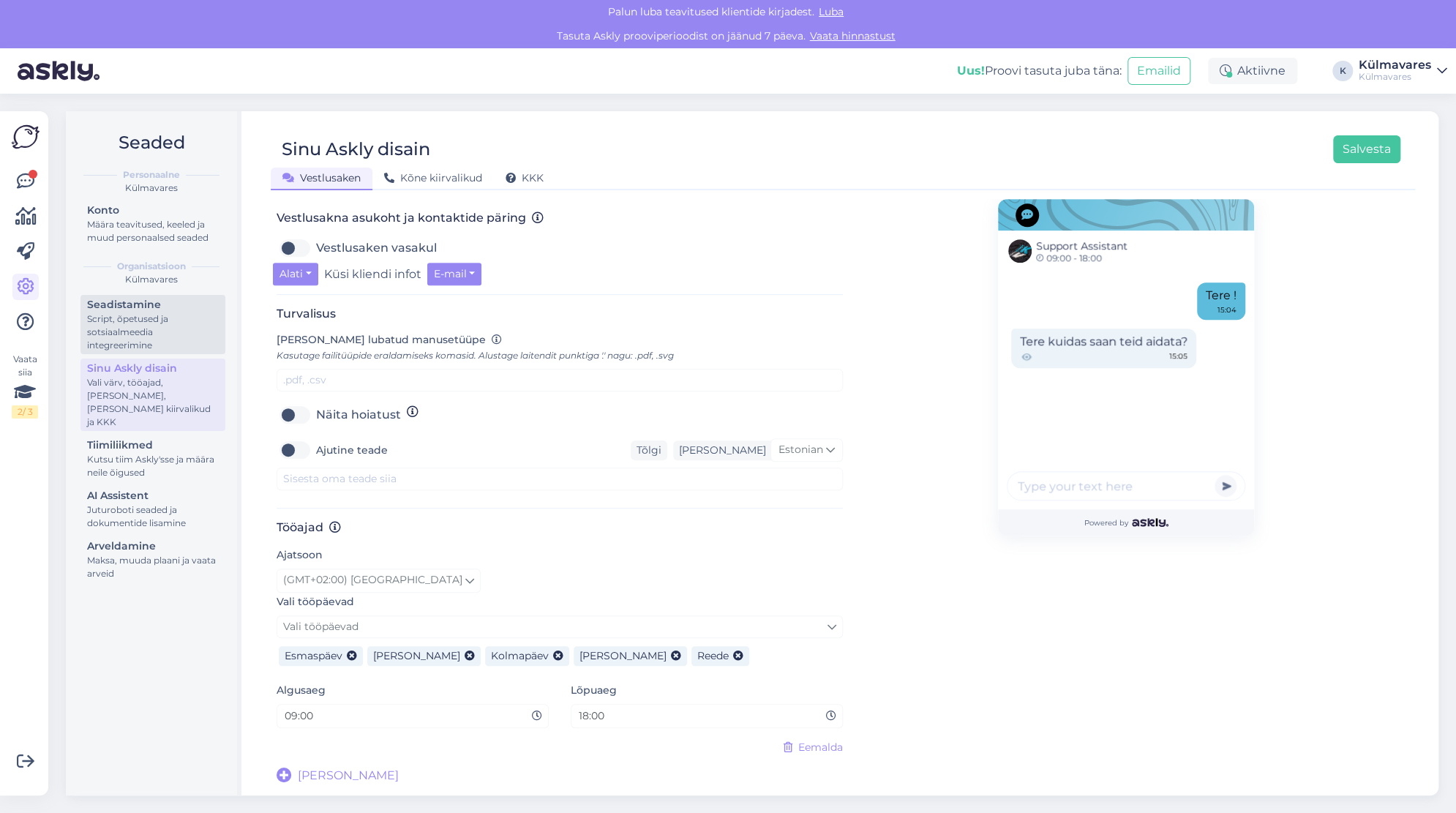
click at [150, 316] on div "Script, õpetused ja sotsiaalmeedia integreerimine" at bounding box center [152, 331] width 131 height 39
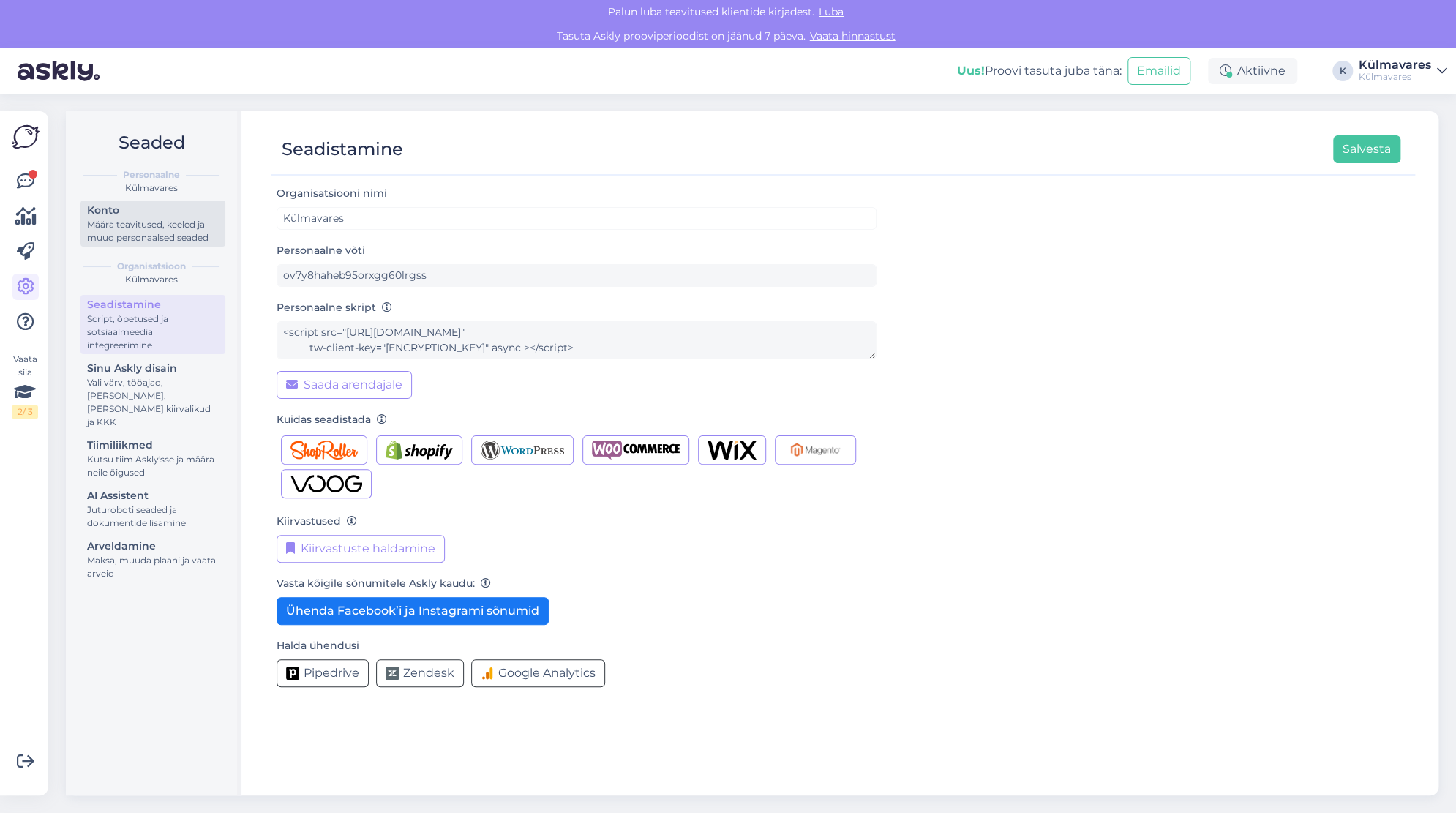
click at [180, 232] on div "Määra teavitused, keeled ja muud personaalsed seaded" at bounding box center [152, 231] width 131 height 26
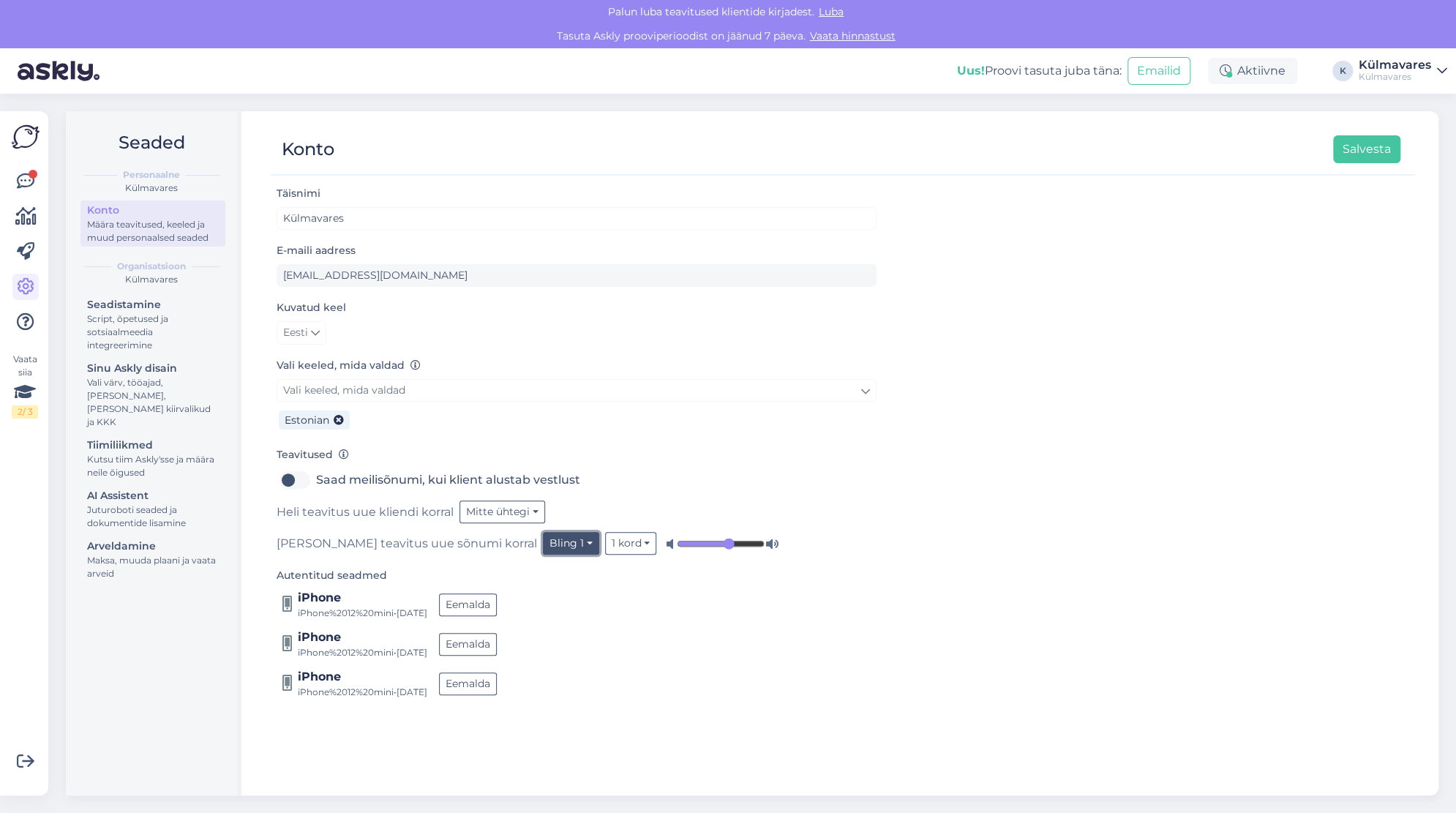
click at [543, 547] on button "Bling 1" at bounding box center [571, 543] width 57 height 23
click at [491, 588] on link "Bling 1" at bounding box center [544, 596] width 109 height 23
click at [543, 544] on button "Bling 1" at bounding box center [571, 543] width 57 height 23
click at [491, 620] on link "Bling 2" at bounding box center [544, 620] width 109 height 23
click at [543, 533] on button "Bling 2" at bounding box center [571, 543] width 58 height 23
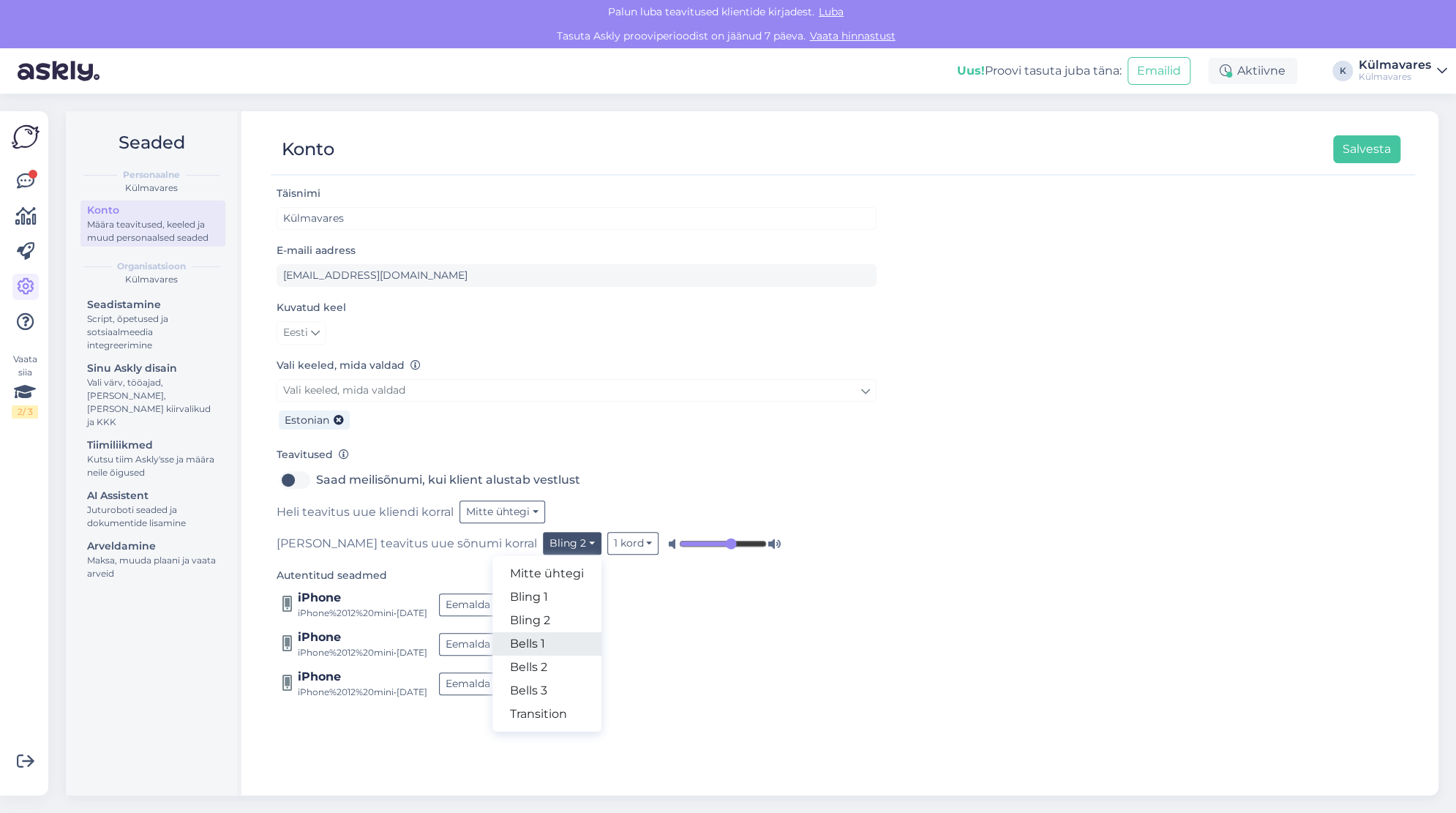
click at [492, 639] on link "Bells 1" at bounding box center [546, 643] width 109 height 23
click at [543, 543] on button "Bells 1" at bounding box center [569, 543] width 53 height 23
click at [487, 643] on link "Bells 1" at bounding box center [541, 643] width 109 height 23
click at [543, 543] on button "Bells 1" at bounding box center [569, 543] width 53 height 23
click at [487, 666] on link "Bells 2" at bounding box center [541, 667] width 109 height 23
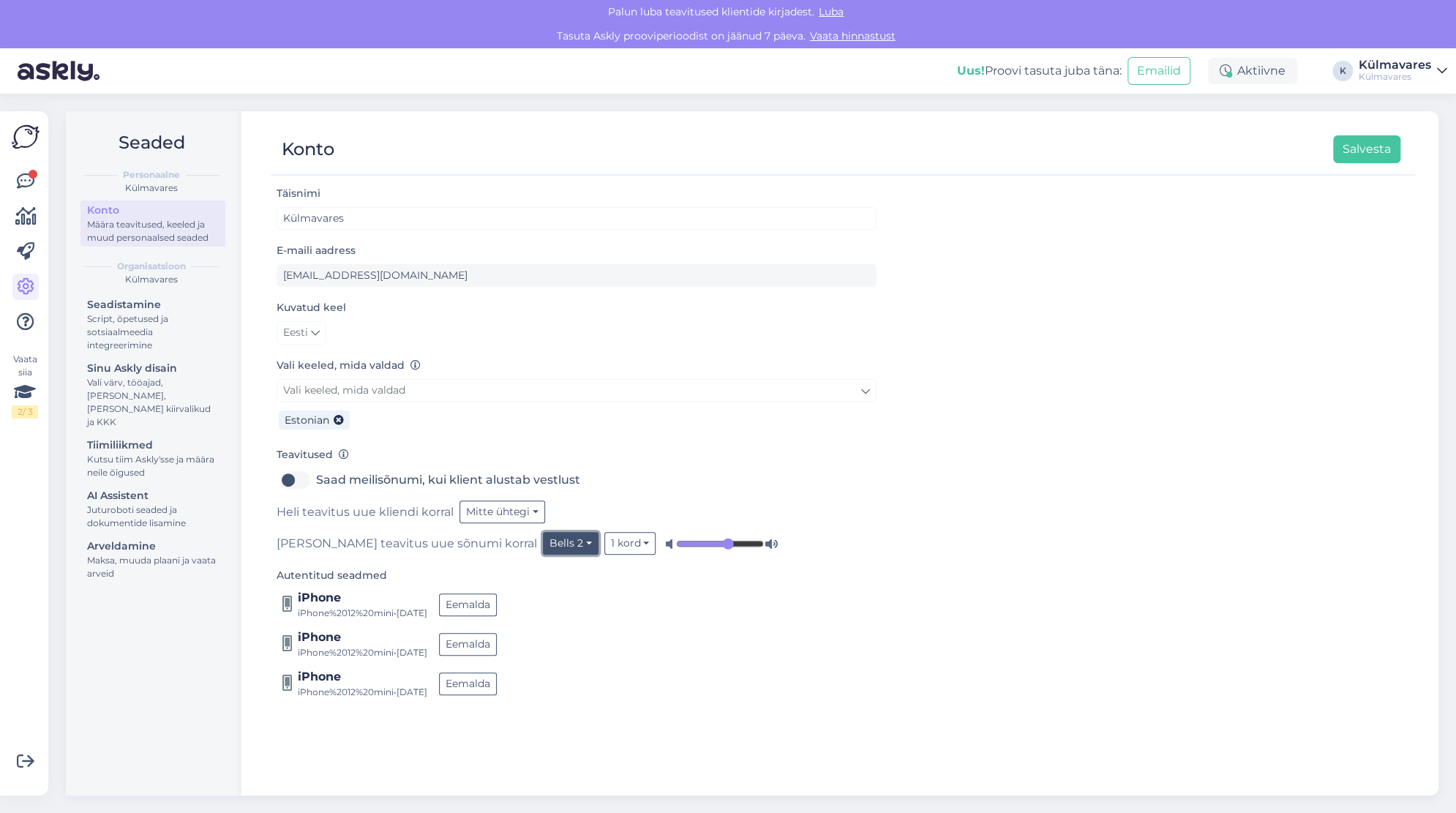
click at [543, 547] on button "Bells 2" at bounding box center [571, 543] width 56 height 23
click at [490, 693] on link "Bells 3" at bounding box center [544, 690] width 109 height 23
click at [543, 549] on button "Bells 3" at bounding box center [571, 543] width 56 height 23
click at [490, 632] on link "Bells 1" at bounding box center [544, 643] width 109 height 23
click at [1344, 157] on button "Salvesta" at bounding box center [1366, 150] width 67 height 28
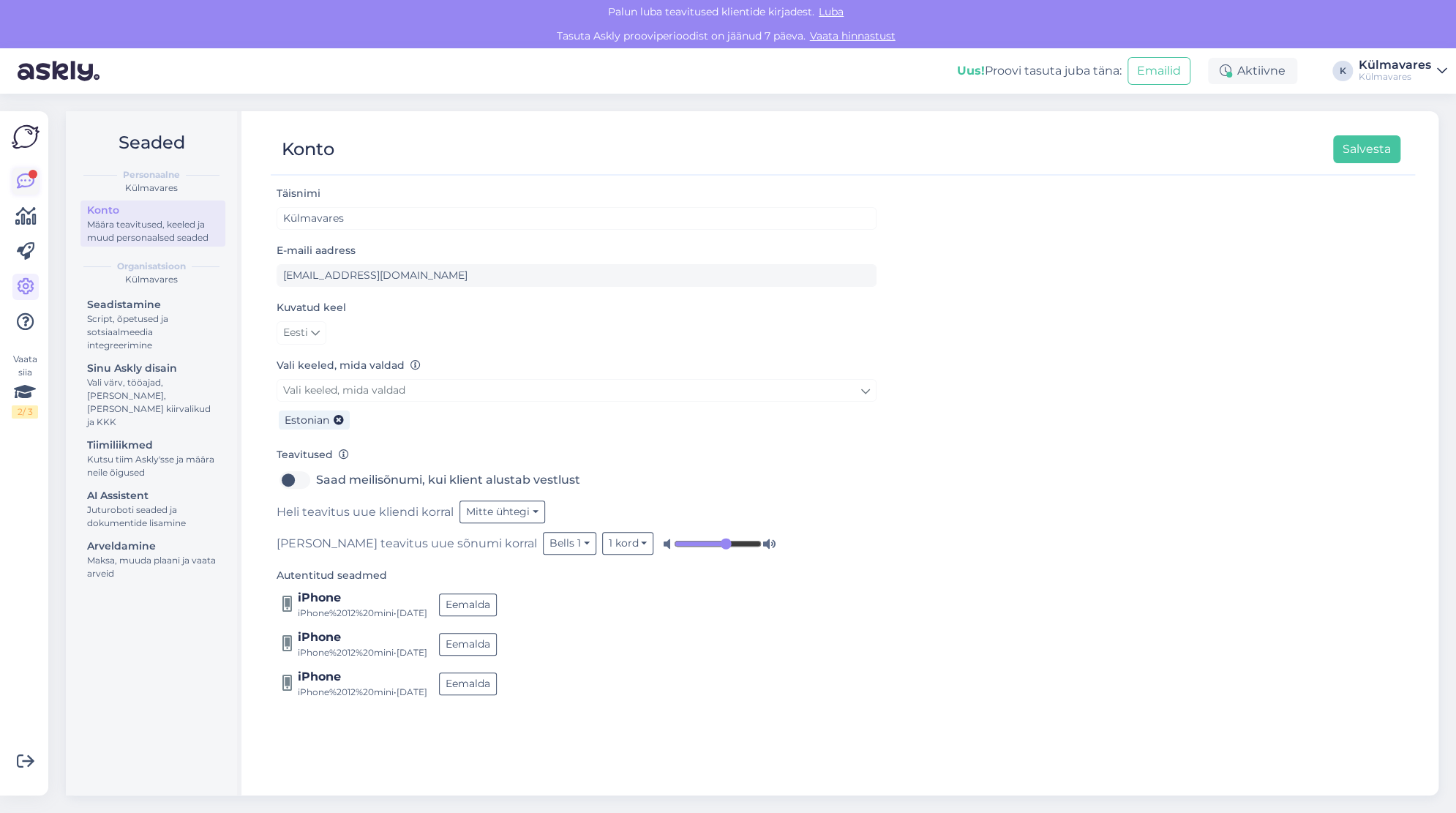
click at [14, 176] on link at bounding box center [25, 182] width 26 height 26
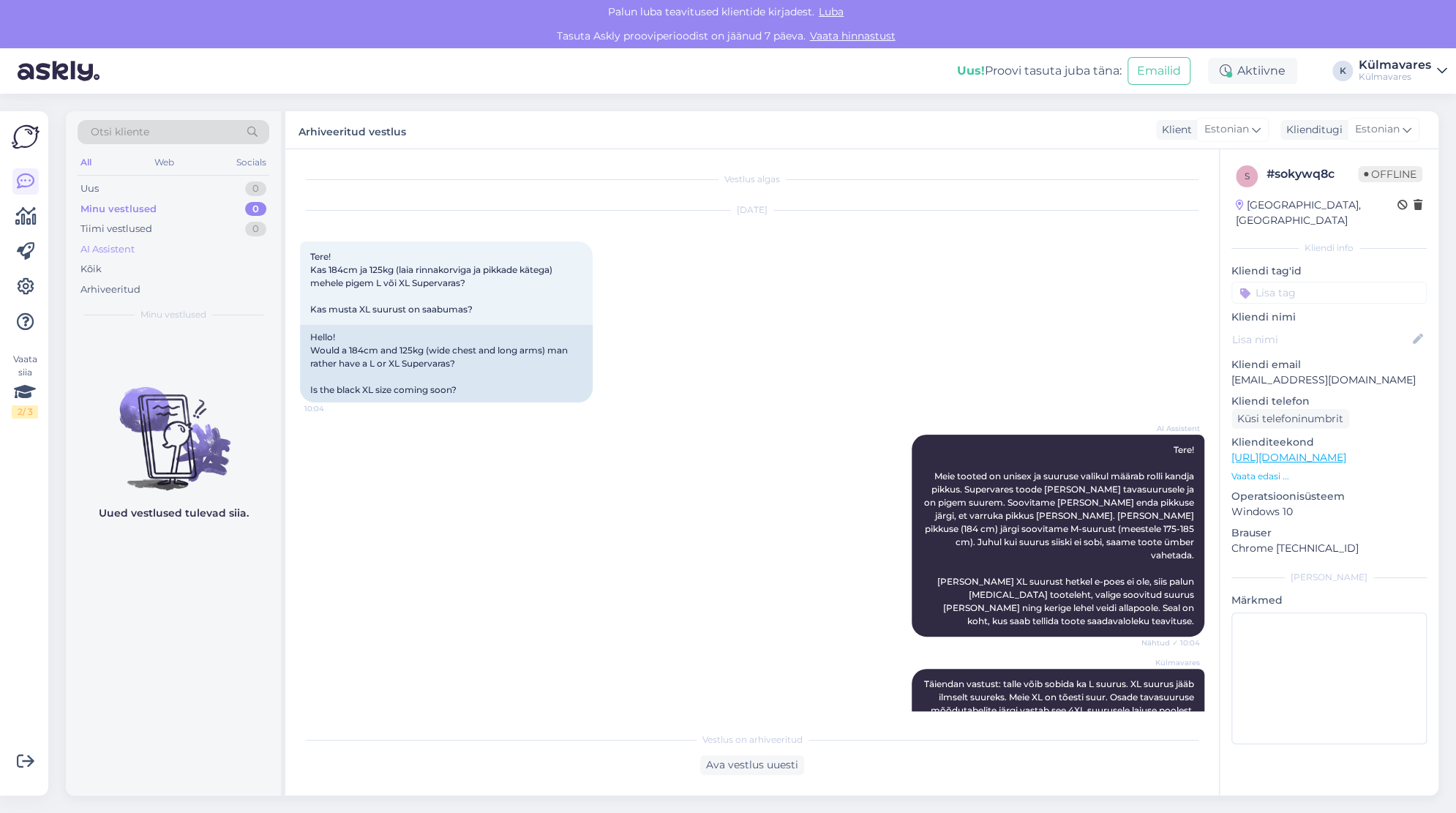
scroll to position [246, 0]
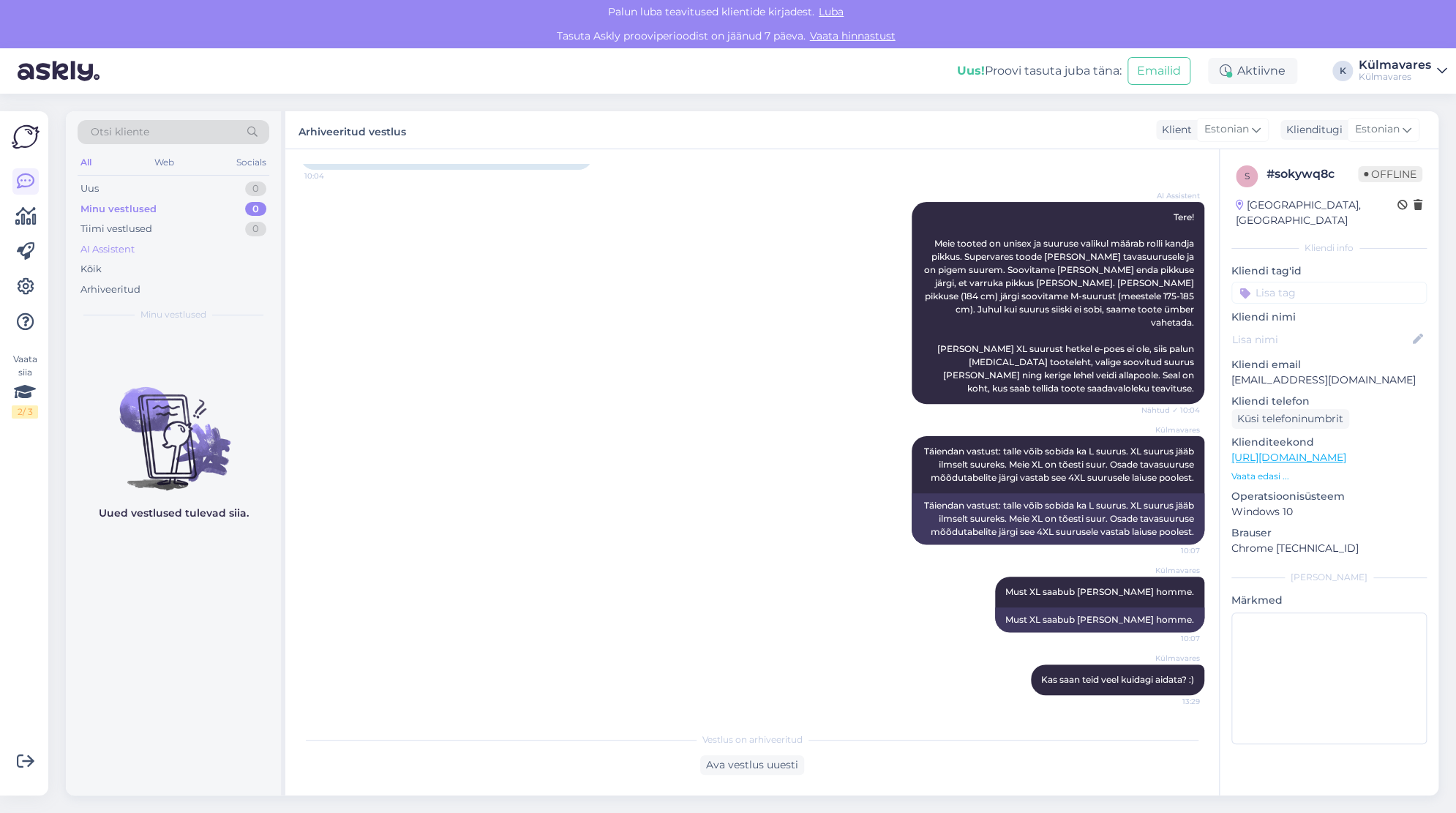
click at [141, 247] on div "AI Assistent" at bounding box center [173, 250] width 191 height 21
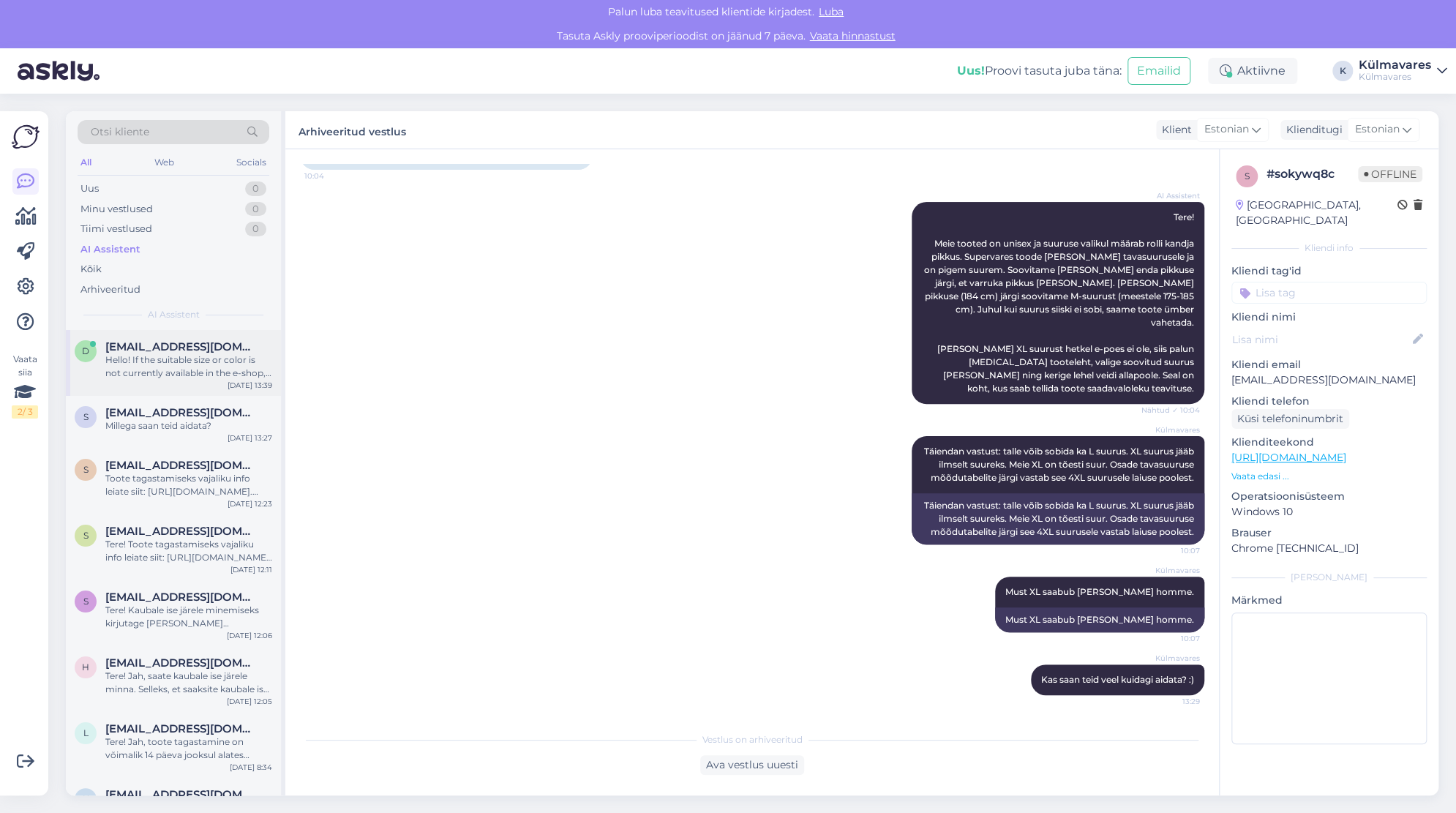
click at [190, 373] on div "Hello! If the suitable size or color is not currently available in the e-shop, …" at bounding box center [189, 366] width 167 height 26
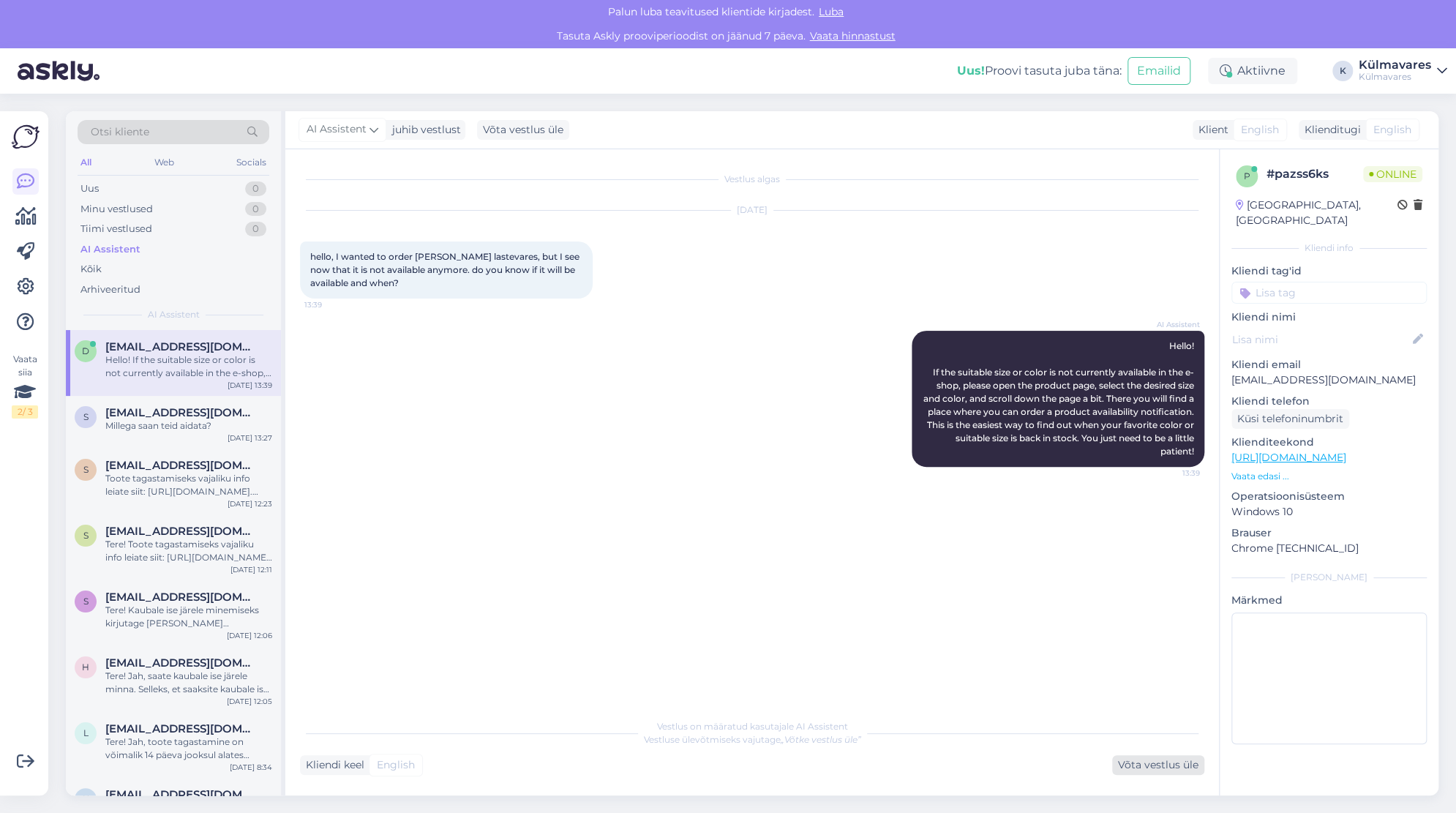
click at [1159, 767] on div "Võta vestlus üle" at bounding box center [1159, 764] width 92 height 20
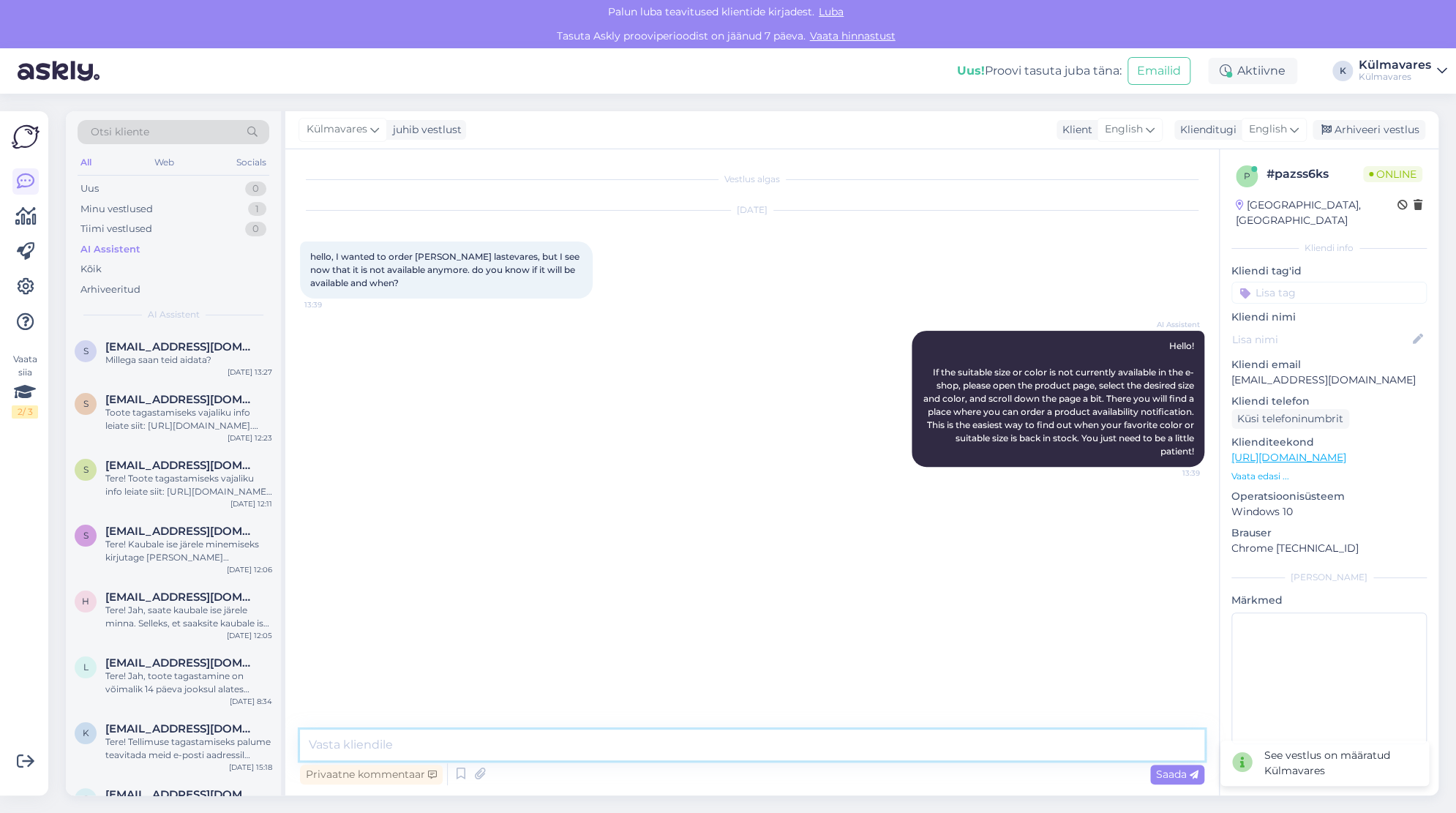
click at [544, 743] on textarea at bounding box center [752, 744] width 905 height 30
click at [404, 745] on textarea "Hello! We found one [PERSON_NAME] children's Supervares in our warehouse" at bounding box center [752, 744] width 905 height 30
click at [729, 745] on textarea "Hello! We have one [PERSON_NAME] children's Supervares in our warehouse" at bounding box center [752, 744] width 905 height 30
type textarea "Hello! We have one [PERSON_NAME] children's Supervares left"
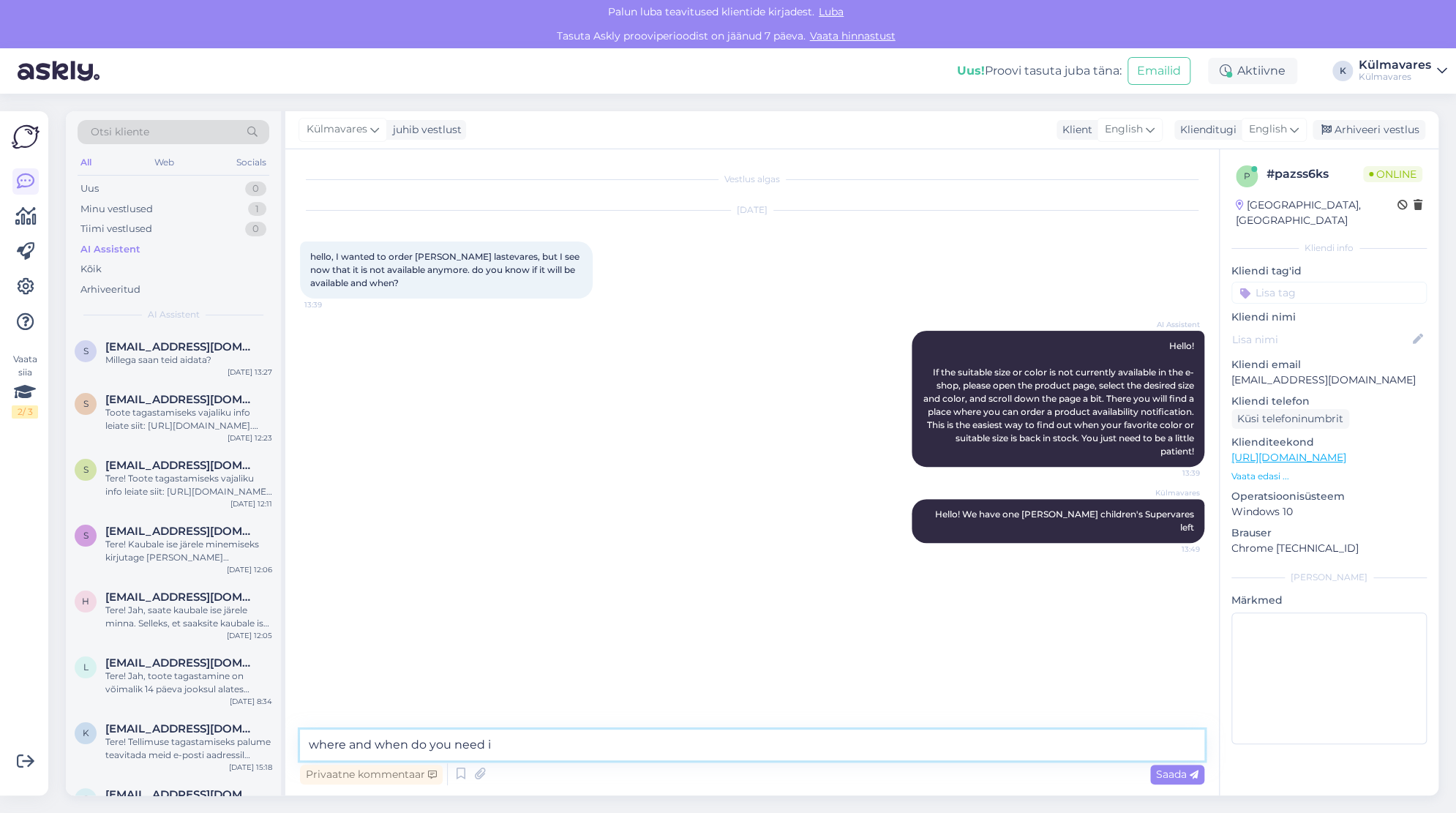
type textarea "where and when do you need it"
type textarea "and just to be sure...how tall is the child it is intended for?"
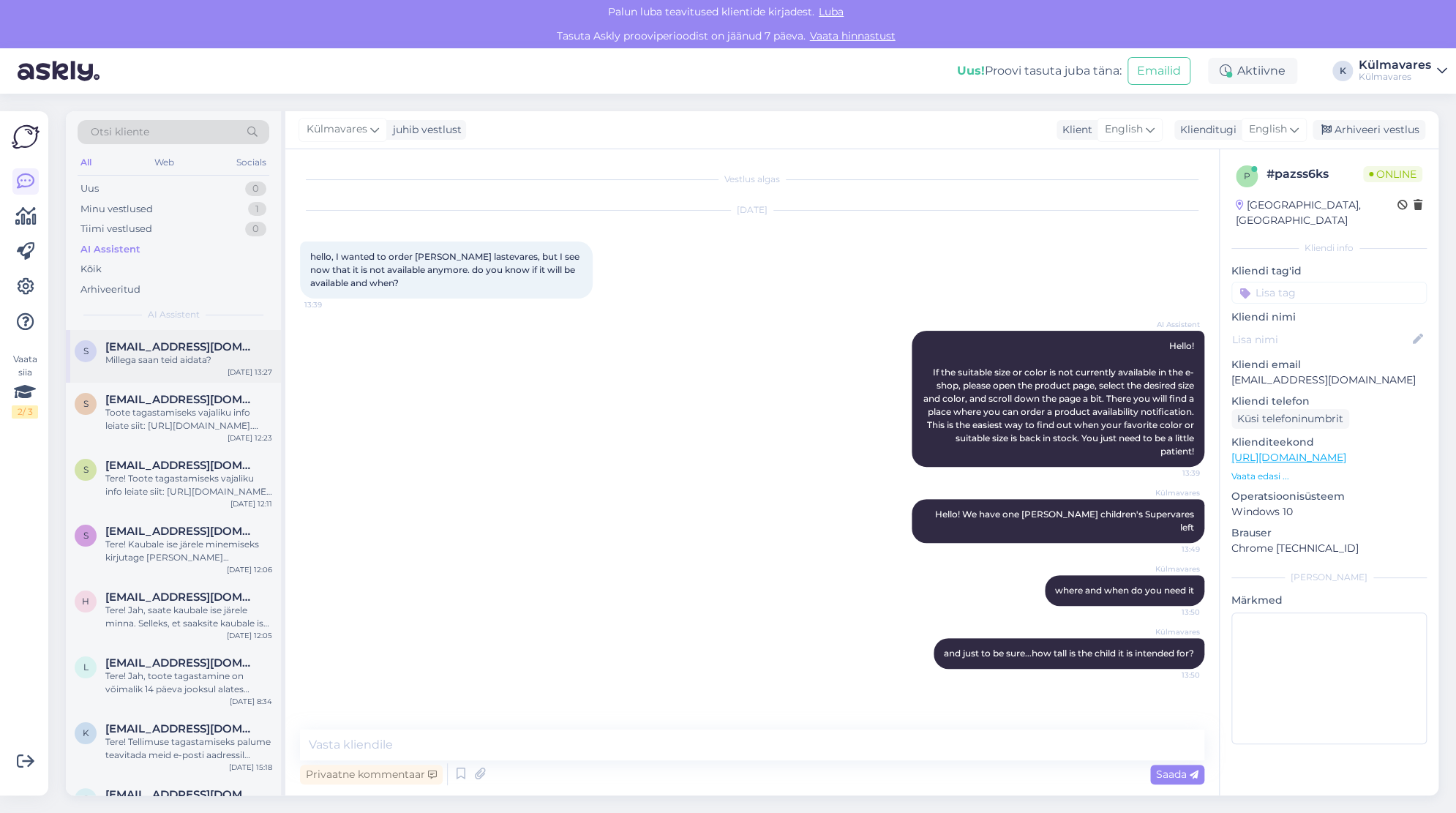
click at [150, 355] on div "Millega saan teid aidata?" at bounding box center [189, 359] width 167 height 13
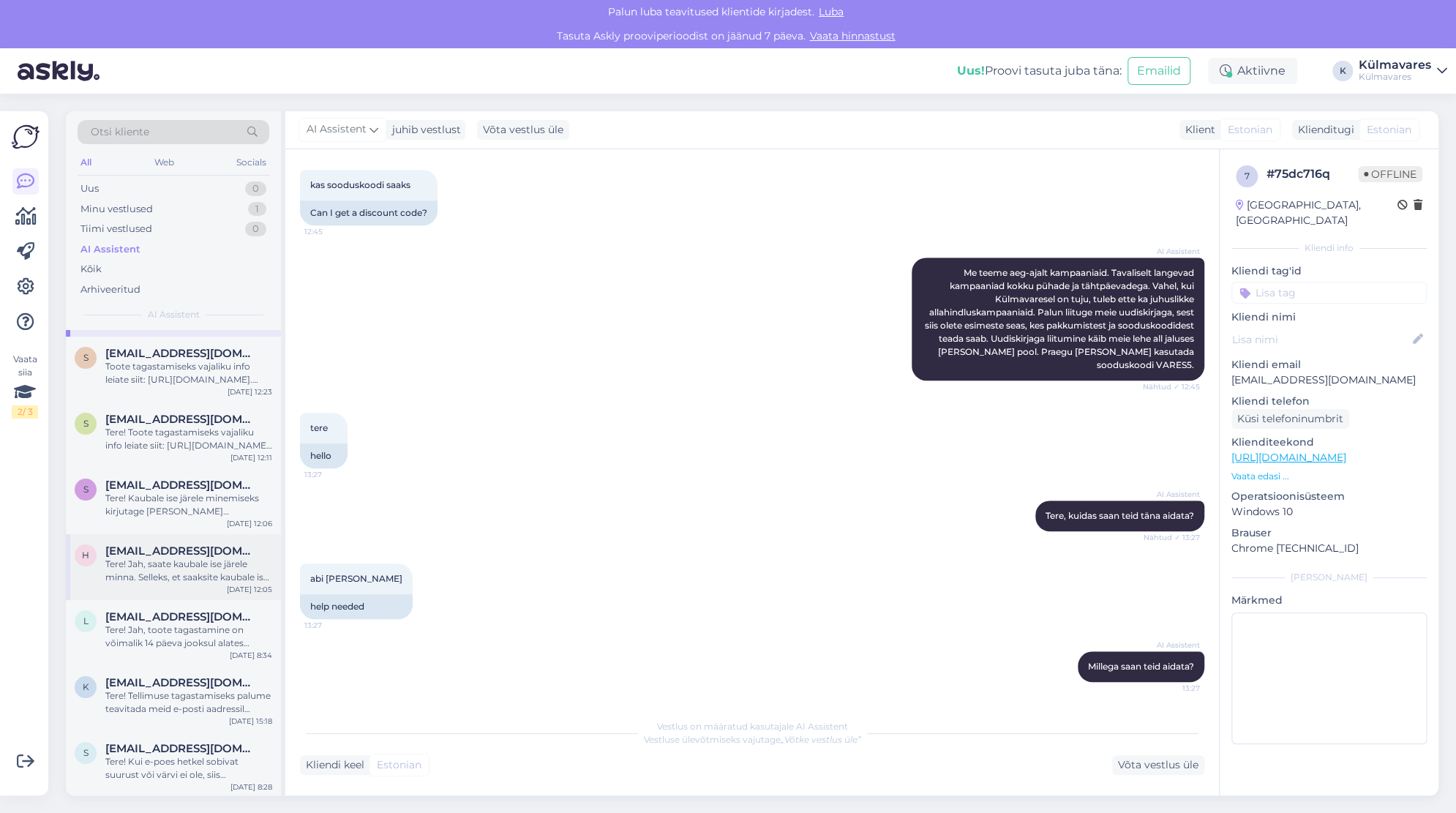
scroll to position [48, 0]
click at [170, 552] on span "[EMAIL_ADDRESS][DOMAIN_NAME]" at bounding box center [181, 549] width 152 height 13
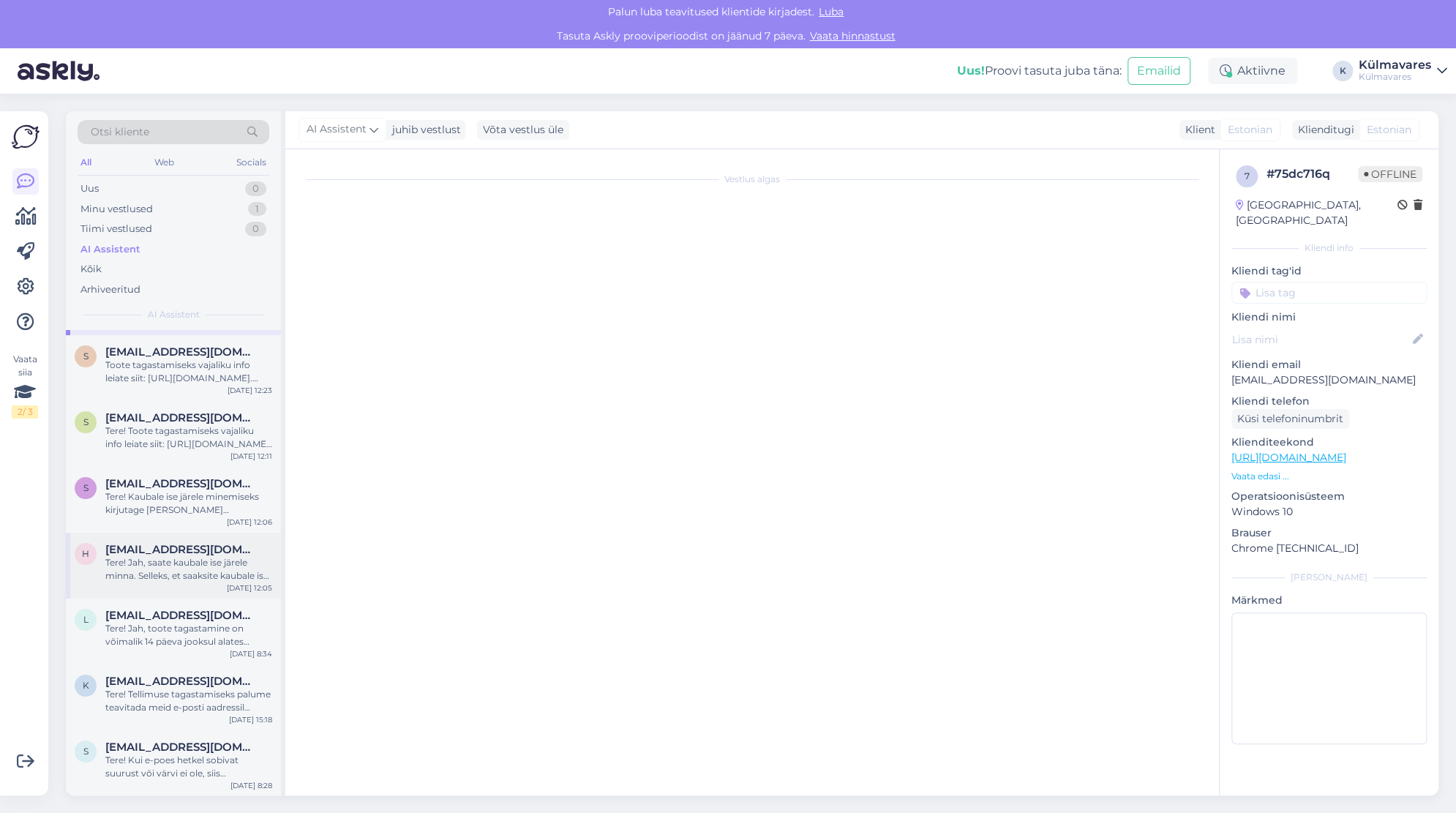
scroll to position [0, 0]
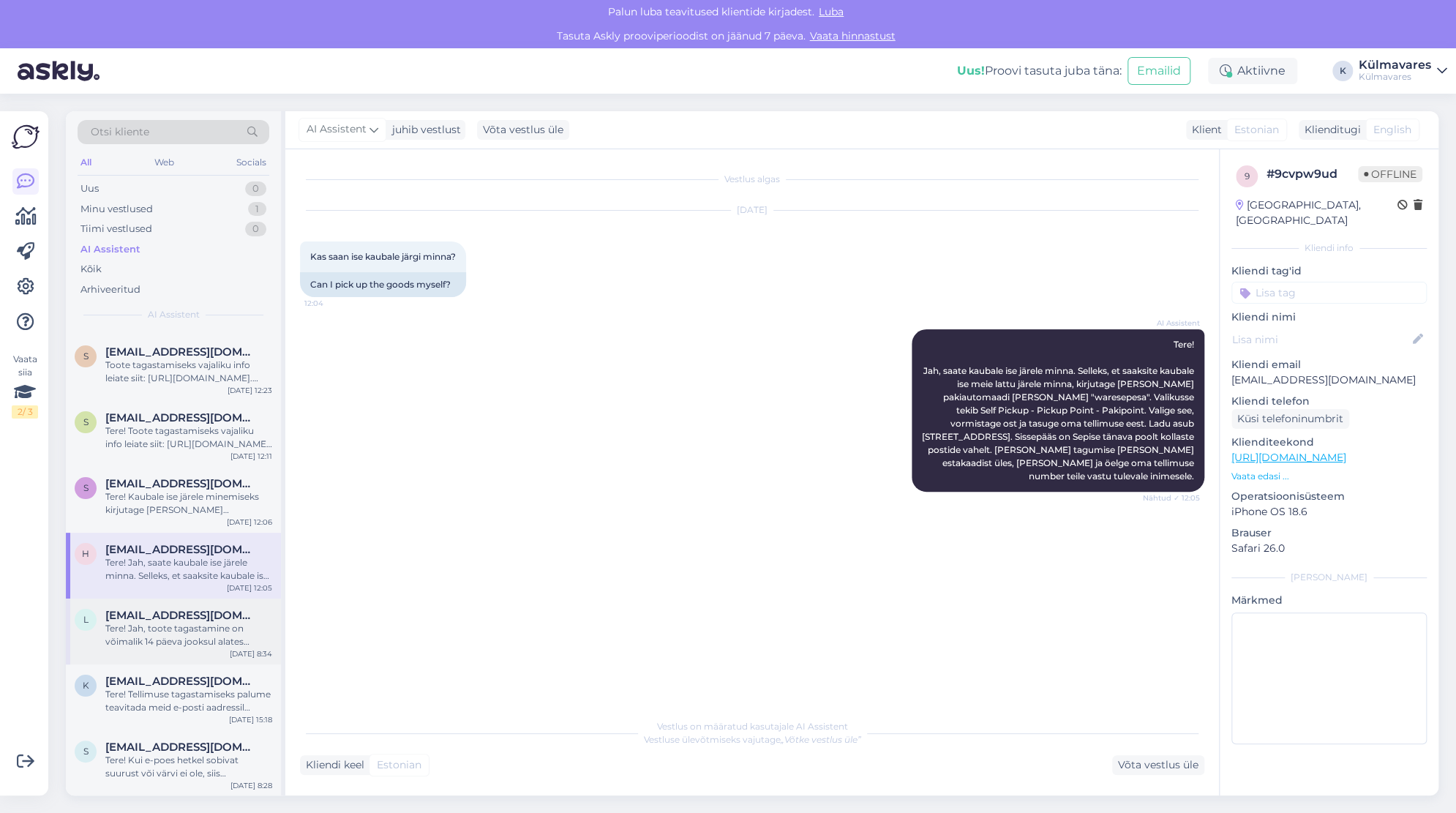
click at [197, 637] on div "Tere! Jah, toote tagastamine on võimalik 14 päeva jooksul alates kauba kättesaa…" at bounding box center [189, 635] width 167 height 26
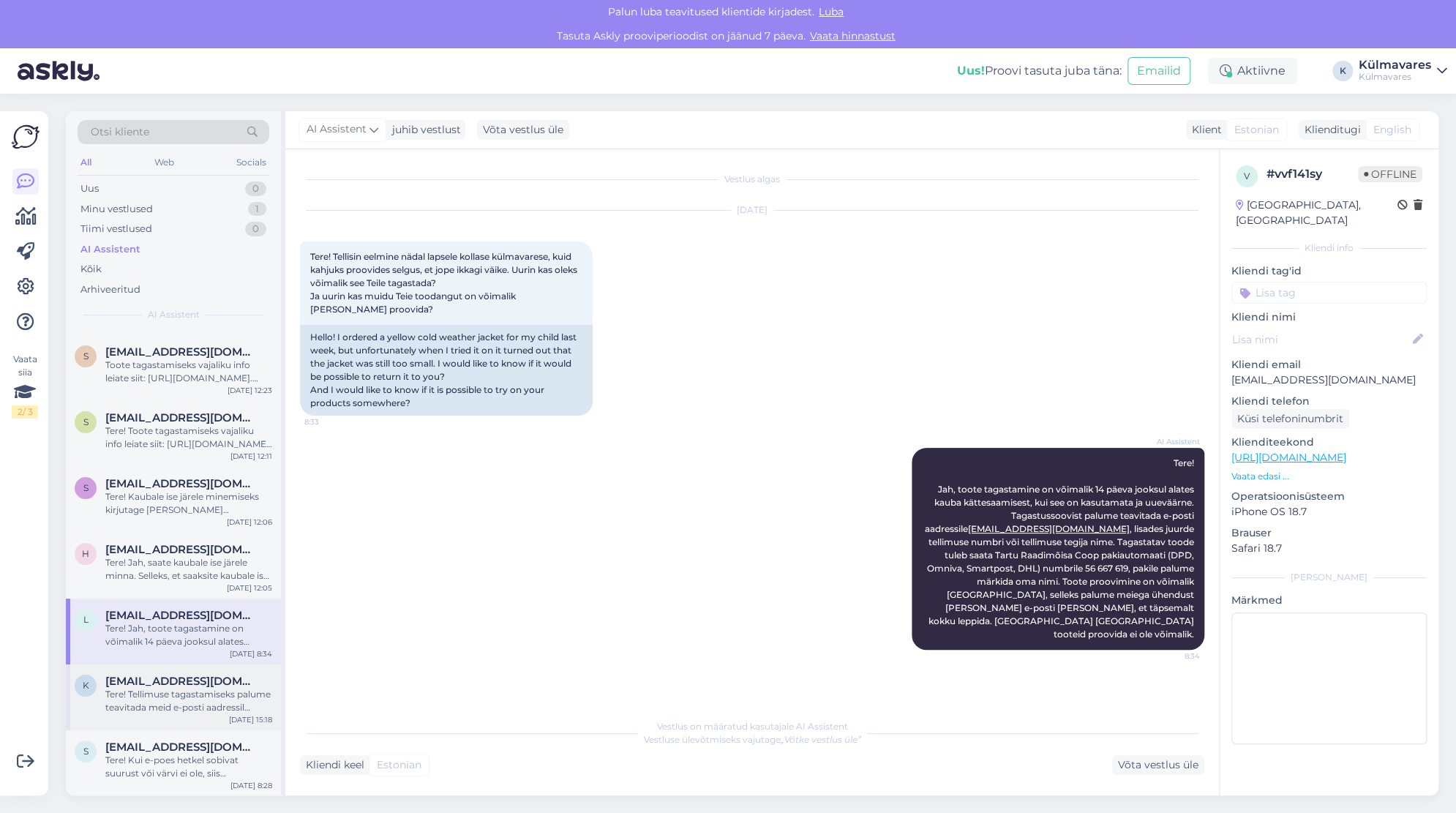
click at [184, 702] on div "Tere! Tellimuse tagastamiseks palume teavitada meid e-posti aadressil [EMAIL_AD…" at bounding box center [189, 701] width 167 height 26
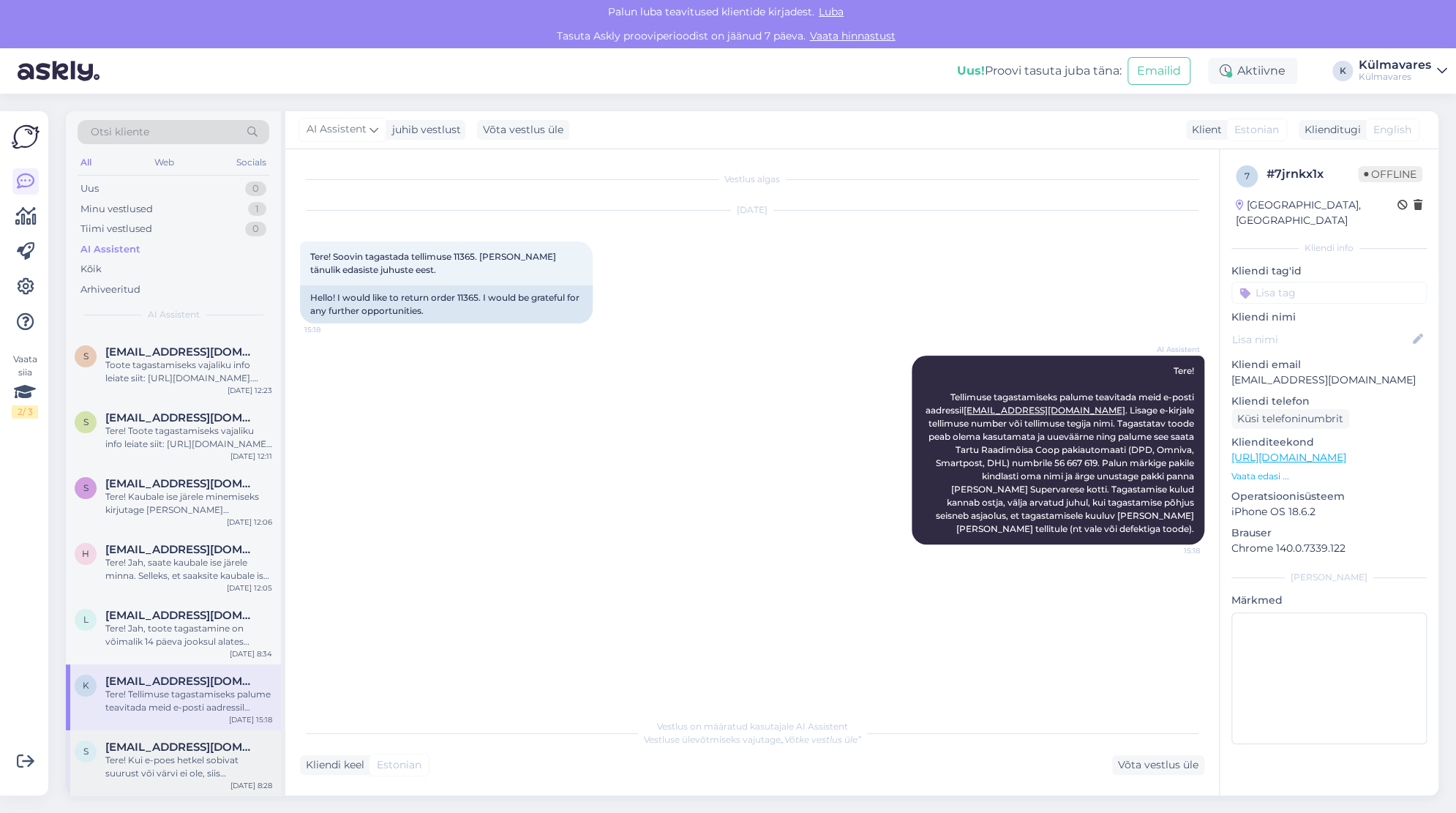
click at [187, 768] on div "Tere! Kui e-poes hetkel sobivat suurust või värvi ei ole, siis [PERSON_NAME] to…" at bounding box center [189, 767] width 167 height 26
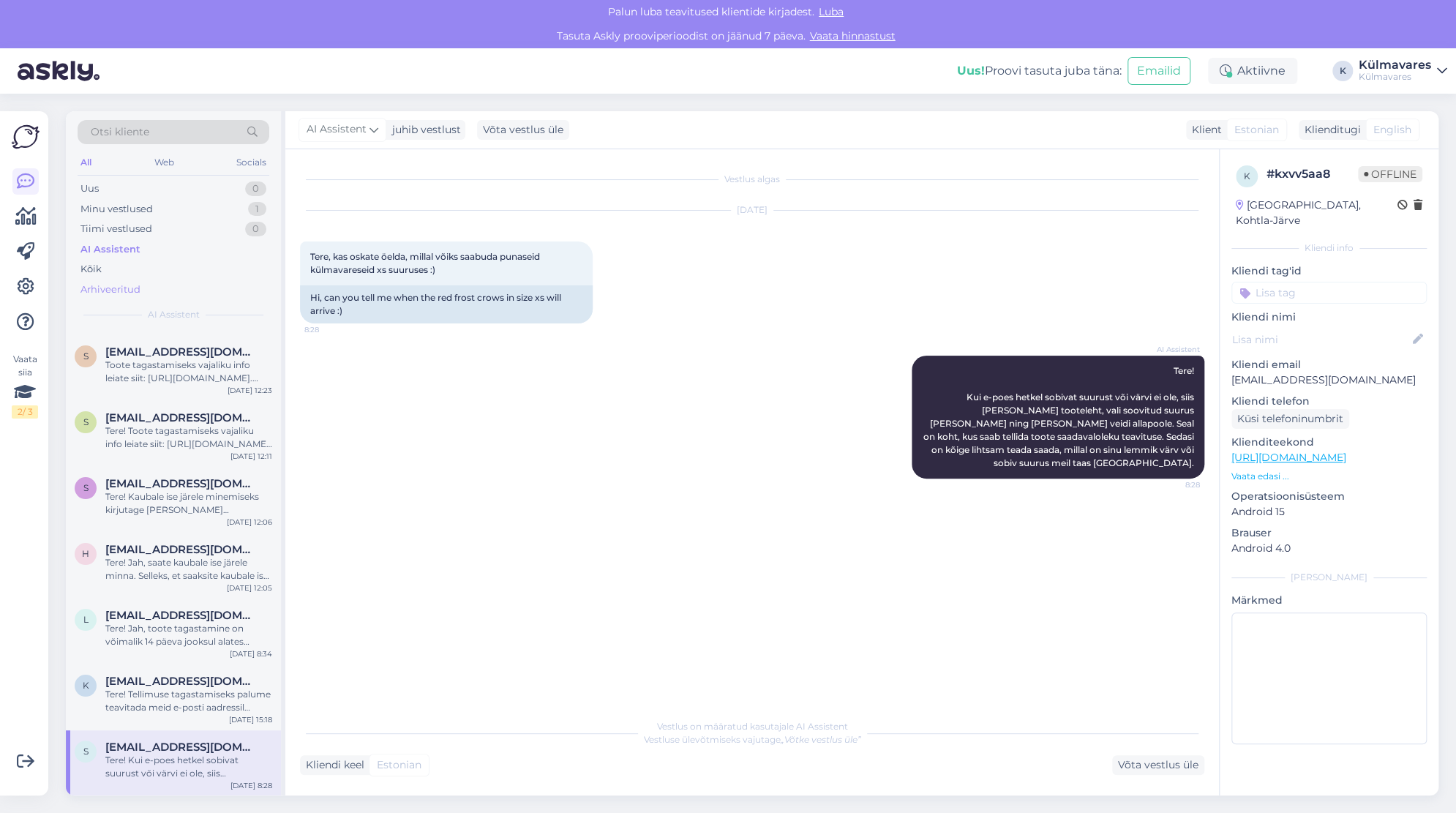
click at [107, 283] on div "Arhiveeritud" at bounding box center [110, 290] width 60 height 15
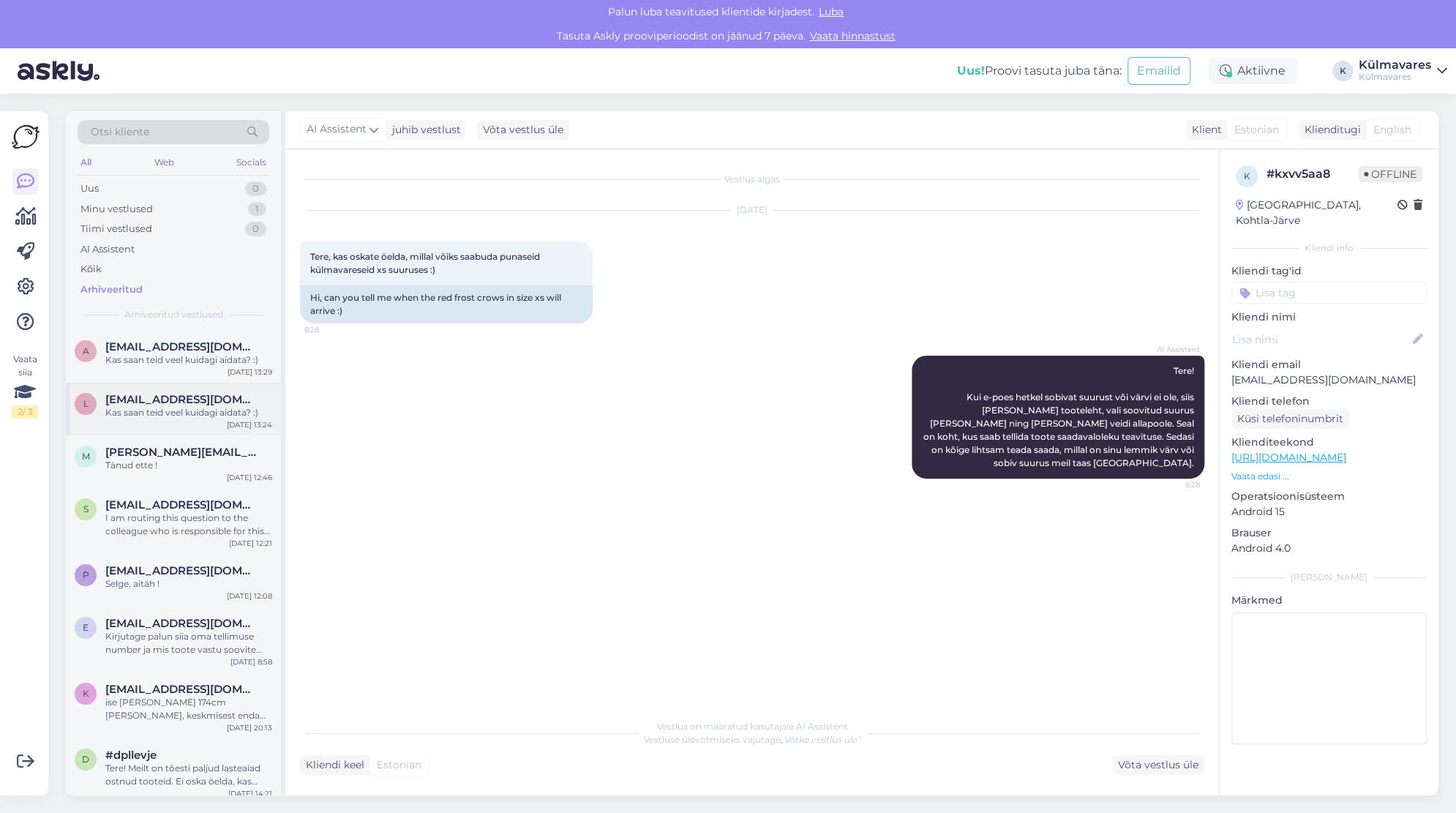
click at [152, 409] on div "Kas saan teid veel kuidagi aidata? :)" at bounding box center [189, 412] width 167 height 13
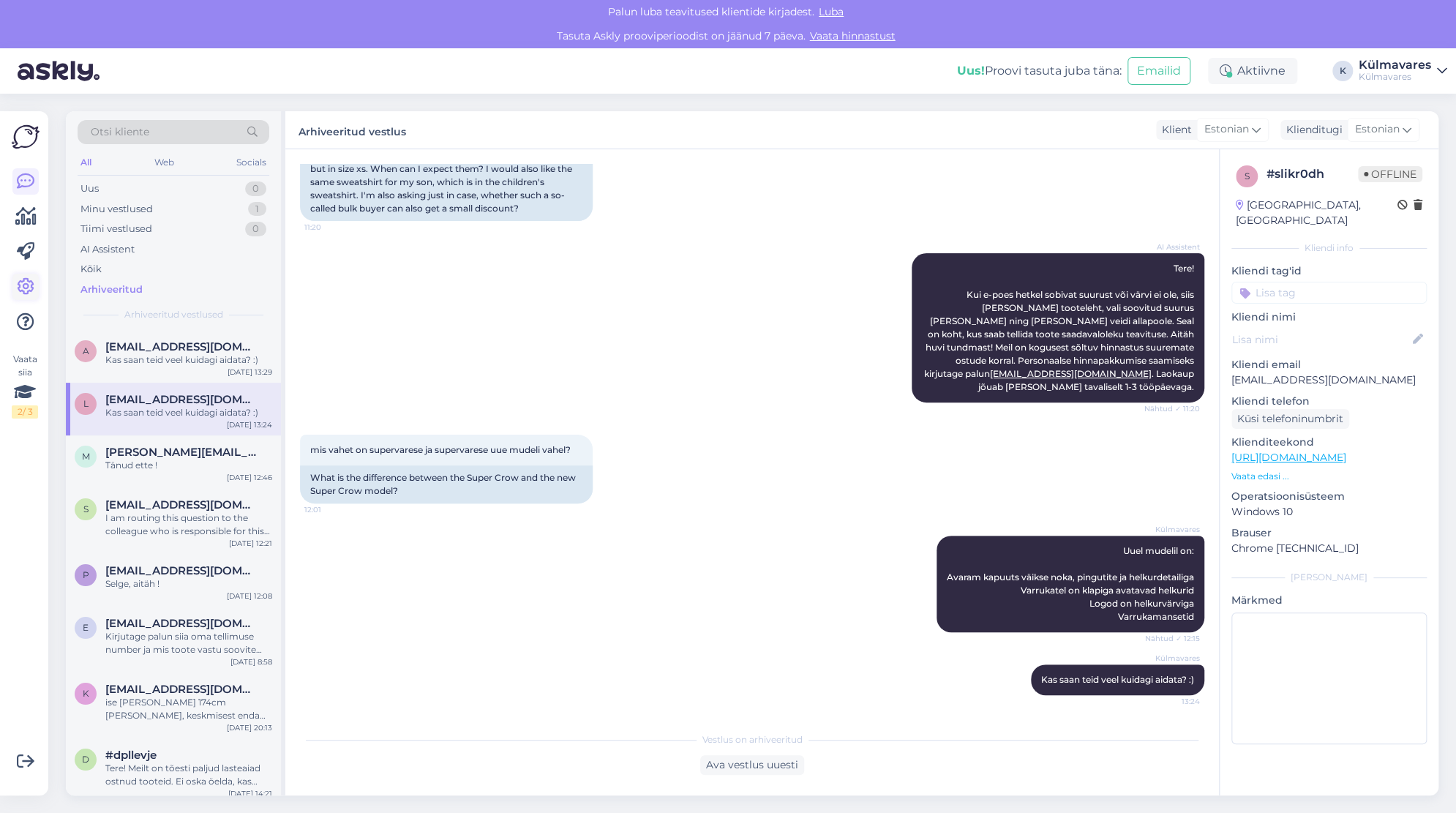
click at [26, 291] on icon at bounding box center [25, 287] width 17 height 17
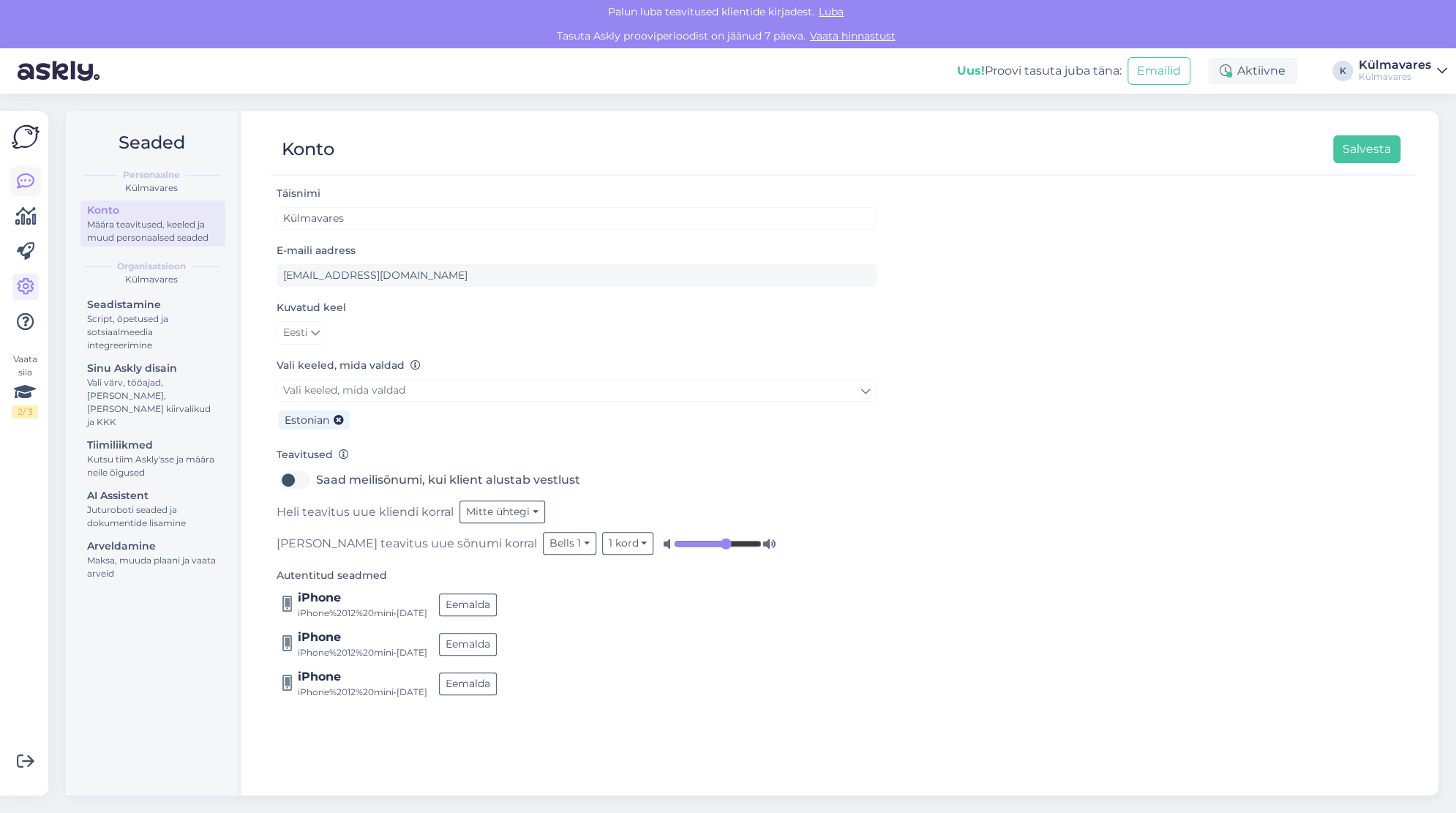
click at [28, 187] on icon at bounding box center [25, 182] width 17 height 17
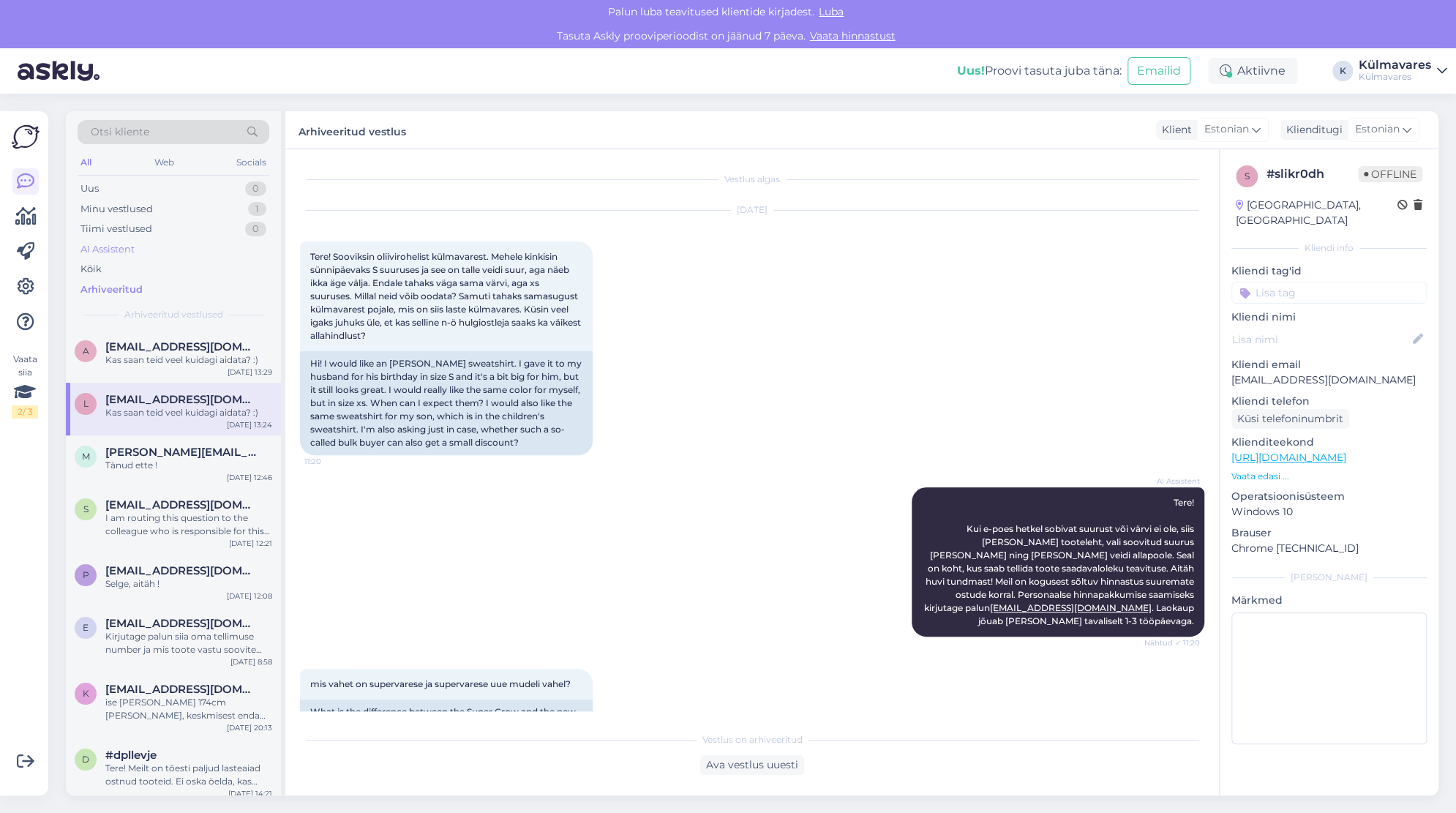
scroll to position [234, 0]
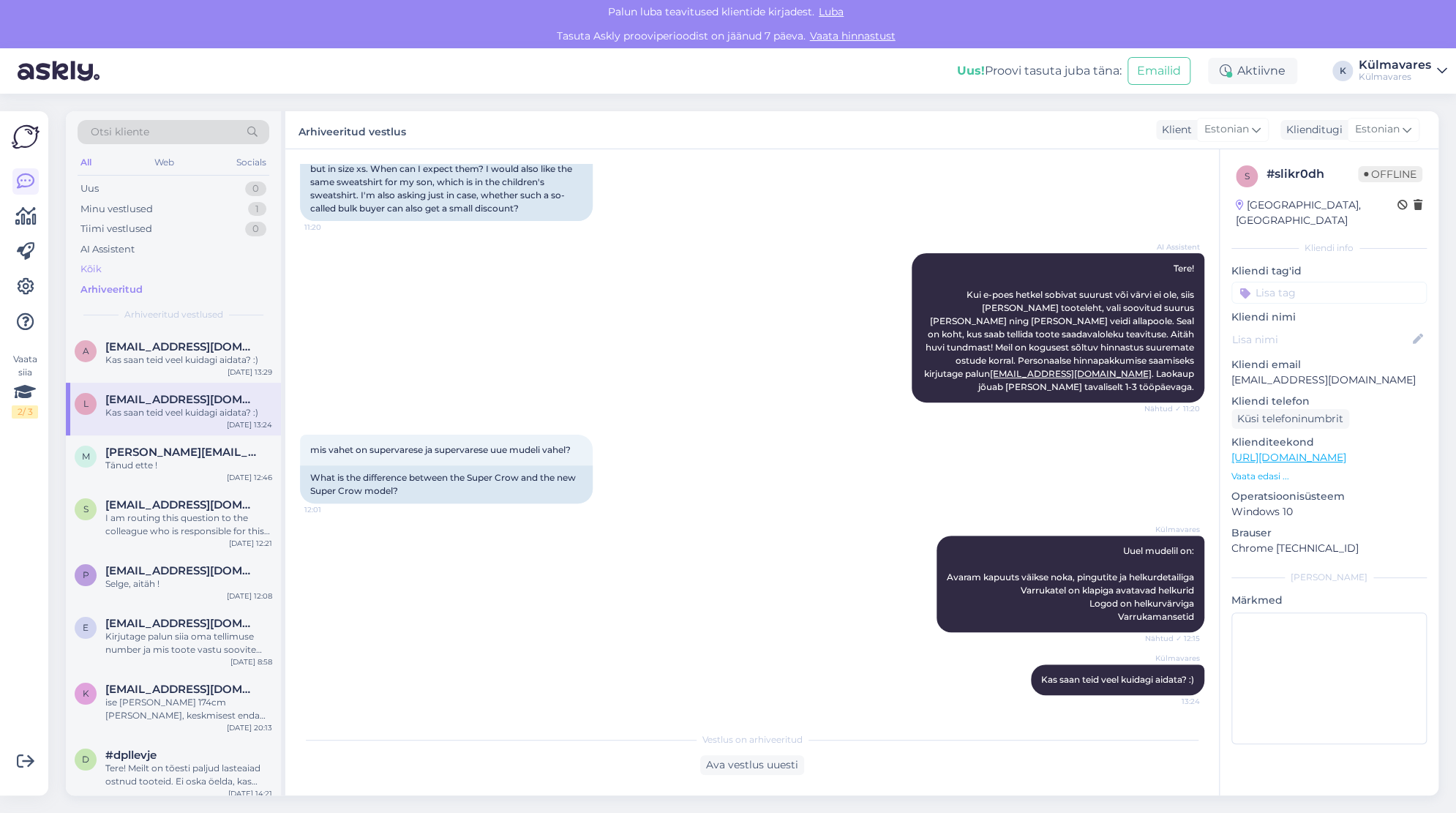
click at [107, 269] on div "Kõik" at bounding box center [173, 270] width 191 height 21
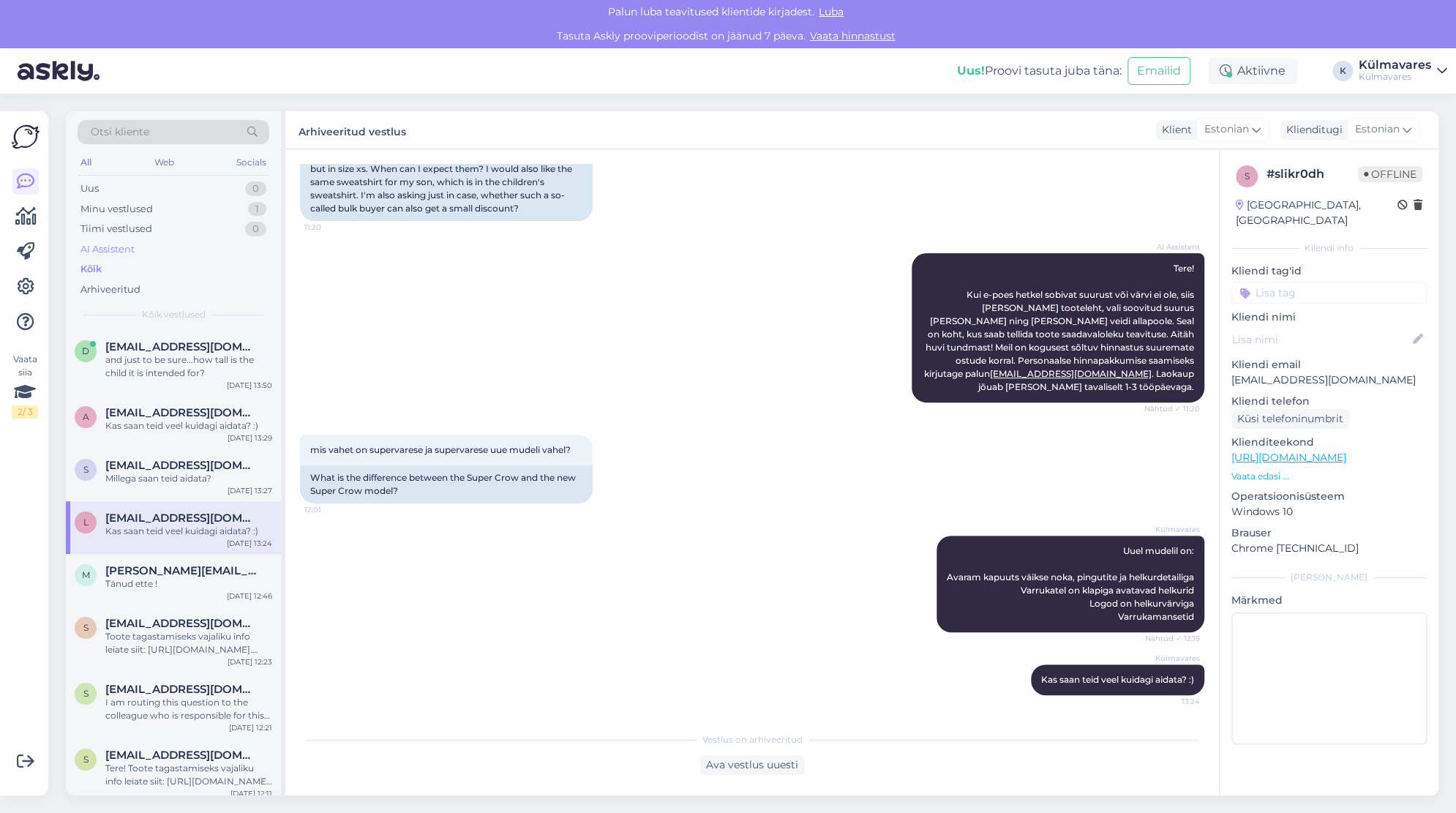
click at [111, 250] on div "AI Assistent" at bounding box center [108, 249] width 54 height 15
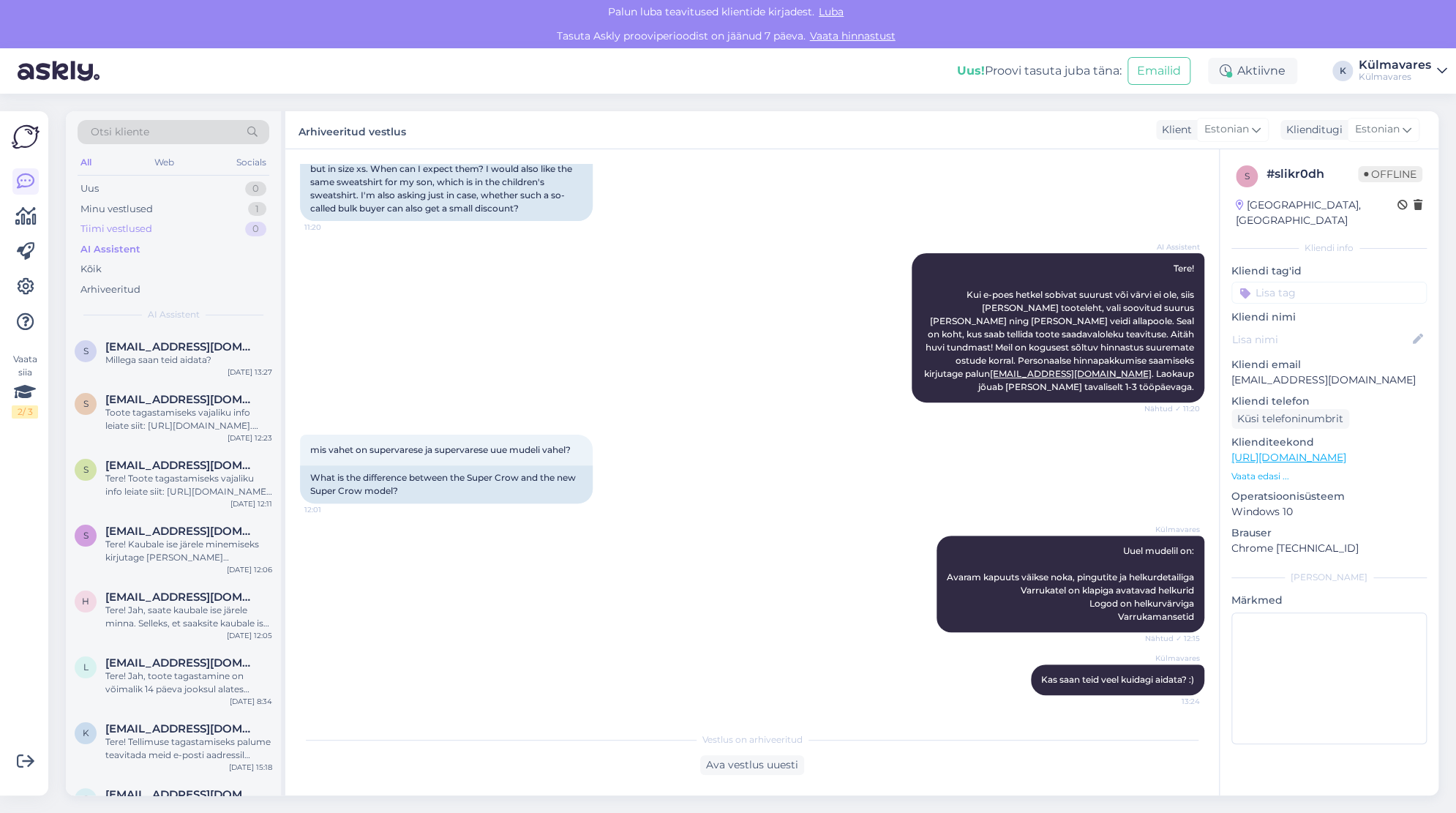
click at [118, 227] on div "Tiimi vestlused" at bounding box center [117, 229] width 71 height 15
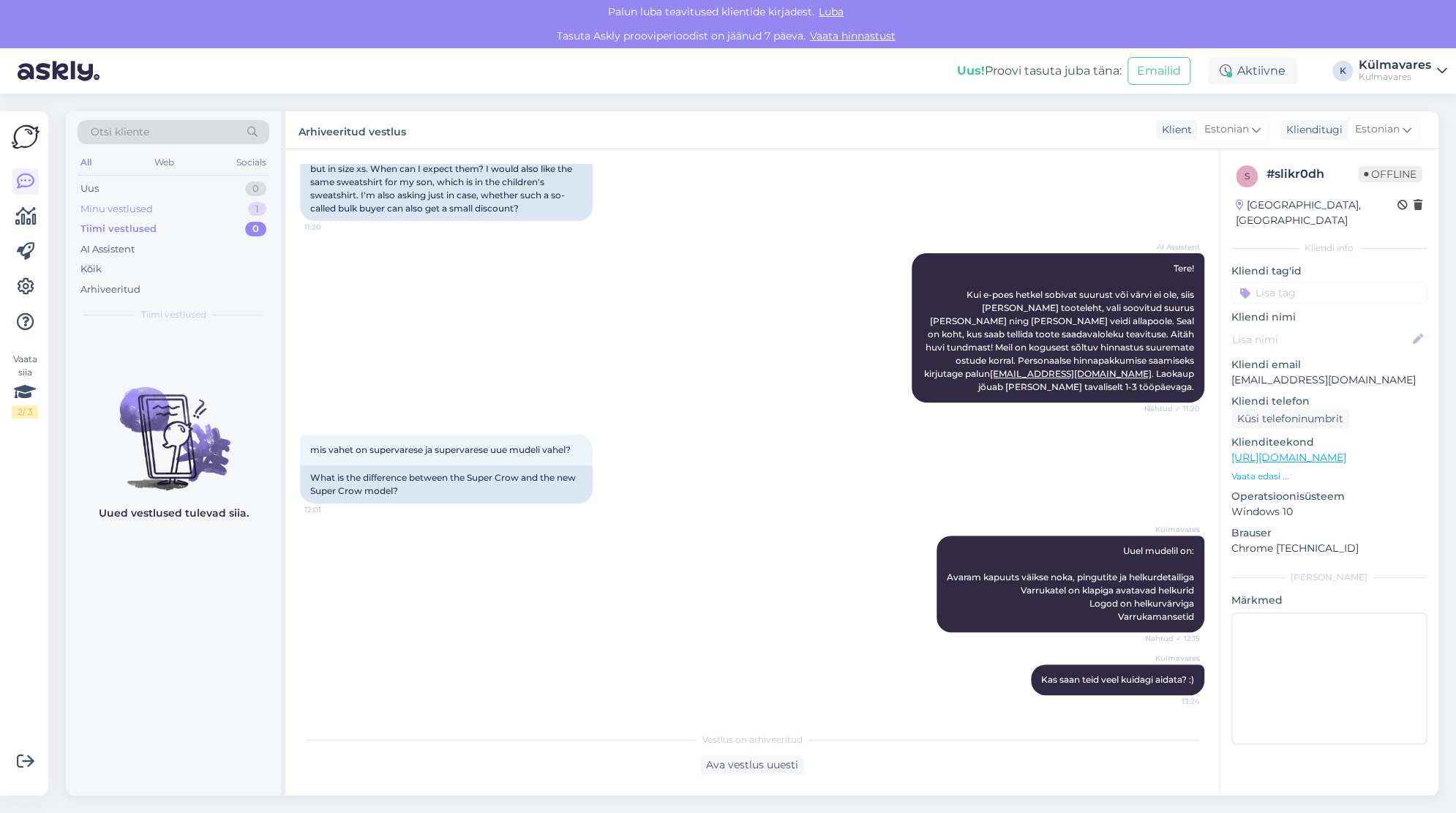
click at [124, 210] on div "Minu vestlused" at bounding box center [117, 209] width 72 height 15
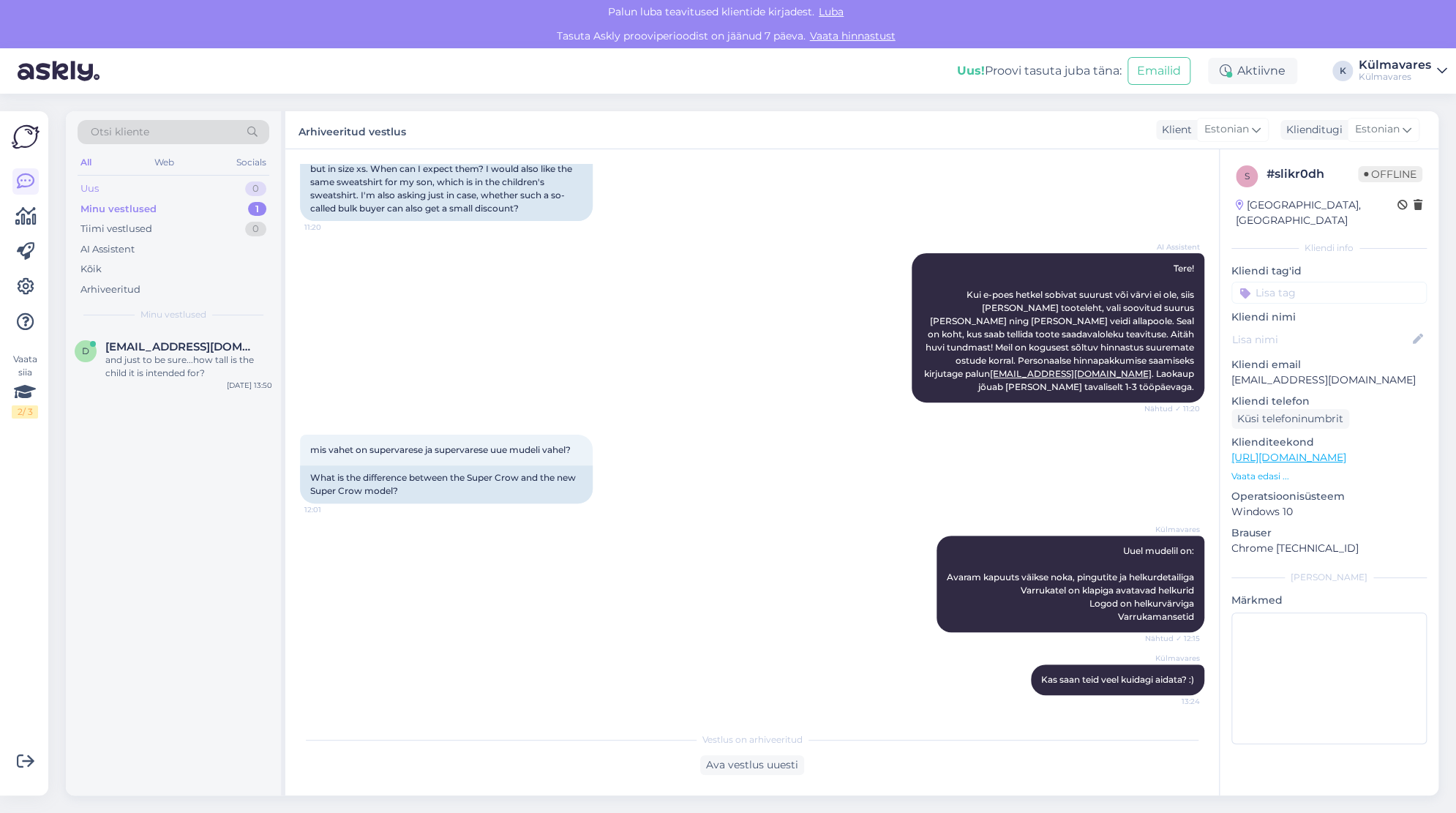
click at [89, 183] on div "Uus" at bounding box center [90, 189] width 18 height 15
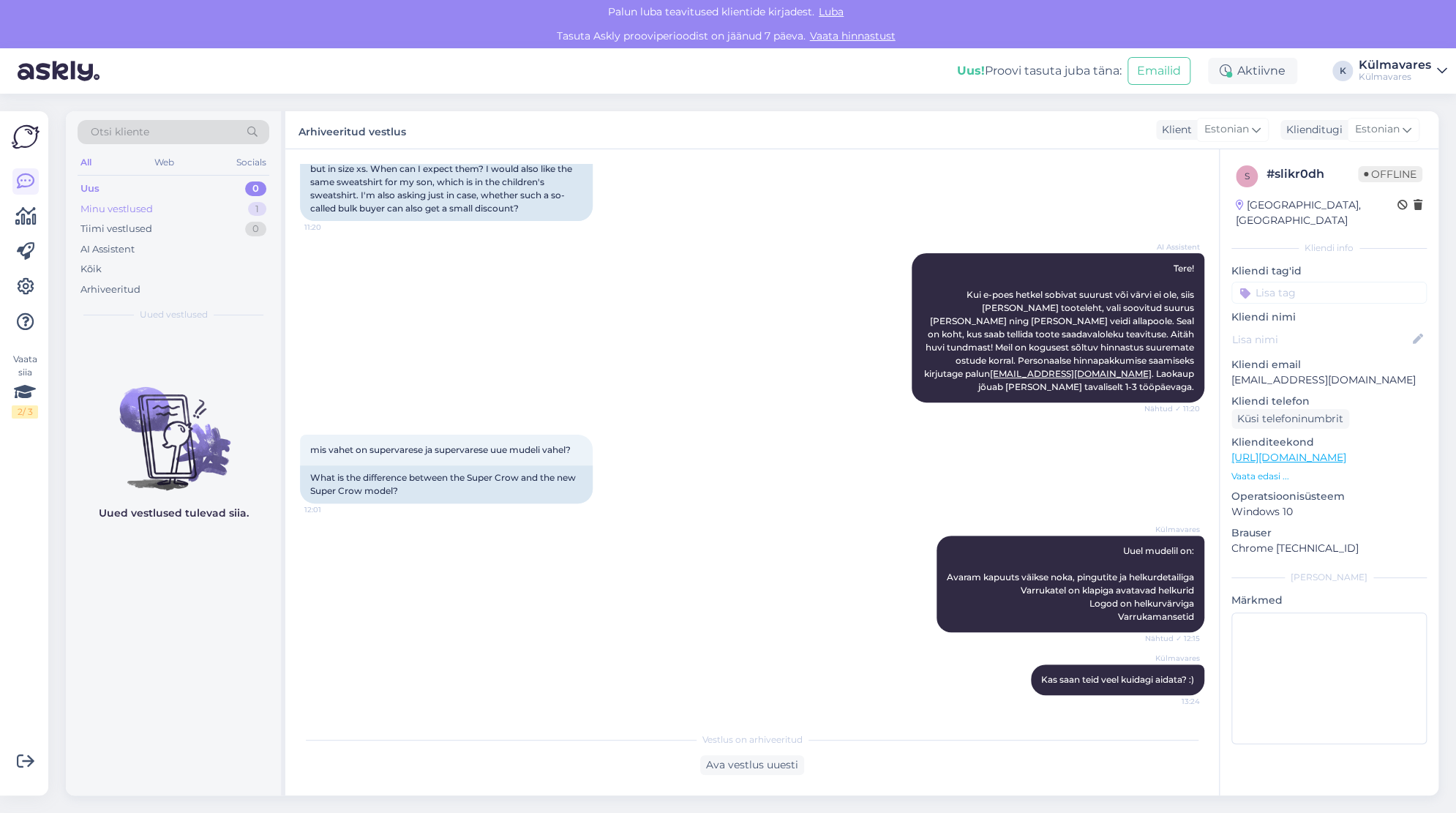
click at [155, 210] on div "Minu vestlused 1" at bounding box center [173, 210] width 191 height 21
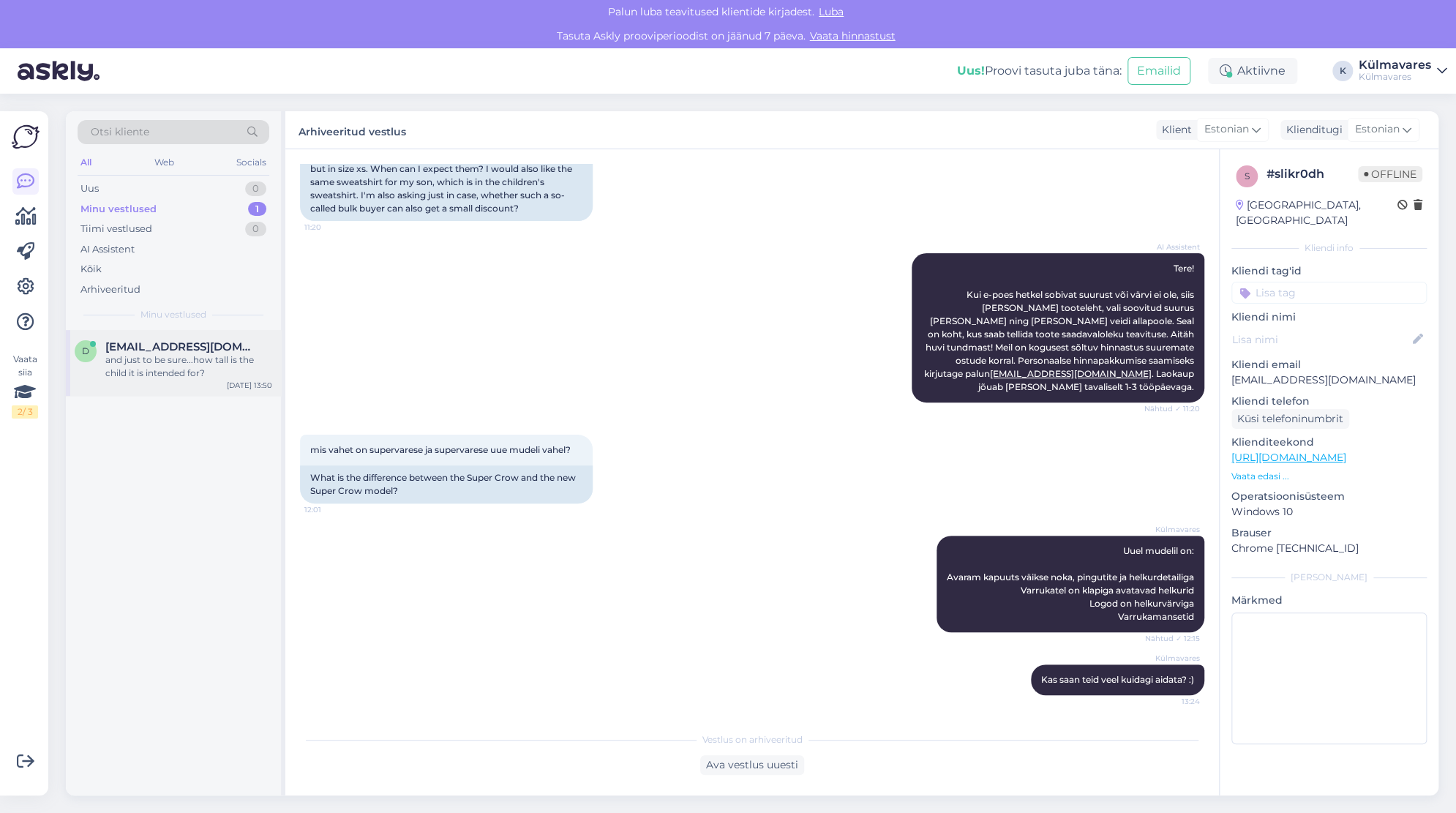
click at [155, 371] on div "and just to be sure...how tall is the child it is intended for?" at bounding box center [189, 366] width 167 height 26
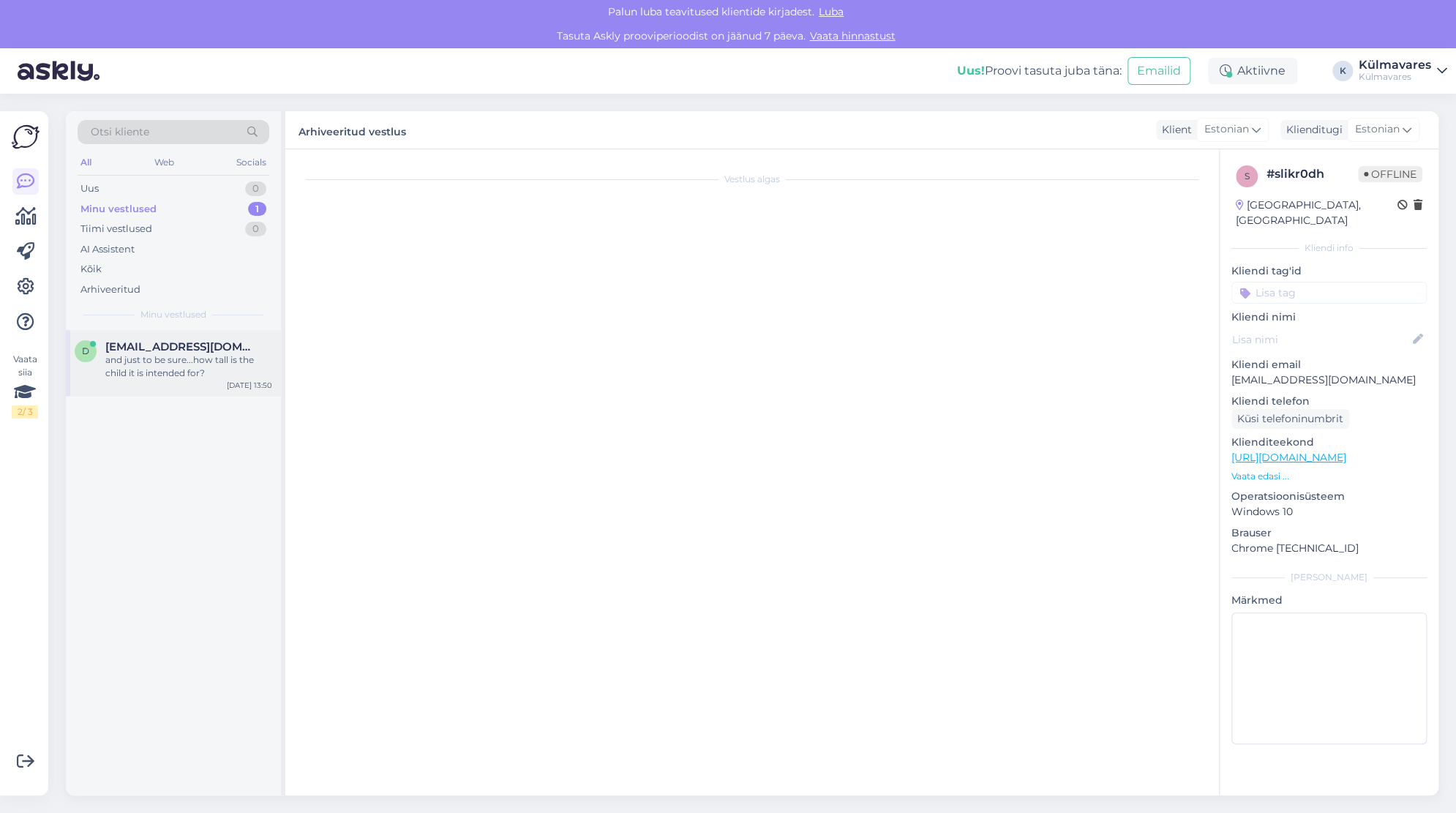
scroll to position [0, 0]
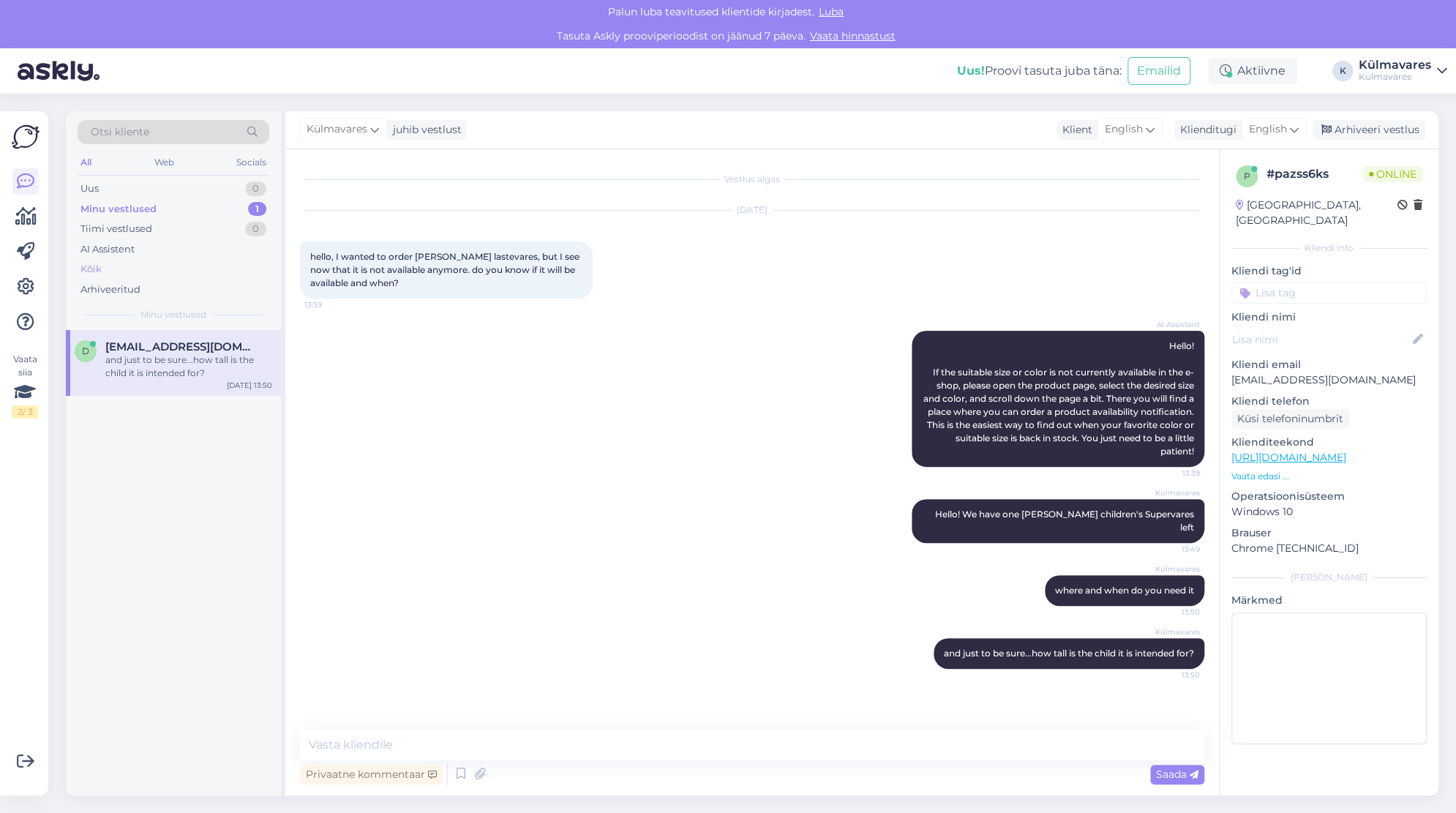
click at [90, 266] on div "Kõik" at bounding box center [91, 269] width 21 height 15
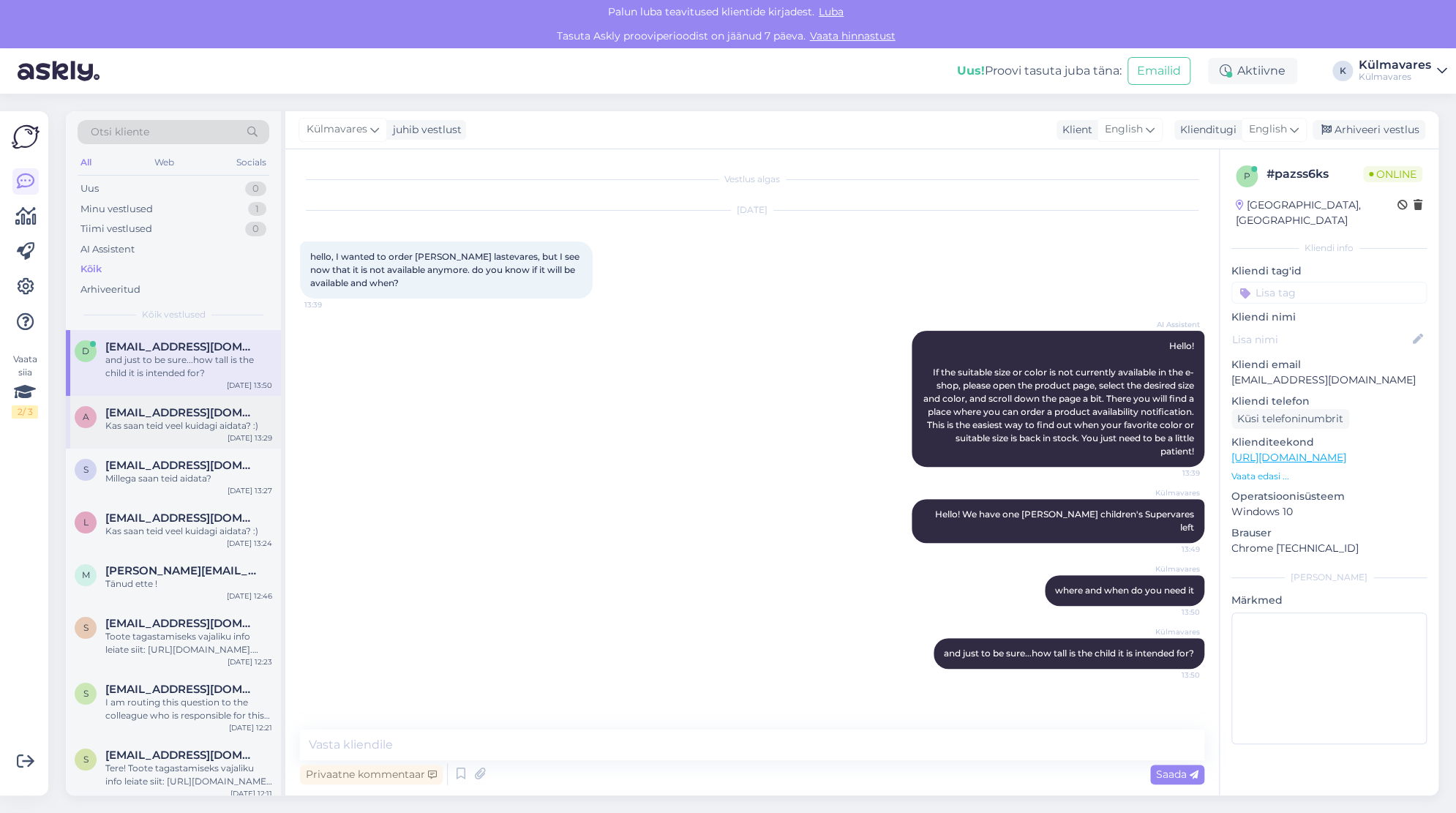
click at [162, 426] on div "Kas saan teid veel kuidagi aidata? :)" at bounding box center [189, 425] width 167 height 13
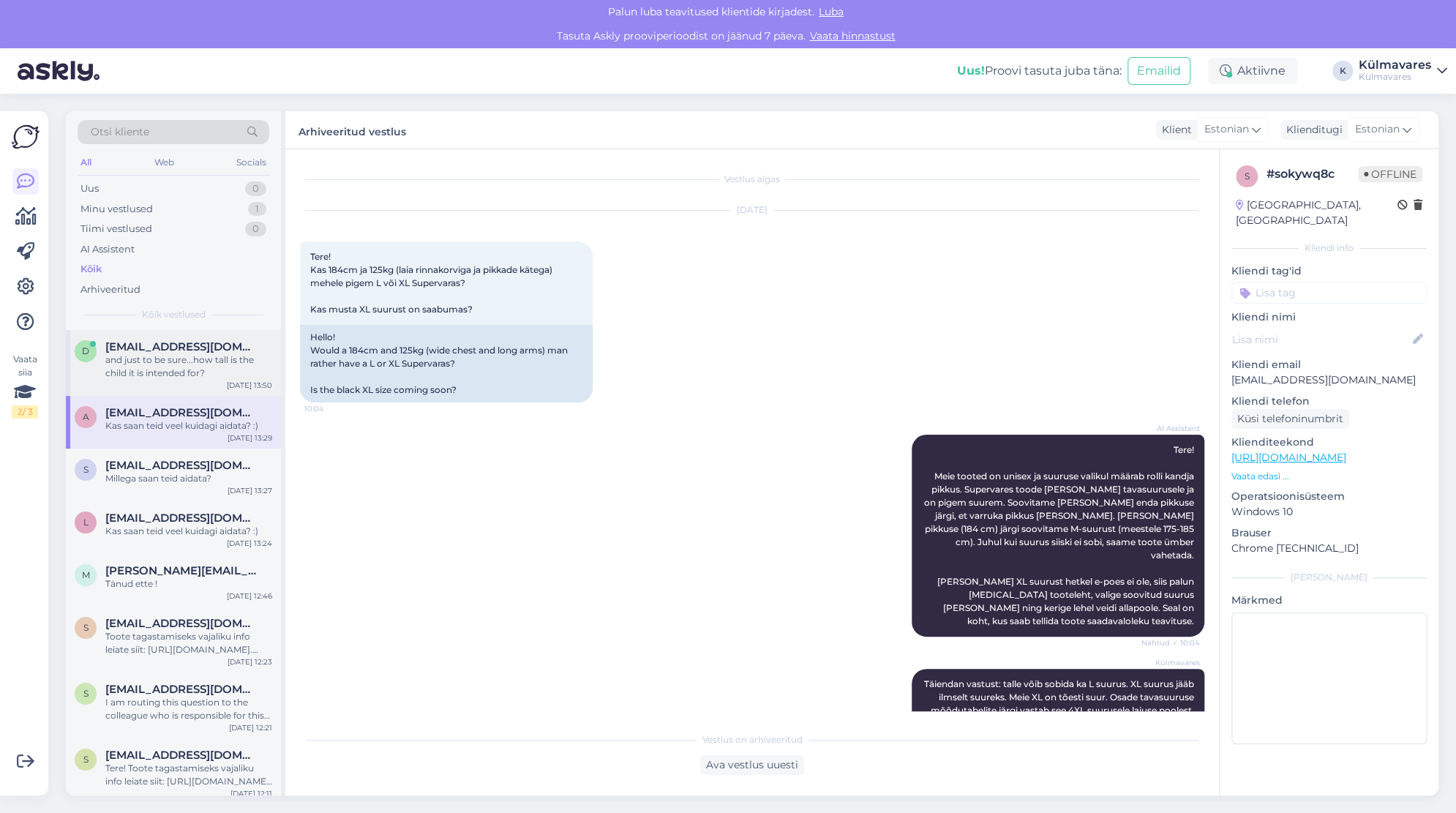
scroll to position [246, 0]
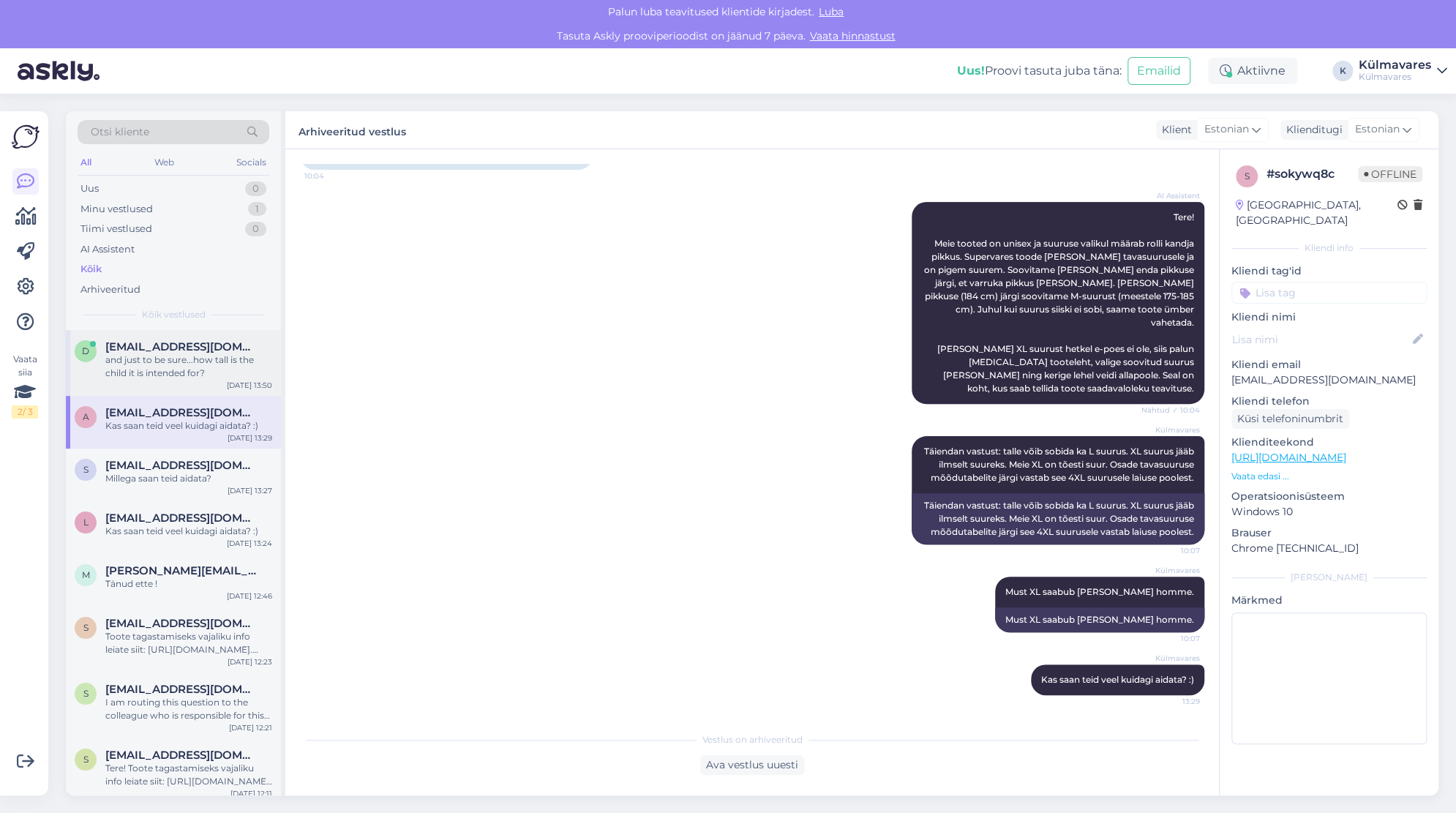
click at [165, 376] on div "and just to be sure...how tall is the child it is intended for?" at bounding box center [189, 366] width 167 height 26
